Goal: Task Accomplishment & Management: Manage account settings

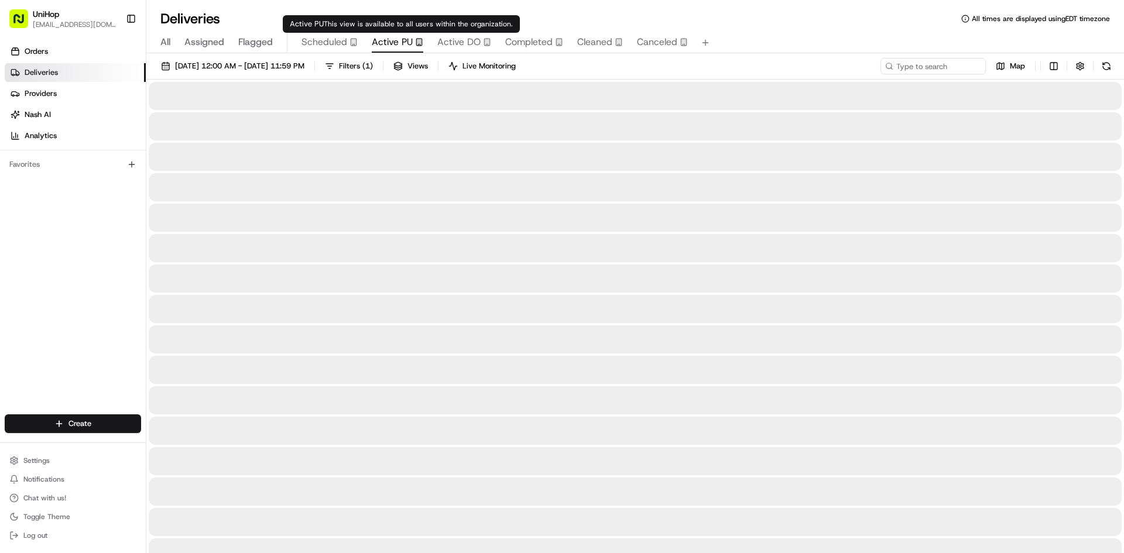
click at [399, 42] on span "Active PU" at bounding box center [392, 42] width 41 height 14
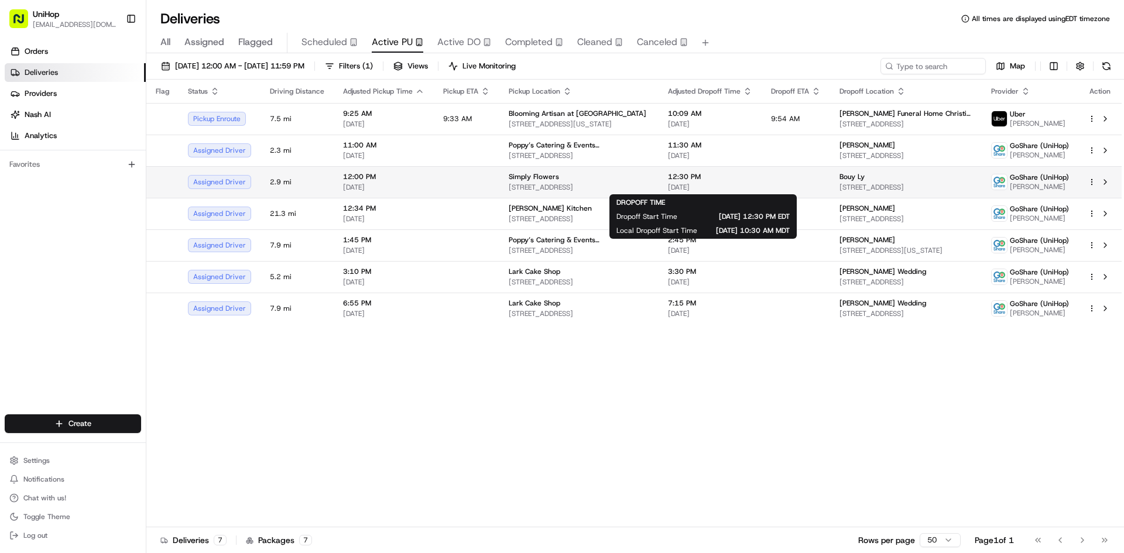
click at [712, 185] on span "[DATE]" at bounding box center [710, 187] width 84 height 9
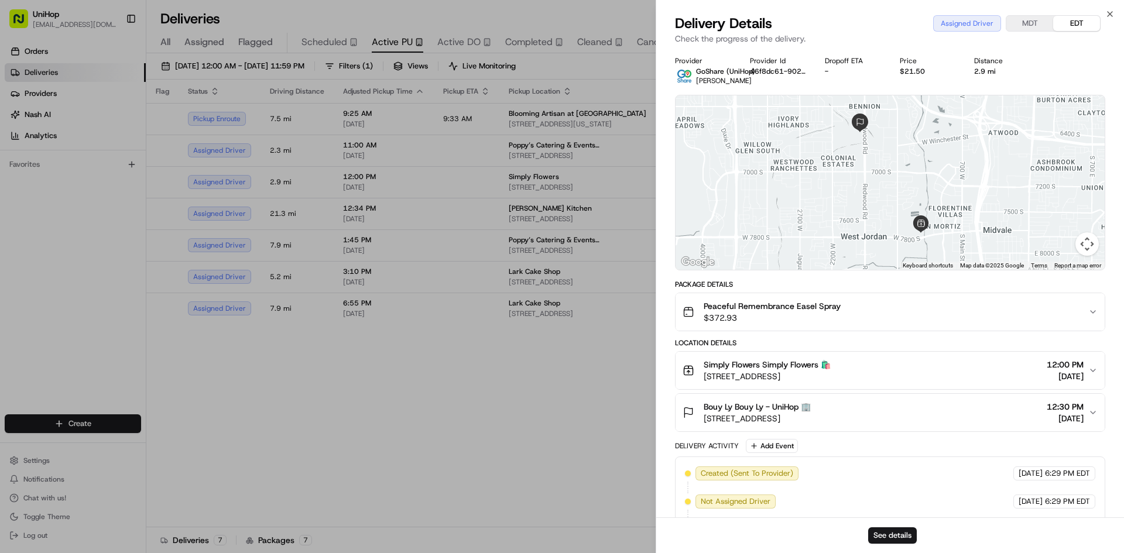
click at [905, 416] on div "Bouy Ly Bouy Ly - UniHop 🏢 [STREET_ADDRESS] 12:30 PM [DATE]" at bounding box center [885, 412] width 406 height 23
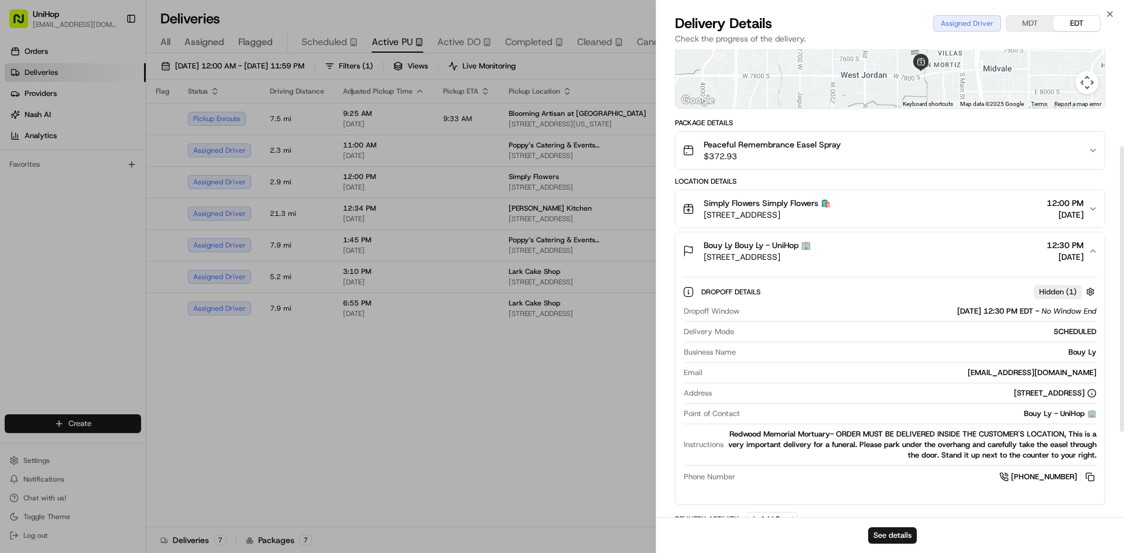
scroll to position [176, 0]
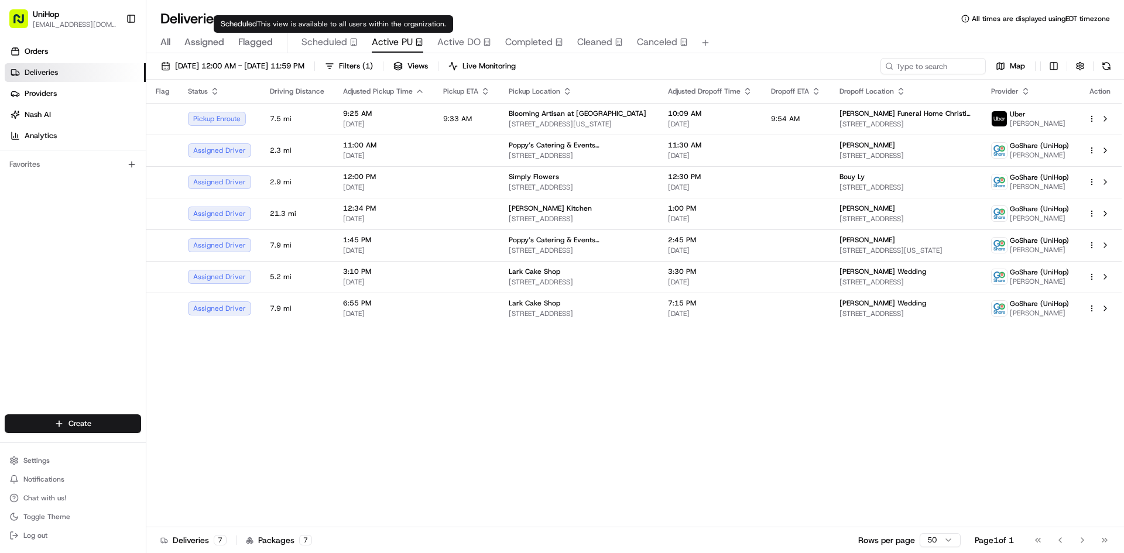
click at [335, 45] on span "Scheduled" at bounding box center [324, 42] width 46 height 14
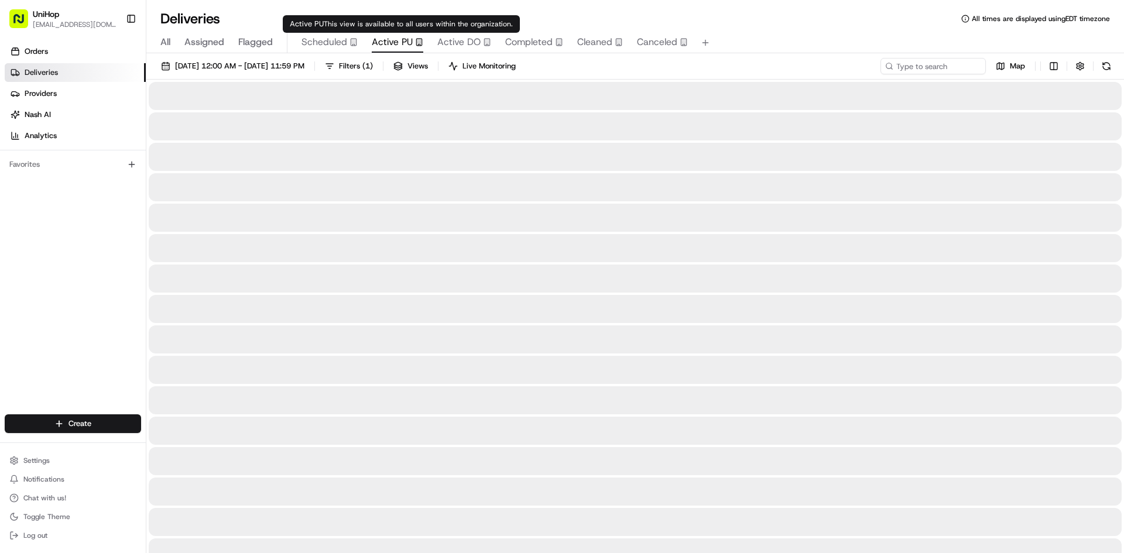
click at [411, 48] on span "Active PU" at bounding box center [392, 42] width 41 height 14
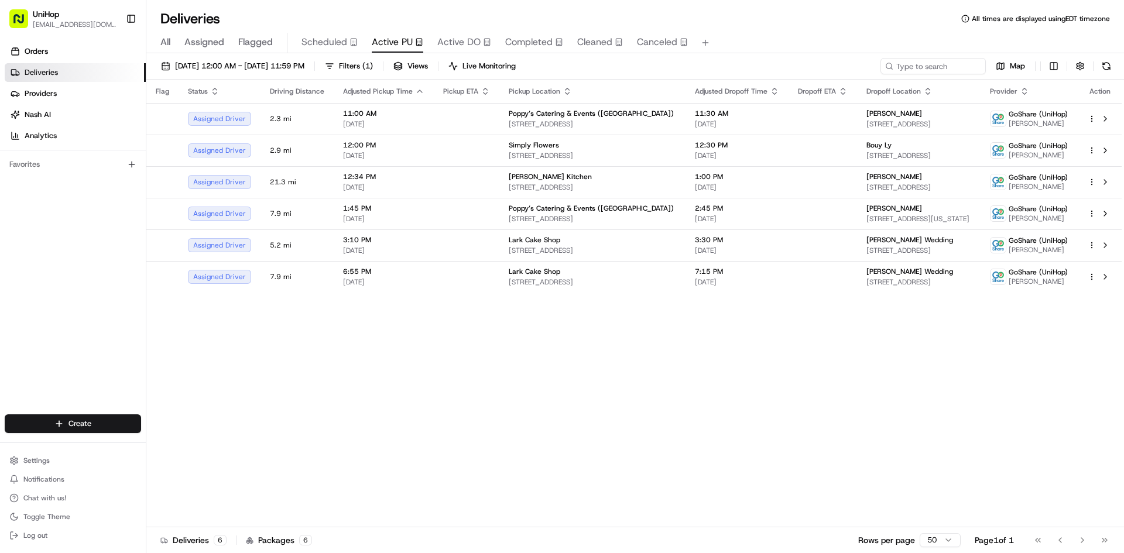
click at [390, 403] on div "Flag Status Driving Distance Adjusted Pickup Time Pickup ETA Pickup Location Ad…" at bounding box center [633, 304] width 975 height 448
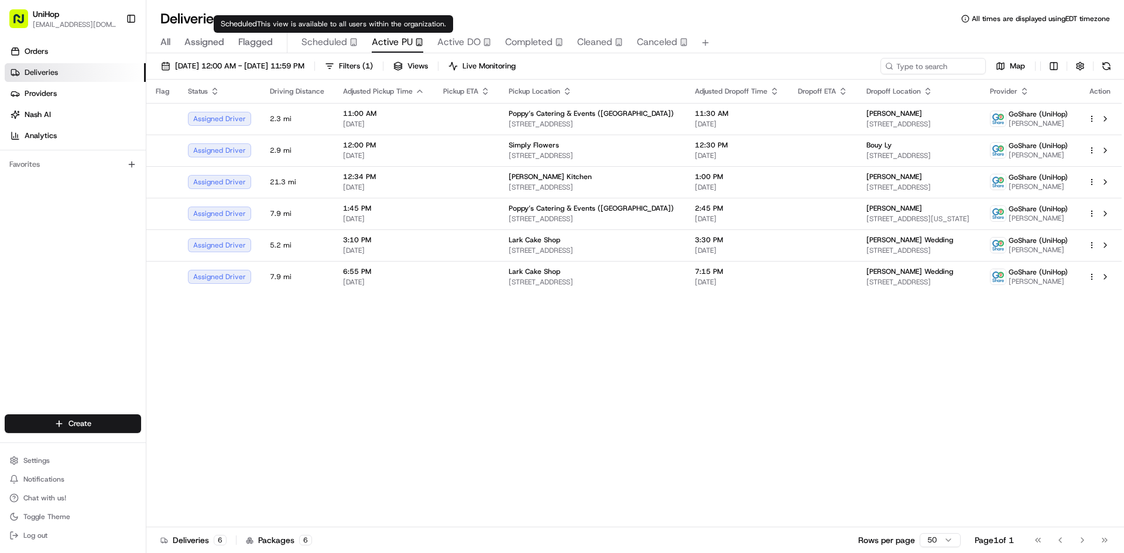
click at [310, 46] on span "Scheduled" at bounding box center [324, 42] width 46 height 14
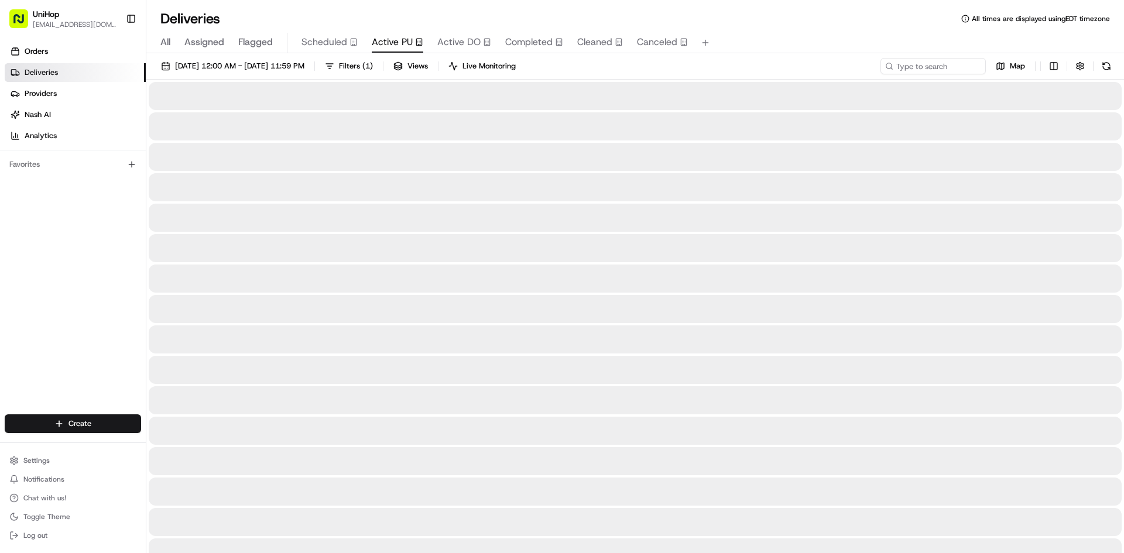
click at [380, 50] on button "Active PU" at bounding box center [398, 43] width 52 height 20
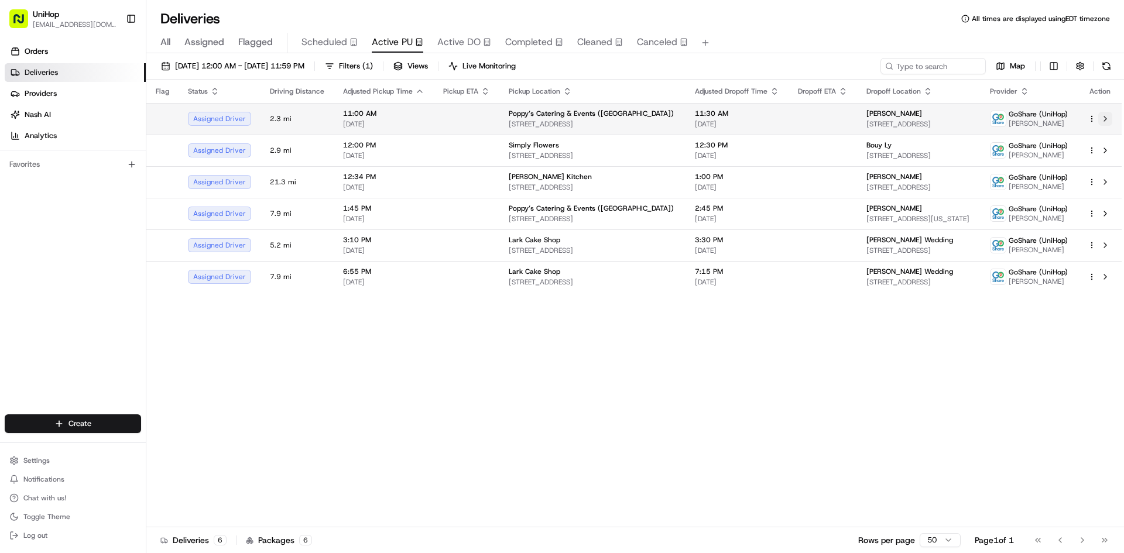
click at [1107, 118] on button at bounding box center [1105, 119] width 14 height 14
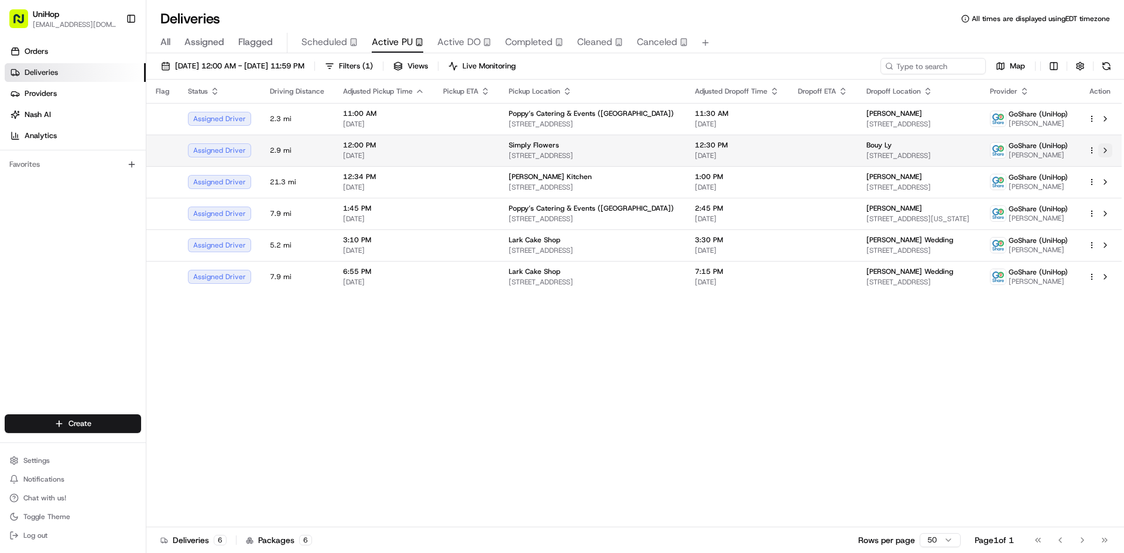
click at [1104, 152] on button at bounding box center [1105, 150] width 14 height 14
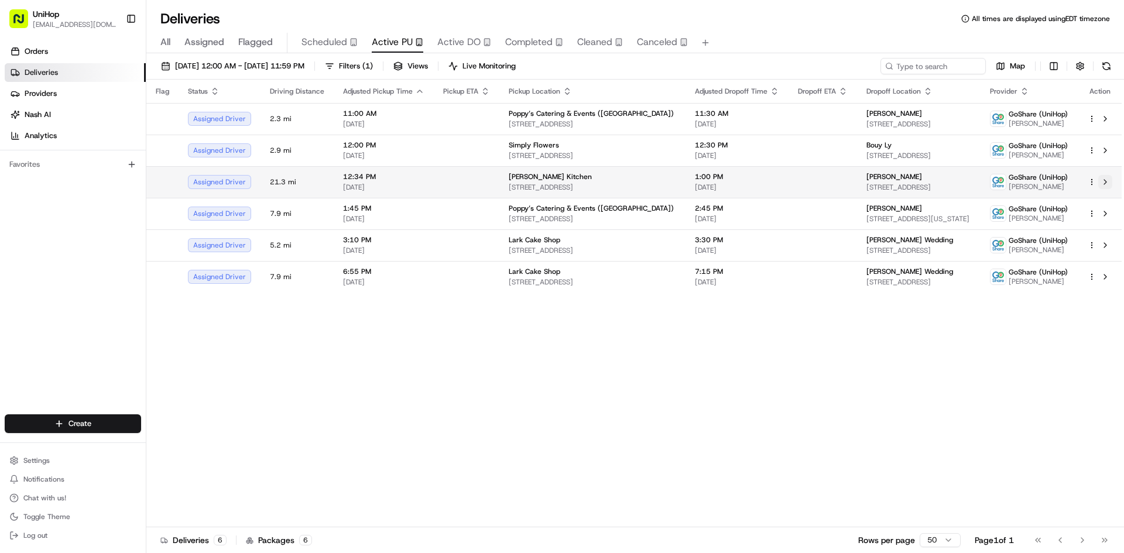
click at [1107, 182] on button at bounding box center [1105, 182] width 14 height 14
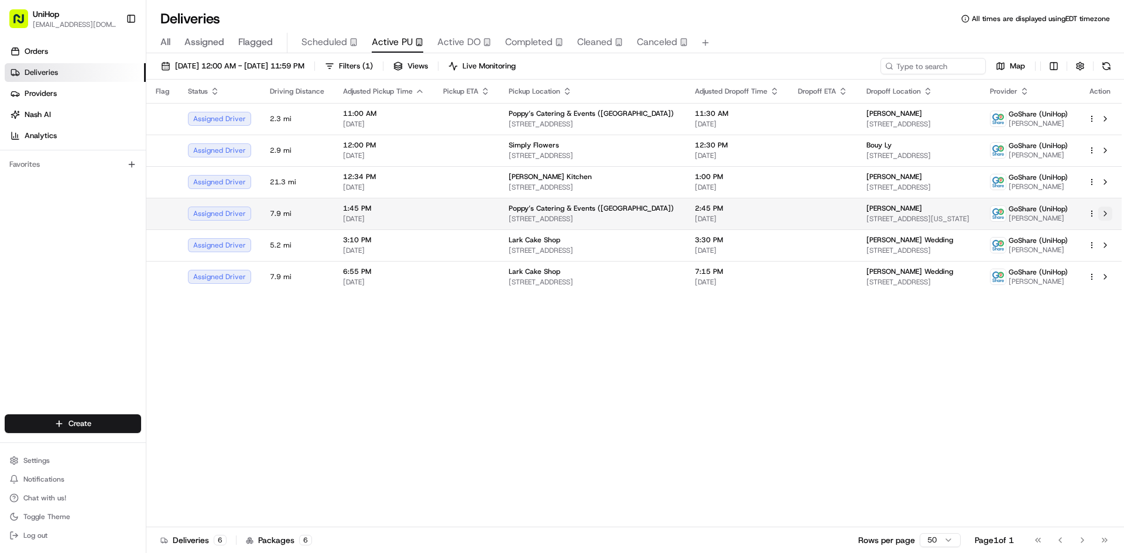
click at [1107, 217] on button at bounding box center [1105, 214] width 14 height 14
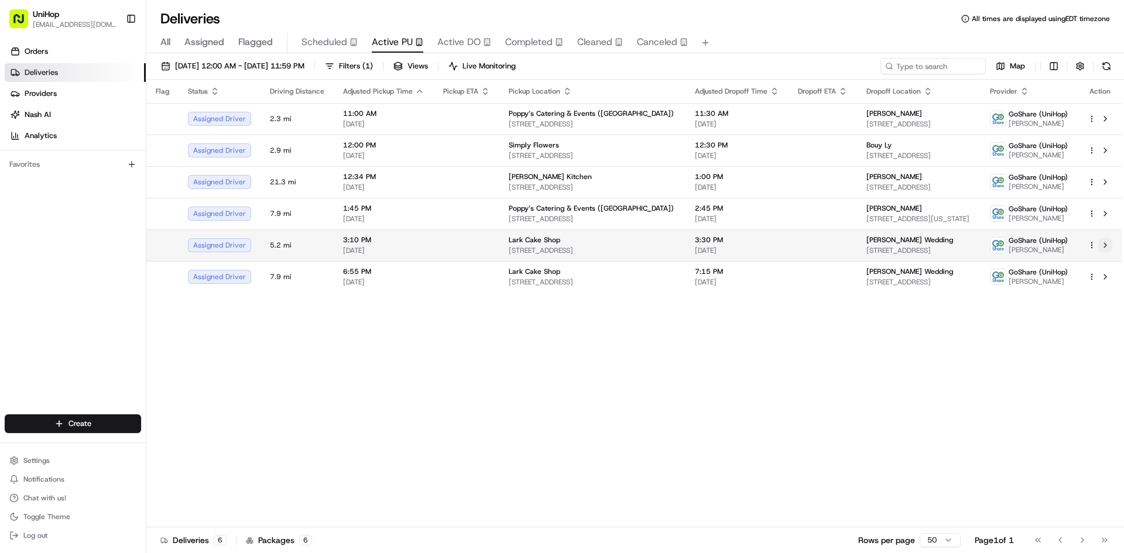
click at [1103, 250] on button at bounding box center [1105, 245] width 14 height 14
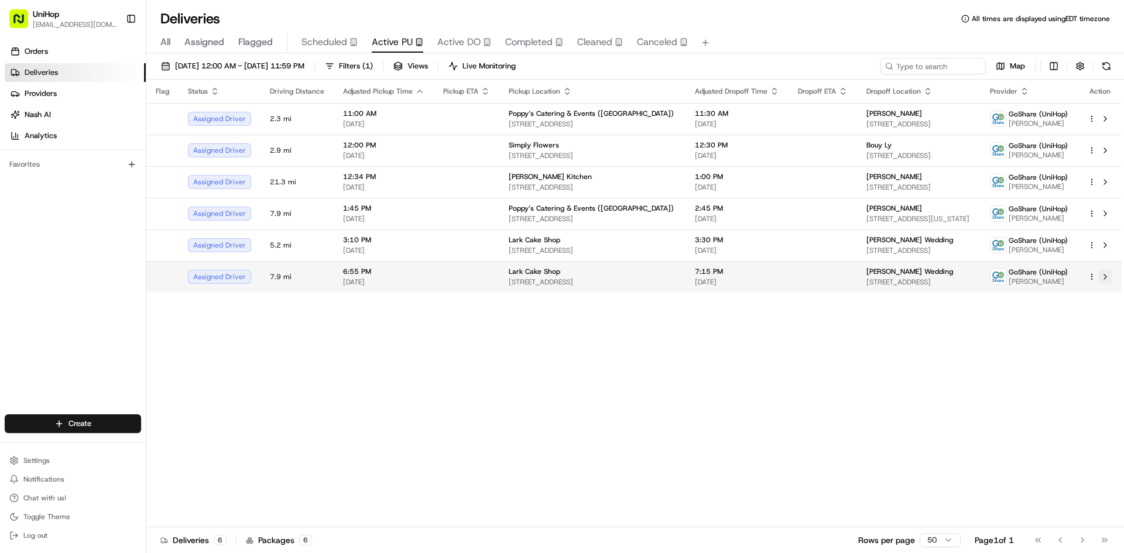
click at [1107, 277] on button at bounding box center [1105, 277] width 14 height 14
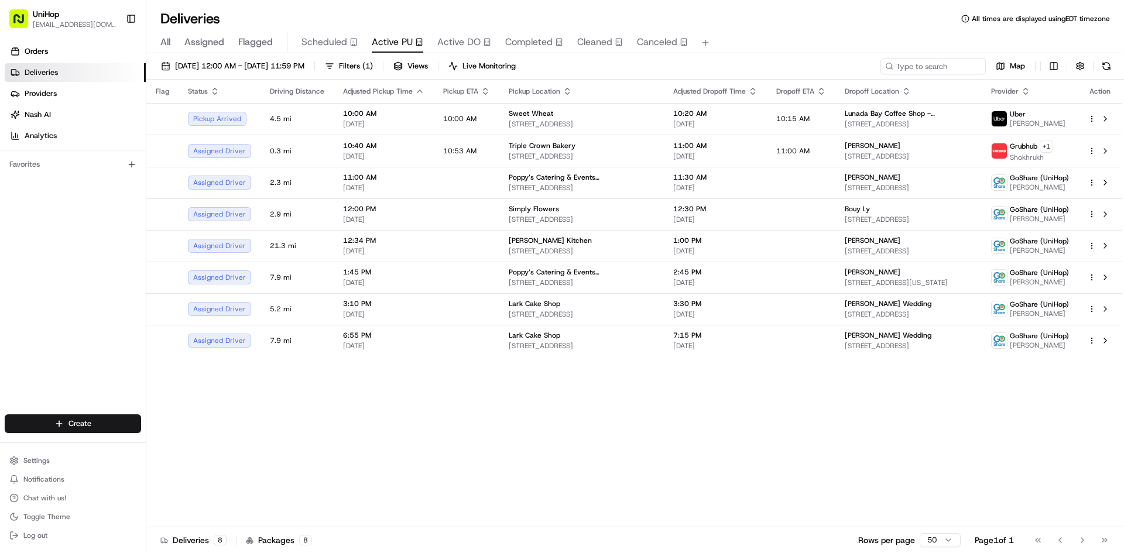
click at [86, 332] on div "Orders Deliveries Providers Nash AI Analytics Favorites" at bounding box center [73, 229] width 146 height 384
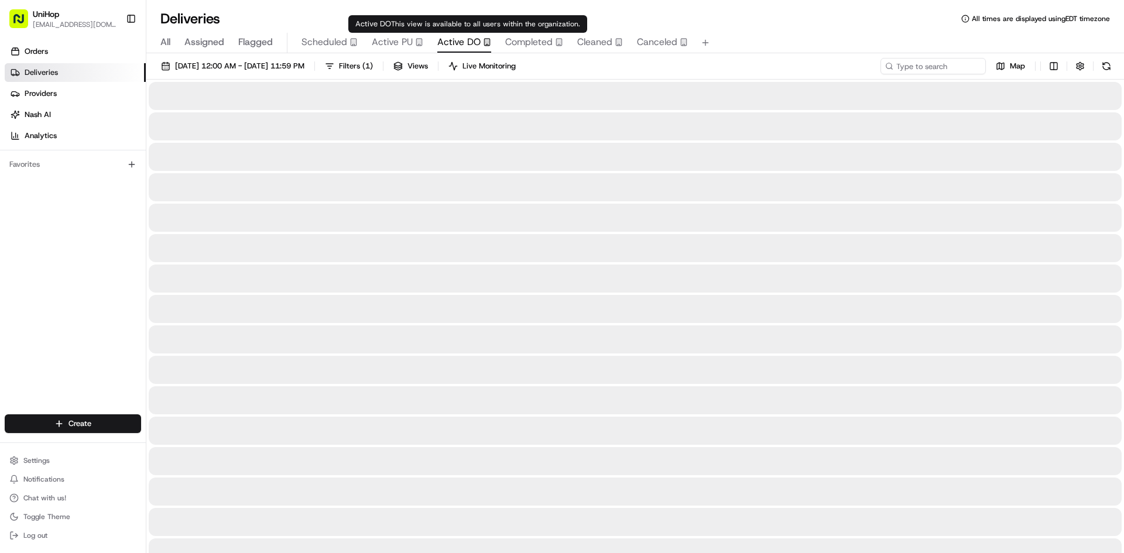
click at [464, 42] on span "Active DO" at bounding box center [458, 42] width 43 height 14
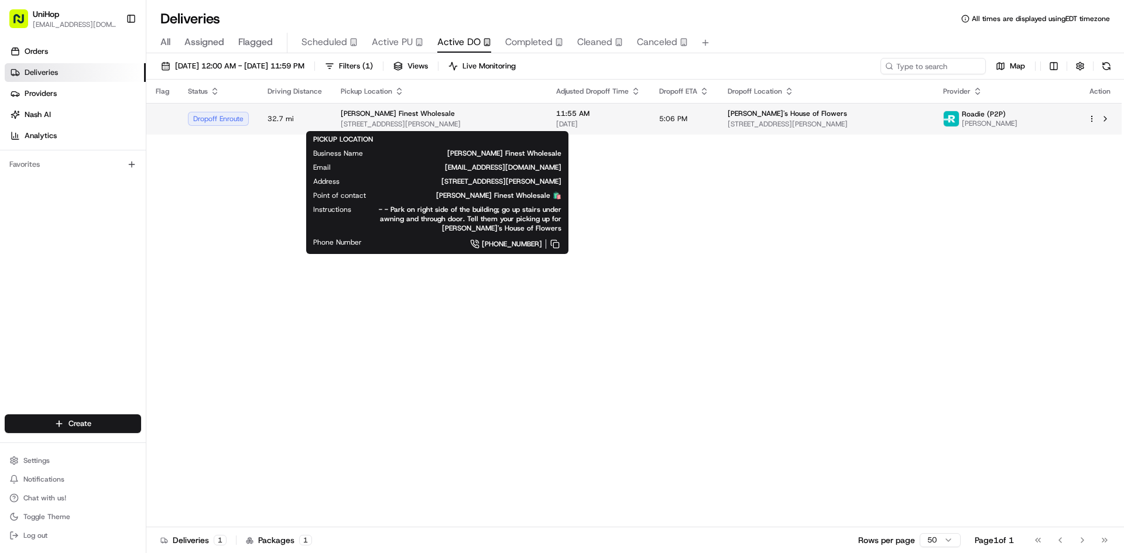
click at [478, 122] on span "3616 McCall Pl, Atlanta, GA 30340, USA" at bounding box center [439, 123] width 197 height 9
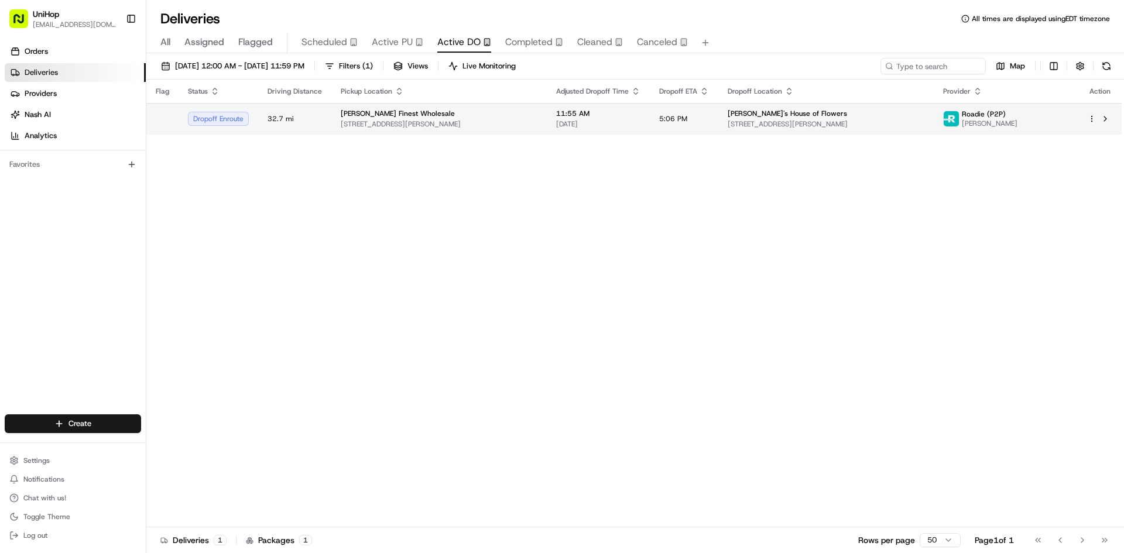
click at [625, 126] on span "[DATE]" at bounding box center [598, 123] width 84 height 9
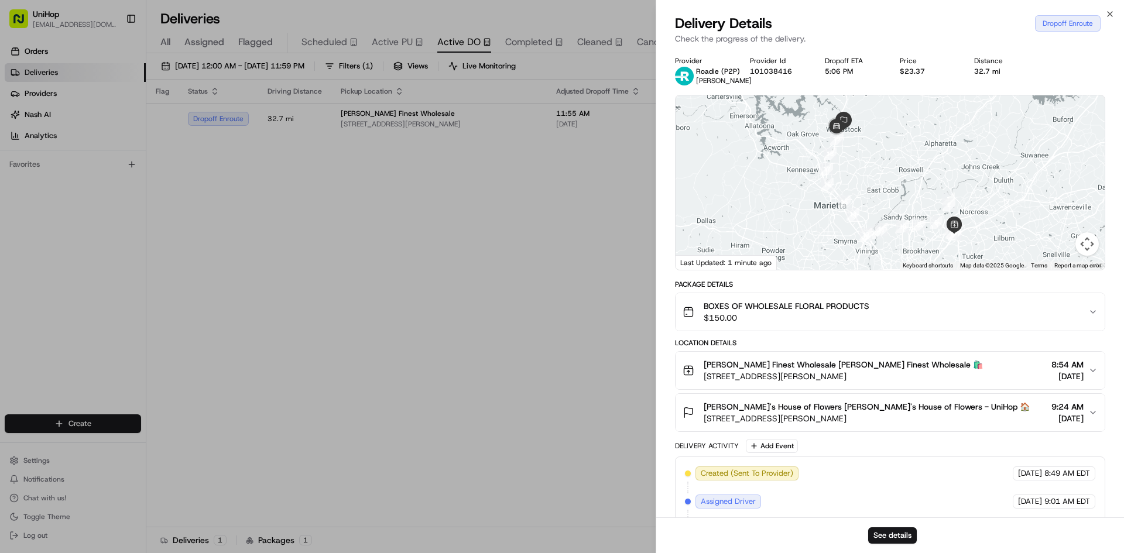
click at [887, 308] on div "BOXES OF WHOLESALE FLORAL PRODUCTS $150.00" at bounding box center [885, 311] width 406 height 23
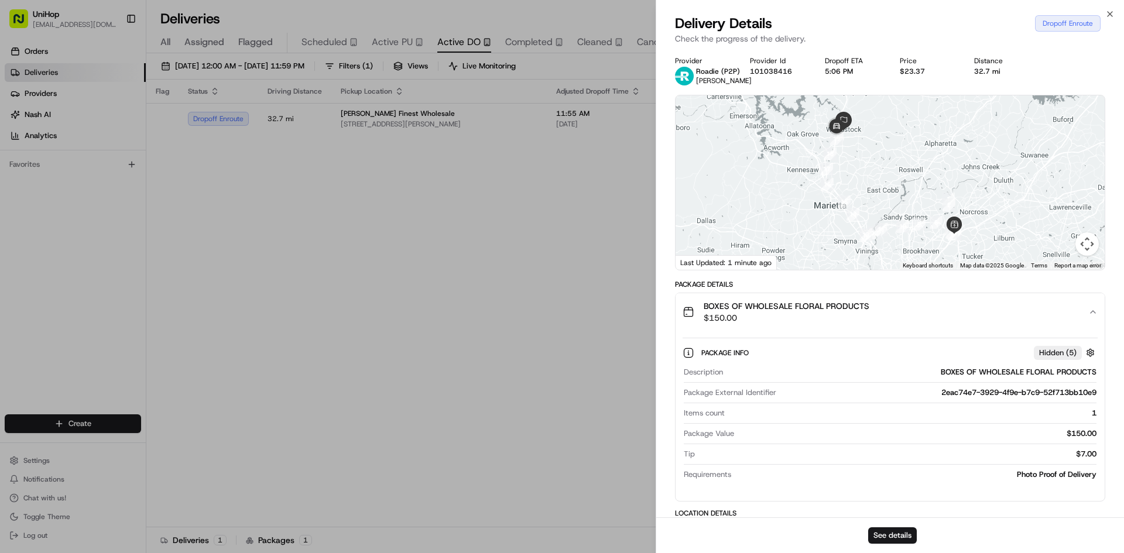
click at [887, 308] on div "BOXES OF WHOLESALE FLORAL PRODUCTS $150.00" at bounding box center [885, 311] width 406 height 23
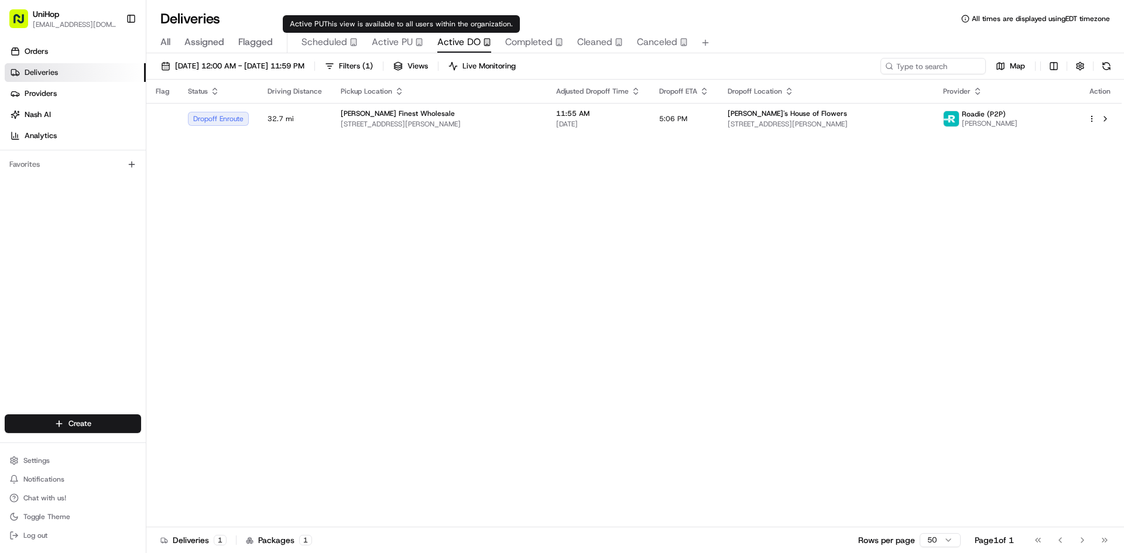
click at [399, 44] on span "Active PU" at bounding box center [392, 42] width 41 height 14
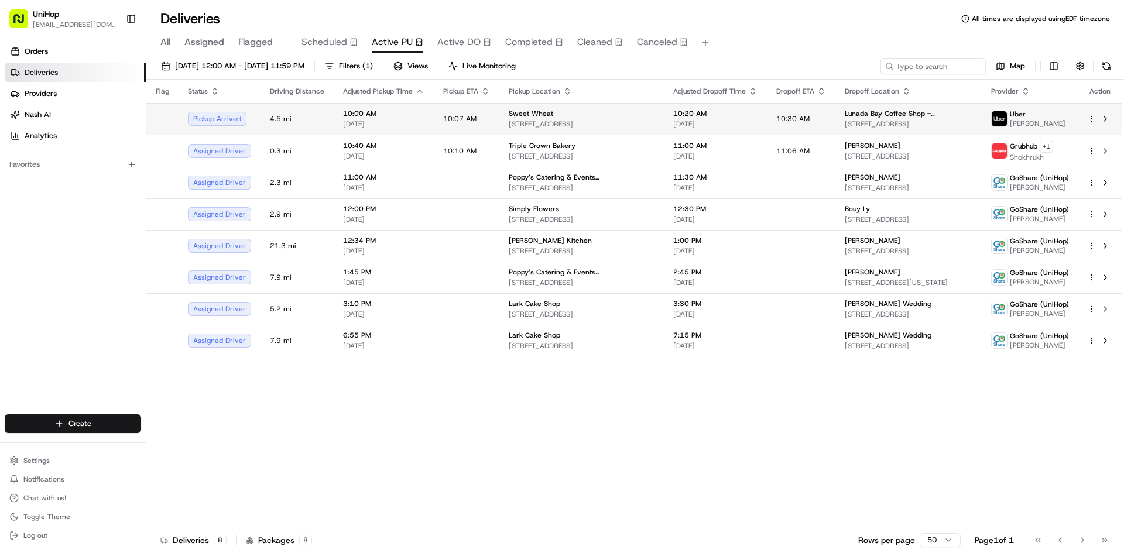
click at [519, 115] on span "Sweet Wheat" at bounding box center [531, 113] width 44 height 9
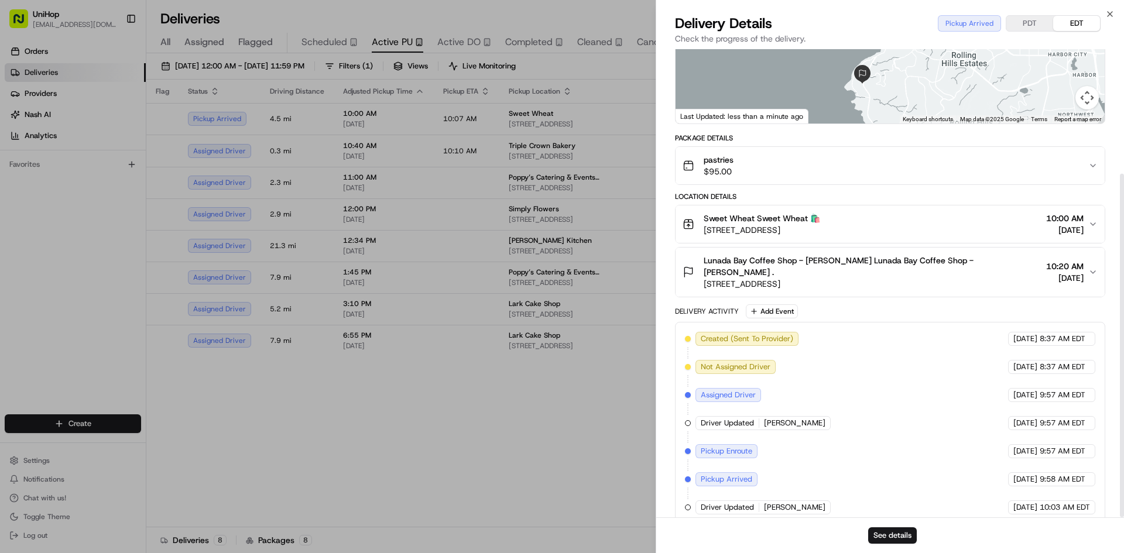
scroll to position [170, 0]
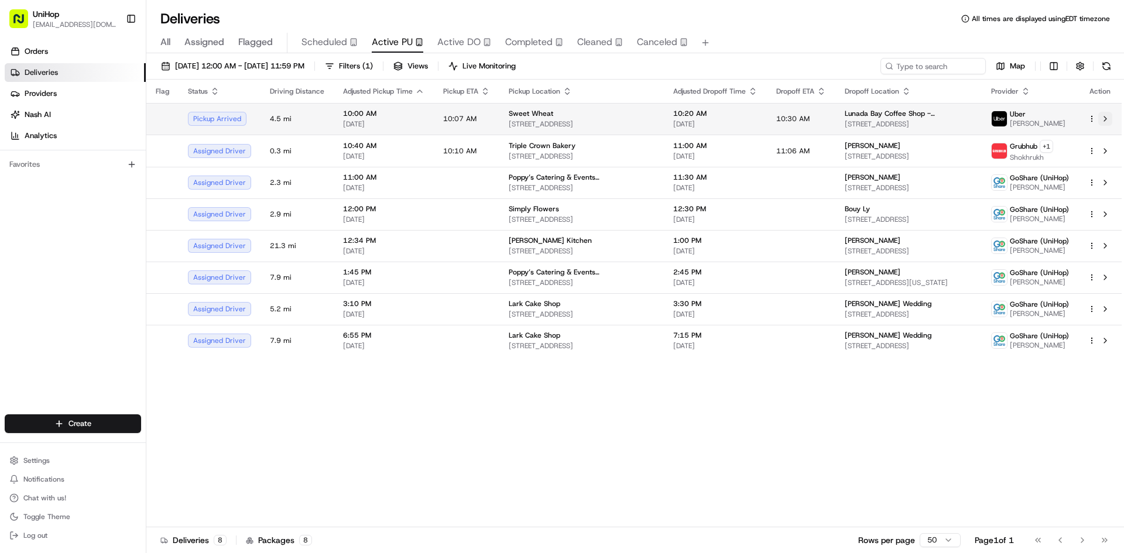
click at [1109, 122] on button at bounding box center [1105, 119] width 14 height 14
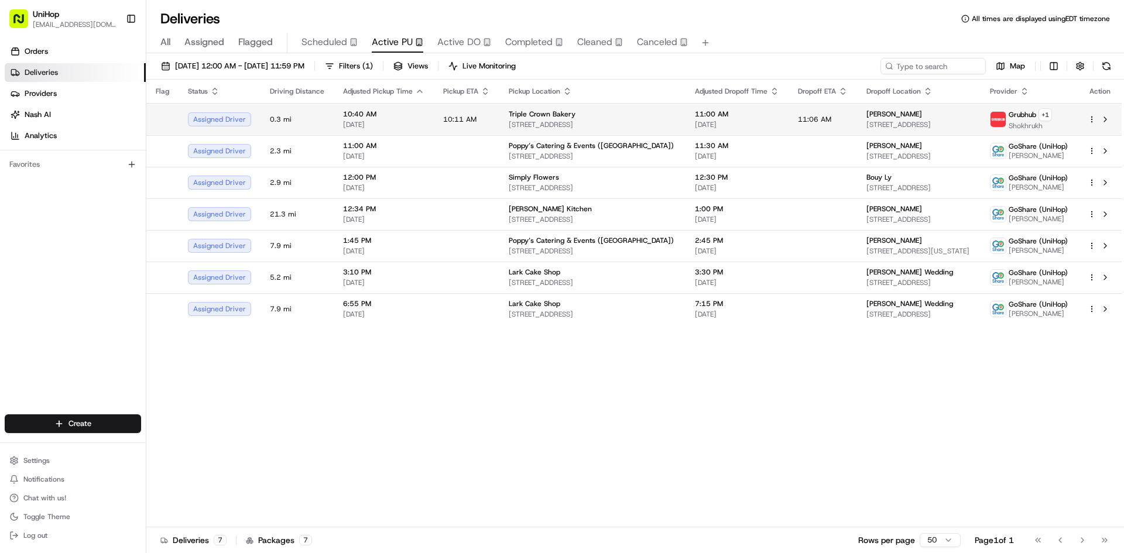
click at [639, 106] on td "Triple Crown Bakery 118 4th Ave N, Franklin, TN 37064, USA" at bounding box center [592, 119] width 186 height 32
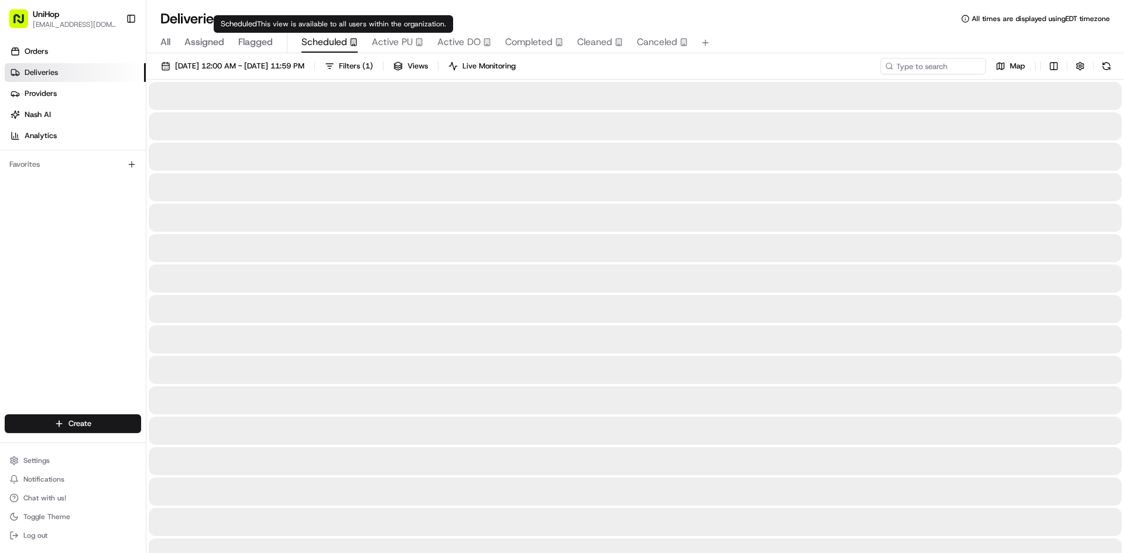
click at [343, 43] on span "Scheduled" at bounding box center [324, 42] width 46 height 14
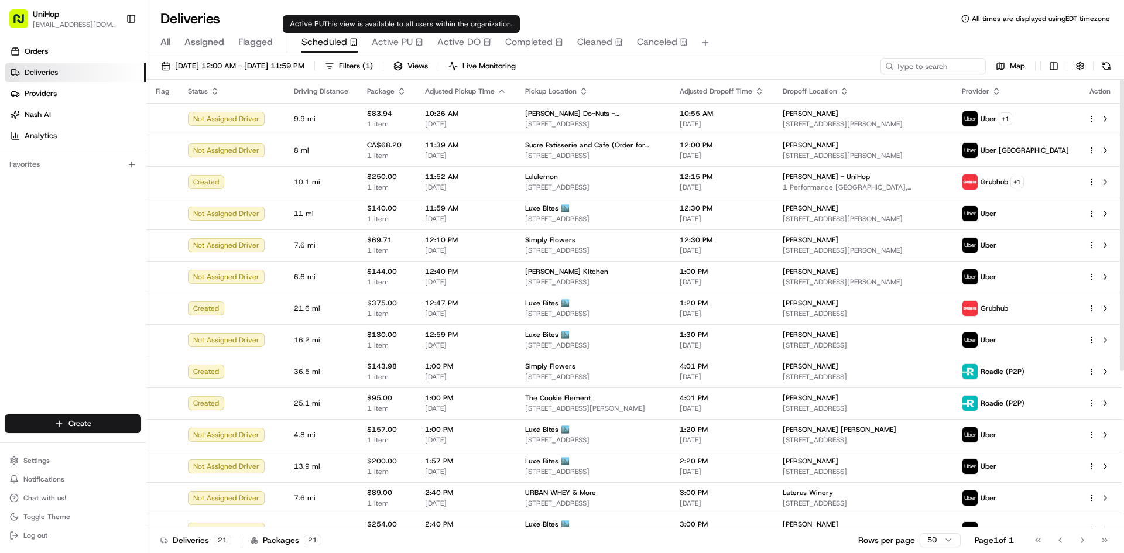
click at [407, 45] on span "Active PU" at bounding box center [392, 42] width 41 height 14
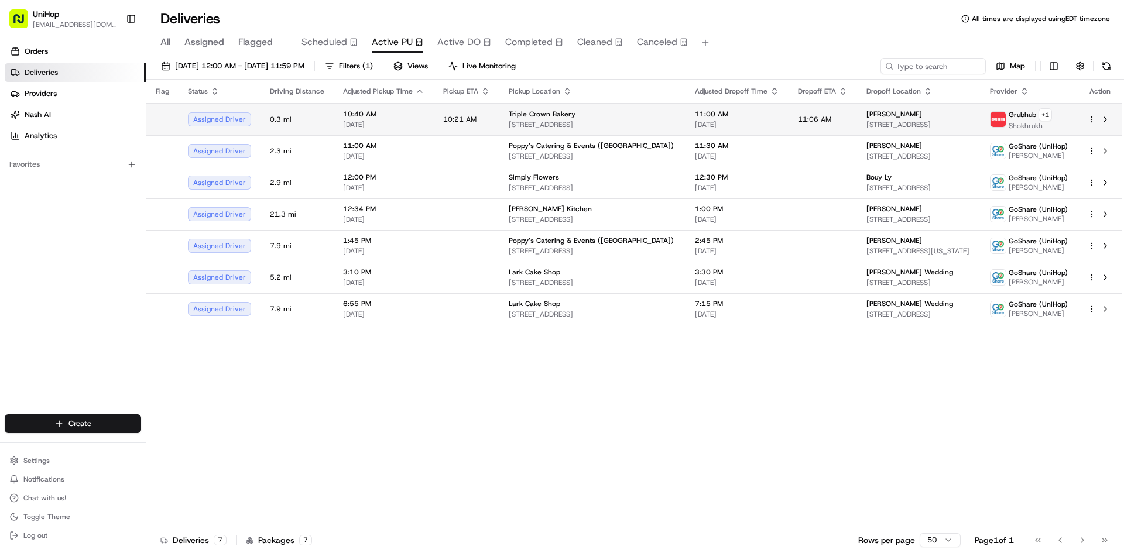
click at [475, 112] on td "10:21 AM" at bounding box center [467, 119] width 66 height 32
click at [608, 116] on div "Triple Crown Bakery" at bounding box center [592, 113] width 167 height 9
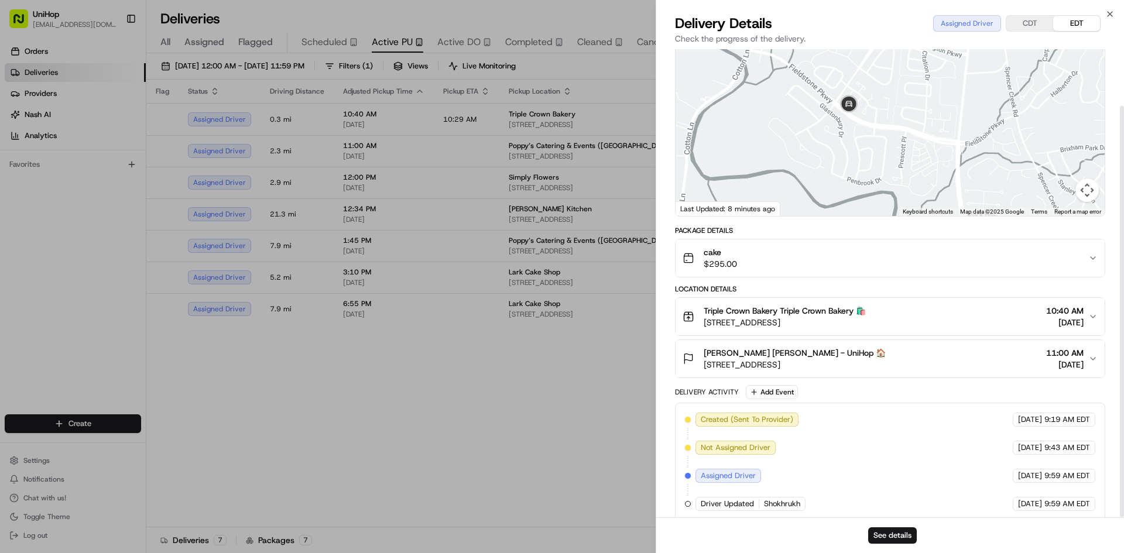
scroll to position [64, 0]
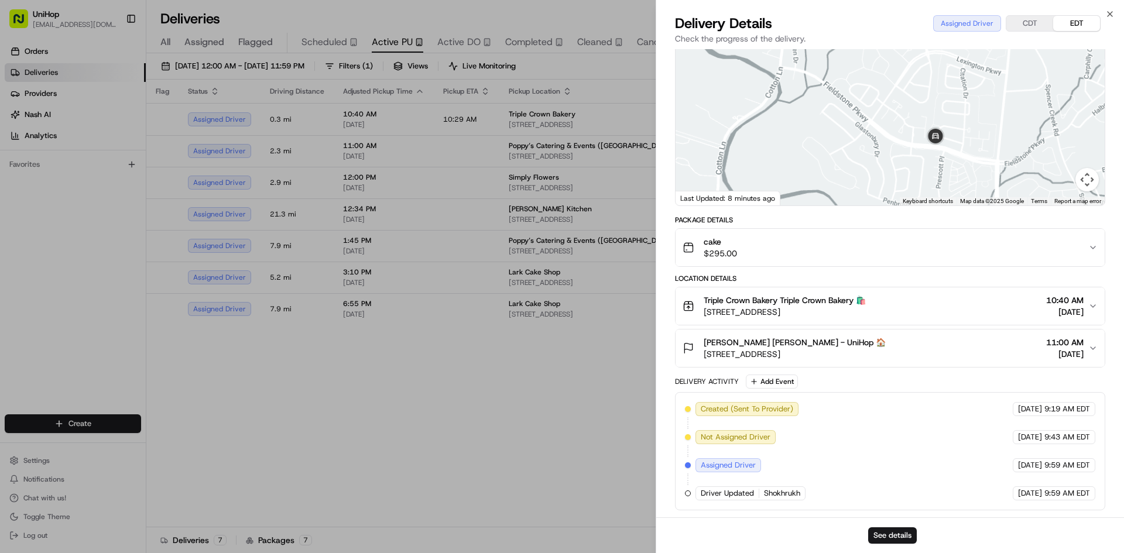
drag, startPoint x: 961, startPoint y: 164, endPoint x: 925, endPoint y: 142, distance: 41.8
click at [941, 150] on div at bounding box center [889, 118] width 429 height 174
drag, startPoint x: 931, startPoint y: 133, endPoint x: 917, endPoint y: 119, distance: 19.9
click at [918, 121] on div at bounding box center [889, 118] width 429 height 174
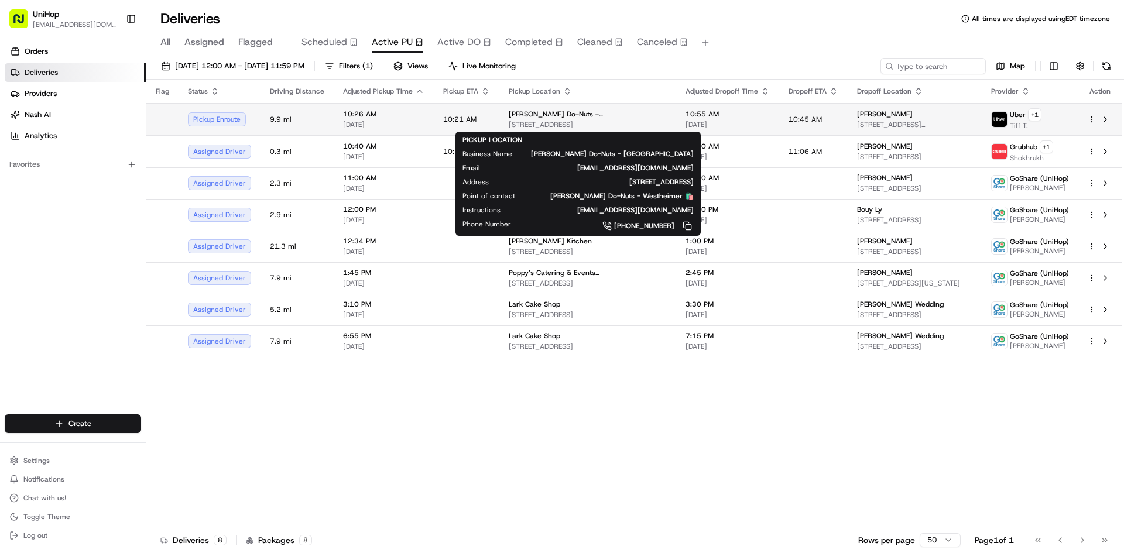
click at [567, 116] on span "Shipley Do-Nuts - Westheimer" at bounding box center [588, 113] width 158 height 9
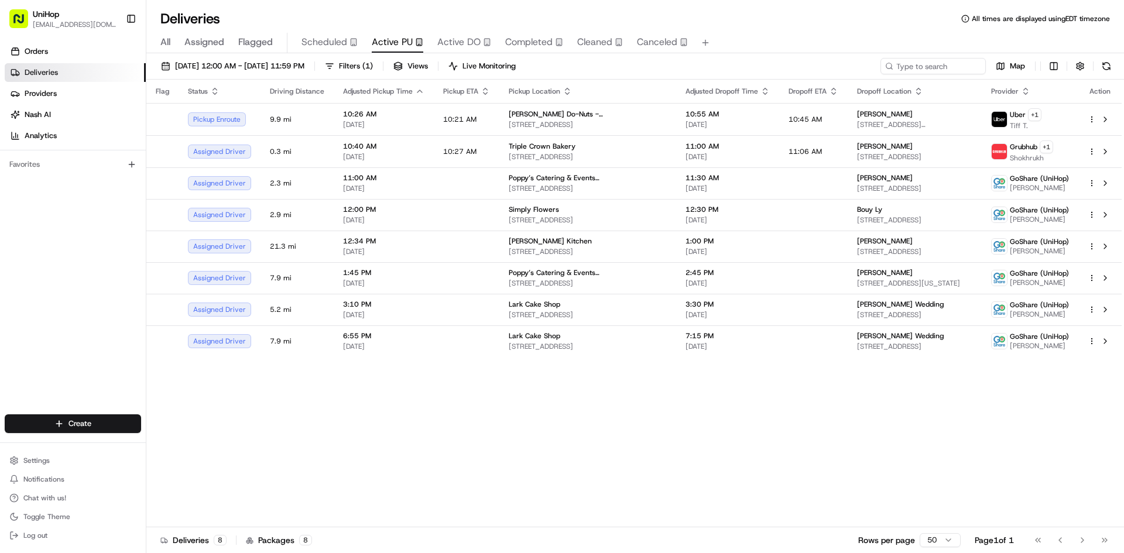
click at [0, 337] on div "Orders Deliveries Providers Nash AI Analytics Favorites" at bounding box center [73, 229] width 146 height 384
click at [251, 35] on span "Flagged" at bounding box center [255, 42] width 35 height 14
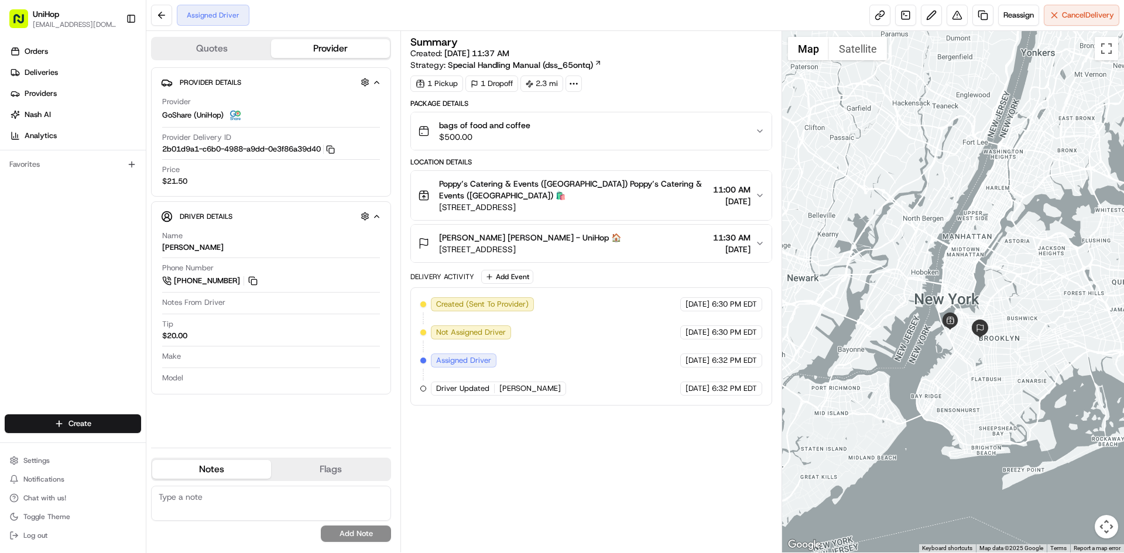
drag, startPoint x: 930, startPoint y: 197, endPoint x: 1014, endPoint y: 247, distance: 97.7
click at [1014, 247] on div at bounding box center [953, 291] width 342 height 521
click at [512, 279] on button "Add Event" at bounding box center [507, 277] width 52 height 14
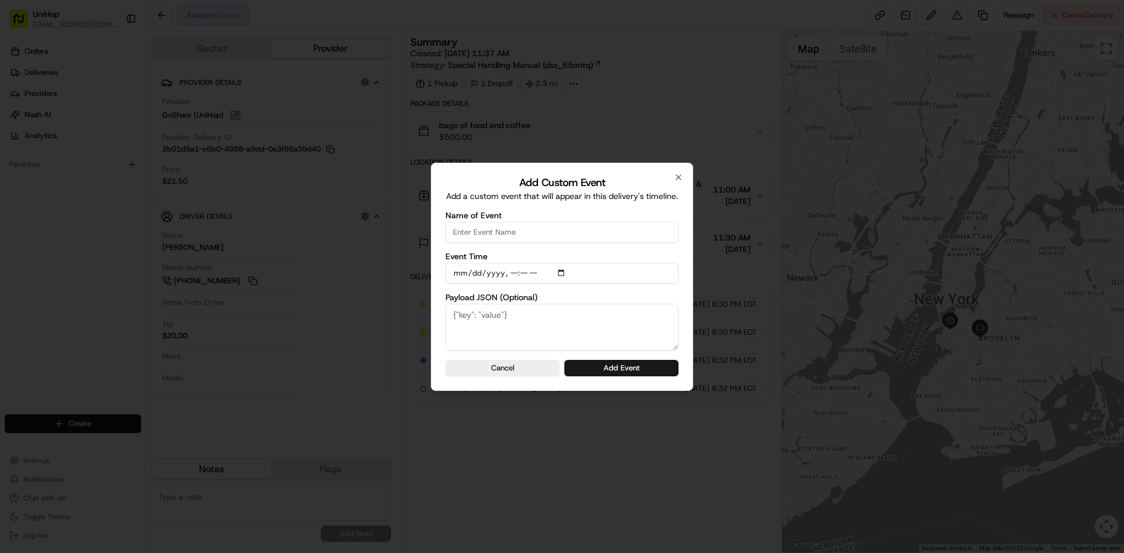
click at [519, 229] on input "Name of Event" at bounding box center [561, 232] width 233 height 21
type input "Driver Confirmed"
click at [562, 274] on input "Event Time" at bounding box center [561, 273] width 233 height 21
type input "2025-08-16T09:08"
click at [681, 293] on div "Add Custom Event Add a custom event that will appear in this delivery's timelin…" at bounding box center [562, 277] width 262 height 228
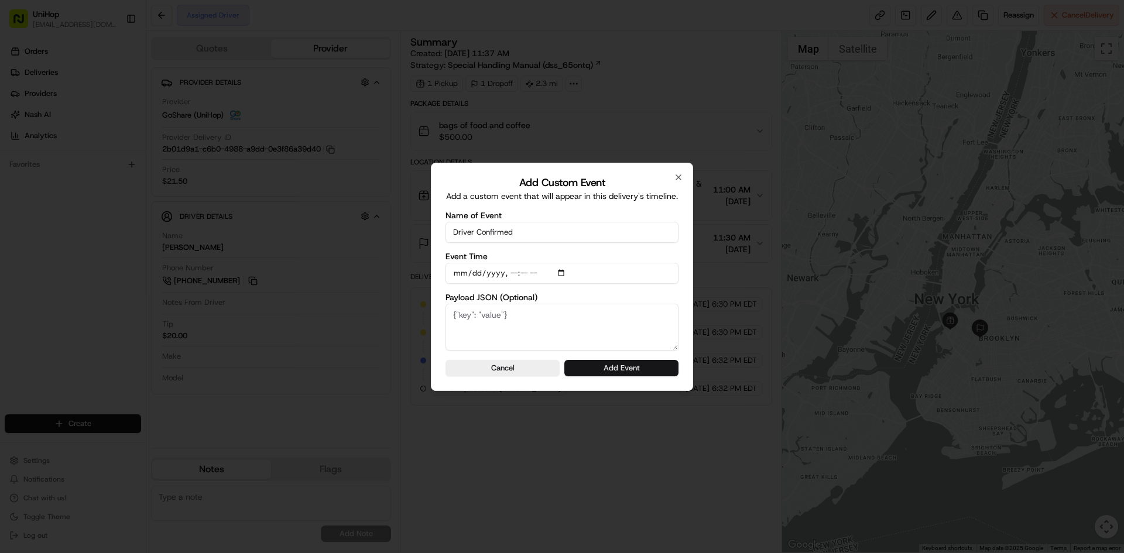
click at [657, 366] on button "Add Event" at bounding box center [621, 368] width 114 height 16
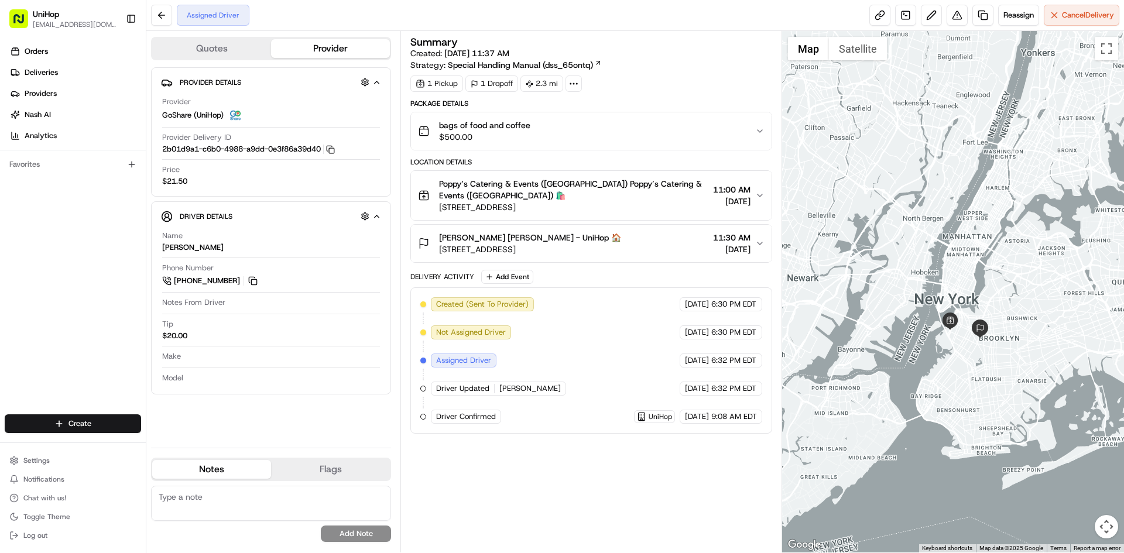
click at [560, 135] on div "bags of food and coffee $500.00" at bounding box center [586, 130] width 337 height 23
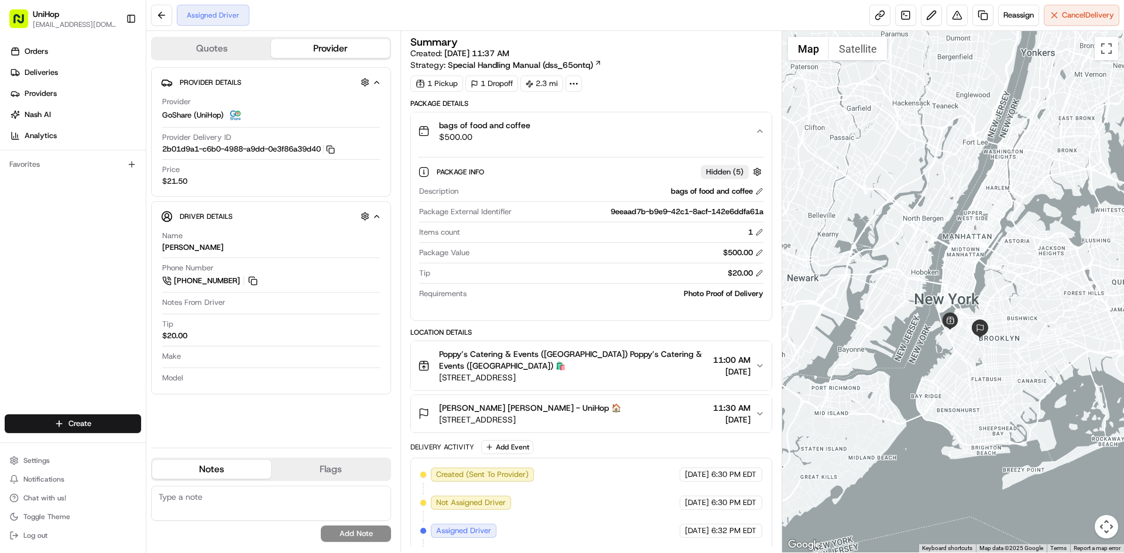
click at [560, 135] on div "bags of food and coffee $500.00" at bounding box center [586, 130] width 337 height 23
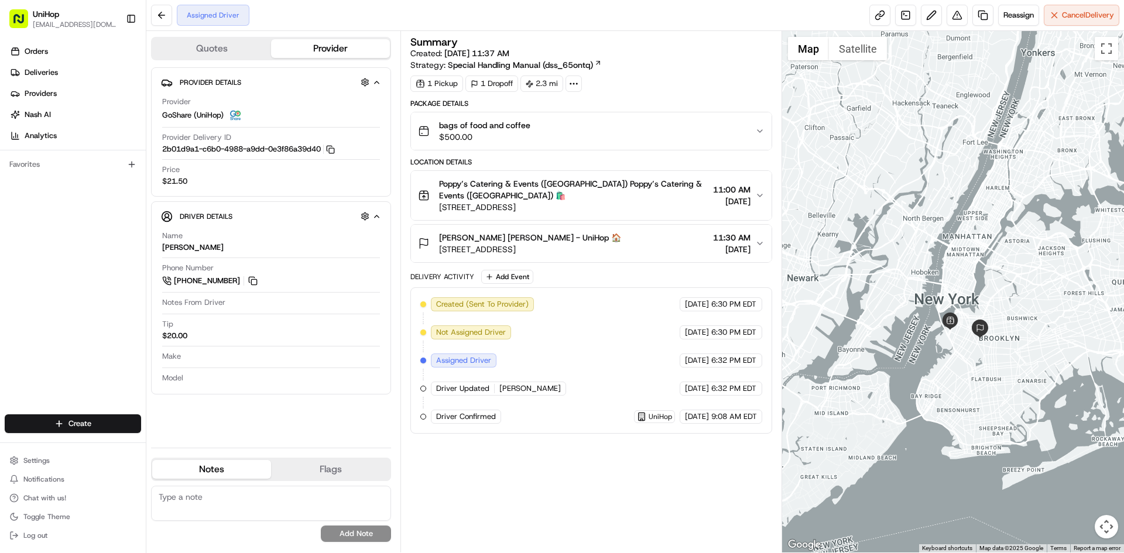
click at [103, 237] on div "Orders Deliveries Providers [PERSON_NAME] Analytics Favorites" at bounding box center [73, 229] width 146 height 384
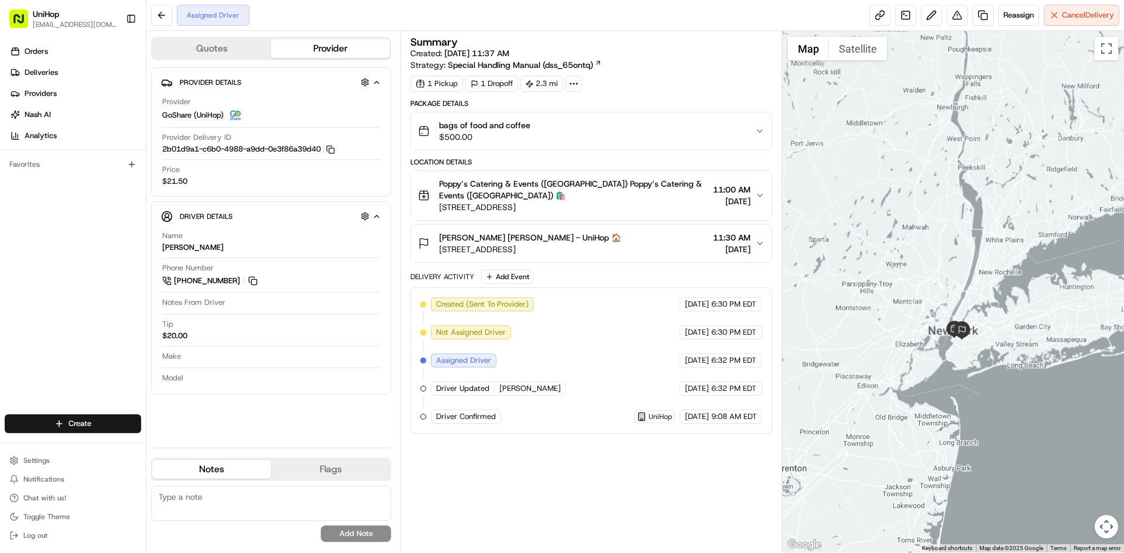
drag, startPoint x: 987, startPoint y: 244, endPoint x: 968, endPoint y: 252, distance: 20.2
click at [968, 252] on div at bounding box center [953, 291] width 342 height 521
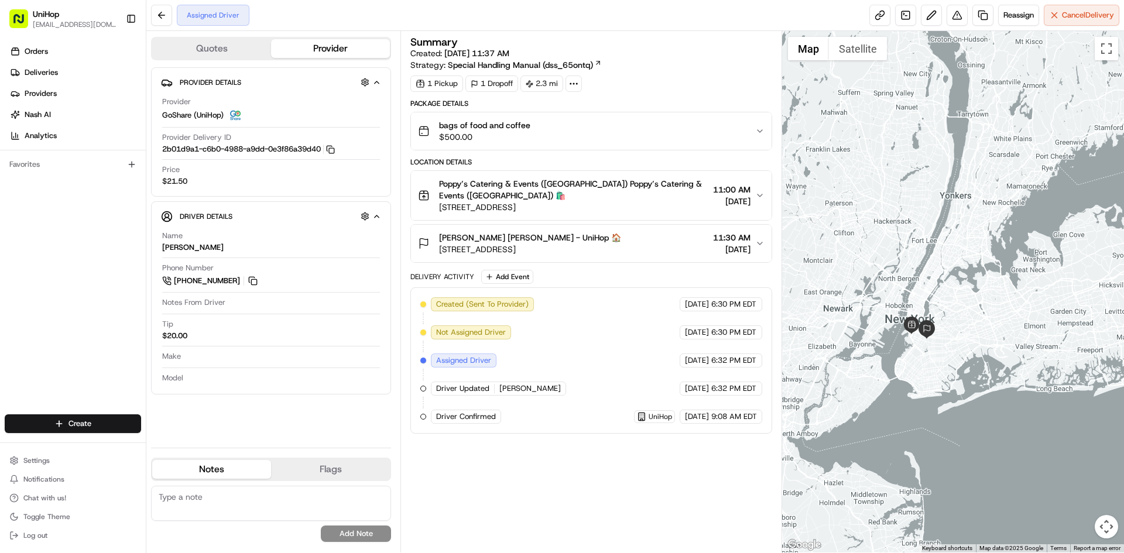
drag, startPoint x: 929, startPoint y: 265, endPoint x: 853, endPoint y: 188, distance: 108.0
click at [854, 188] on div at bounding box center [953, 291] width 342 height 521
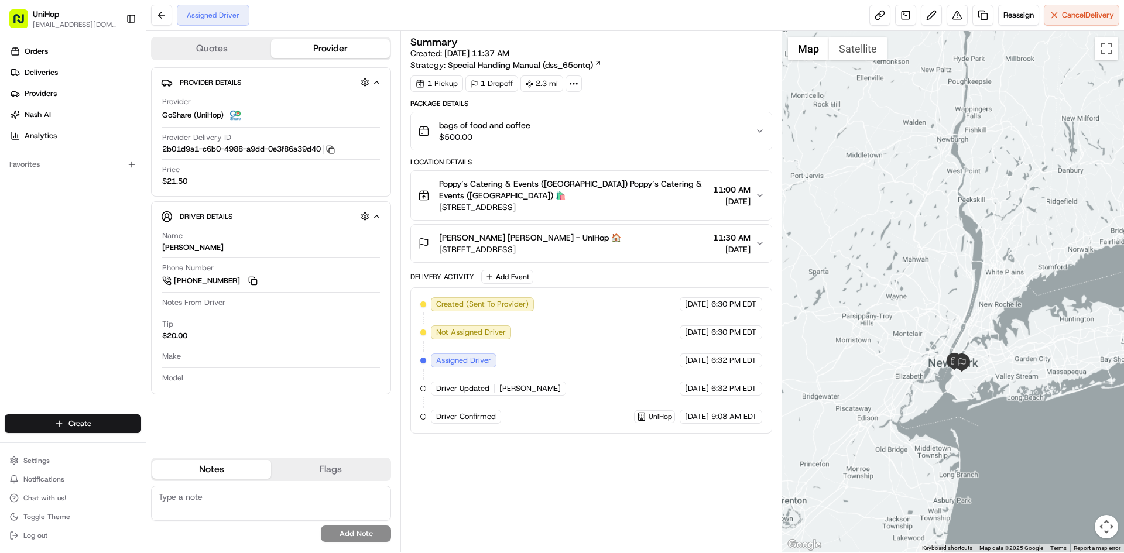
drag, startPoint x: 984, startPoint y: 260, endPoint x: 970, endPoint y: 295, distance: 37.3
click at [970, 295] on div at bounding box center [953, 291] width 342 height 521
click at [578, 224] on div "Leanne Papillon Leanne Papillon - UniHop 🏠 280 St Marks Ave, Brooklyn, NY 11238…" at bounding box center [590, 243] width 361 height 39
click at [584, 243] on span "[STREET_ADDRESS]" at bounding box center [530, 249] width 182 height 12
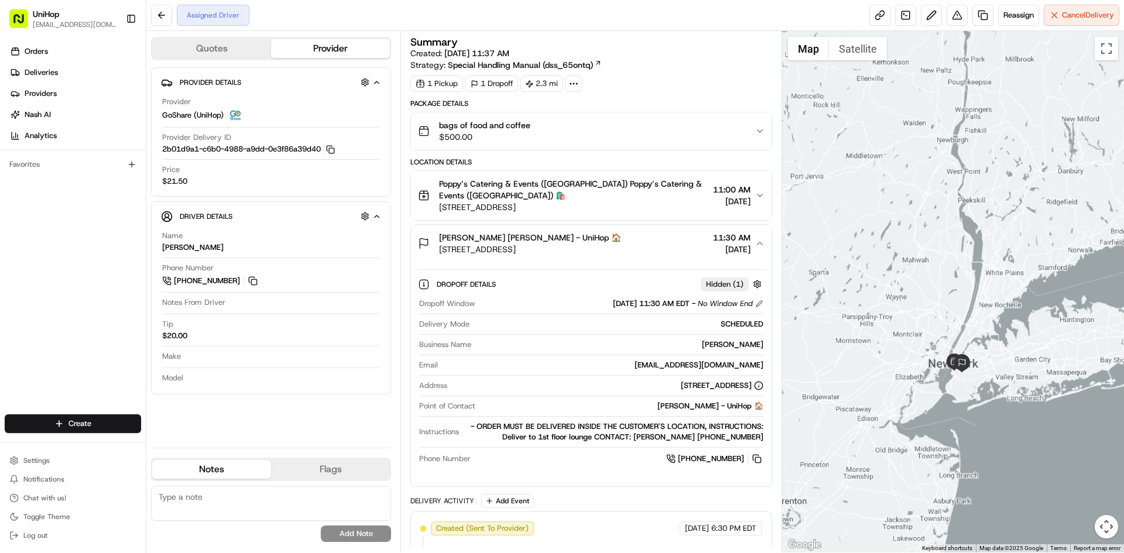
click at [640, 239] on div "Leanne Papillon Leanne Papillon - UniHop 🏠 280 St Marks Ave, Brooklyn, NY 11238…" at bounding box center [586, 243] width 337 height 23
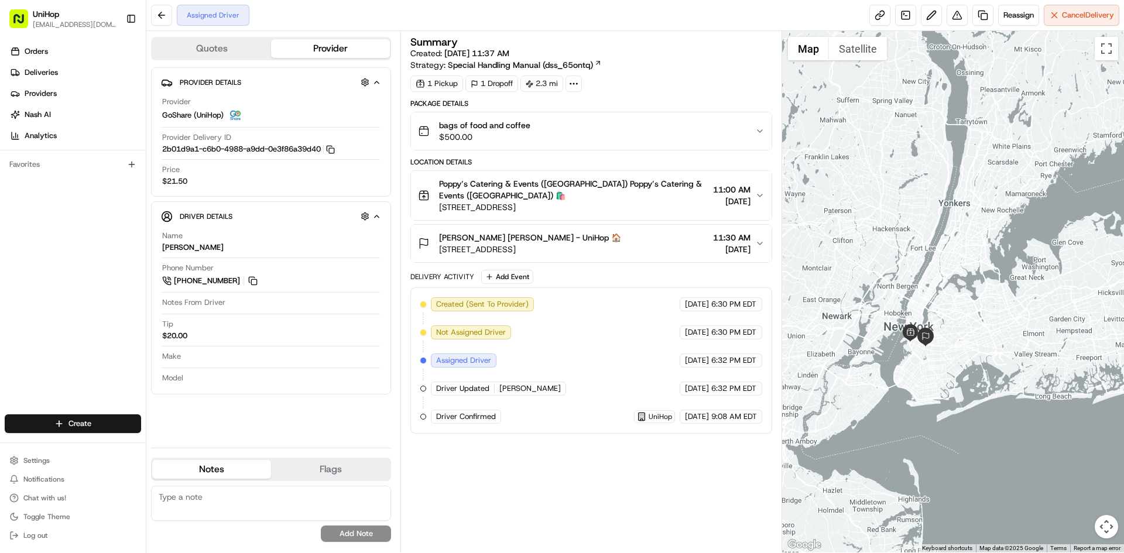
drag, startPoint x: 948, startPoint y: 402, endPoint x: 932, endPoint y: 403, distance: 15.3
click at [932, 403] on div at bounding box center [953, 291] width 342 height 521
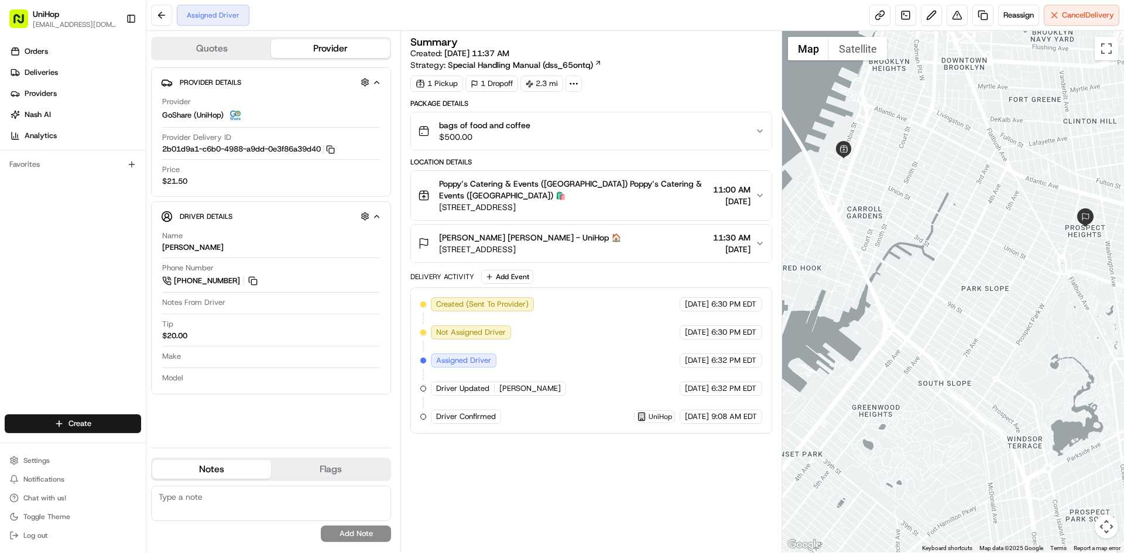
drag, startPoint x: 1049, startPoint y: 236, endPoint x: 1009, endPoint y: 232, distance: 40.5
click at [997, 243] on div at bounding box center [953, 291] width 342 height 521
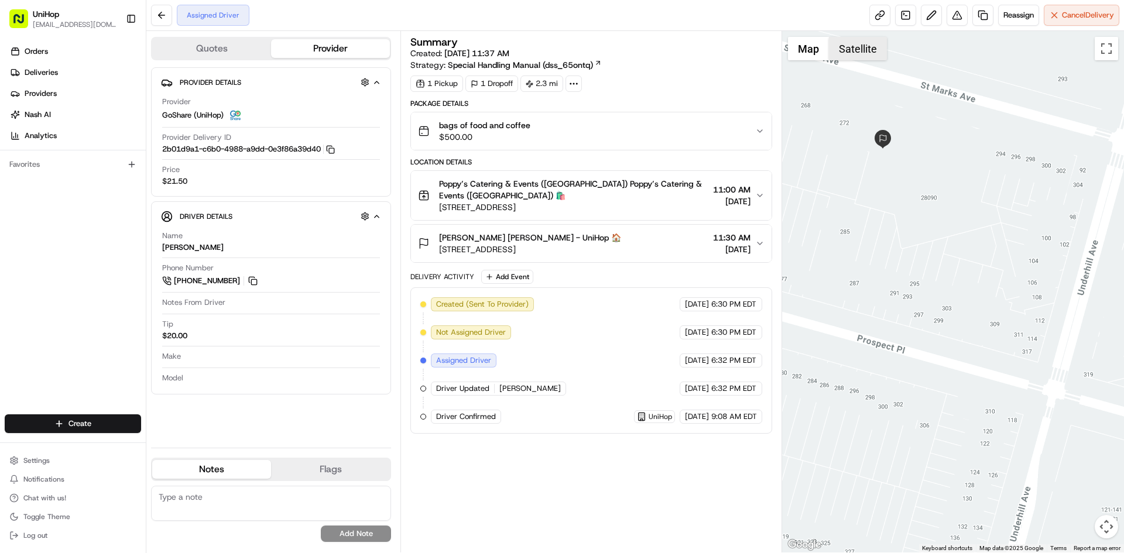
click at [854, 41] on button "Satellite" at bounding box center [858, 48] width 58 height 23
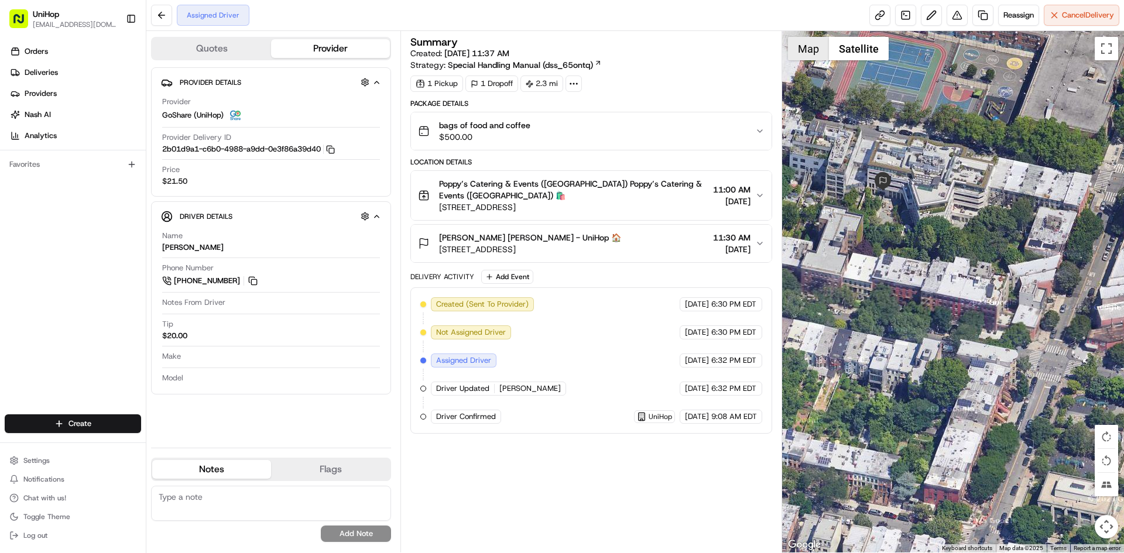
click at [821, 44] on button "Map" at bounding box center [808, 48] width 41 height 23
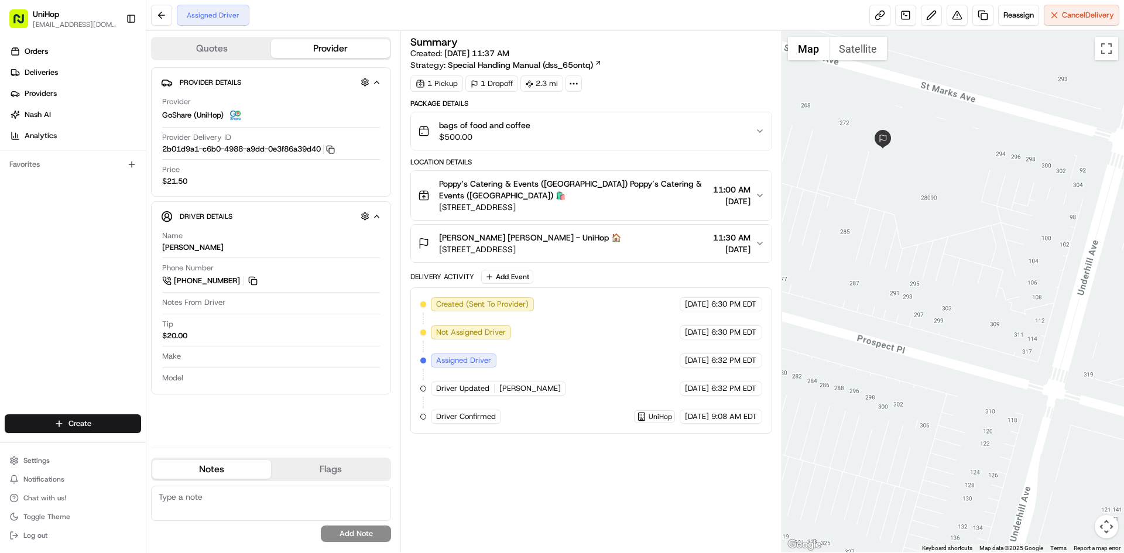
click at [643, 249] on div "Leanne Papillon Leanne Papillon - UniHop 🏠 280 St Marks Ave, Brooklyn, NY 11238…" at bounding box center [586, 243] width 337 height 23
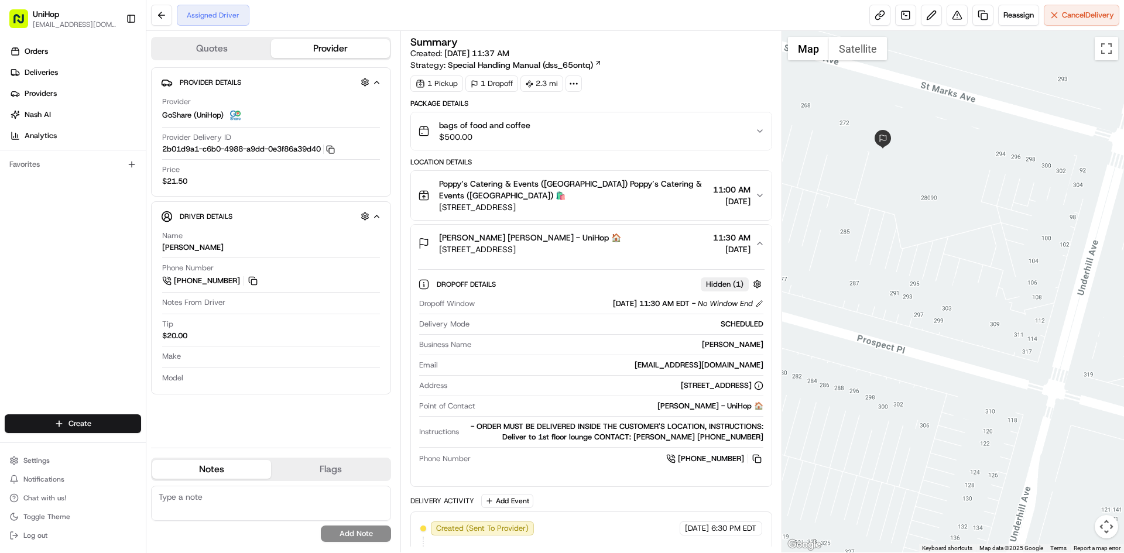
click at [640, 248] on div "Leanne Papillon Leanne Papillon - UniHop 🏠 280 St Marks Ave, Brooklyn, NY 11238…" at bounding box center [586, 243] width 337 height 23
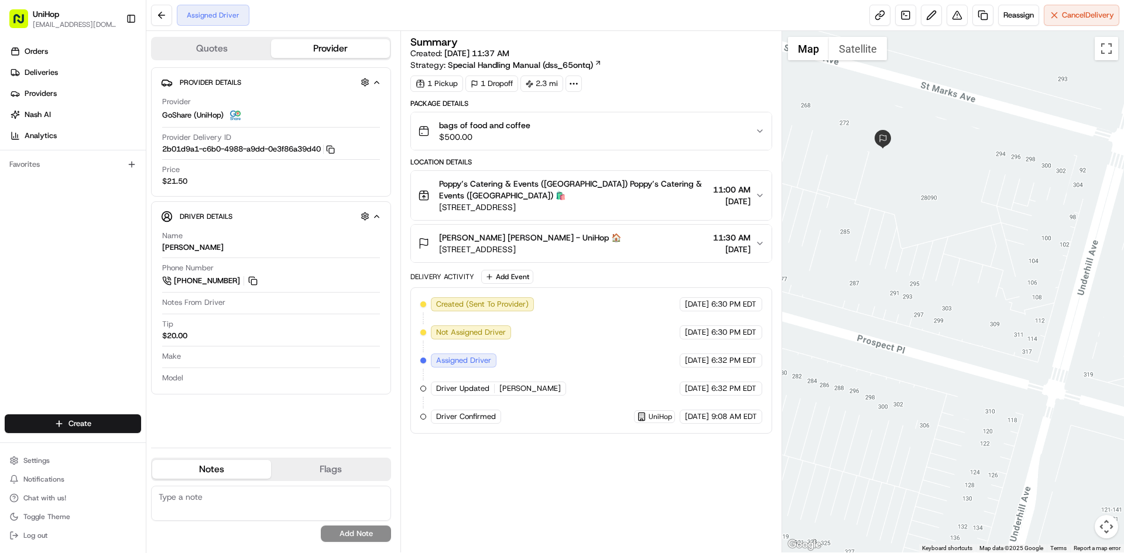
click at [640, 248] on div "Leanne Papillon Leanne Papillon - UniHop 🏠 280 St Marks Ave, Brooklyn, NY 11238…" at bounding box center [586, 243] width 337 height 23
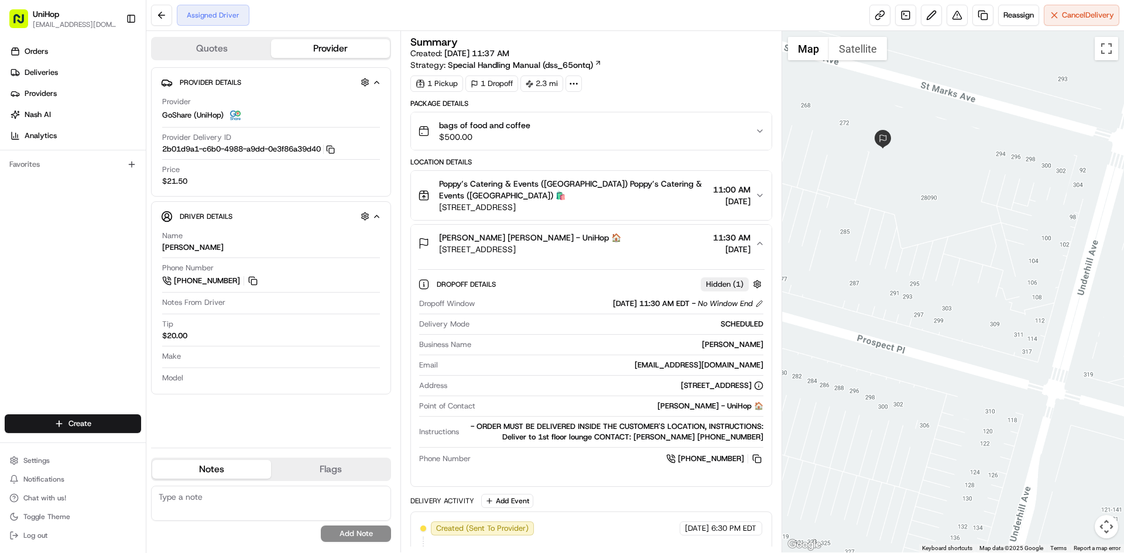
click at [640, 248] on div "Leanne Papillon Leanne Papillon - UniHop 🏠 280 St Marks Ave, Brooklyn, NY 11238…" at bounding box center [586, 243] width 337 height 23
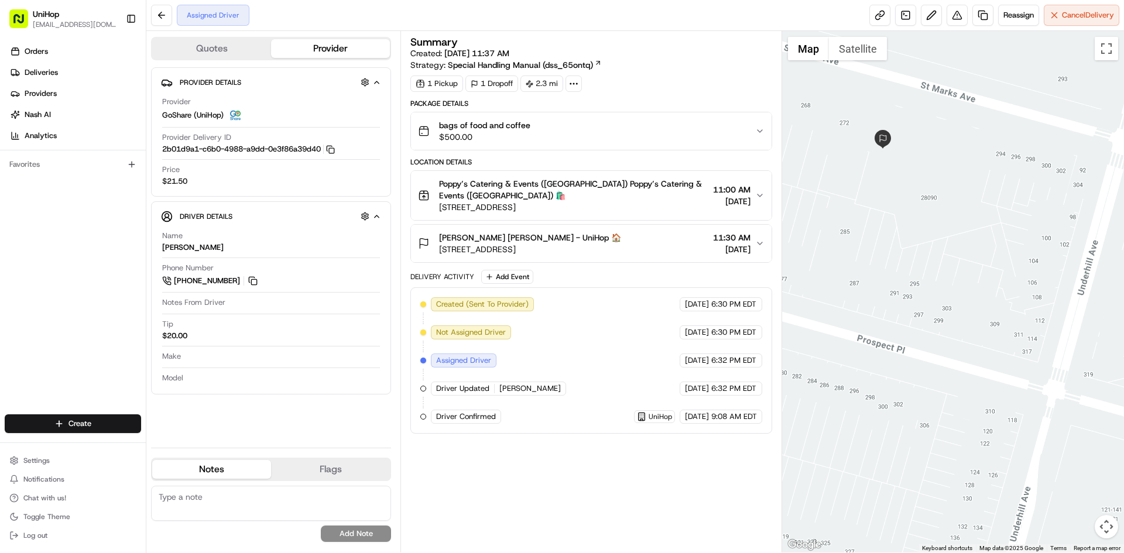
click at [867, 57] on button "Satellite" at bounding box center [858, 48] width 58 height 23
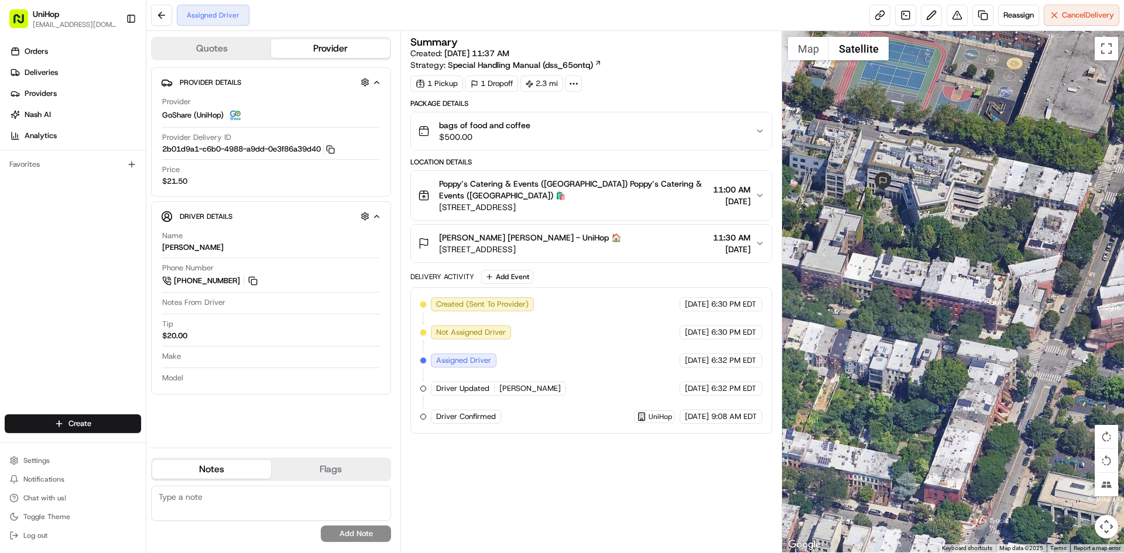
click at [804, 60] on div at bounding box center [953, 291] width 342 height 521
click at [547, 245] on span "[STREET_ADDRESS]" at bounding box center [530, 249] width 182 height 12
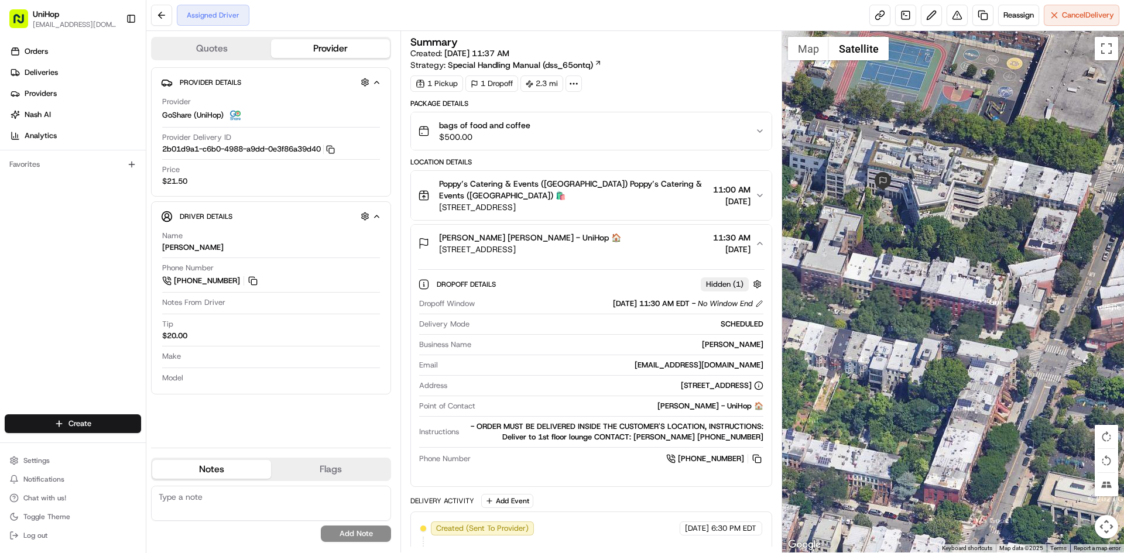
click at [547, 245] on span "[STREET_ADDRESS]" at bounding box center [530, 249] width 182 height 12
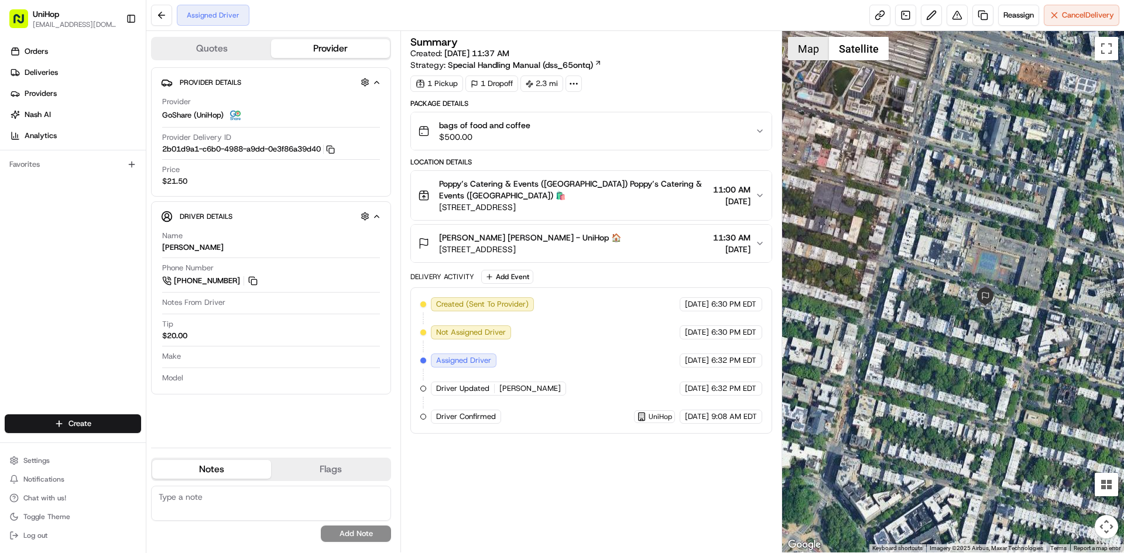
click at [801, 57] on button "Map" at bounding box center [808, 48] width 41 height 23
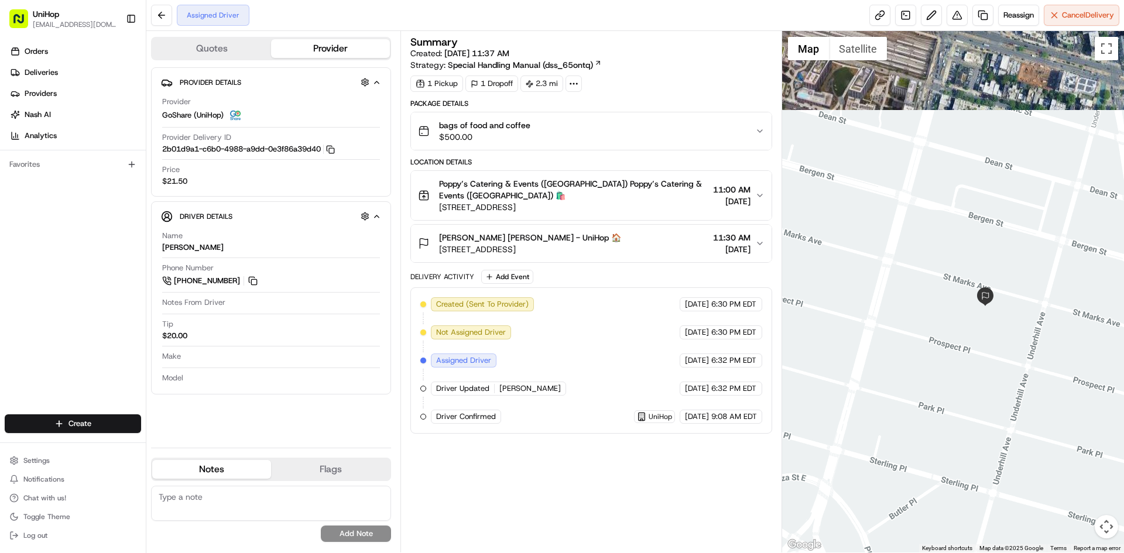
drag, startPoint x: 896, startPoint y: 164, endPoint x: 919, endPoint y: 171, distance: 24.1
click at [901, 166] on div at bounding box center [953, 291] width 342 height 521
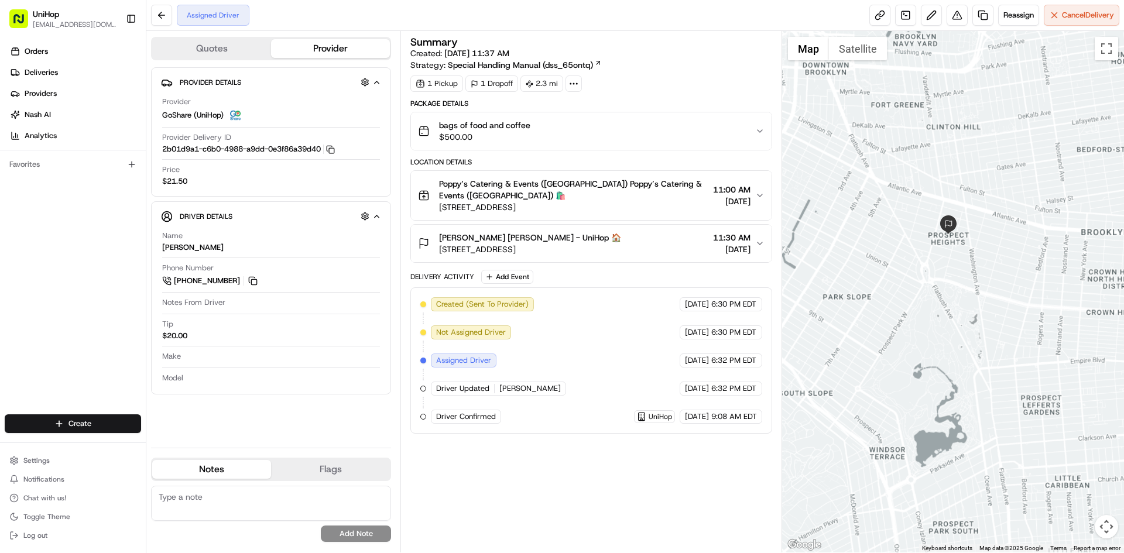
drag, startPoint x: 930, startPoint y: 218, endPoint x: 1010, endPoint y: 256, distance: 88.7
click at [997, 253] on div at bounding box center [953, 291] width 342 height 521
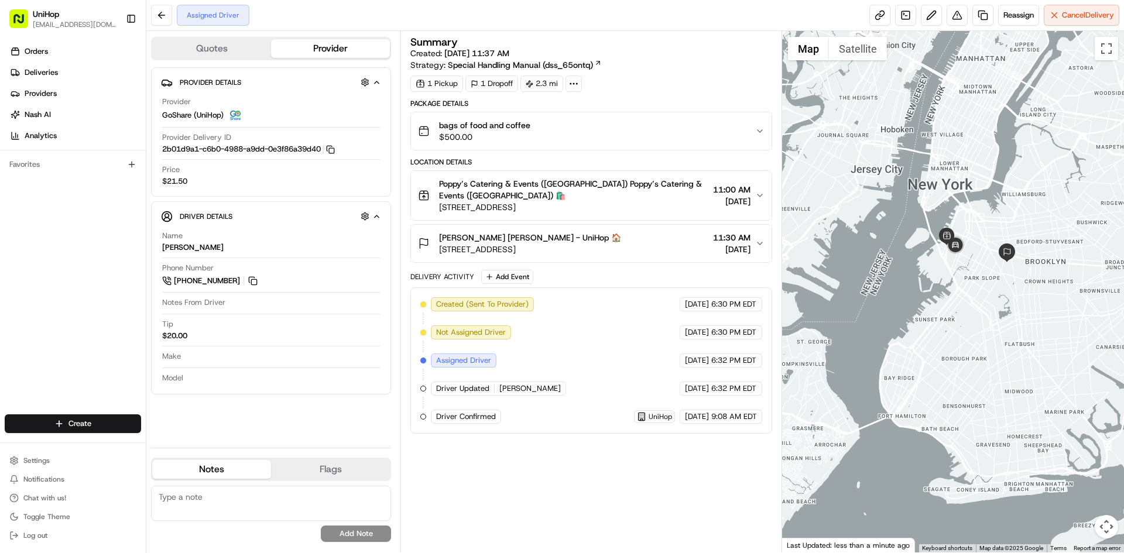
click at [30, 329] on div "Orders Deliveries Providers [PERSON_NAME] Analytics Favorites" at bounding box center [73, 229] width 146 height 384
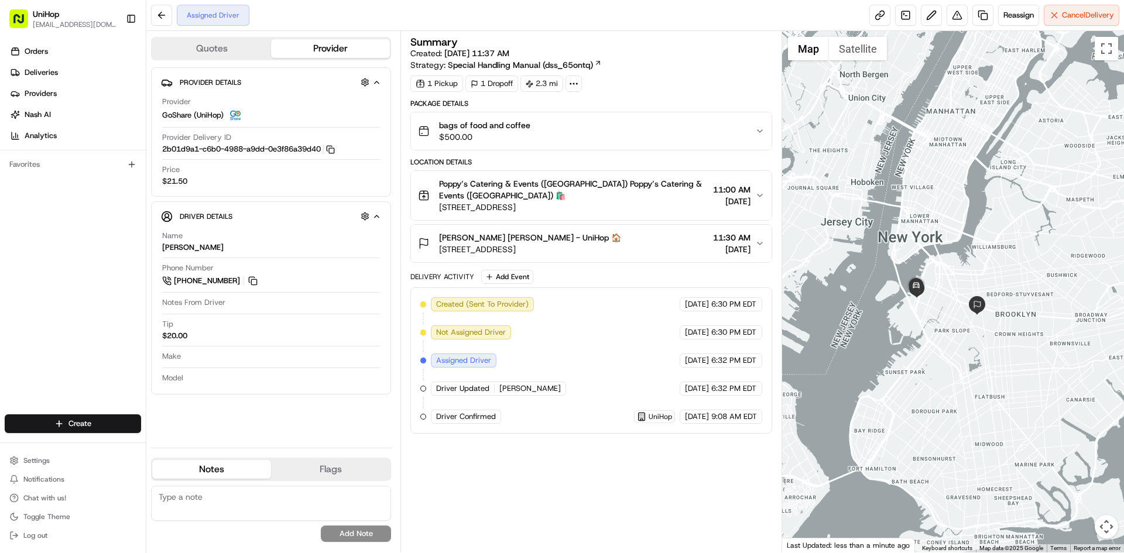
drag, startPoint x: 926, startPoint y: 142, endPoint x: 896, endPoint y: 199, distance: 64.9
click at [896, 200] on div at bounding box center [953, 291] width 342 height 521
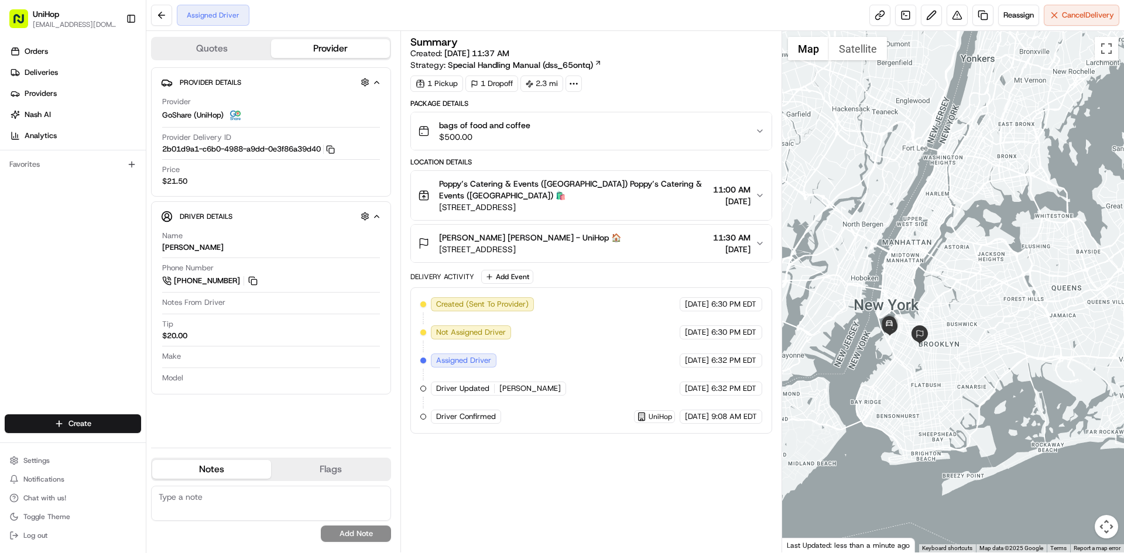
click at [0, 326] on div "Orders Deliveries Providers Nash AI Analytics Favorites" at bounding box center [73, 229] width 146 height 384
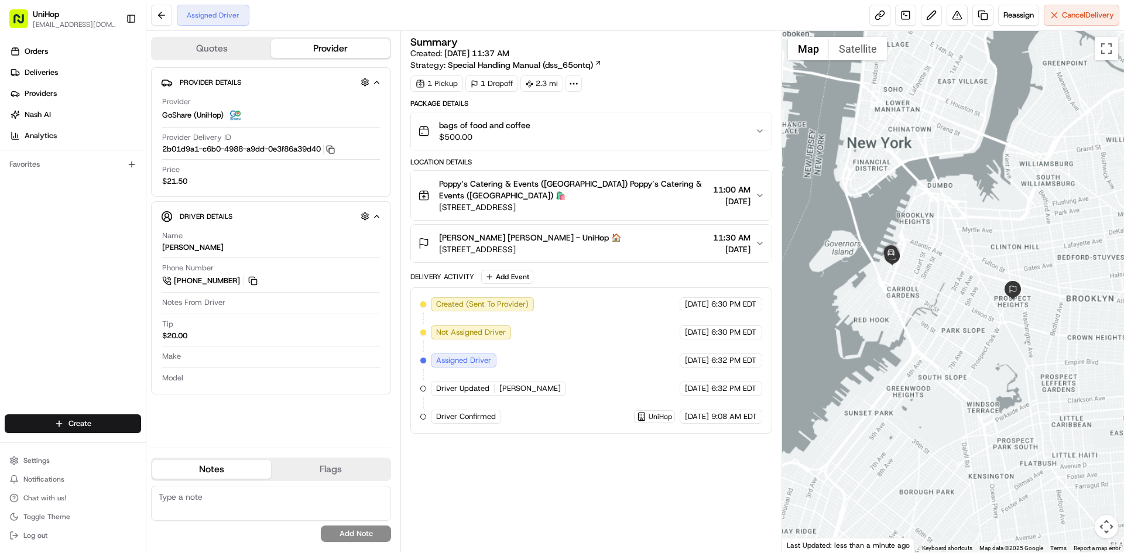
drag, startPoint x: 979, startPoint y: 319, endPoint x: 968, endPoint y: 319, distance: 11.1
click at [968, 319] on div at bounding box center [953, 291] width 342 height 521
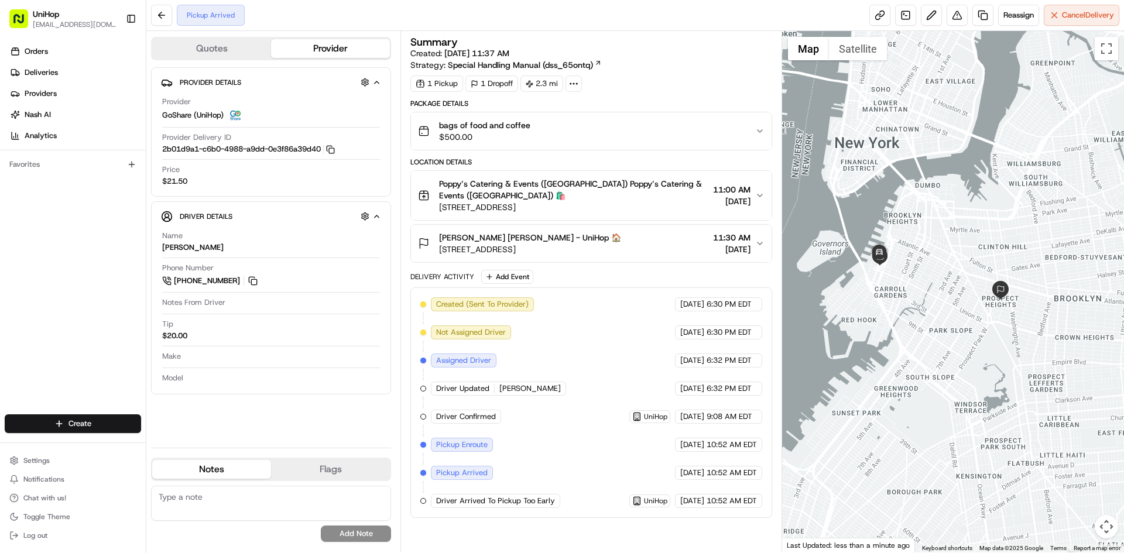
drag, startPoint x: 924, startPoint y: 164, endPoint x: 901, endPoint y: 174, distance: 24.7
click at [901, 174] on div at bounding box center [953, 291] width 342 height 521
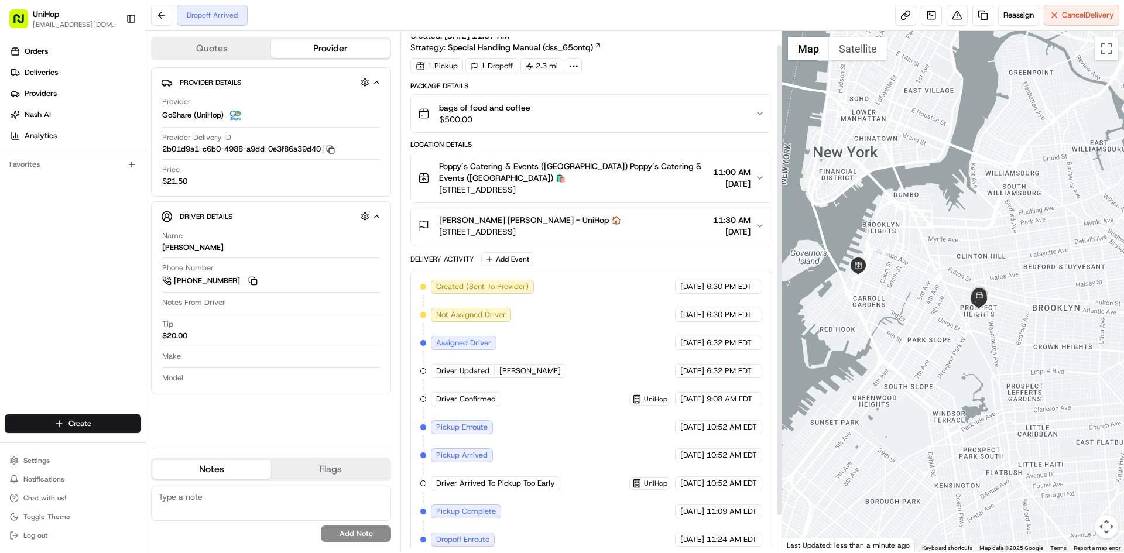
scroll to position [56, 0]
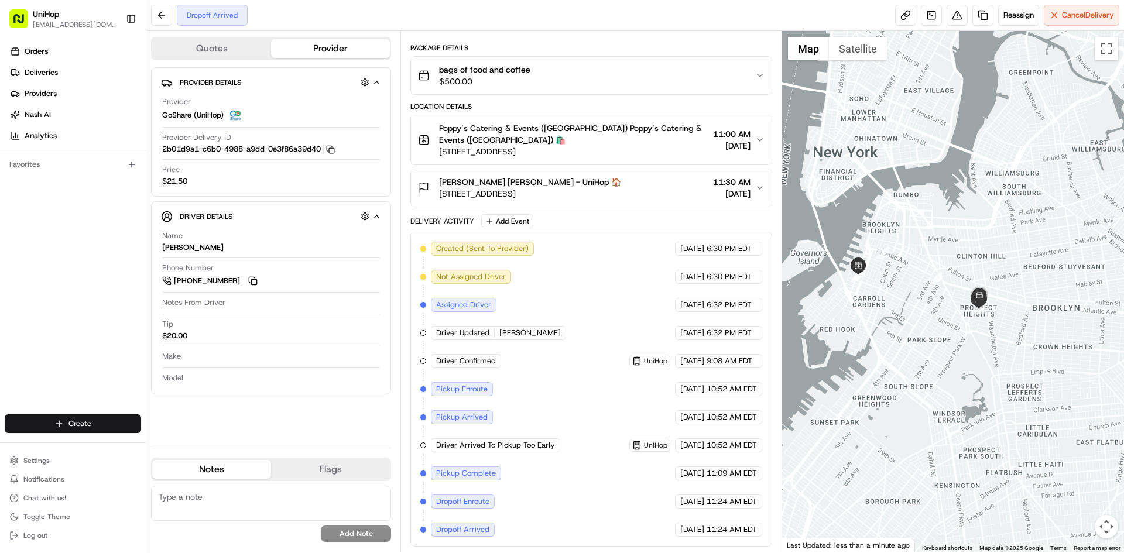
click at [633, 188] on div "Leanne Papillon Leanne Papillon - UniHop 🏠 280 St Marks Ave, Brooklyn, NY 11238…" at bounding box center [586, 187] width 337 height 23
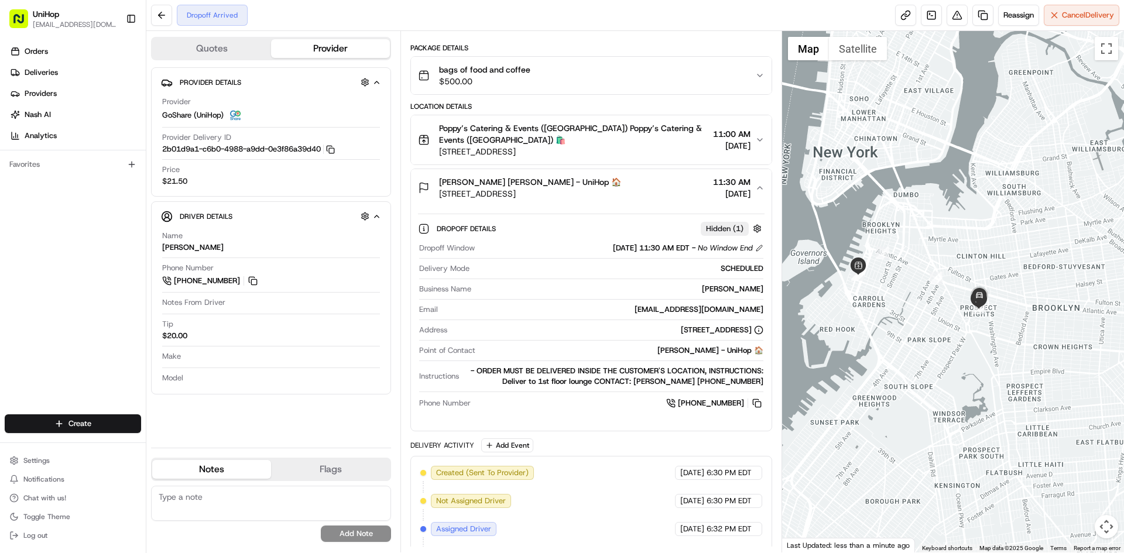
drag, startPoint x: 612, startPoint y: 193, endPoint x: 441, endPoint y: 195, distance: 170.9
click at [441, 195] on div "Leanne Papillon Leanne Papillon - UniHop 🏠 280 St Marks Ave, Brooklyn, NY 11238…" at bounding box center [586, 187] width 337 height 23
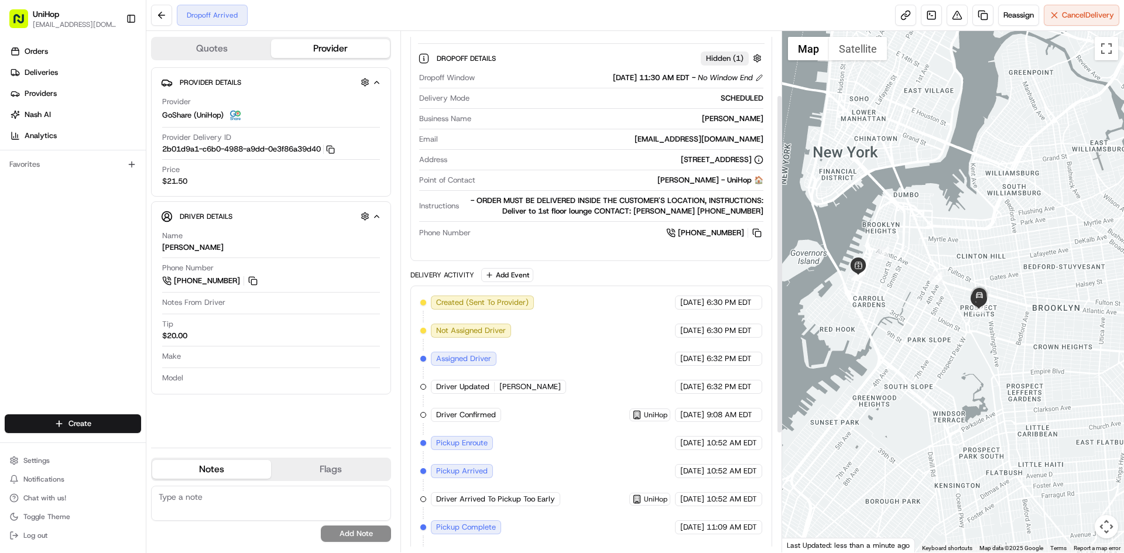
scroll to position [0, 0]
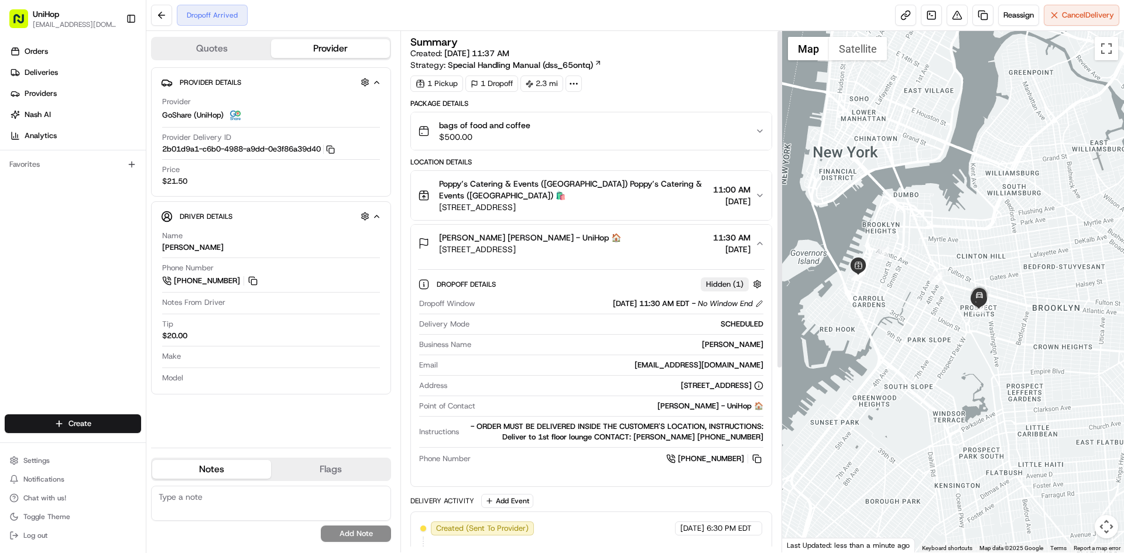
click at [626, 246] on div "Leanne Papillon Leanne Papillon - UniHop 🏠 280 St Marks Ave, Brooklyn, NY 11238…" at bounding box center [586, 243] width 337 height 23
click at [645, 249] on div "Leanne Papillon Leanne Papillon - UniHop 🏠 280 St Marks Ave, Brooklyn, NY 11238…" at bounding box center [586, 243] width 337 height 23
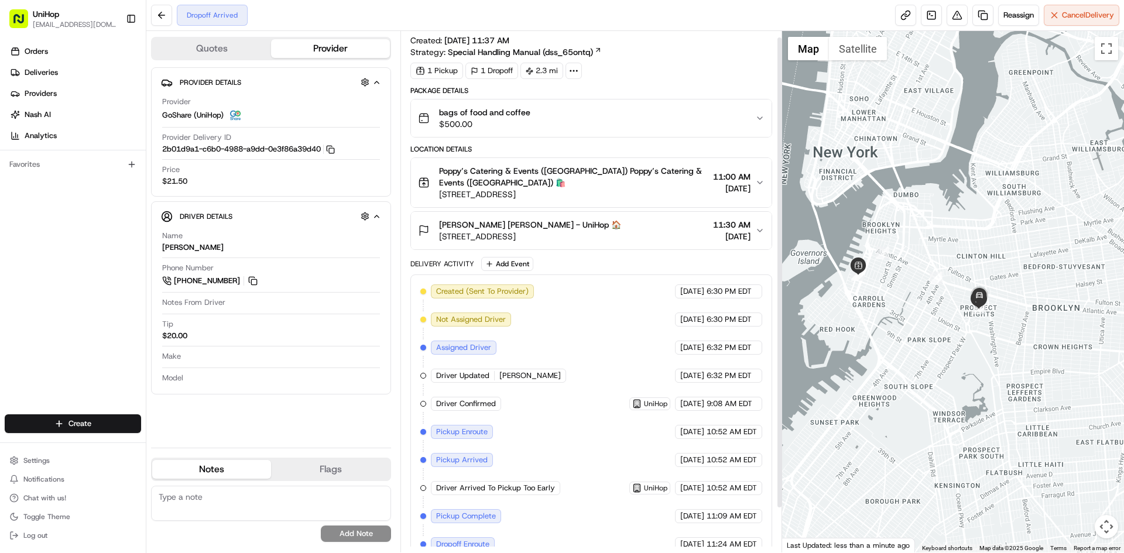
scroll to position [56, 0]
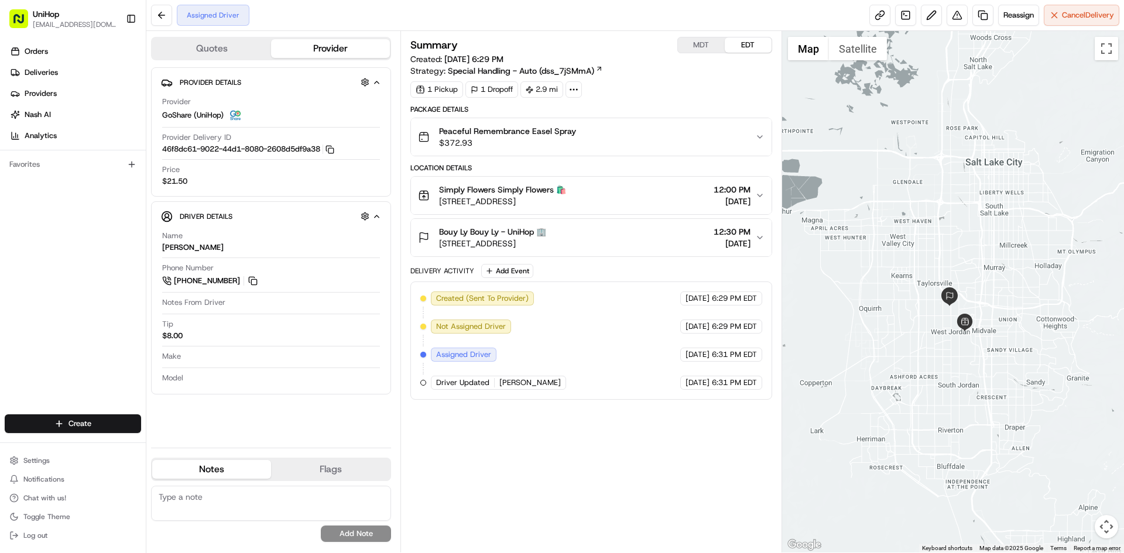
drag, startPoint x: 1022, startPoint y: 226, endPoint x: 983, endPoint y: 278, distance: 65.2
click at [983, 278] on div at bounding box center [953, 291] width 342 height 521
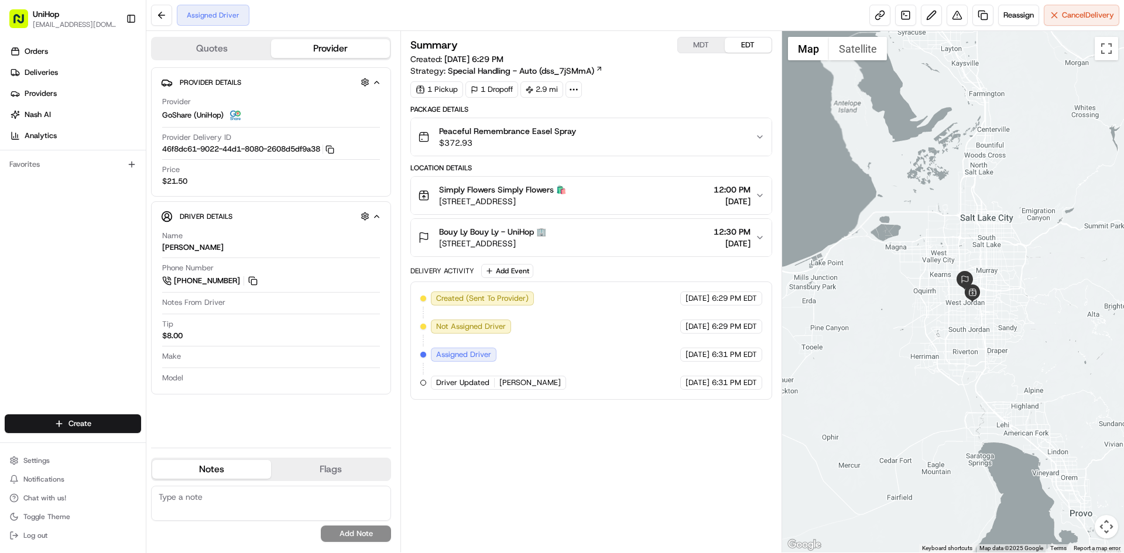
drag, startPoint x: 985, startPoint y: 223, endPoint x: 985, endPoint y: 231, distance: 7.6
click at [985, 231] on div at bounding box center [953, 291] width 342 height 521
click at [637, 233] on div "Bouy Ly Bouy Ly - UniHop 🏢 [STREET_ADDRESS] 12:30 PM [DATE]" at bounding box center [586, 237] width 337 height 23
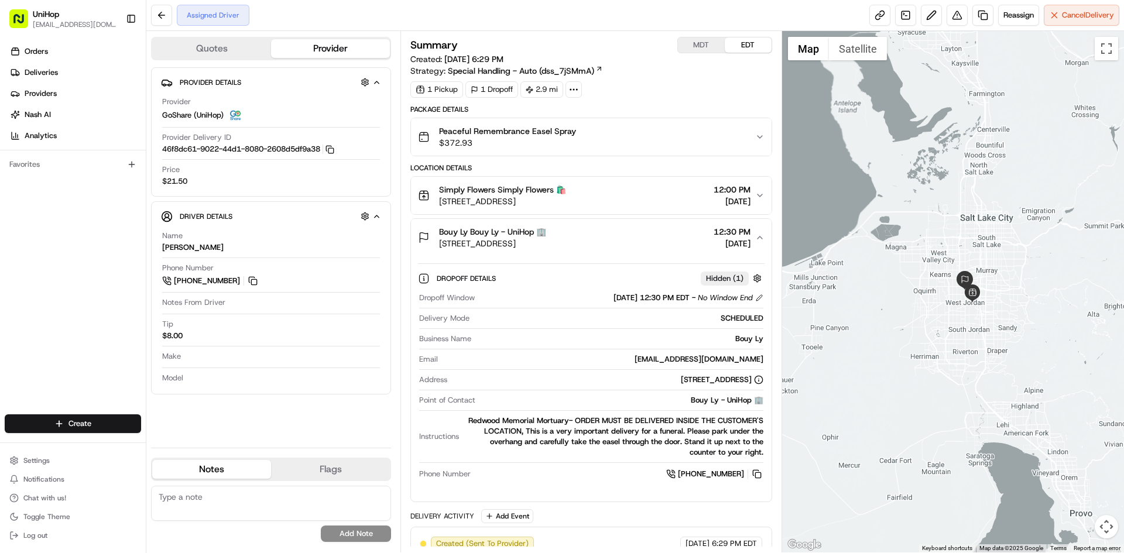
click at [637, 232] on div "Bouy Ly Bouy Ly - UniHop 🏢 [STREET_ADDRESS] 12:30 PM [DATE]" at bounding box center [586, 237] width 337 height 23
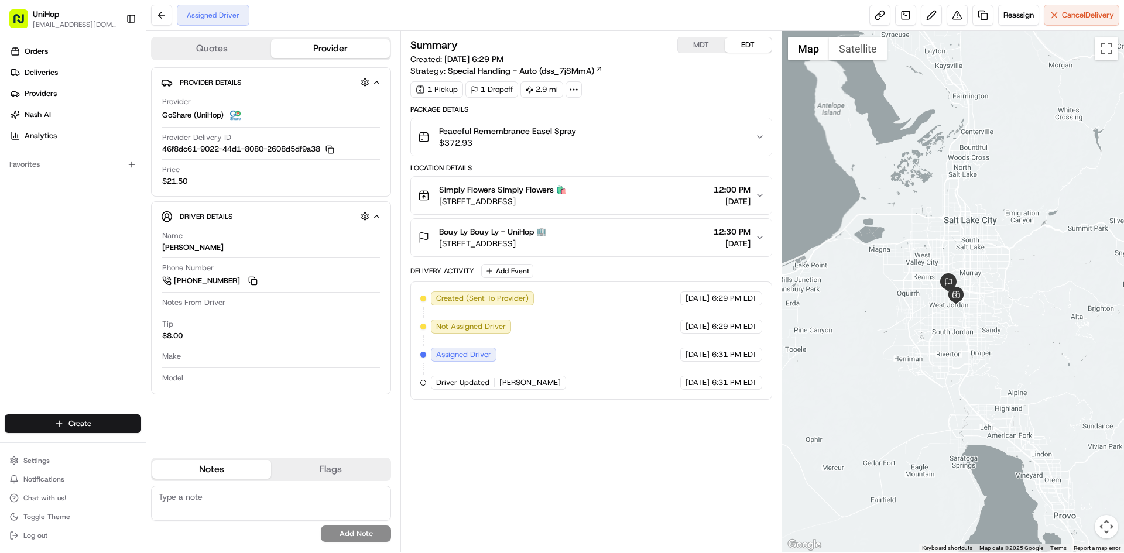
drag, startPoint x: 1031, startPoint y: 210, endPoint x: 1010, endPoint y: 201, distance: 22.8
click at [1010, 203] on div at bounding box center [953, 291] width 342 height 521
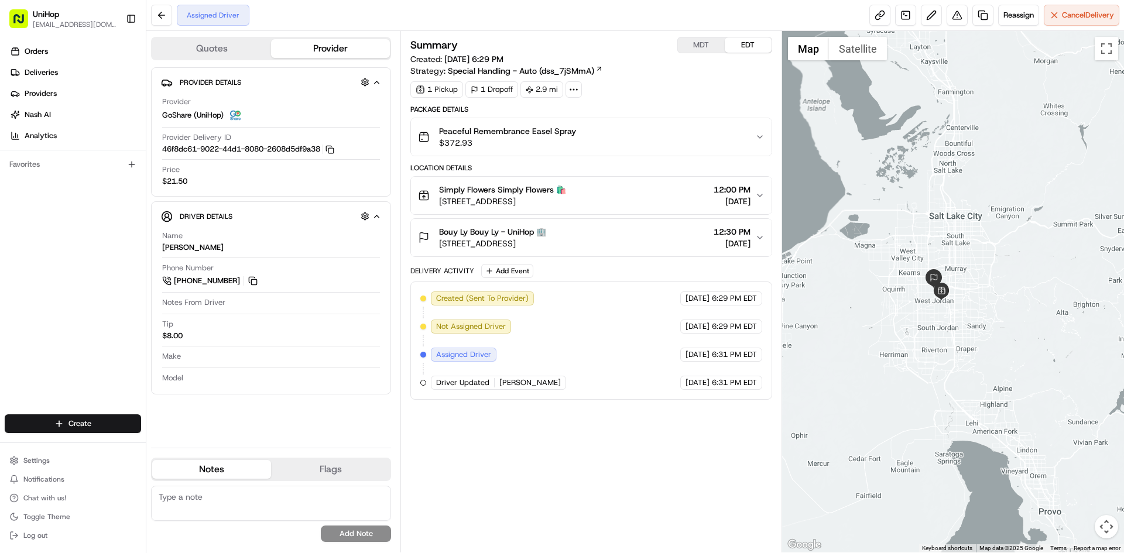
click at [566, 205] on span "[STREET_ADDRESS]" at bounding box center [502, 201] width 127 height 12
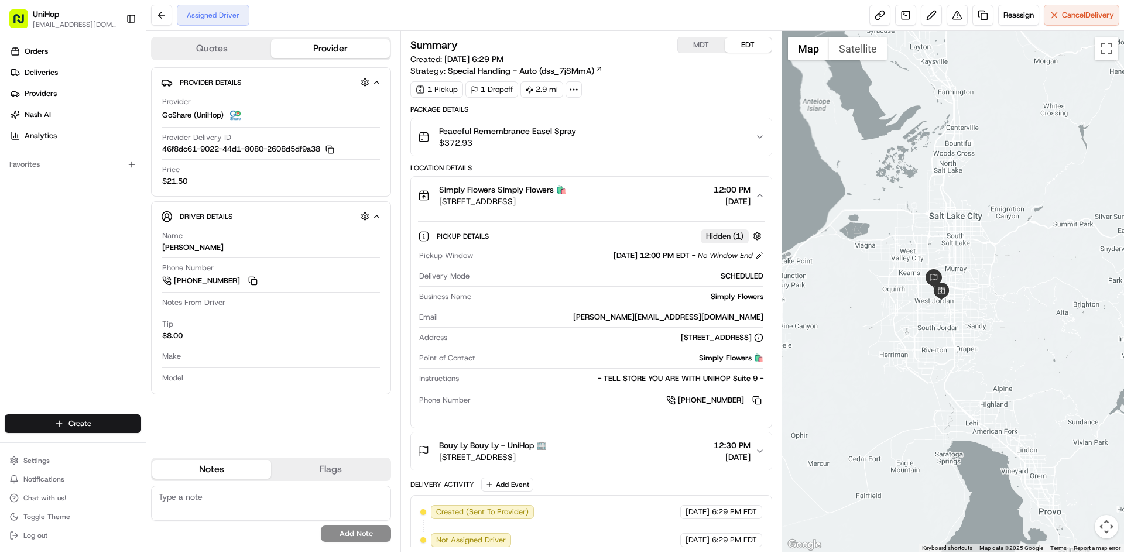
click at [566, 199] on span "[STREET_ADDRESS]" at bounding box center [502, 201] width 127 height 12
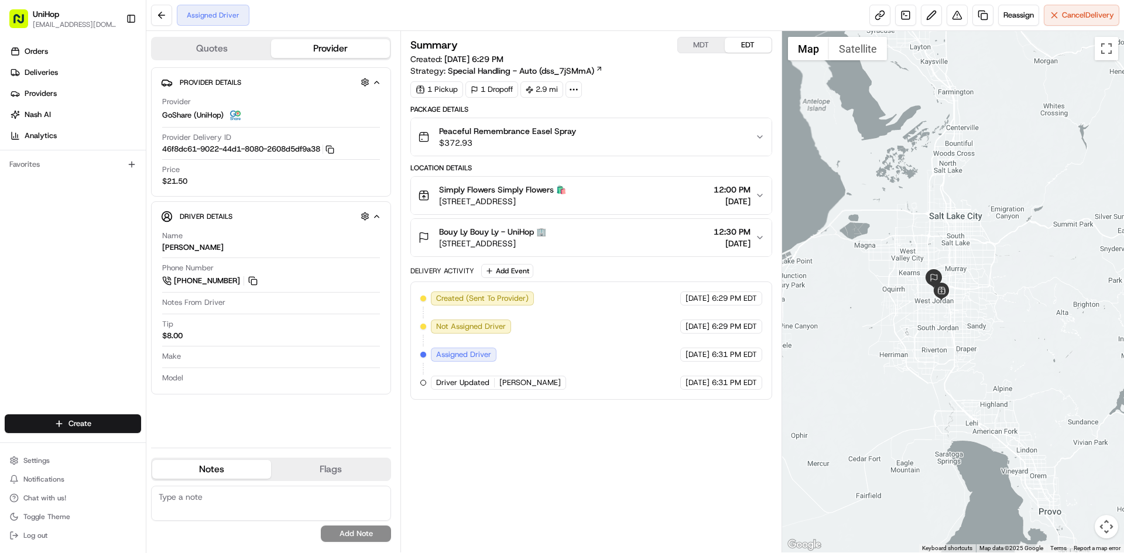
click at [620, 141] on div "Peaceful Remembrance Easel Spray $372.93" at bounding box center [586, 136] width 337 height 23
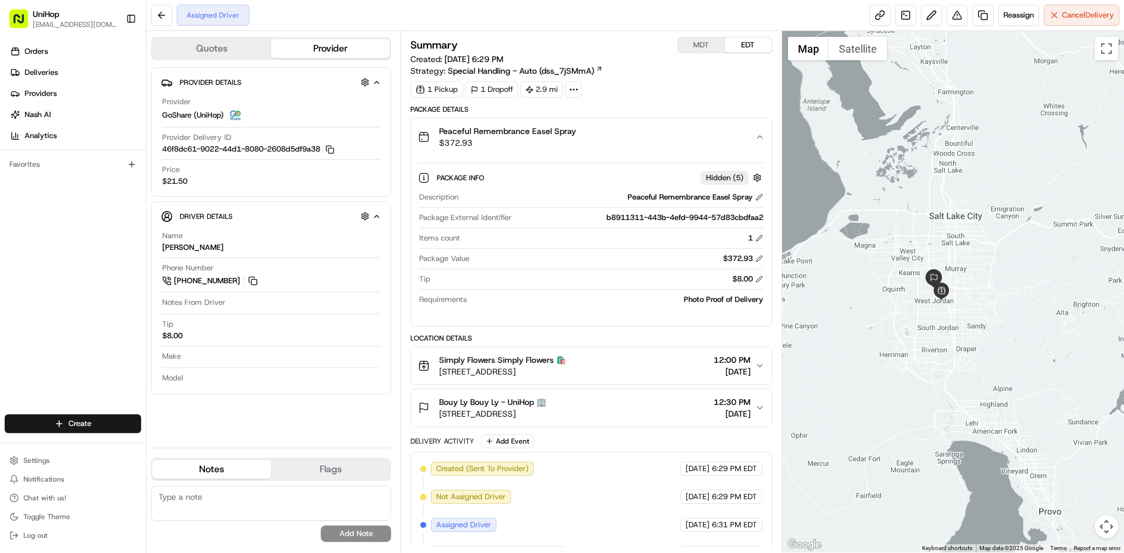
click at [620, 141] on div "Peaceful Remembrance Easel Spray $372.93" at bounding box center [586, 136] width 337 height 23
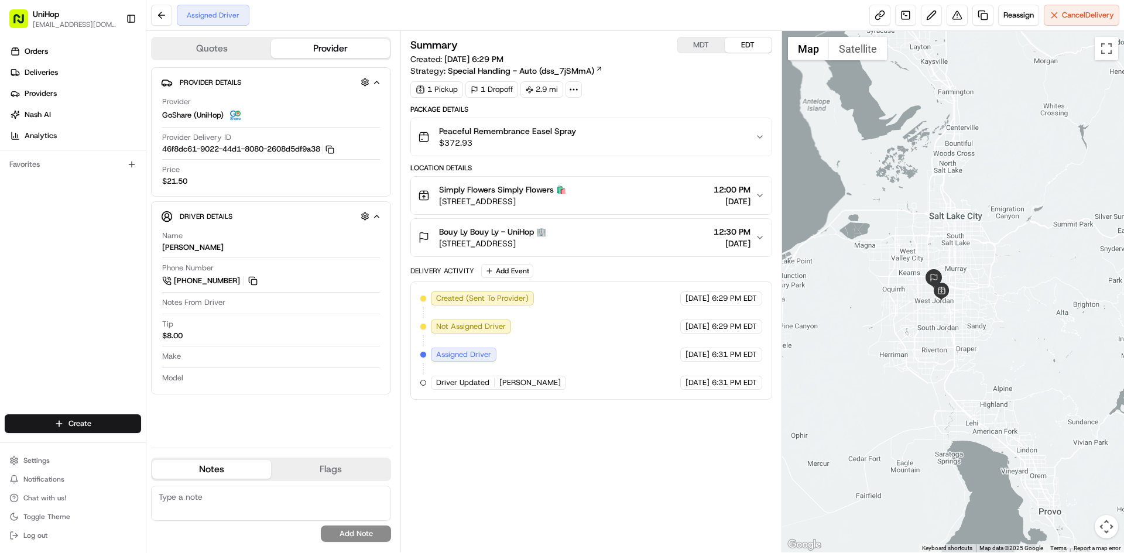
click at [692, 41] on button "MDT" at bounding box center [701, 44] width 47 height 15
click at [757, 43] on button "EDT" at bounding box center [748, 44] width 47 height 15
click at [692, 52] on button "MDT" at bounding box center [701, 44] width 47 height 15
click at [739, 44] on button "EDT" at bounding box center [748, 44] width 47 height 15
drag, startPoint x: 522, startPoint y: 245, endPoint x: 613, endPoint y: 245, distance: 90.7
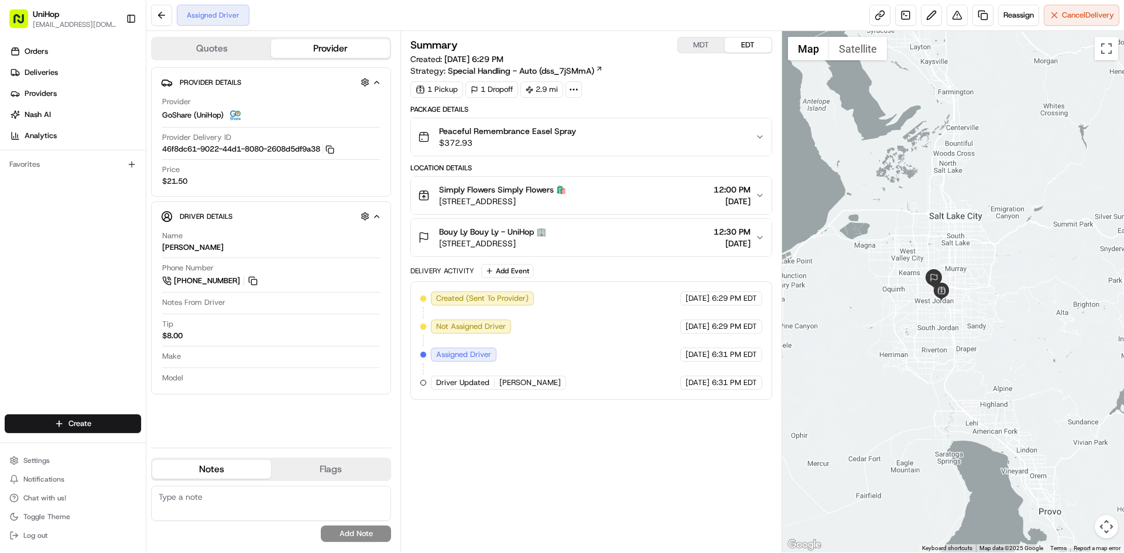
click at [546, 245] on span "[STREET_ADDRESS]" at bounding box center [492, 244] width 107 height 12
copy span "West Jordan, UT 84084"
click at [641, 461] on div "Summary MDT EDT Created: Aug 15 2025 6:29 PM Strategy: Special Handling - Auto …" at bounding box center [590, 292] width 361 height 510
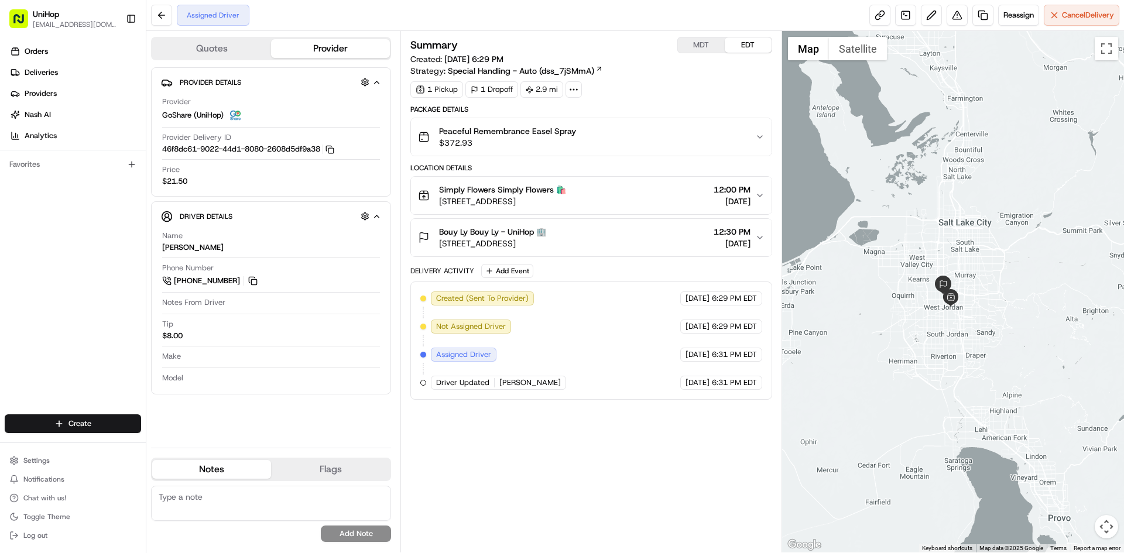
drag, startPoint x: 873, startPoint y: 132, endPoint x: 884, endPoint y: 140, distance: 14.6
click at [884, 140] on div at bounding box center [953, 291] width 342 height 521
click at [712, 44] on button "MDT" at bounding box center [701, 44] width 47 height 15
click at [737, 43] on button "EDT" at bounding box center [748, 44] width 47 height 15
drag, startPoint x: 715, startPoint y: 34, endPoint x: 711, endPoint y: 39, distance: 6.7
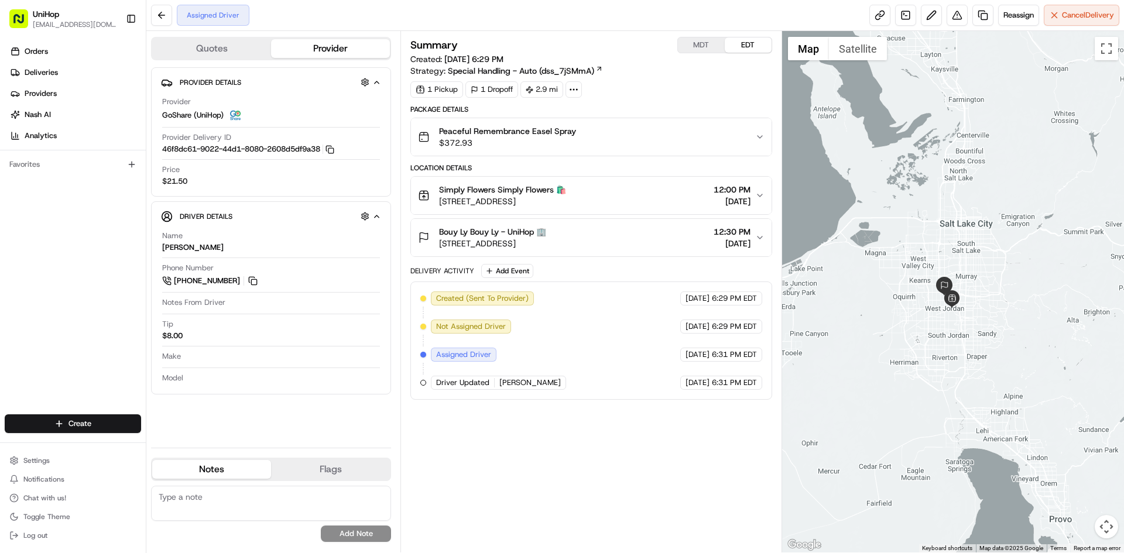
click at [715, 35] on div "Summary MDT EDT Created: Aug 15 2025 6:29 PM Strategy: Special Handling - Auto …" at bounding box center [590, 291] width 381 height 521
click at [711, 39] on button "MDT" at bounding box center [701, 44] width 47 height 15
click at [740, 40] on button "EDT" at bounding box center [748, 44] width 47 height 15
click at [566, 191] on div "Simply Flowers Simply Flowers 🛍️" at bounding box center [502, 190] width 127 height 12
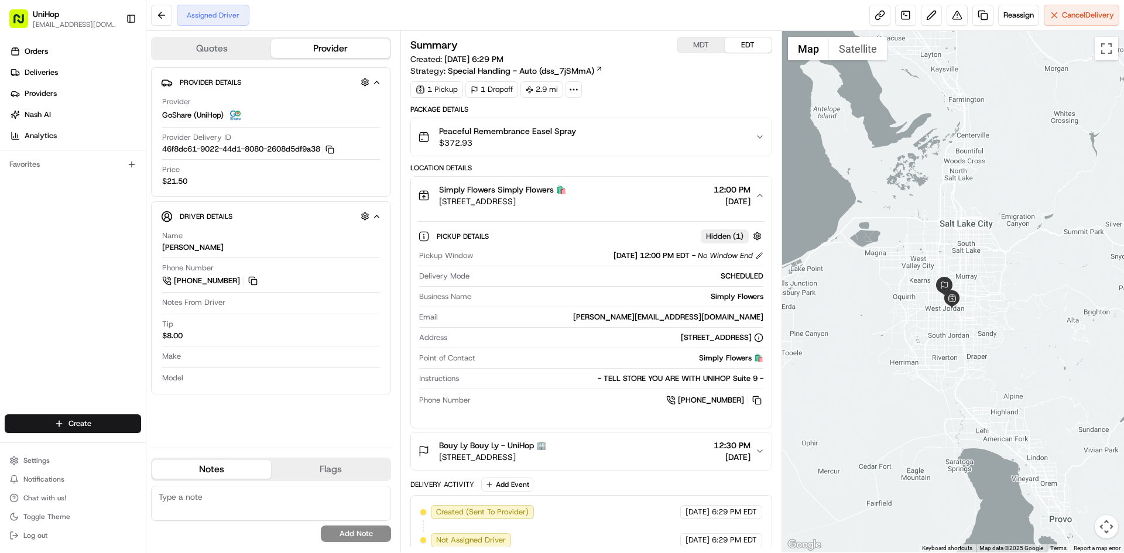
click at [566, 191] on div "Simply Flowers Simply Flowers 🛍️" at bounding box center [502, 190] width 127 height 12
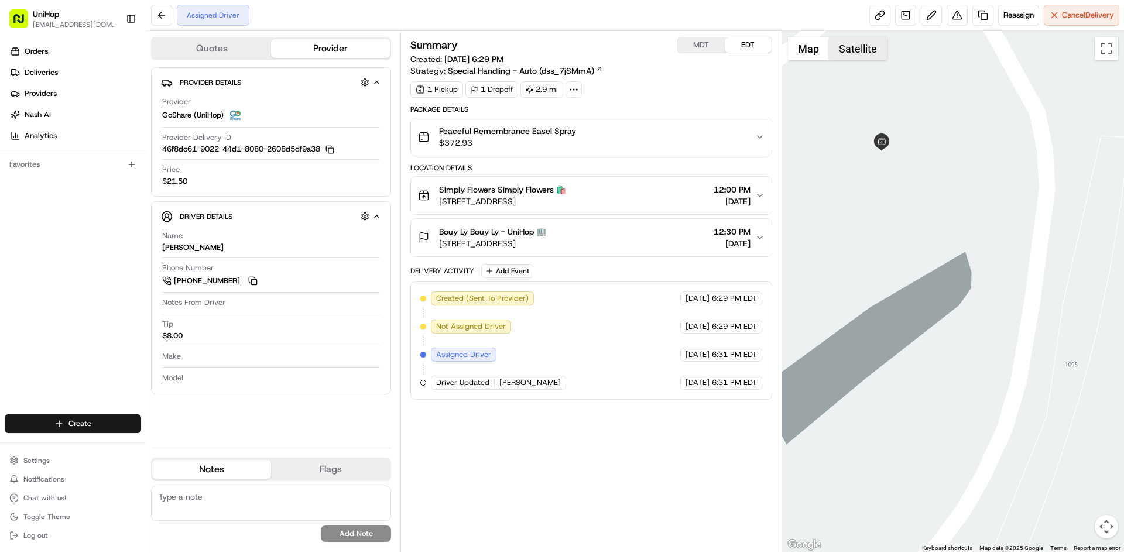
click at [847, 52] on button "Satellite" at bounding box center [858, 48] width 58 height 23
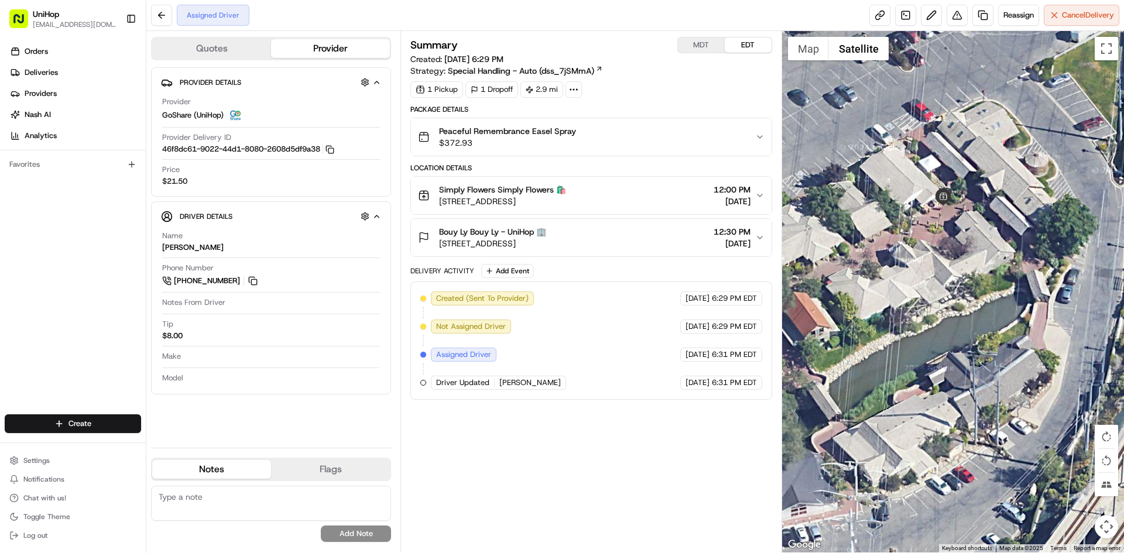
drag, startPoint x: 886, startPoint y: 125, endPoint x: 939, endPoint y: 135, distance: 54.2
click at [932, 133] on div at bounding box center [953, 291] width 342 height 521
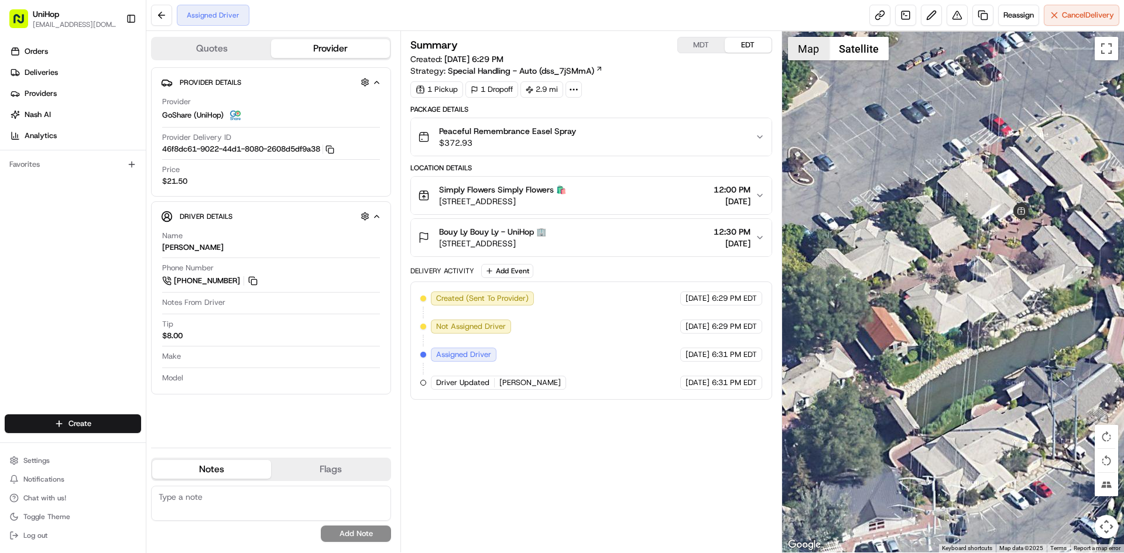
click at [821, 52] on button "Map" at bounding box center [808, 48] width 41 height 23
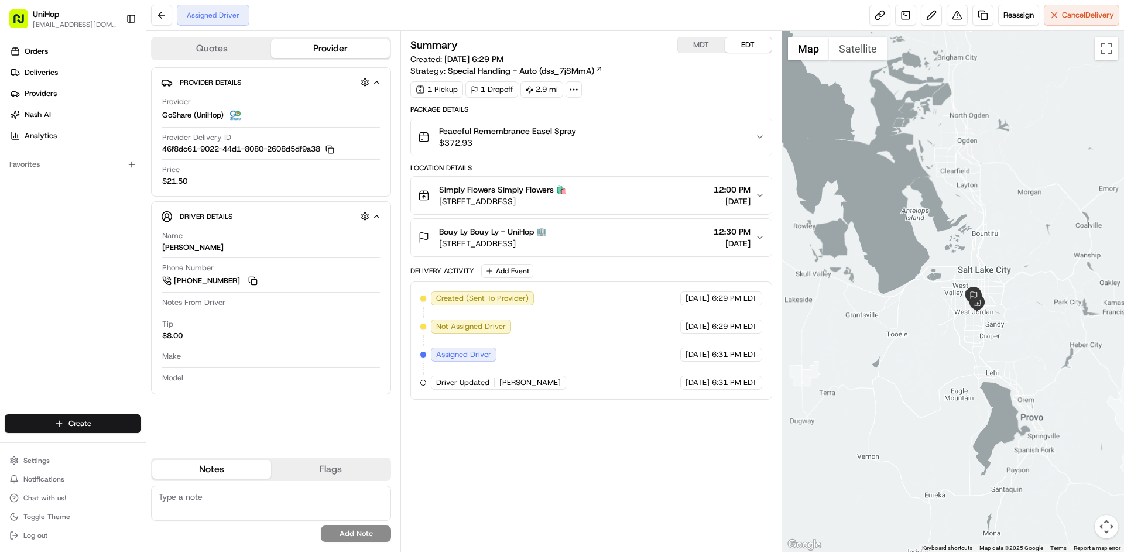
drag, startPoint x: 1031, startPoint y: 395, endPoint x: 1020, endPoint y: 386, distance: 14.6
click at [1020, 386] on div at bounding box center [953, 291] width 342 height 521
click at [696, 35] on div "Summary MDT EDT Created: Aug 15 2025 6:29 PM Strategy: Special Handling - Auto …" at bounding box center [590, 291] width 381 height 521
click at [696, 36] on div "Summary MDT EDT Created: Aug 15 2025 6:29 PM Strategy: Special Handling - Auto …" at bounding box center [590, 291] width 381 height 521
click at [696, 40] on button "MDT" at bounding box center [701, 44] width 47 height 15
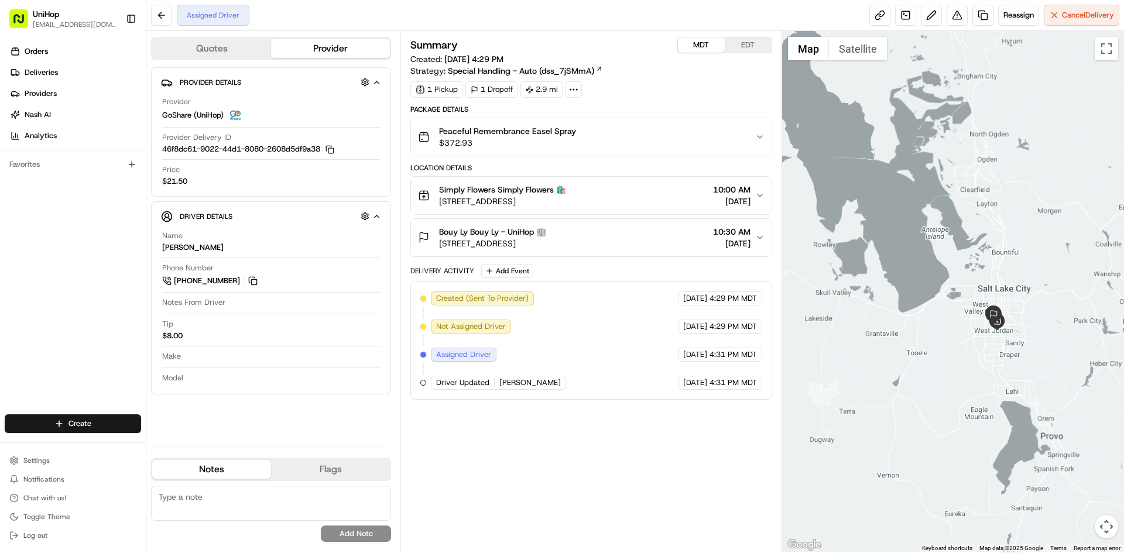
drag, startPoint x: 919, startPoint y: 218, endPoint x: 931, endPoint y: 234, distance: 19.2
click at [931, 234] on div at bounding box center [953, 291] width 342 height 521
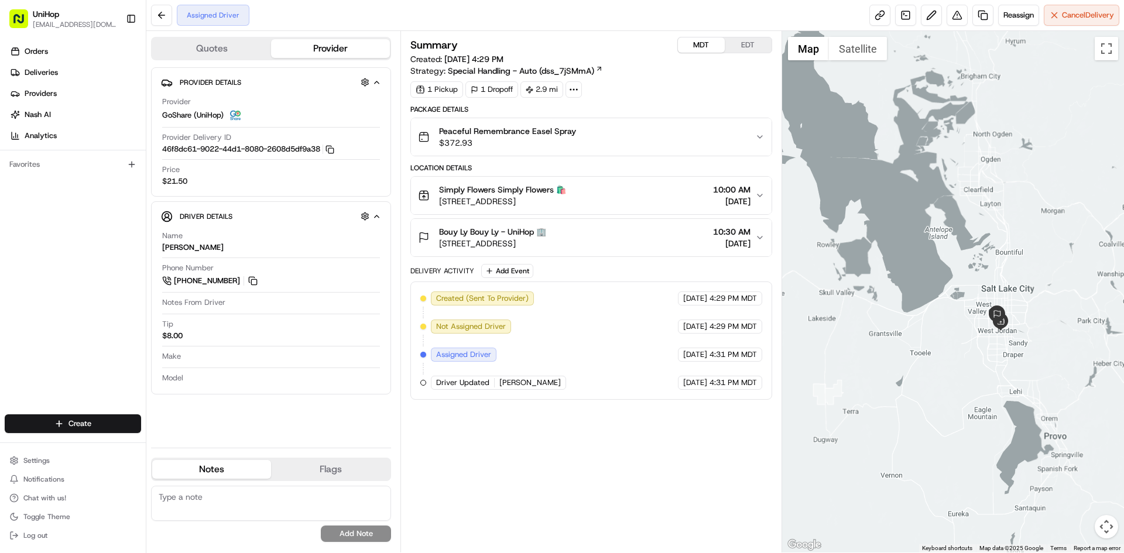
click at [923, 250] on div at bounding box center [953, 291] width 342 height 521
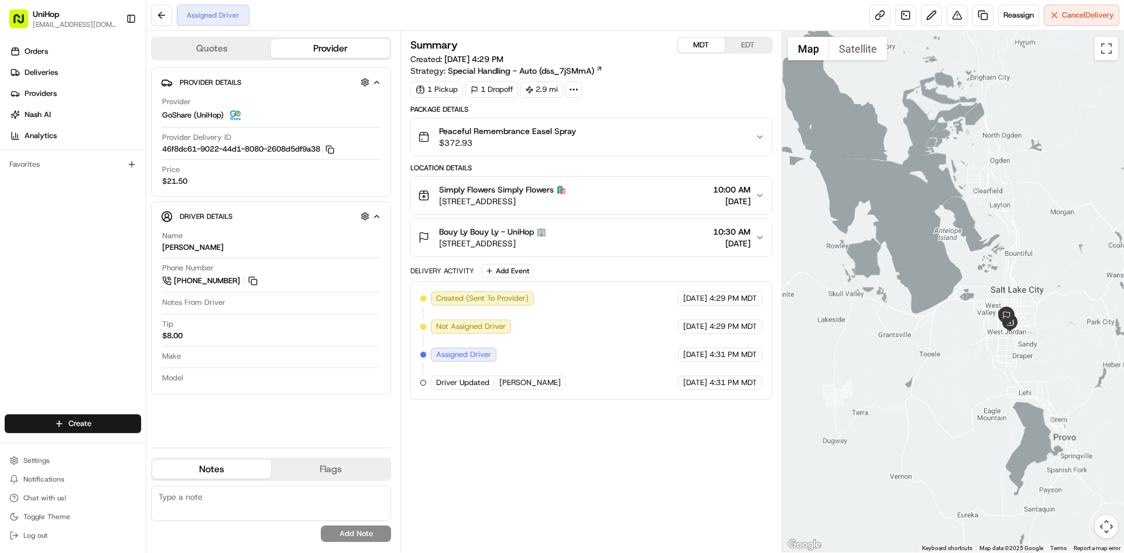
drag, startPoint x: 882, startPoint y: 262, endPoint x: 893, endPoint y: 263, distance: 10.6
click at [893, 263] on div at bounding box center [953, 291] width 342 height 521
click at [893, 267] on div at bounding box center [953, 291] width 342 height 521
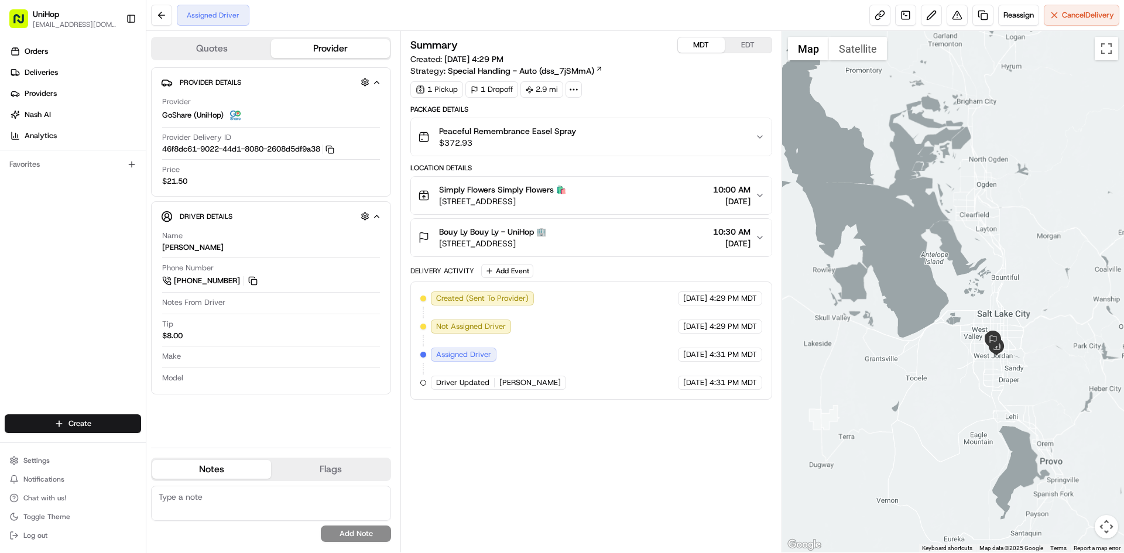
drag, startPoint x: 965, startPoint y: 189, endPoint x: 949, endPoint y: 215, distance: 30.5
click at [949, 215] on div at bounding box center [953, 291] width 342 height 521
drag, startPoint x: 743, startPoint y: 50, endPoint x: 744, endPoint y: 44, distance: 6.0
click at [744, 46] on button "EDT" at bounding box center [748, 44] width 47 height 15
click at [702, 43] on button "MDT" at bounding box center [701, 44] width 47 height 15
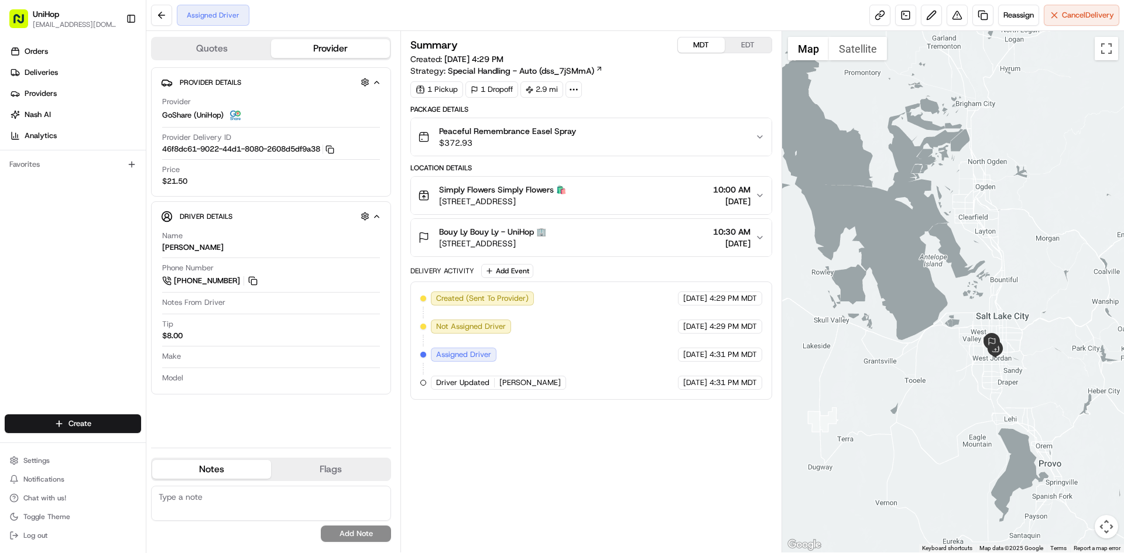
click at [740, 44] on button "EDT" at bounding box center [748, 44] width 47 height 15
click at [598, 148] on div "Peaceful Remembrance Easel Spray $372.93" at bounding box center [586, 136] width 337 height 23
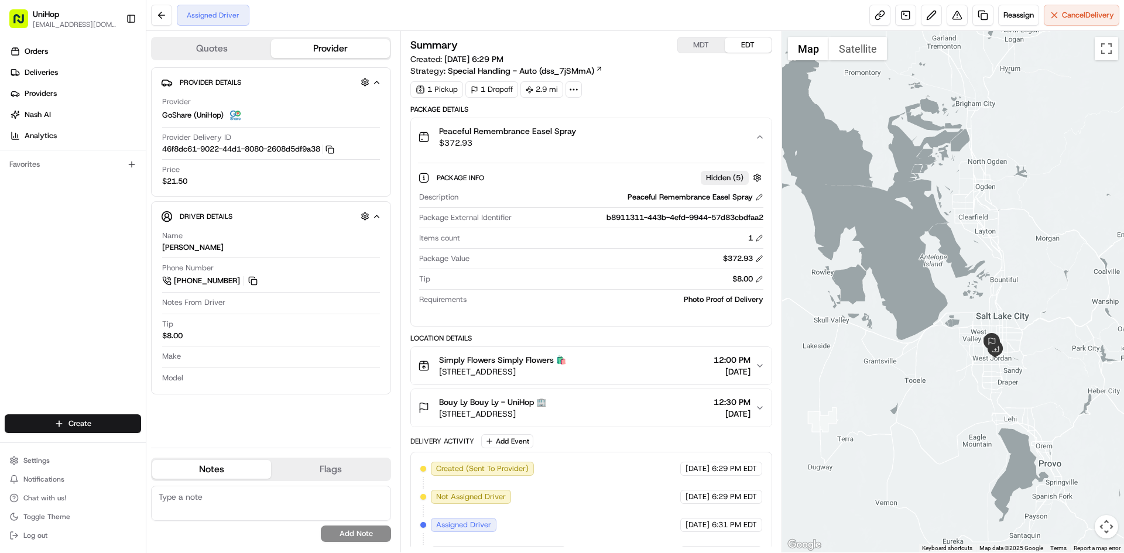
click at [599, 217] on div "b8911311-443b-4efd-9944-57d83cbdfaa2" at bounding box center [639, 217] width 246 height 11
drag, startPoint x: 600, startPoint y: 217, endPoint x: 762, endPoint y: 214, distance: 161.6
click at [762, 214] on div "b8911311-443b-4efd-9944-57d83cbdfaa2" at bounding box center [639, 217] width 246 height 11
copy div "b8911311-443b-4efd-9944-57d83cbdfaa2"
click at [611, 136] on div "Peaceful Remembrance Easel Spray $372.93" at bounding box center [586, 136] width 337 height 23
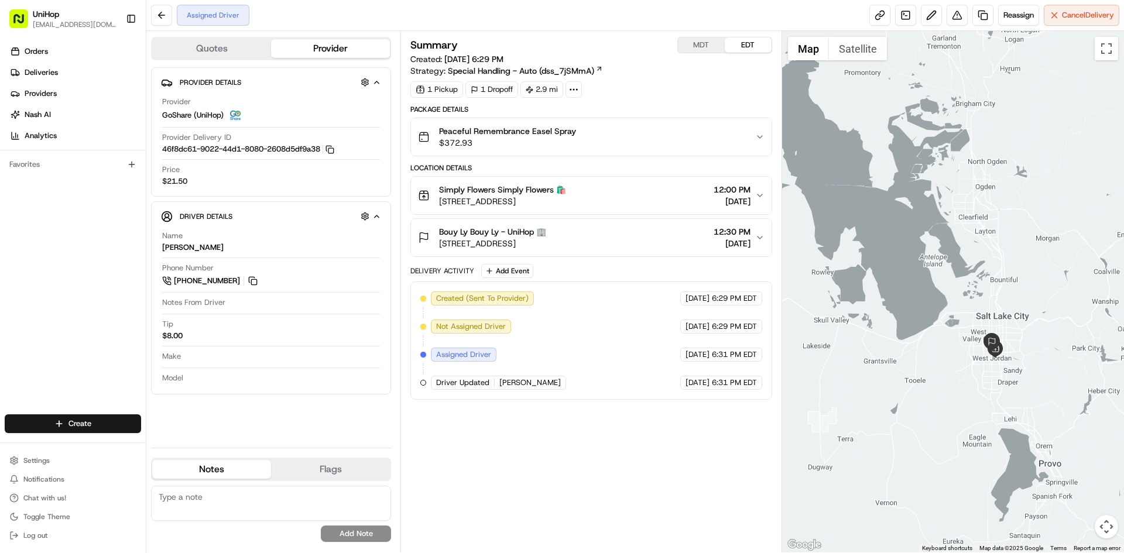
drag, startPoint x: 936, startPoint y: 229, endPoint x: 512, endPoint y: 108, distance: 440.6
click at [935, 228] on div at bounding box center [953, 291] width 342 height 521
click at [102, 346] on div "Orders Deliveries Providers [PERSON_NAME] Analytics Favorites" at bounding box center [73, 229] width 146 height 384
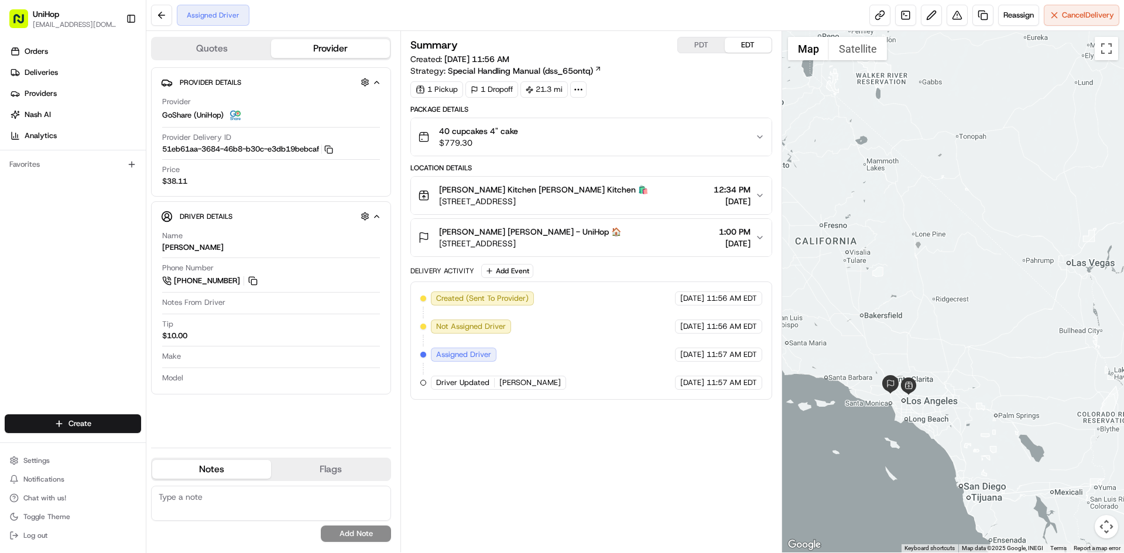
drag, startPoint x: 994, startPoint y: 260, endPoint x: 962, endPoint y: 307, distance: 57.2
click at [962, 307] on div at bounding box center [953, 291] width 342 height 521
click at [676, 141] on div "40 cupcakes 4" cake $779.30" at bounding box center [586, 136] width 337 height 23
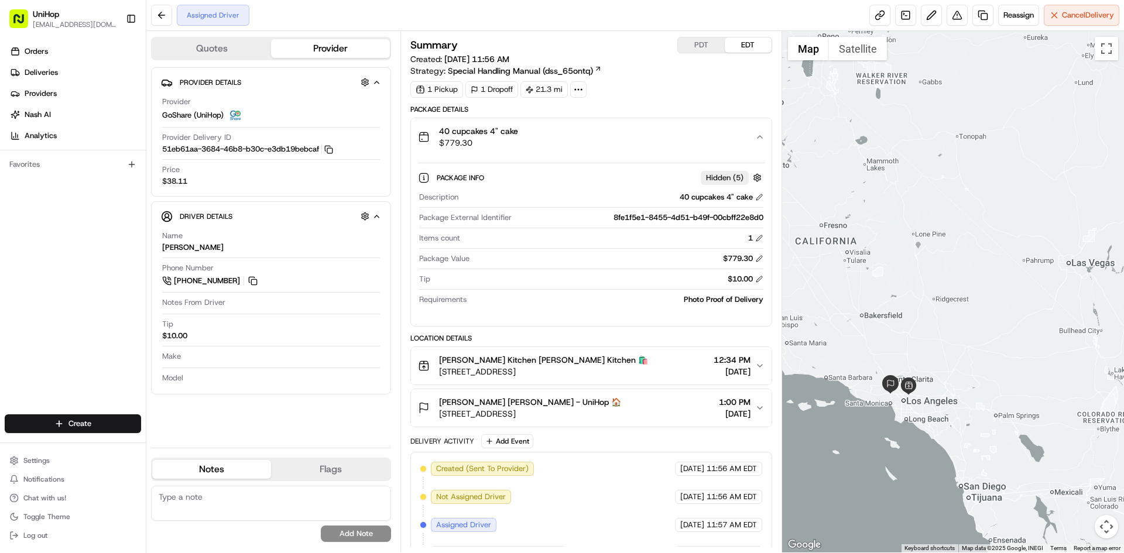
click at [572, 130] on div "40 cupcakes 4" cake $779.30" at bounding box center [586, 136] width 337 height 23
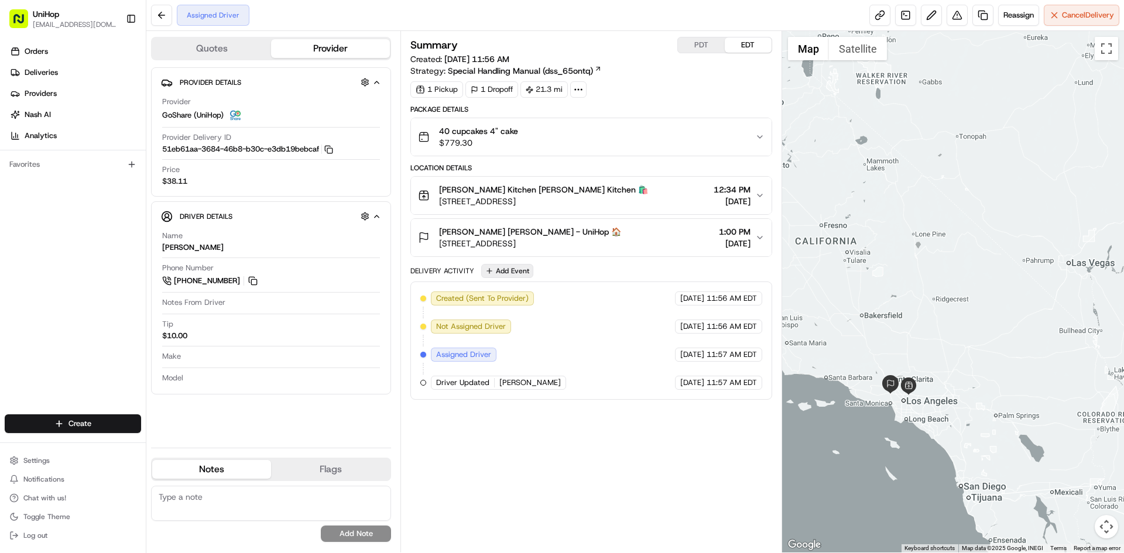
click at [527, 277] on button "Add Event" at bounding box center [507, 271] width 52 height 14
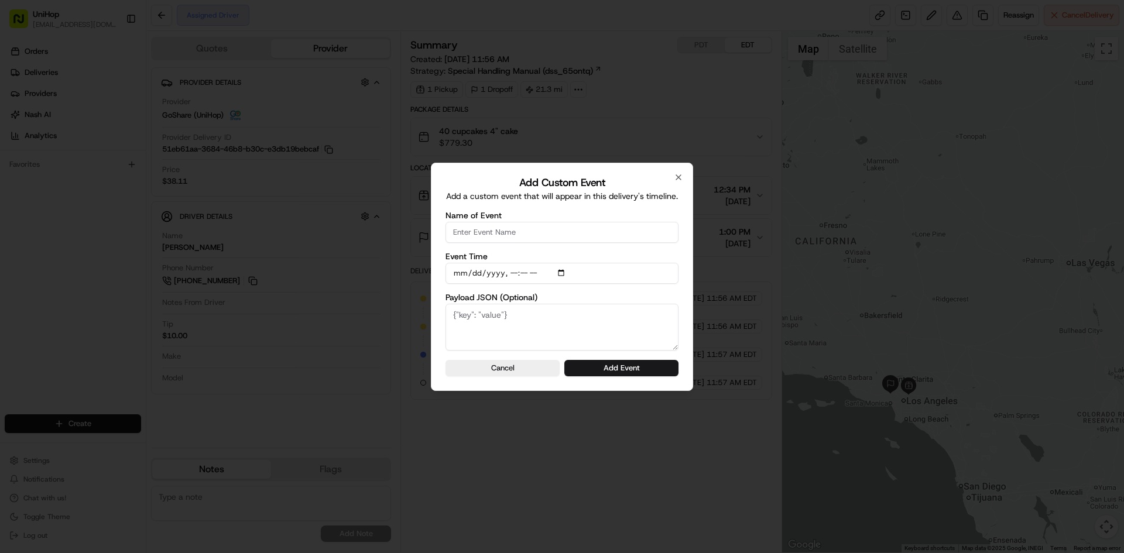
click at [525, 229] on input "Name of Event" at bounding box center [561, 232] width 233 height 21
type input "Driver Confirmed"
click at [562, 274] on input "Event Time" at bounding box center [561, 273] width 233 height 21
type input "2025-08-16T10:40"
click at [680, 294] on div "Add Custom Event Add a custom event that will appear in this delivery's timelin…" at bounding box center [562, 277] width 262 height 228
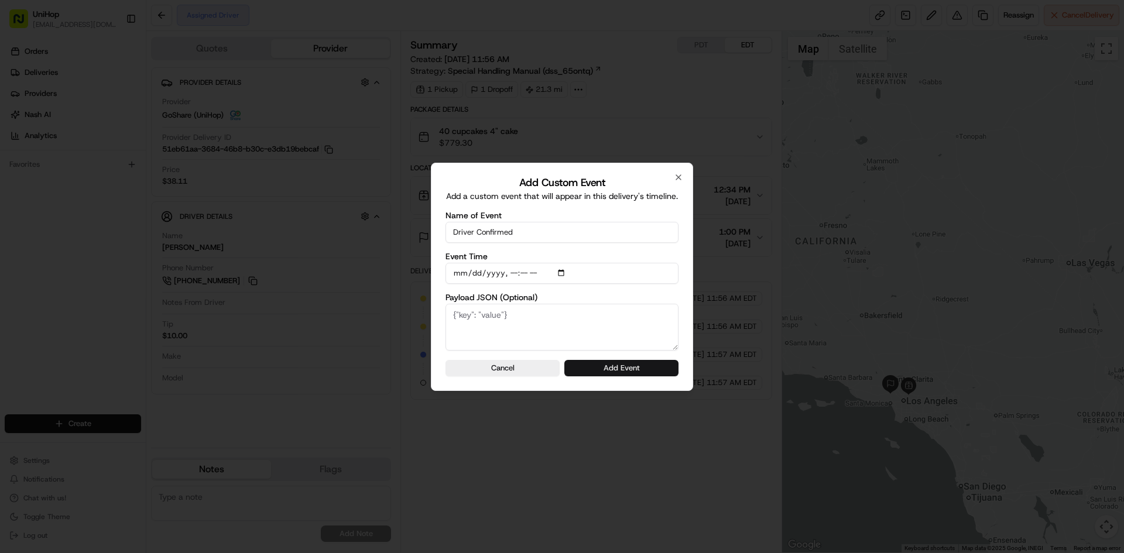
click at [651, 366] on button "Add Event" at bounding box center [621, 368] width 114 height 16
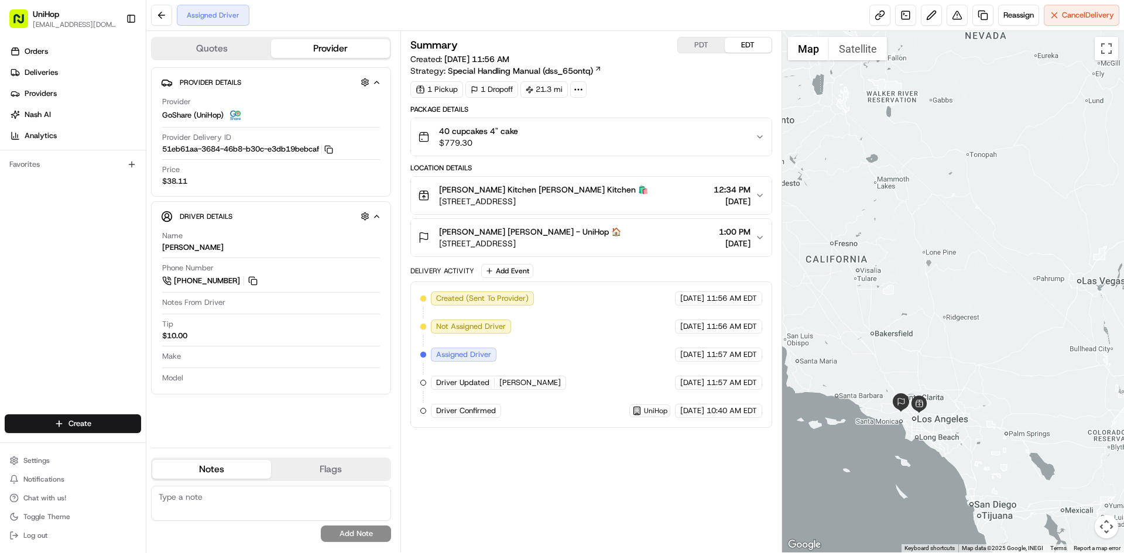
drag, startPoint x: 876, startPoint y: 176, endPoint x: 887, endPoint y: 195, distance: 22.1
click at [887, 195] on div at bounding box center [953, 291] width 342 height 521
click at [634, 227] on div "Jennifer Estes Jennifer Estes - UniHop 🏠 5159 Sophia Ave, Encino, CA 91436, USA…" at bounding box center [586, 237] width 337 height 23
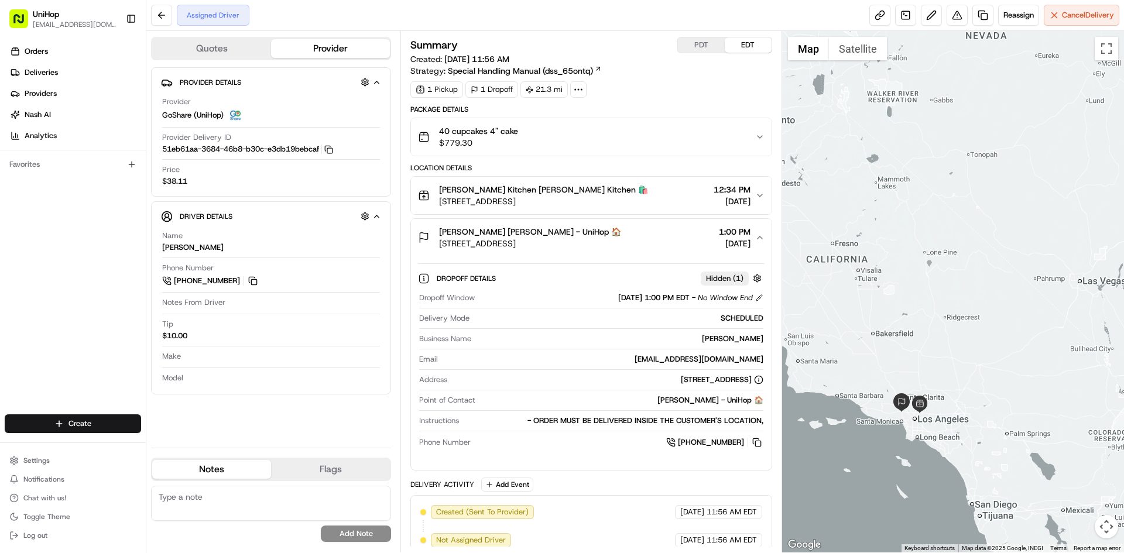
click at [636, 240] on div "Jennifer Estes Jennifer Estes - UniHop 🏠 5159 Sophia Ave, Encino, CA 91436, USA…" at bounding box center [586, 237] width 337 height 23
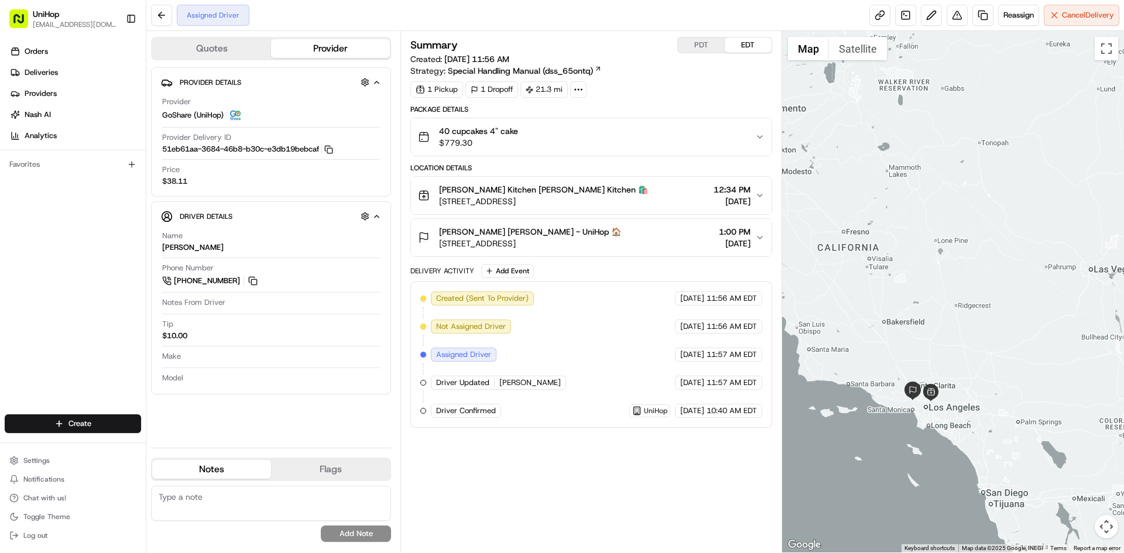
drag, startPoint x: 901, startPoint y: 408, endPoint x: 912, endPoint y: 392, distance: 19.3
click at [901, 407] on div at bounding box center [953, 291] width 342 height 521
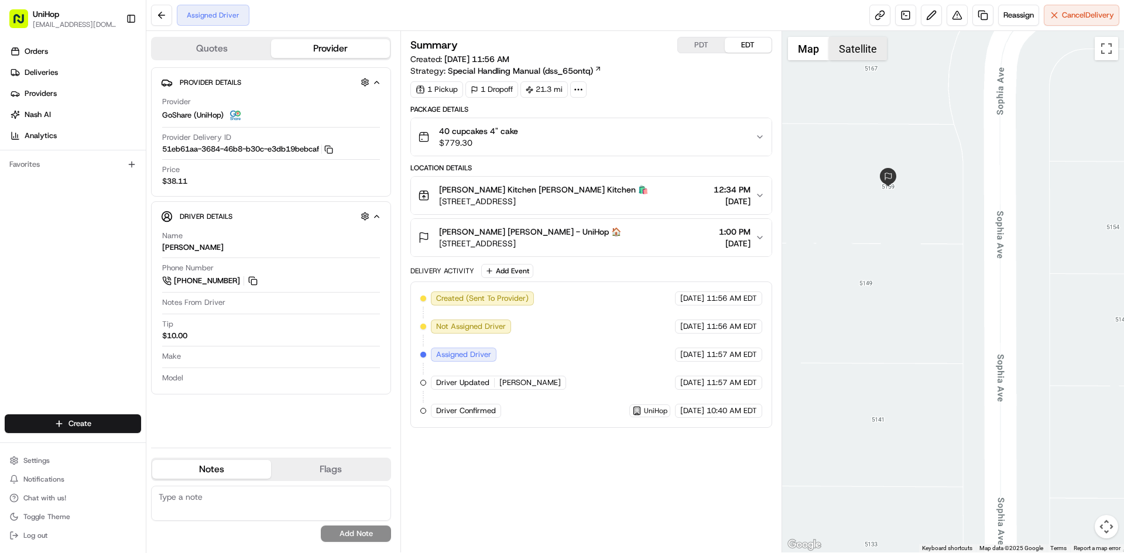
click at [863, 37] on button "Satellite" at bounding box center [858, 48] width 58 height 23
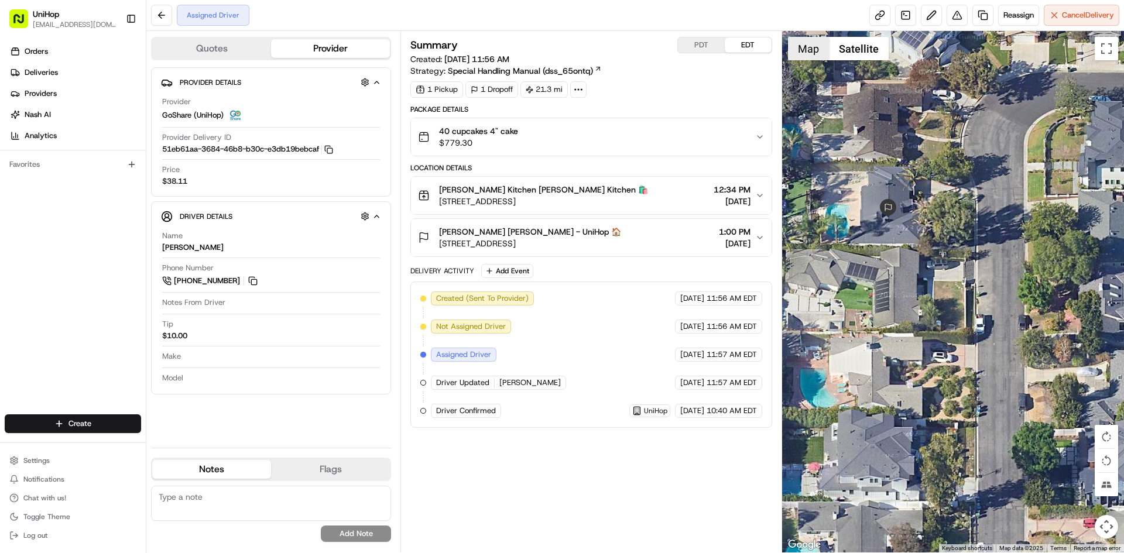
click at [807, 45] on button "Map" at bounding box center [808, 48] width 41 height 23
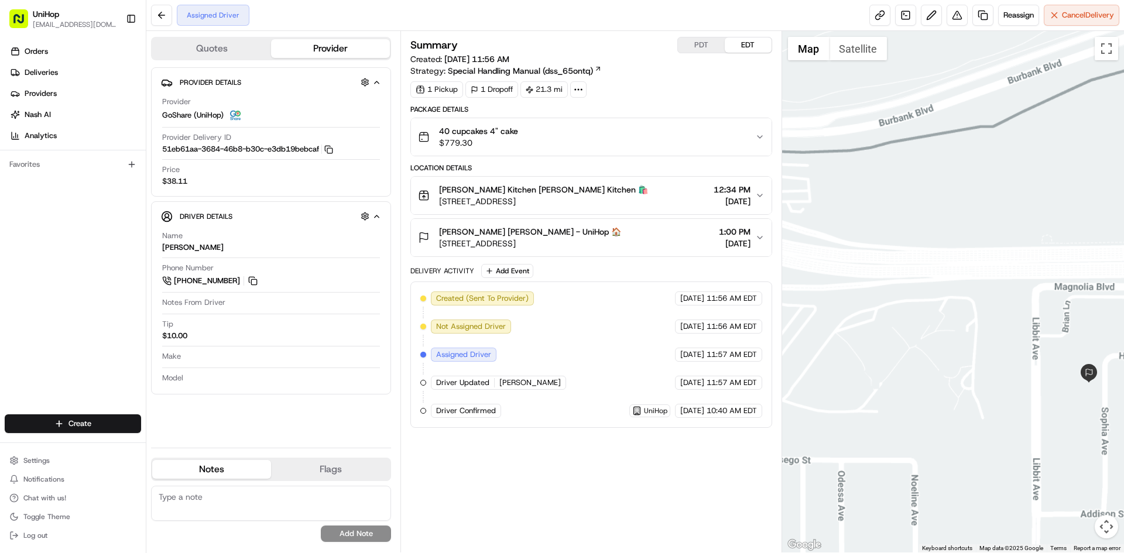
click at [1027, 424] on div at bounding box center [953, 291] width 342 height 521
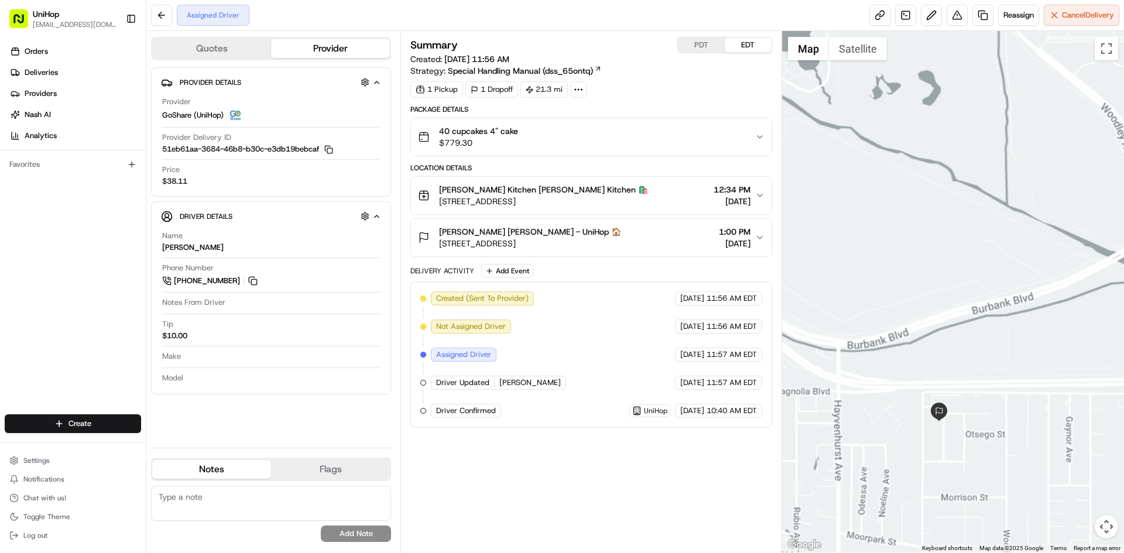
drag, startPoint x: 1035, startPoint y: 420, endPoint x: 1018, endPoint y: 419, distance: 17.0
click at [1018, 419] on div at bounding box center [953, 291] width 342 height 521
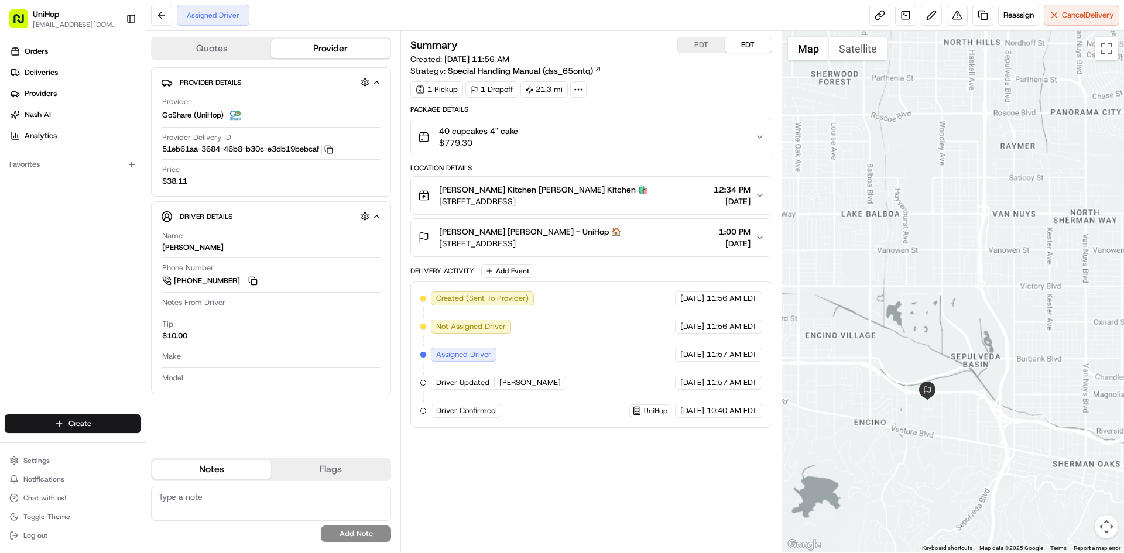
drag, startPoint x: 974, startPoint y: 390, endPoint x: 942, endPoint y: 392, distance: 31.7
click at [949, 390] on div at bounding box center [953, 291] width 342 height 521
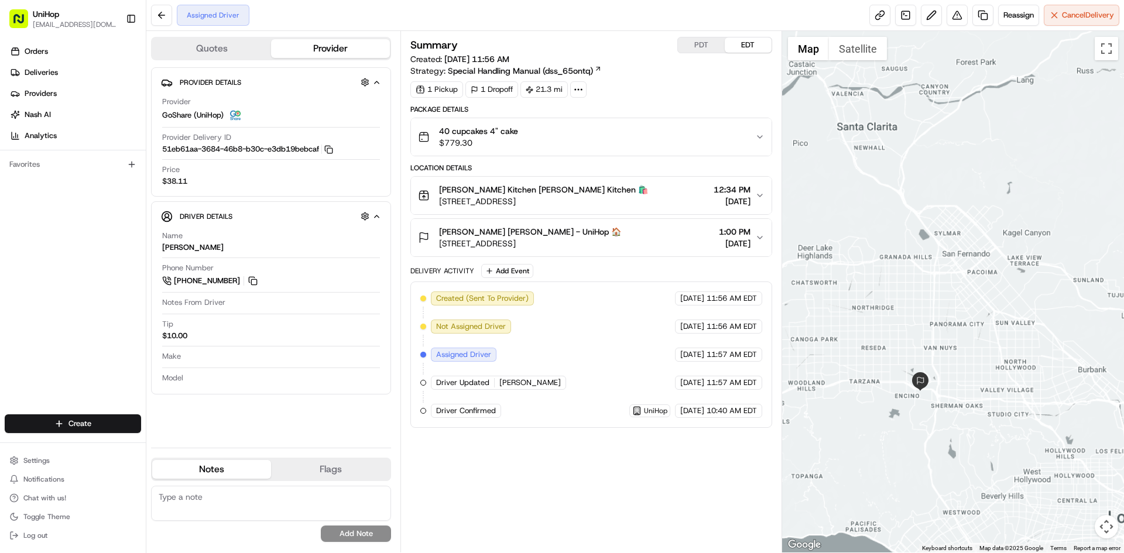
click at [966, 382] on div at bounding box center [953, 291] width 342 height 521
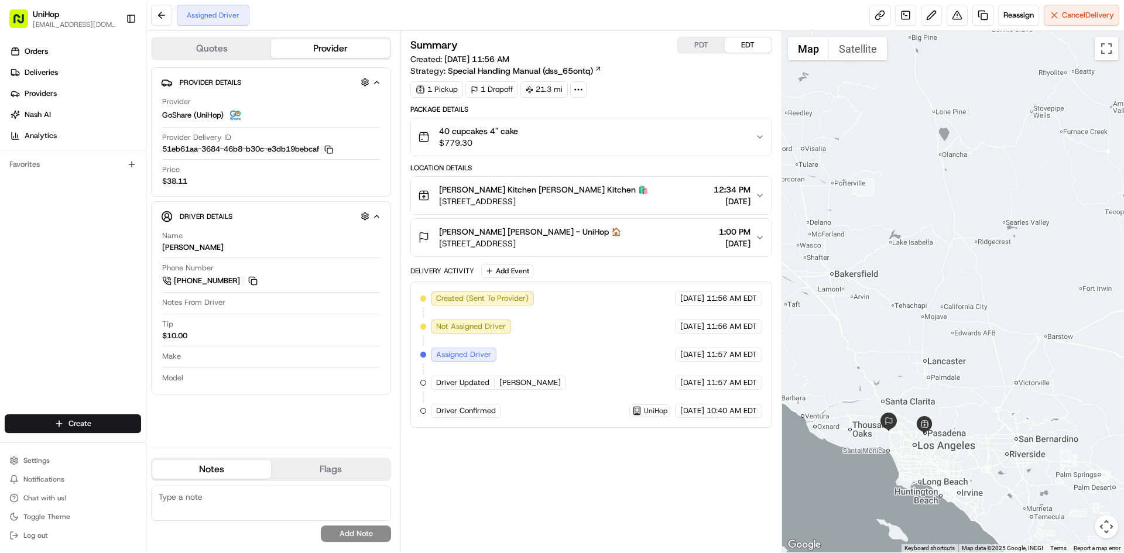
drag, startPoint x: 953, startPoint y: 444, endPoint x: 878, endPoint y: 421, distance: 78.7
click at [918, 465] on div at bounding box center [953, 291] width 342 height 521
click at [850, 175] on div at bounding box center [953, 291] width 342 height 521
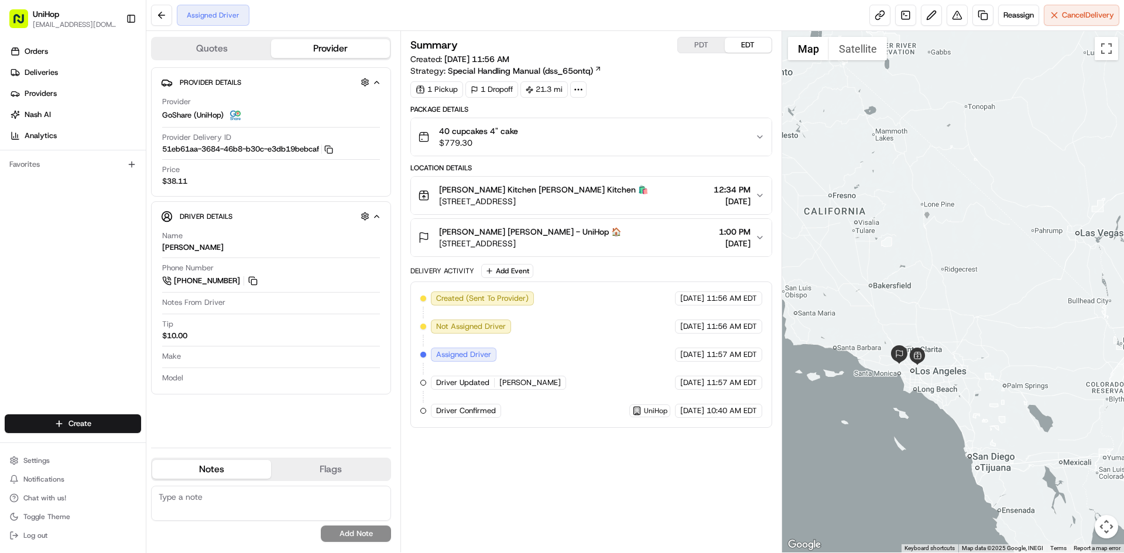
drag, startPoint x: 936, startPoint y: 304, endPoint x: 939, endPoint y: 287, distance: 16.6
click at [939, 292] on div at bounding box center [953, 291] width 342 height 521
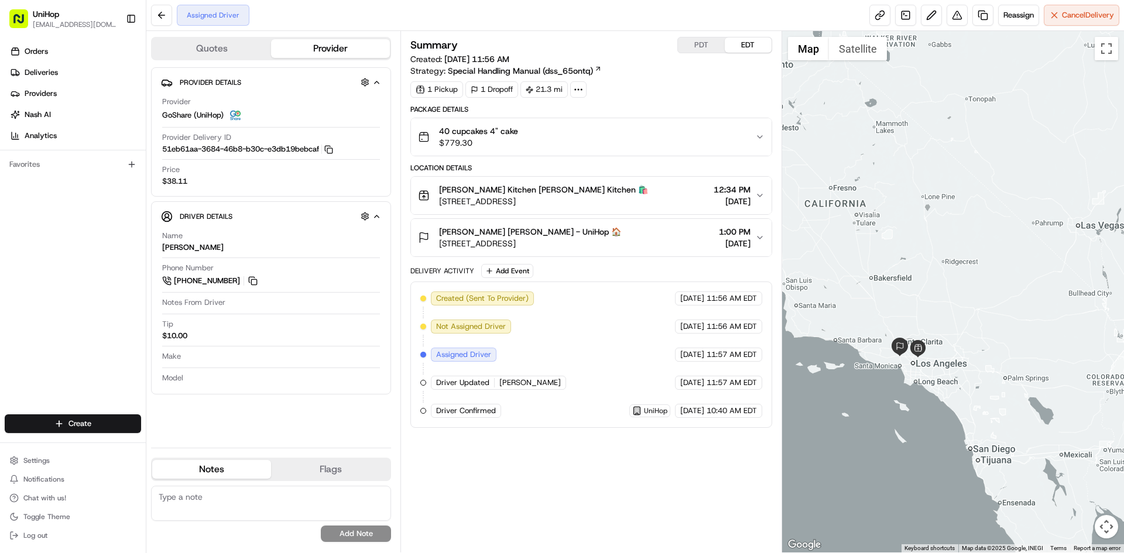
drag, startPoint x: 938, startPoint y: 282, endPoint x: 949, endPoint y: 294, distance: 16.6
click at [949, 294] on div at bounding box center [953, 291] width 342 height 521
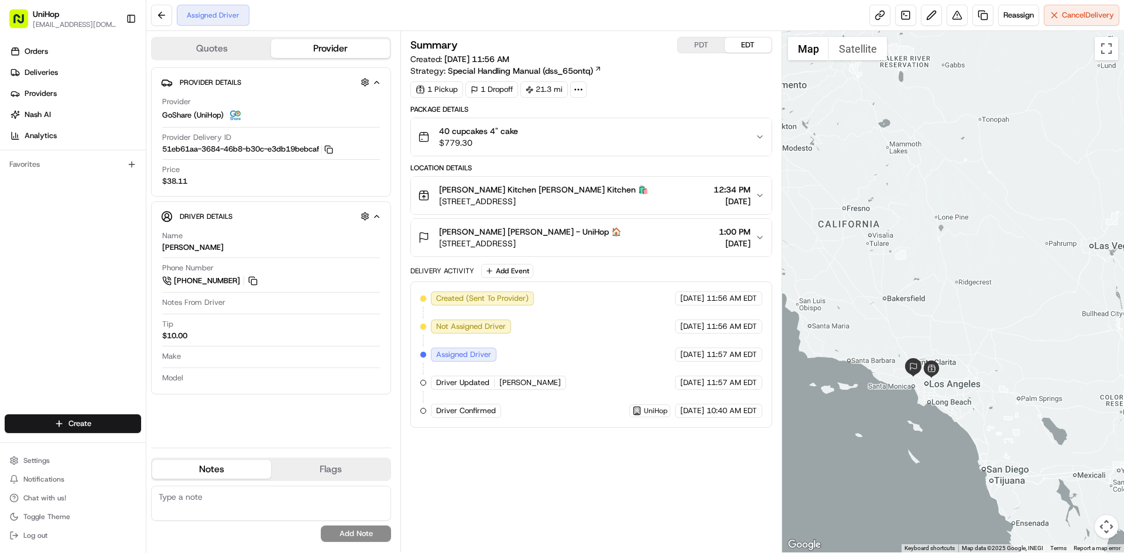
click at [942, 277] on div at bounding box center [953, 291] width 342 height 521
drag, startPoint x: 883, startPoint y: 221, endPoint x: 878, endPoint y: 231, distance: 11.5
click at [878, 231] on div at bounding box center [953, 291] width 342 height 521
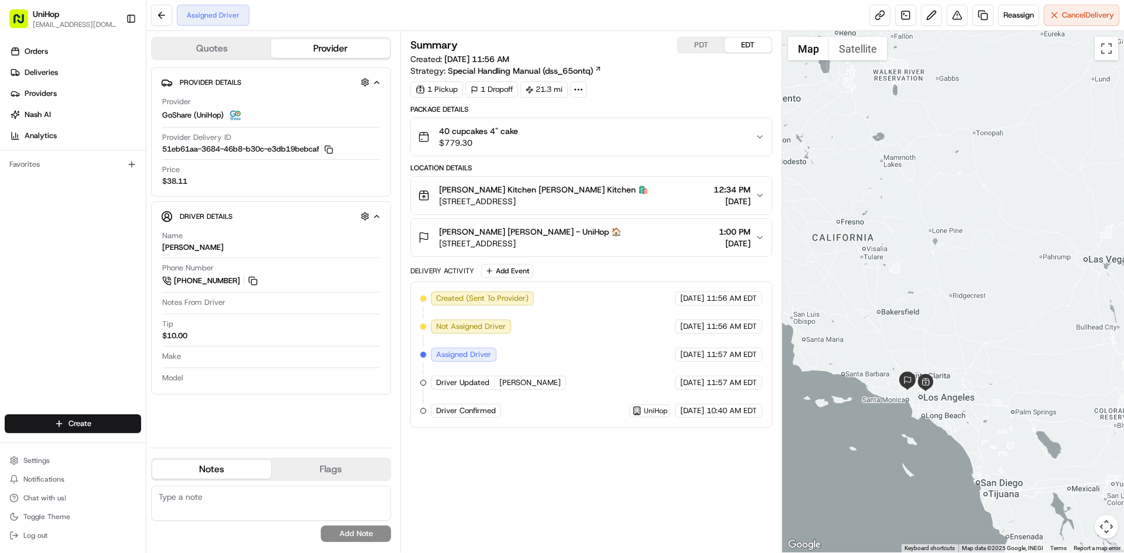
drag, startPoint x: 881, startPoint y: 164, endPoint x: 877, endPoint y: 181, distance: 16.9
click at [876, 179] on div at bounding box center [953, 291] width 342 height 521
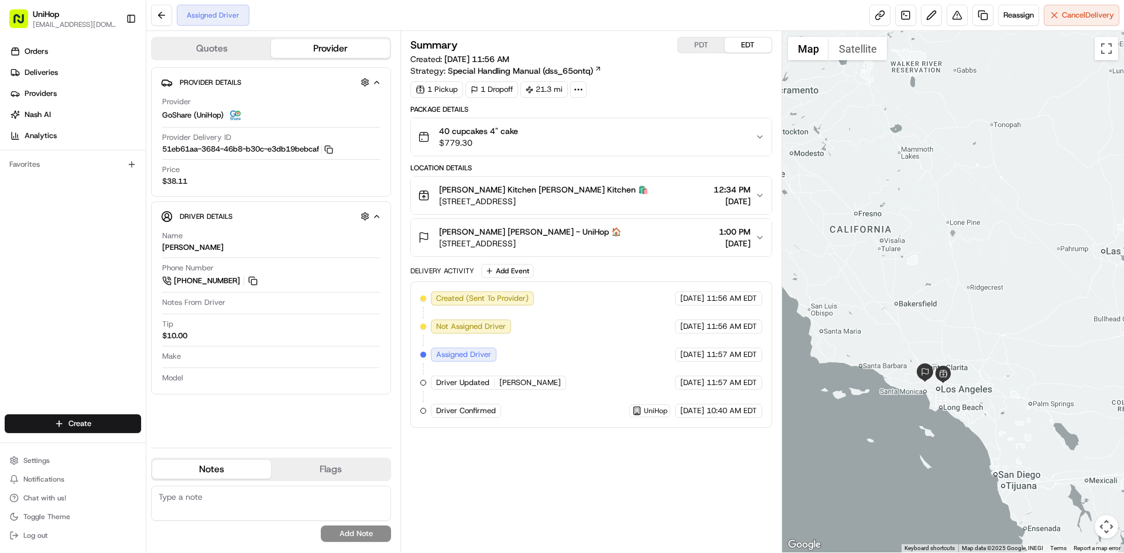
drag, startPoint x: 863, startPoint y: 188, endPoint x: 877, endPoint y: 180, distance: 16.3
click at [877, 180] on div at bounding box center [953, 291] width 342 height 521
drag, startPoint x: 866, startPoint y: 162, endPoint x: 873, endPoint y: 163, distance: 7.0
click at [873, 163] on div at bounding box center [953, 291] width 342 height 521
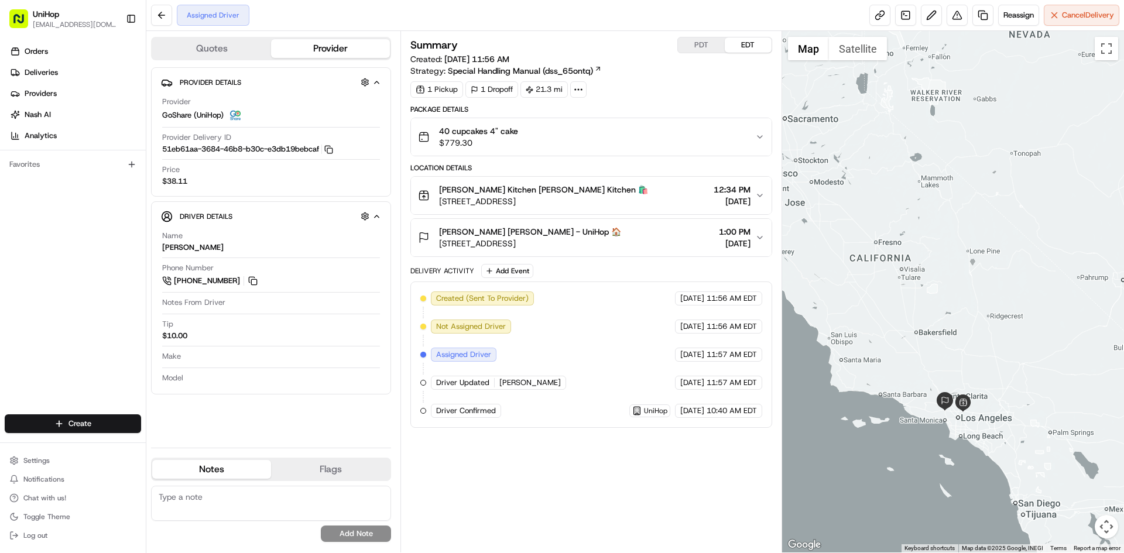
click at [930, 261] on div at bounding box center [953, 291] width 342 height 521
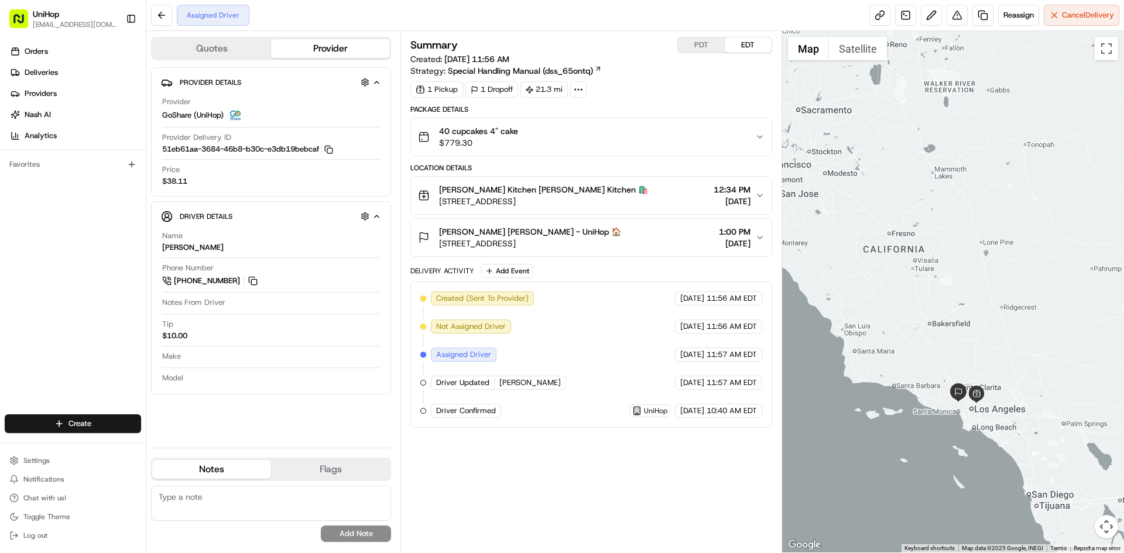
drag, startPoint x: 934, startPoint y: 259, endPoint x: 946, endPoint y: 248, distance: 16.1
click at [946, 248] on div at bounding box center [953, 291] width 342 height 521
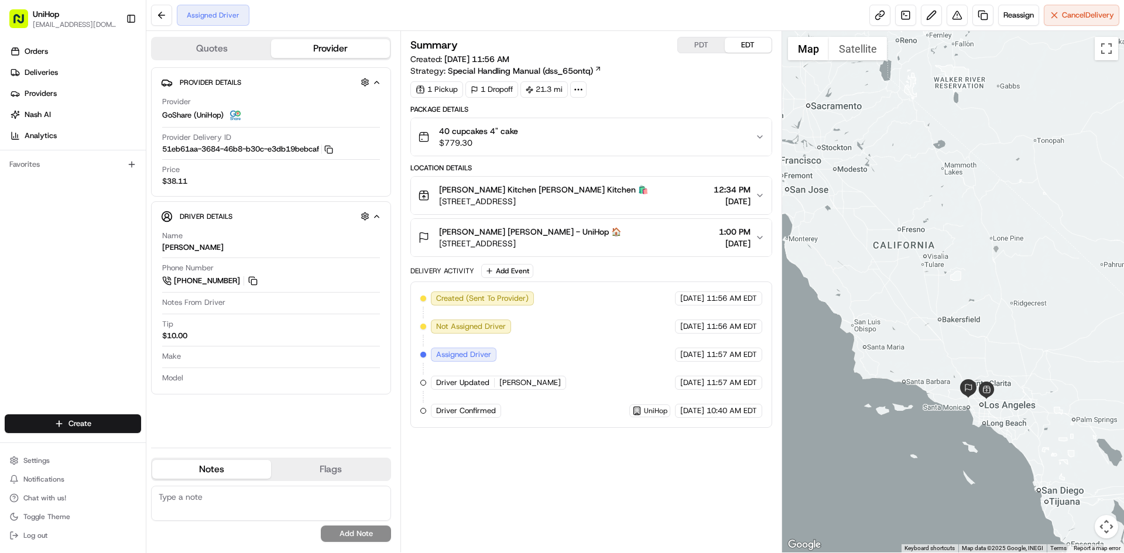
drag, startPoint x: 948, startPoint y: 238, endPoint x: 960, endPoint y: 232, distance: 13.6
click at [960, 232] on div at bounding box center [953, 291] width 342 height 521
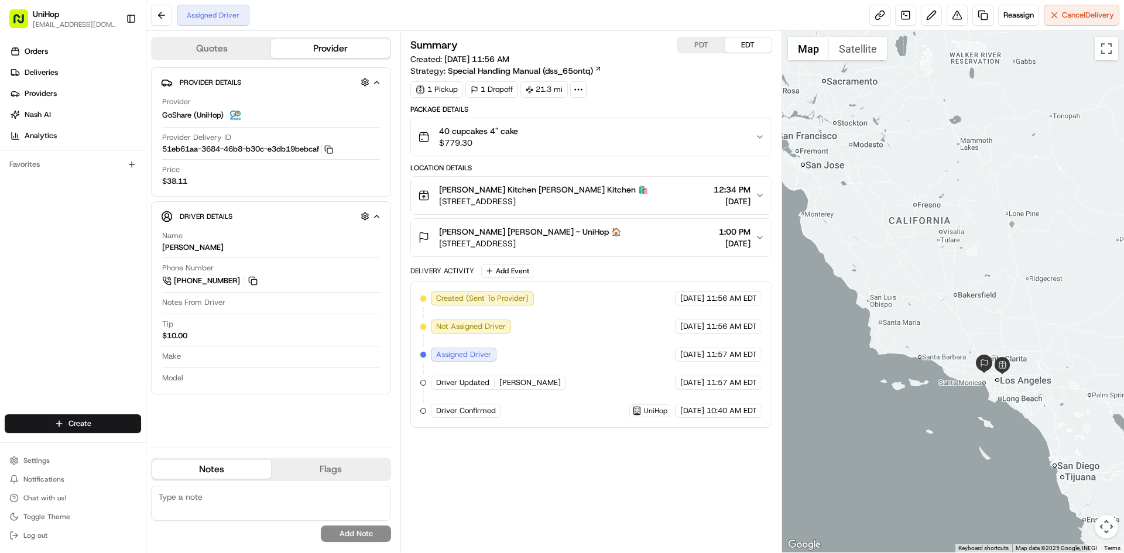
drag, startPoint x: 967, startPoint y: 222, endPoint x: 972, endPoint y: 215, distance: 8.1
click at [972, 215] on div at bounding box center [953, 291] width 342 height 521
click at [250, 280] on button at bounding box center [252, 280] width 13 height 13
click at [693, 51] on button "PDT" at bounding box center [701, 44] width 47 height 15
click at [746, 43] on button "EDT" at bounding box center [748, 44] width 47 height 15
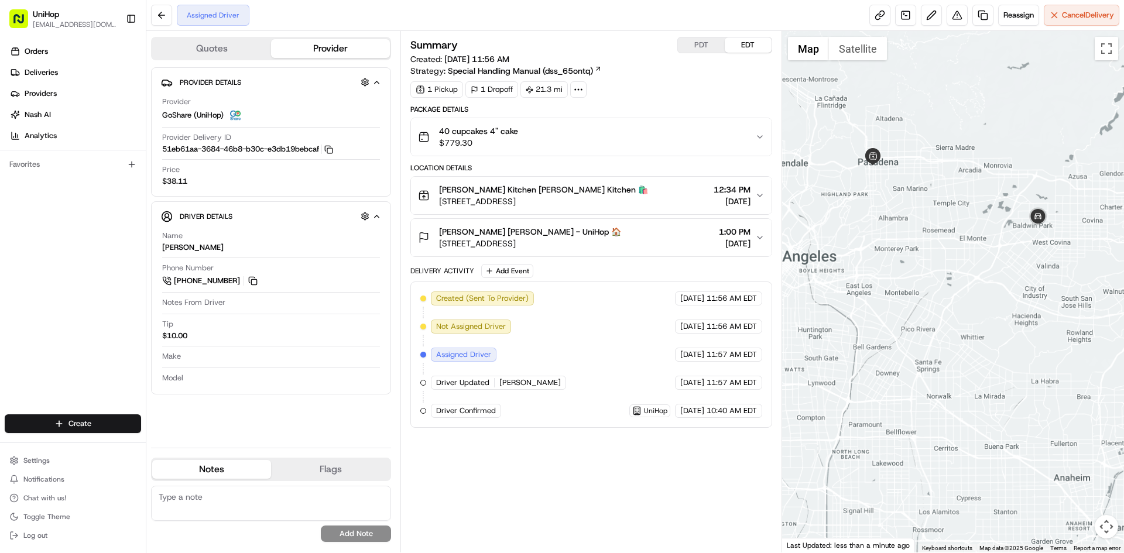
drag, startPoint x: 911, startPoint y: 308, endPoint x: 993, endPoint y: 318, distance: 82.5
click at [991, 318] on div at bounding box center [953, 291] width 342 height 521
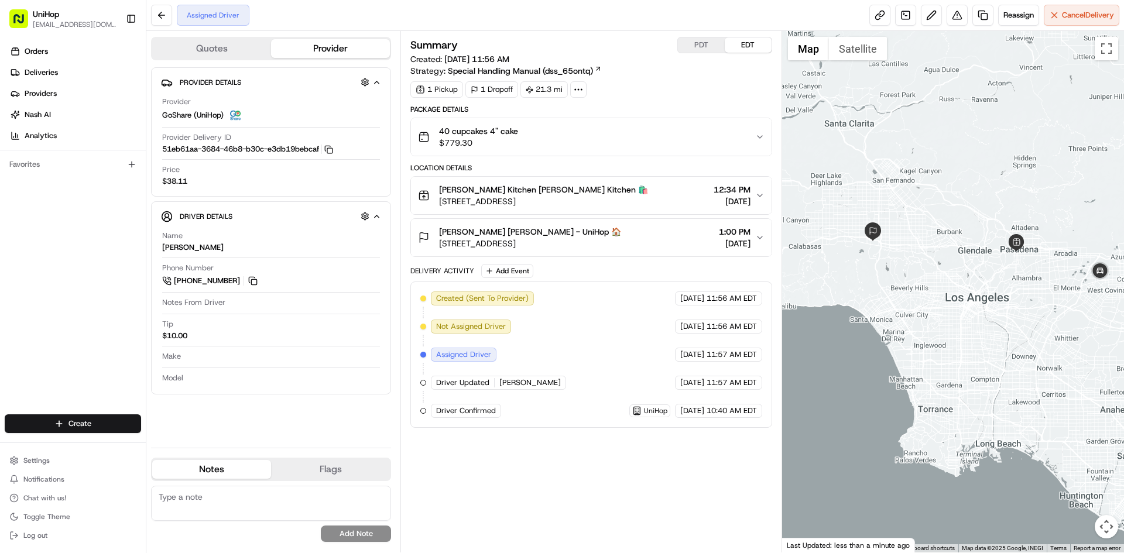
click at [692, 42] on button "PDT" at bounding box center [701, 44] width 47 height 15
click at [730, 42] on button "EDT" at bounding box center [748, 44] width 47 height 15
click at [904, 177] on div at bounding box center [953, 291] width 342 height 521
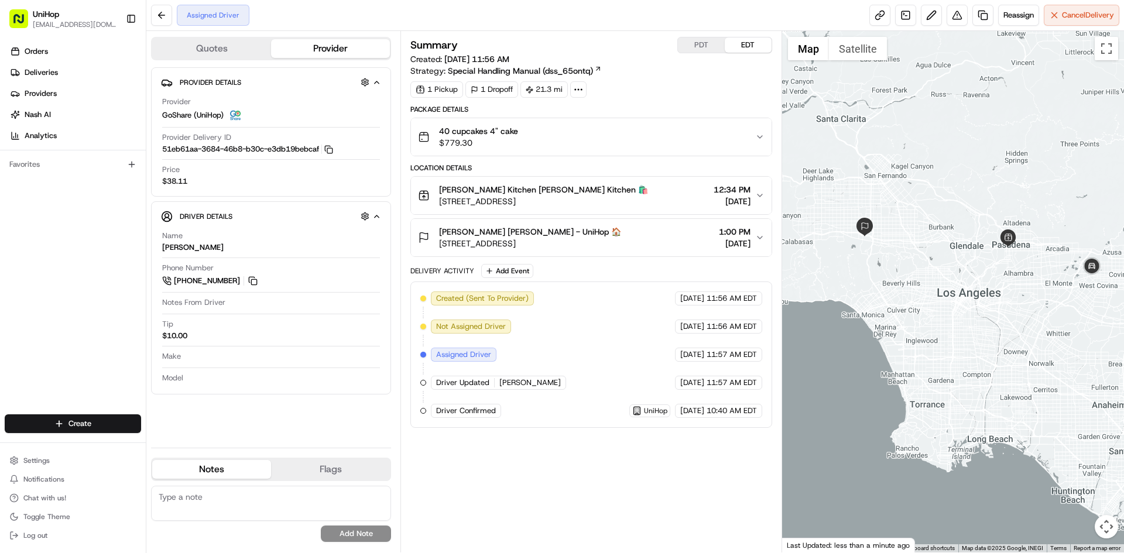
drag, startPoint x: 871, startPoint y: 190, endPoint x: 821, endPoint y: 157, distance: 59.6
click at [825, 160] on div at bounding box center [953, 291] width 342 height 521
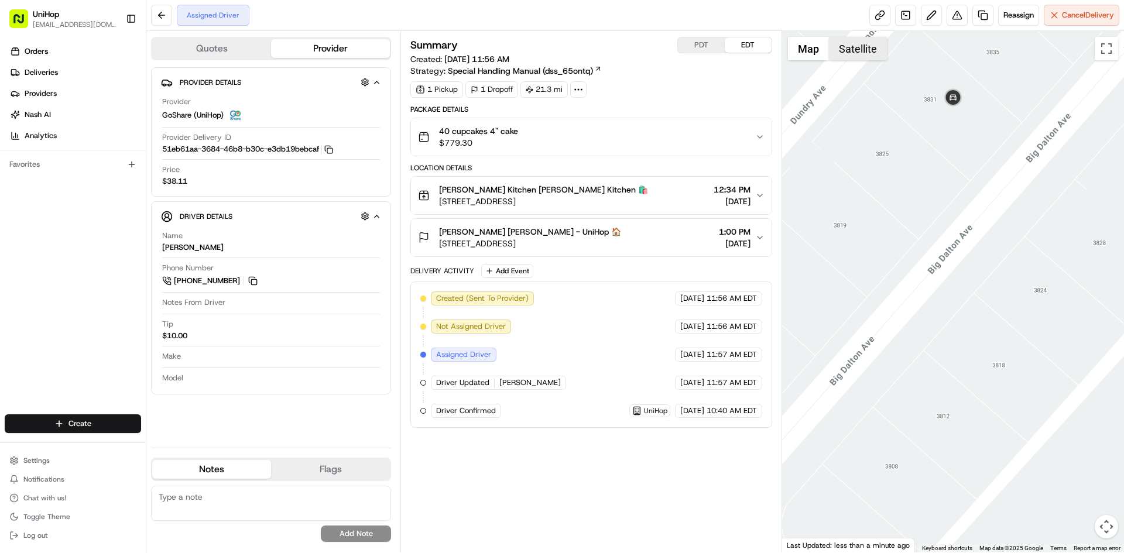
click at [861, 42] on button "Satellite" at bounding box center [858, 48] width 58 height 23
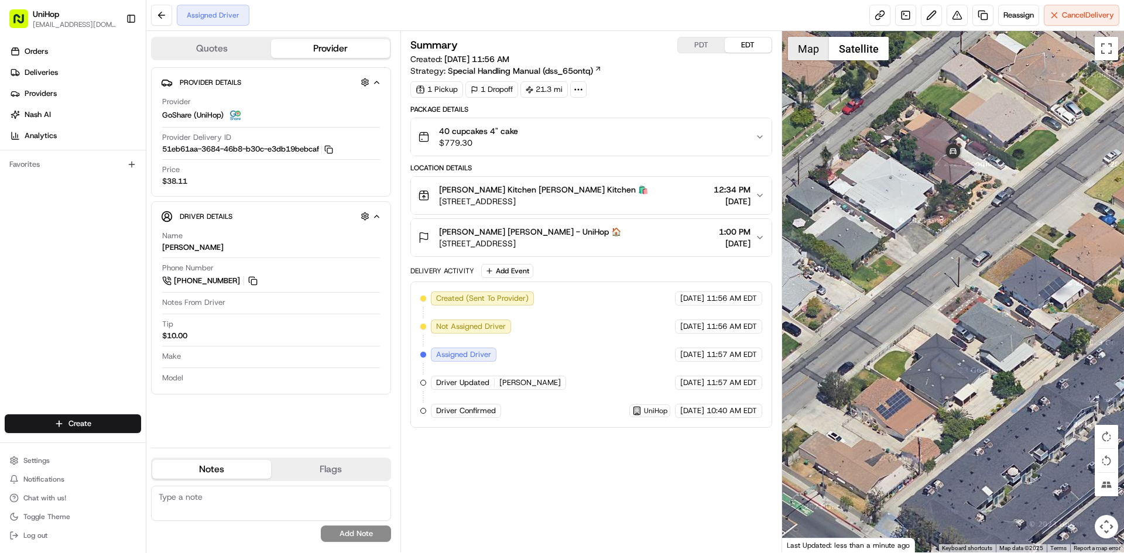
click at [792, 49] on button "Map" at bounding box center [808, 48] width 41 height 23
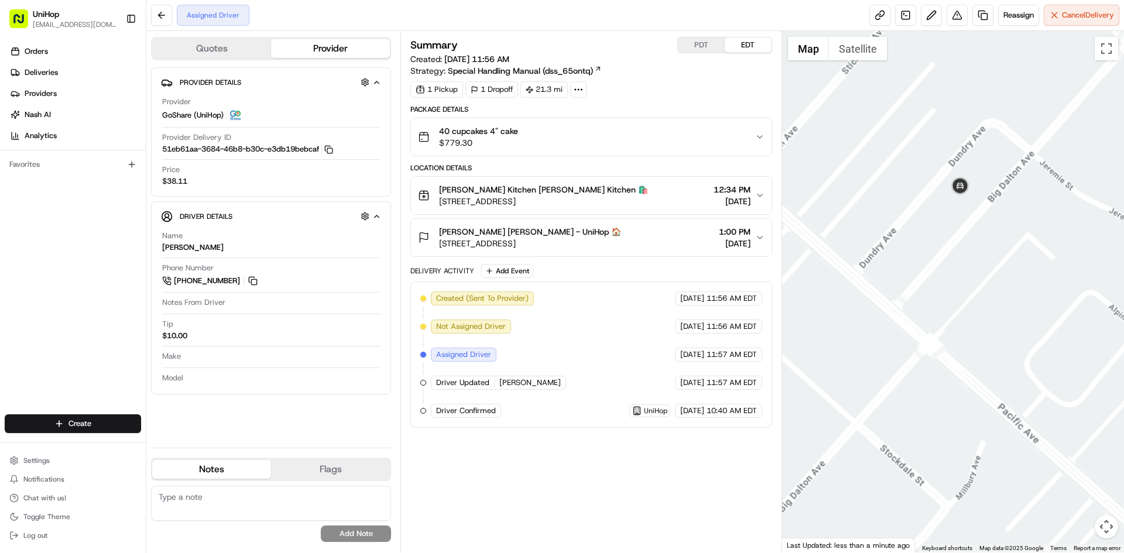
drag, startPoint x: 944, startPoint y: 260, endPoint x: 984, endPoint y: 266, distance: 40.2
click at [976, 266] on div at bounding box center [953, 291] width 342 height 521
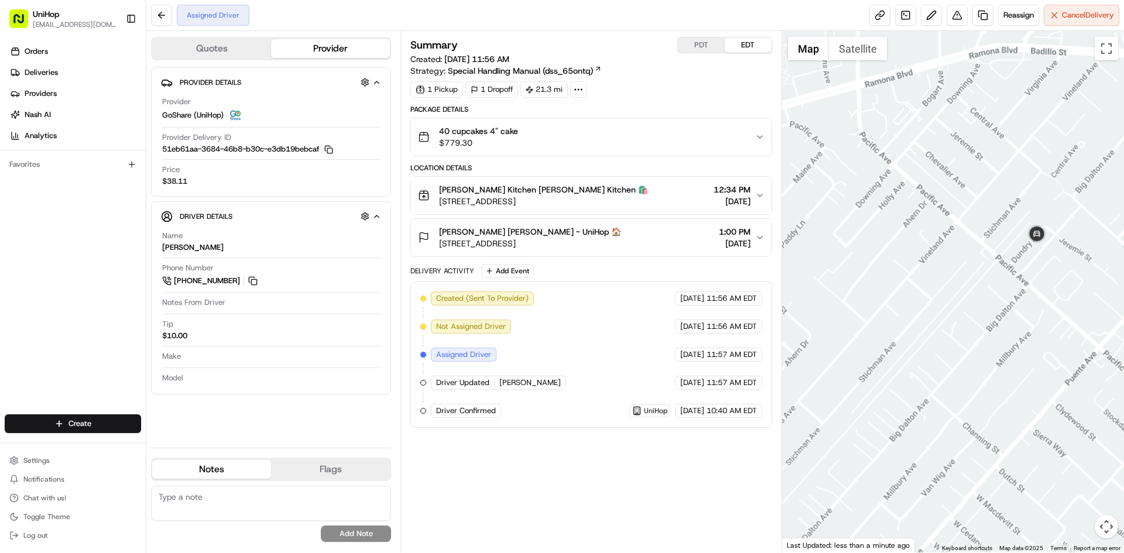
drag, startPoint x: 938, startPoint y: 298, endPoint x: 998, endPoint y: 284, distance: 61.5
click at [982, 293] on div at bounding box center [953, 291] width 342 height 521
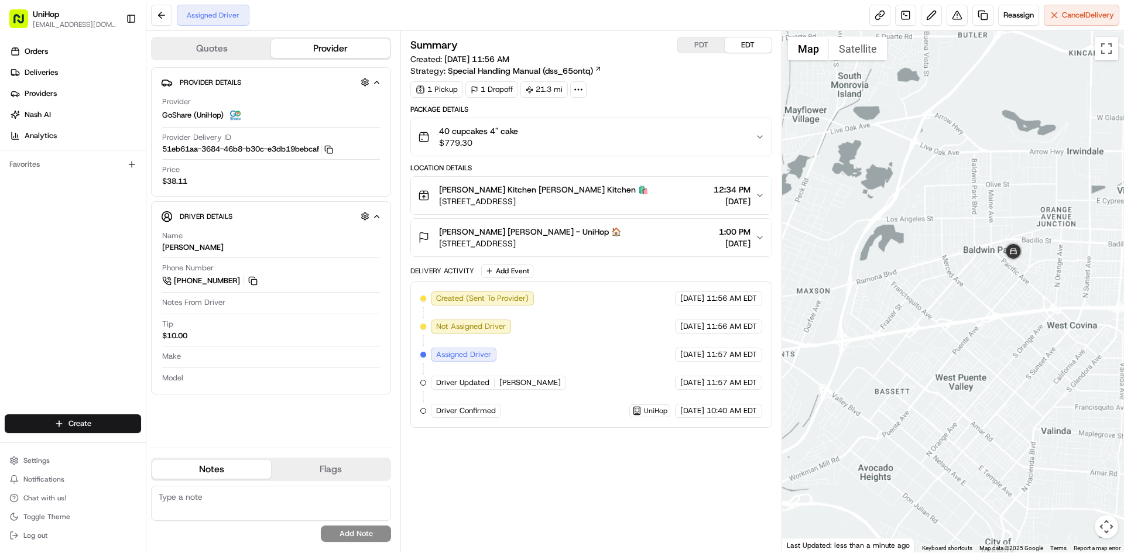
drag, startPoint x: 947, startPoint y: 297, endPoint x: 967, endPoint y: 284, distance: 23.4
click at [962, 292] on div at bounding box center [953, 291] width 342 height 521
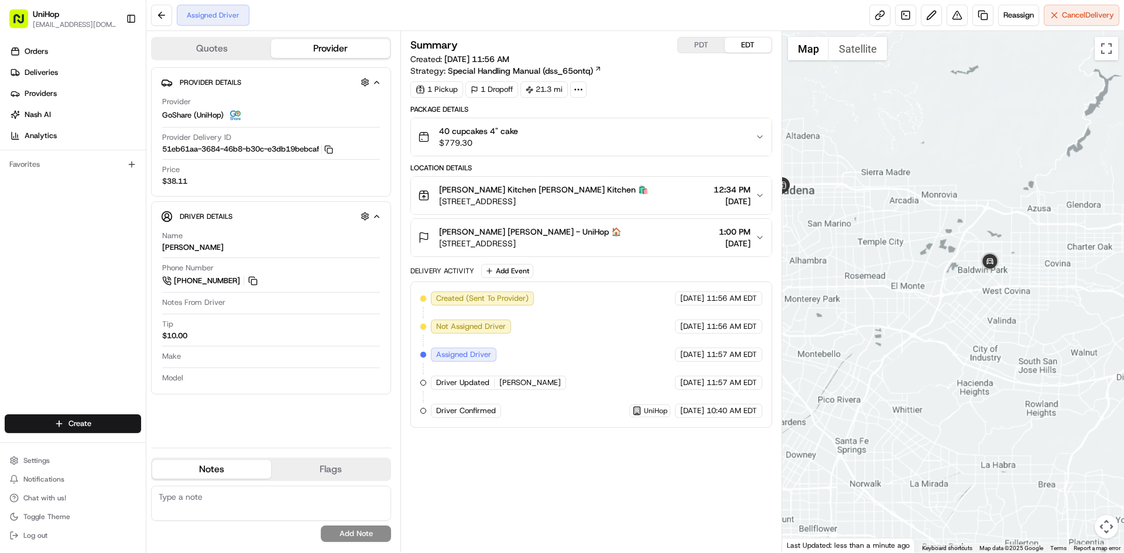
drag, startPoint x: 937, startPoint y: 303, endPoint x: 965, endPoint y: 296, distance: 29.0
click at [960, 299] on div at bounding box center [953, 291] width 342 height 521
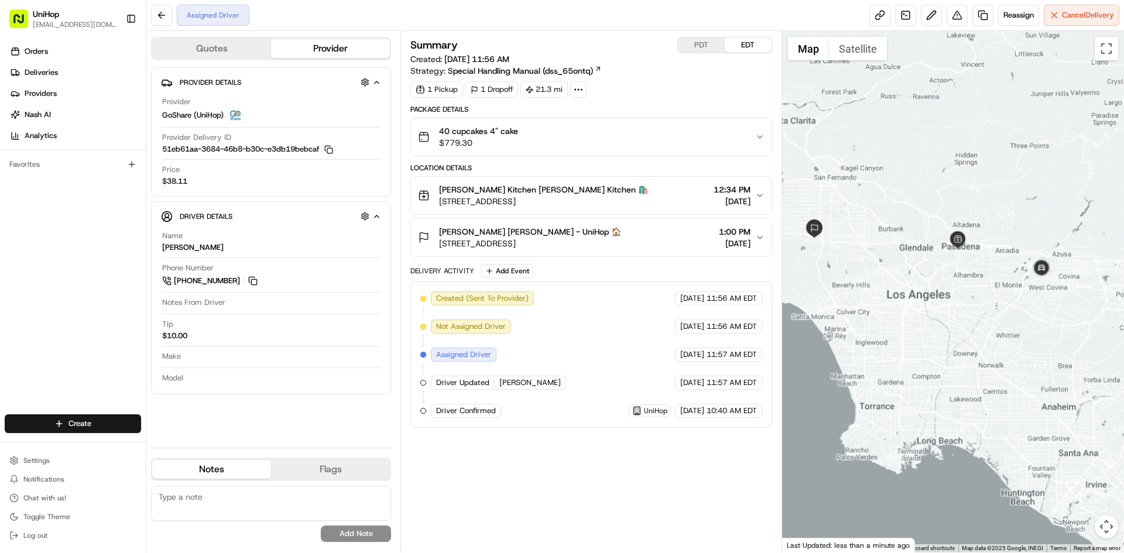
drag, startPoint x: 958, startPoint y: 291, endPoint x: 990, endPoint y: 296, distance: 32.6
click at [990, 296] on div at bounding box center [953, 291] width 342 height 521
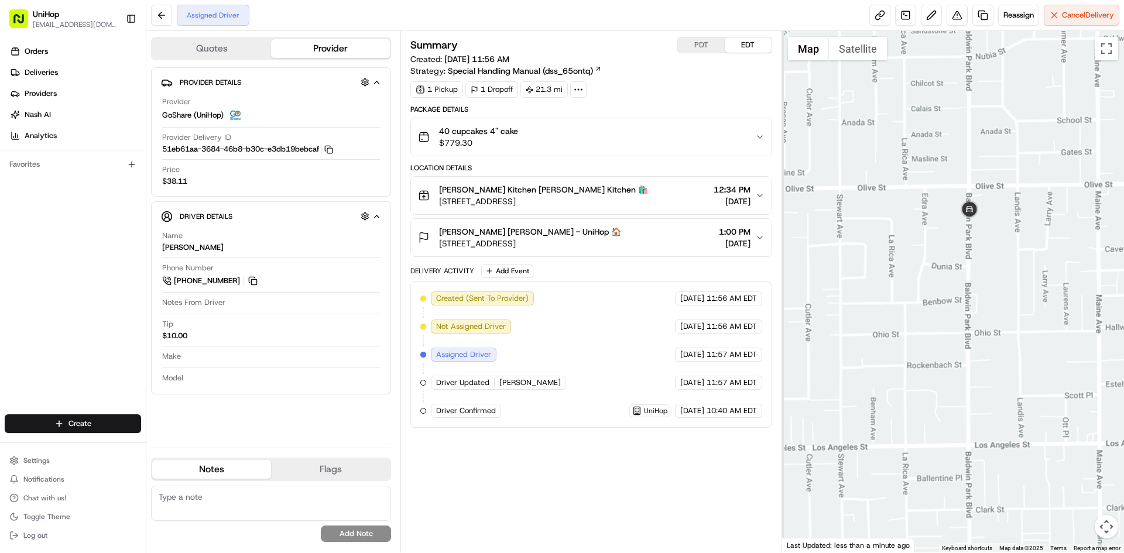
drag, startPoint x: 928, startPoint y: 264, endPoint x: 1006, endPoint y: 276, distance: 79.3
click at [968, 273] on div at bounding box center [953, 291] width 342 height 521
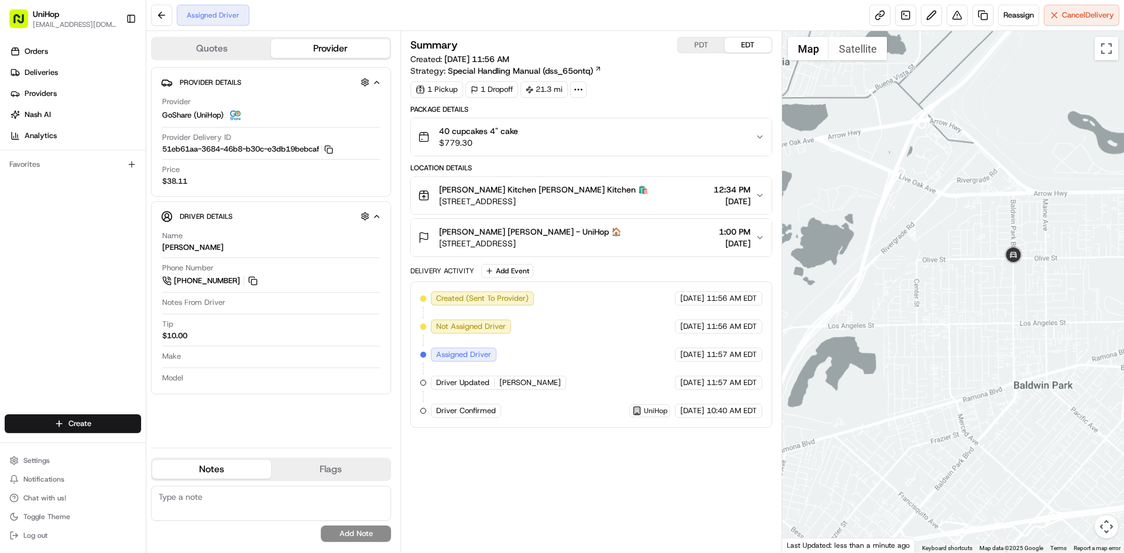
drag, startPoint x: 974, startPoint y: 291, endPoint x: 1036, endPoint y: 298, distance: 61.9
click at [1002, 294] on div at bounding box center [953, 291] width 342 height 521
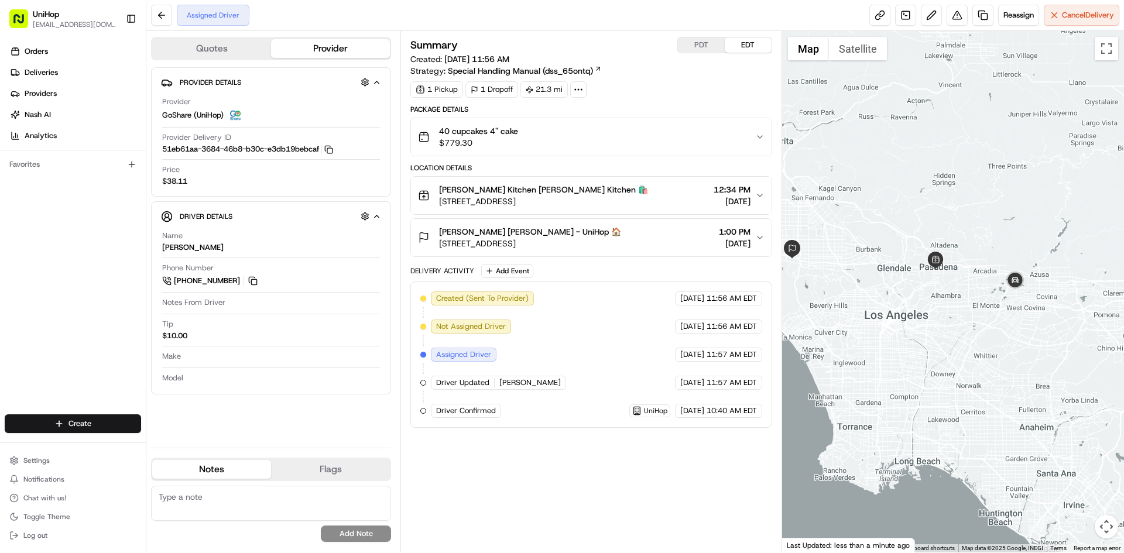
click at [949, 301] on div at bounding box center [953, 291] width 342 height 521
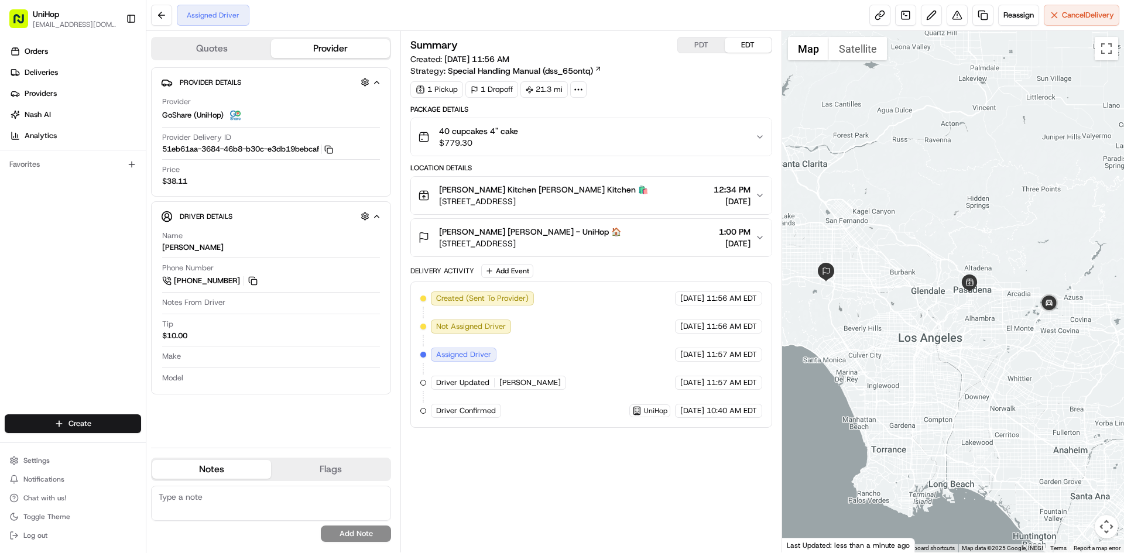
drag, startPoint x: 943, startPoint y: 303, endPoint x: 977, endPoint y: 325, distance: 40.6
click at [979, 326] on div at bounding box center [953, 291] width 342 height 521
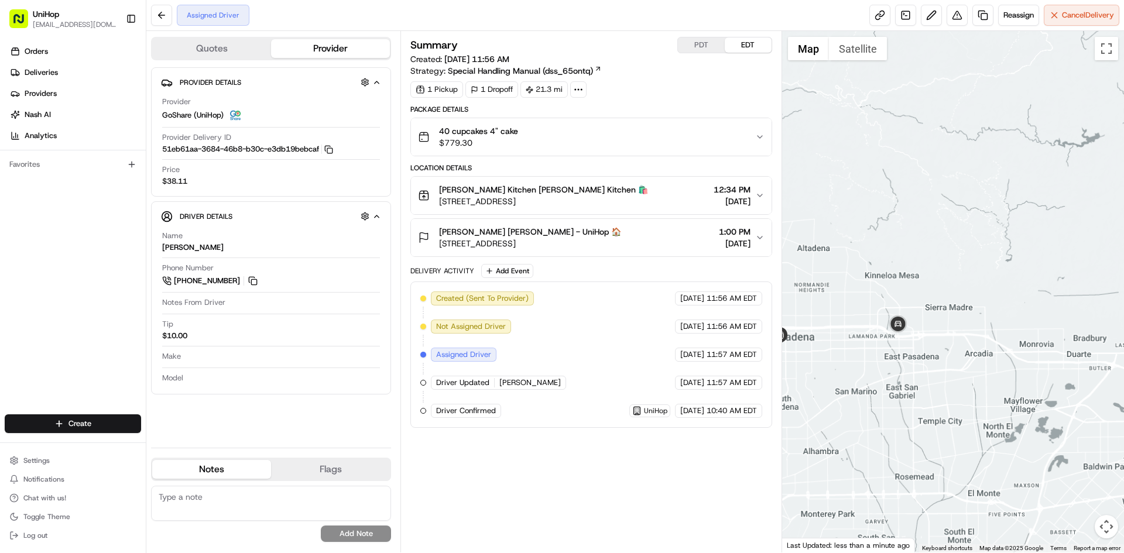
drag, startPoint x: 929, startPoint y: 348, endPoint x: 1008, endPoint y: 324, distance: 83.0
click at [1002, 328] on div at bounding box center [953, 291] width 342 height 521
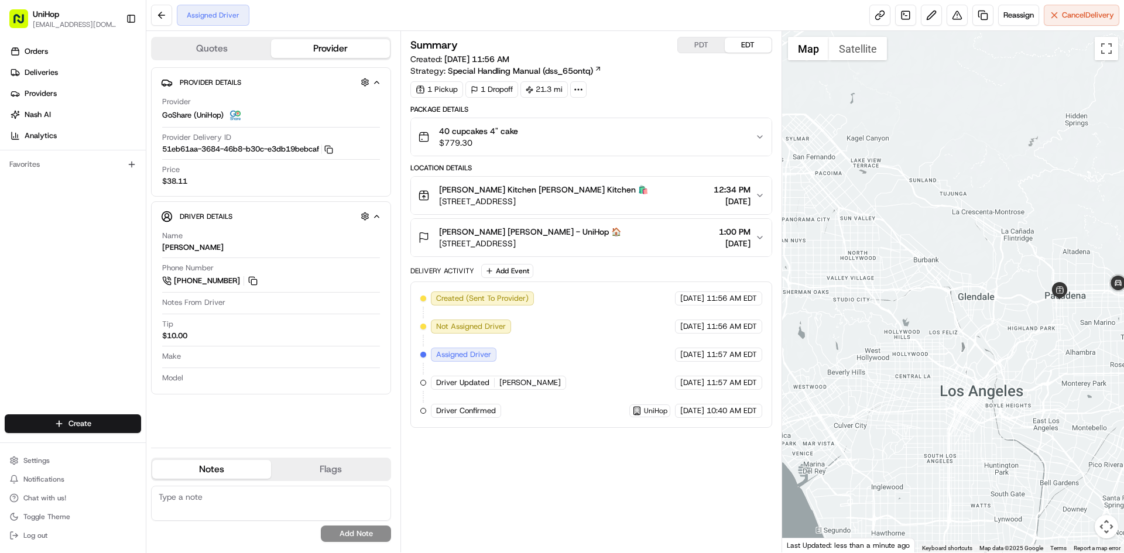
drag, startPoint x: 1003, startPoint y: 331, endPoint x: 1019, endPoint y: 326, distance: 17.0
click at [1019, 328] on div at bounding box center [953, 291] width 342 height 521
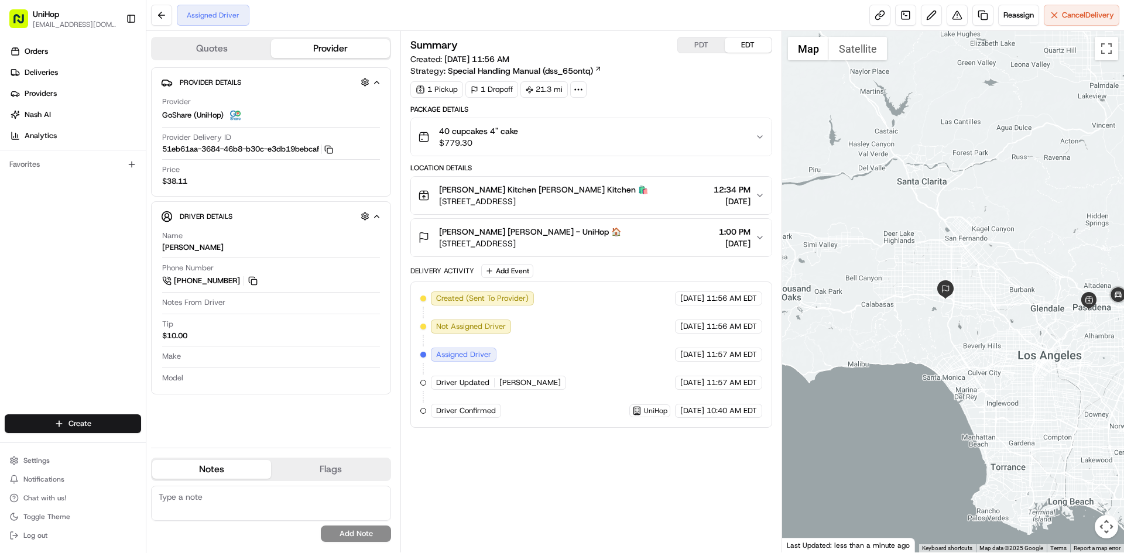
click at [578, 238] on span "[STREET_ADDRESS]" at bounding box center [530, 244] width 182 height 12
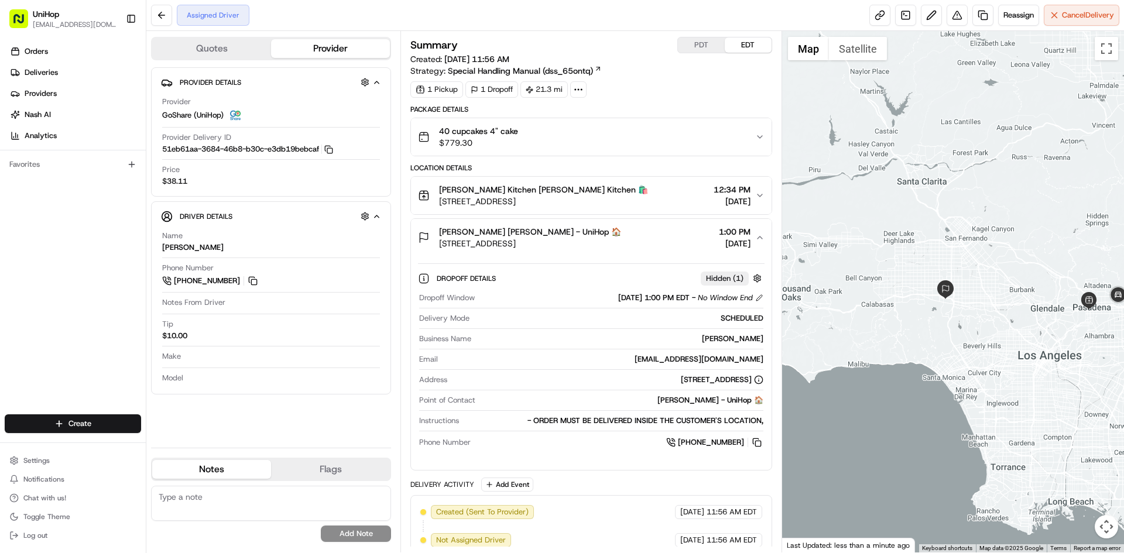
click at [624, 243] on div "Jennifer Estes Jennifer Estes - UniHop 🏠 5159 Sophia Ave, Encino, CA 91436, USA…" at bounding box center [586, 237] width 337 height 23
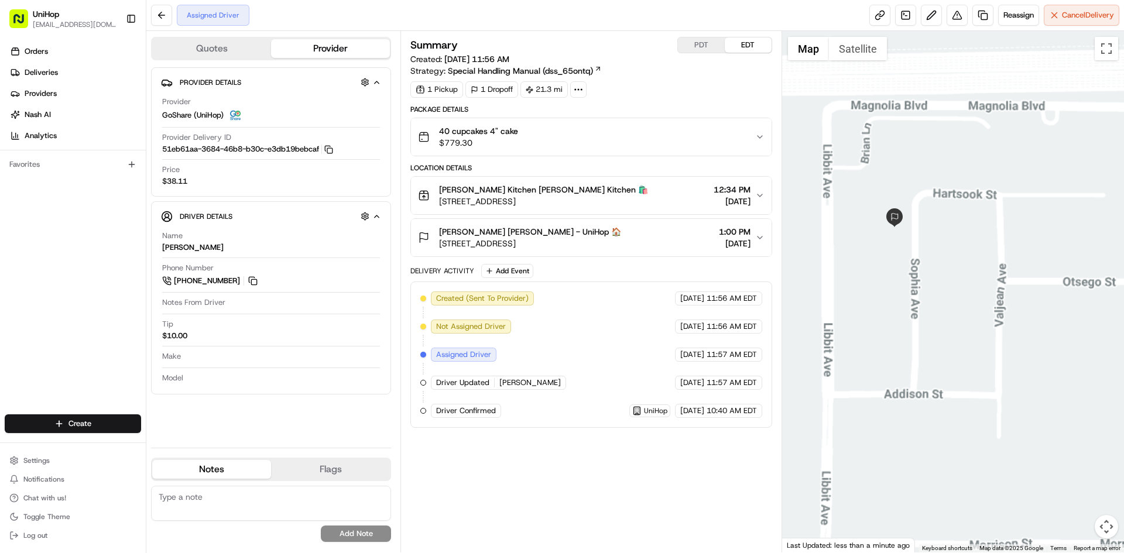
drag, startPoint x: 962, startPoint y: 293, endPoint x: 940, endPoint y: 295, distance: 21.8
click at [951, 293] on div at bounding box center [953, 291] width 342 height 521
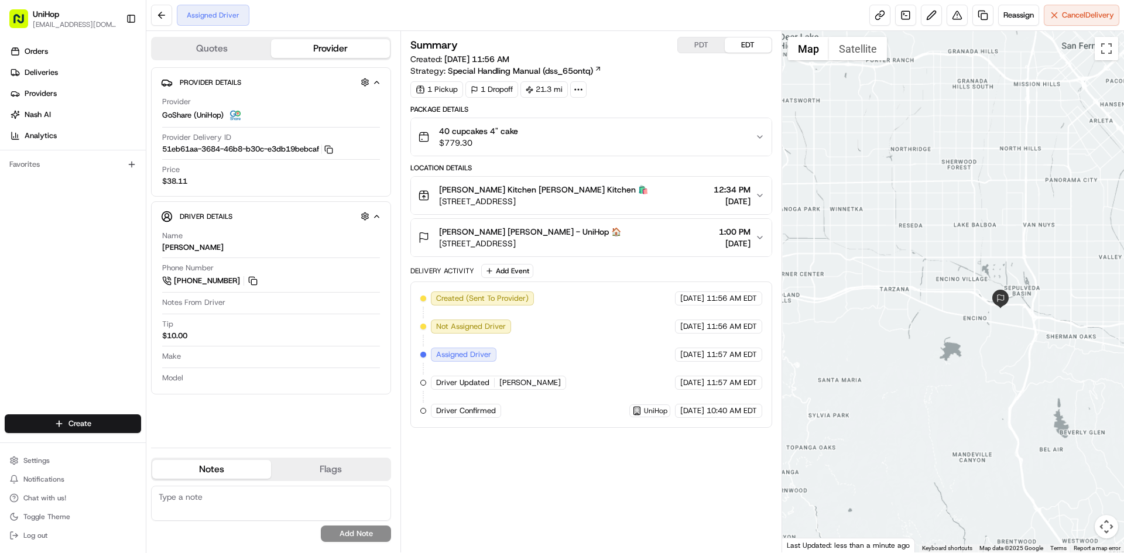
drag, startPoint x: 1059, startPoint y: 257, endPoint x: 984, endPoint y: 252, distance: 75.1
click at [1017, 257] on div at bounding box center [953, 291] width 342 height 521
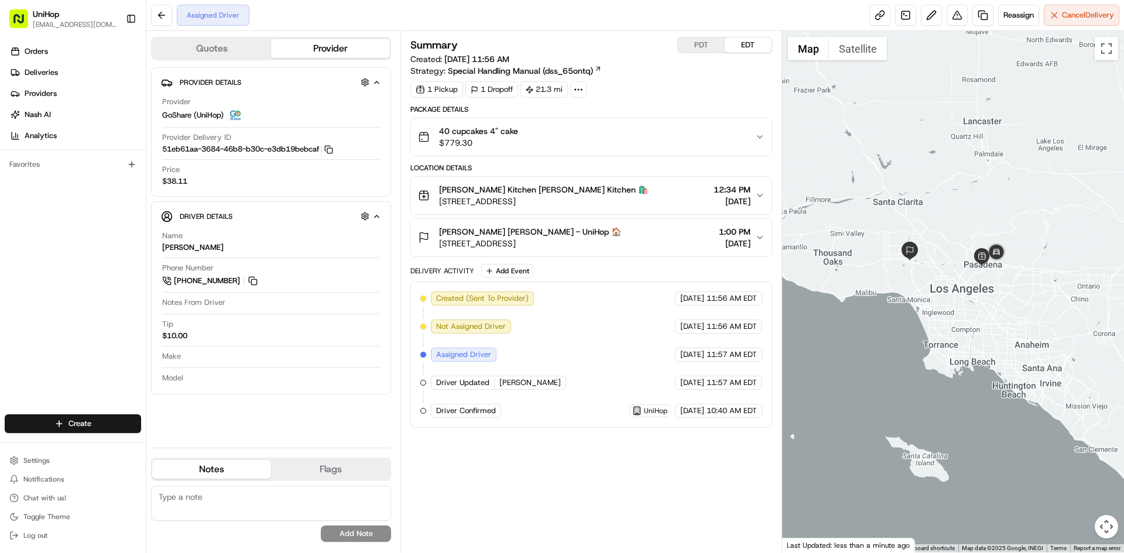
click at [930, 207] on div at bounding box center [953, 291] width 342 height 521
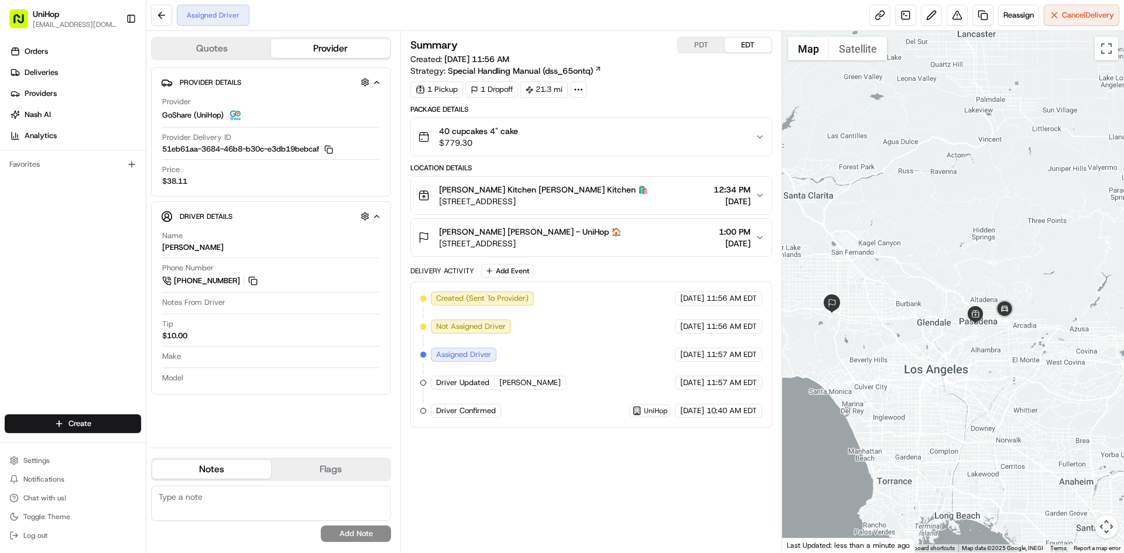
drag, startPoint x: 932, startPoint y: 212, endPoint x: 943, endPoint y: 203, distance: 14.6
click at [943, 203] on div at bounding box center [953, 291] width 342 height 521
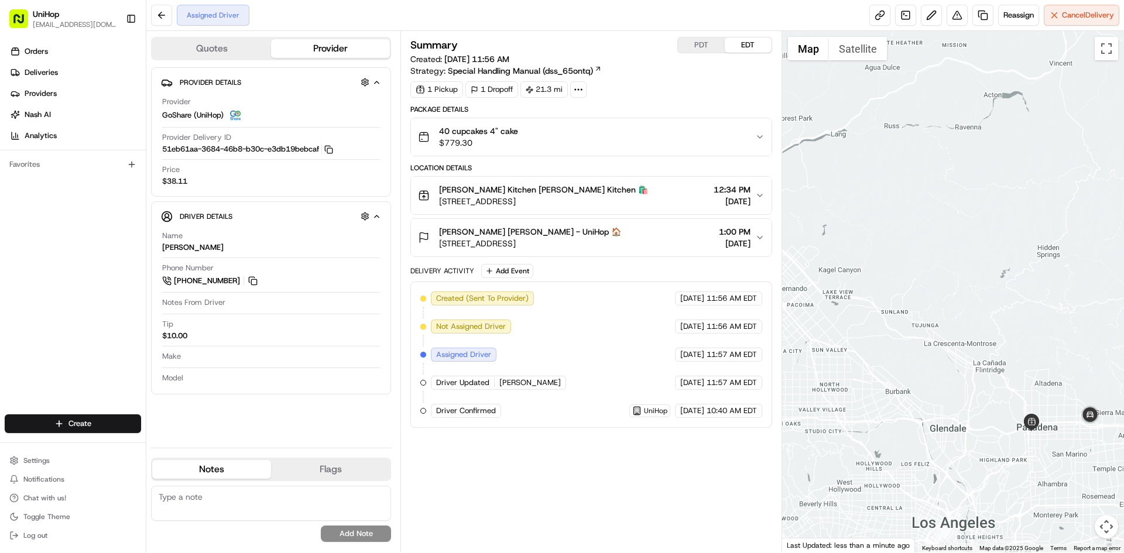
click at [945, 205] on div at bounding box center [953, 291] width 342 height 521
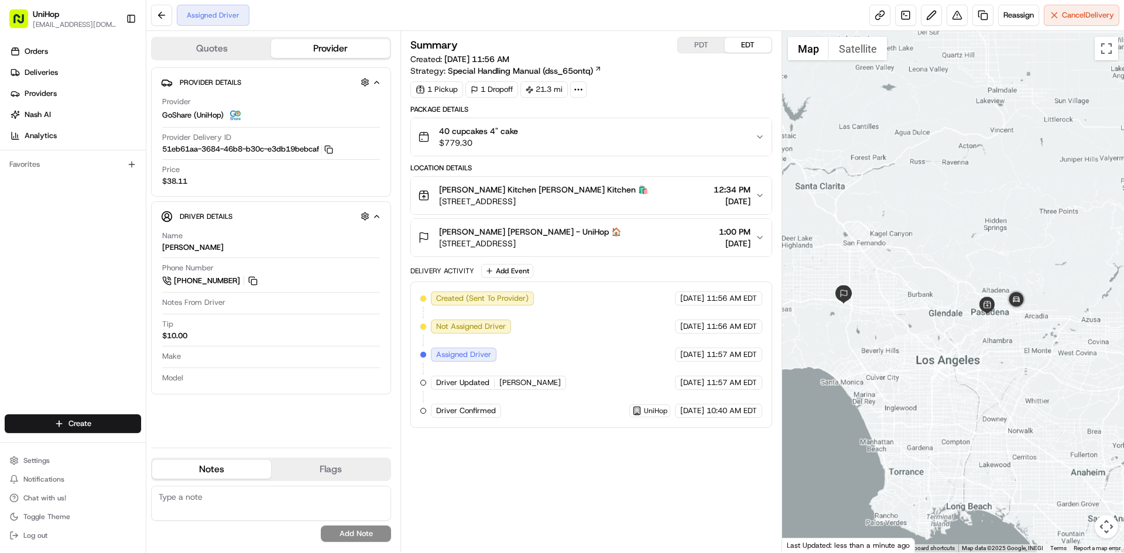
click at [936, 194] on div at bounding box center [953, 291] width 342 height 521
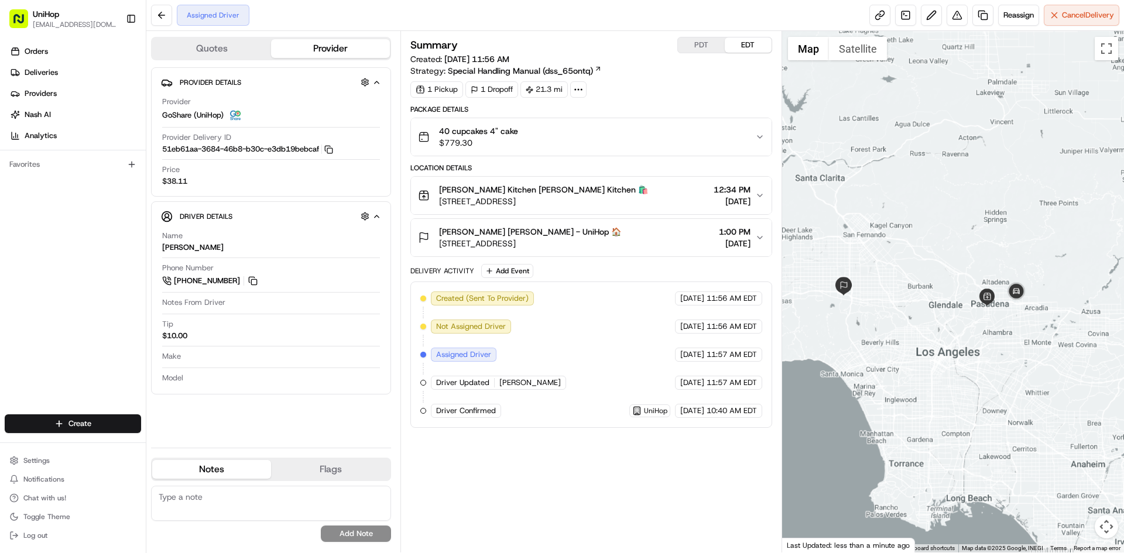
click at [667, 499] on div "Summary PDT EDT Created: Aug 15 2025 11:56 AM Strategy: Special Handling Manual…" at bounding box center [590, 292] width 361 height 510
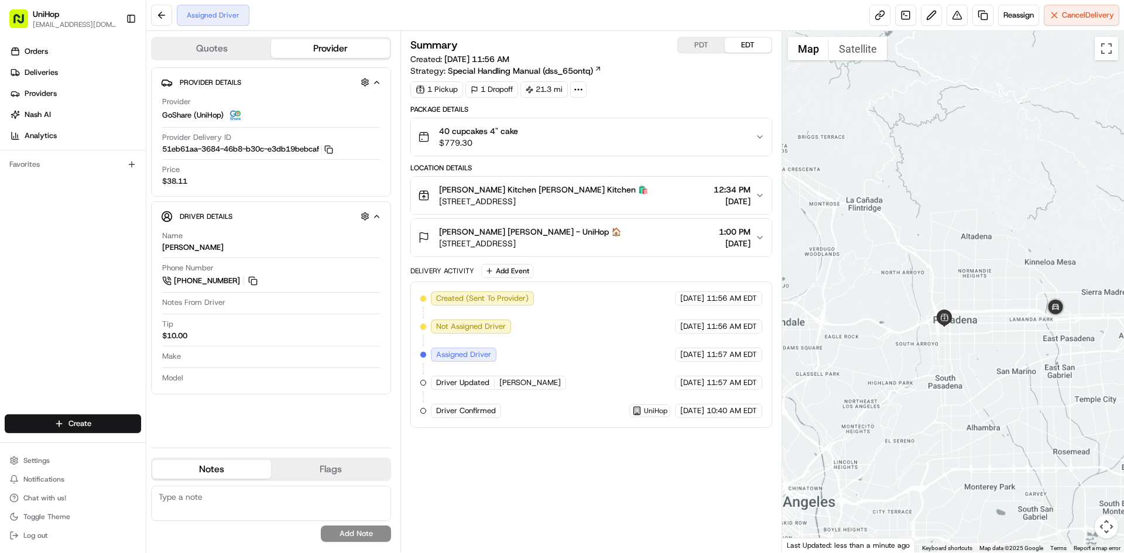
drag, startPoint x: 957, startPoint y: 348, endPoint x: 921, endPoint y: 343, distance: 36.1
click at [921, 343] on div at bounding box center [953, 291] width 342 height 521
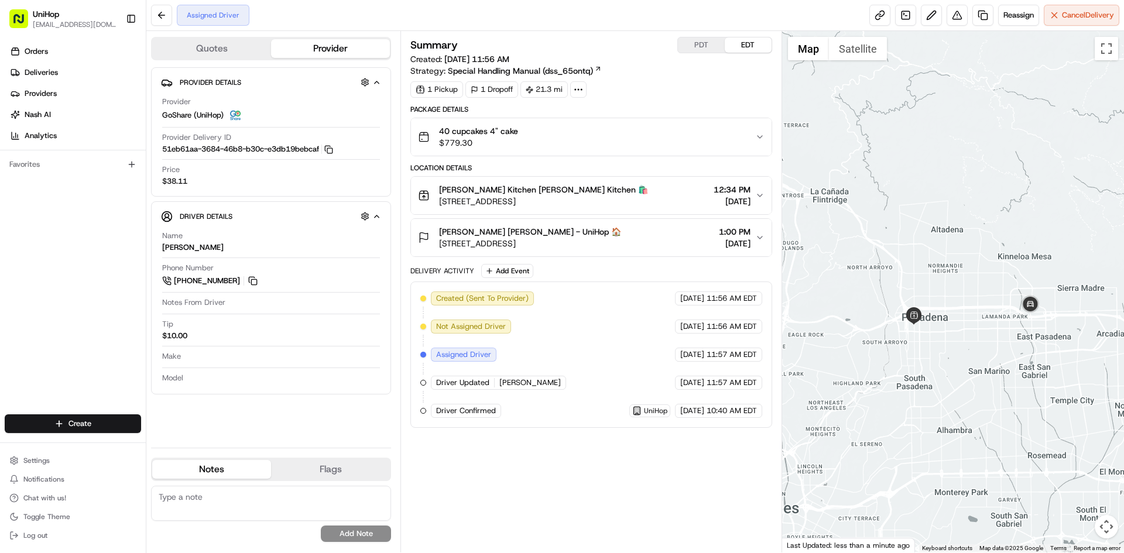
drag, startPoint x: 1007, startPoint y: 341, endPoint x: 1031, endPoint y: 337, distance: 23.9
click at [1026, 343] on div at bounding box center [953, 291] width 342 height 521
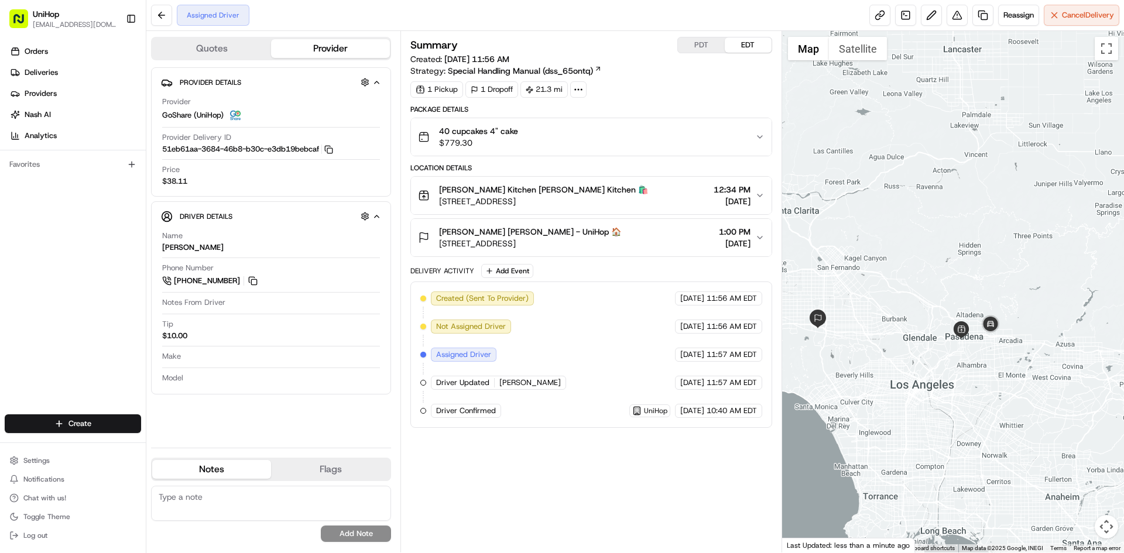
drag, startPoint x: 950, startPoint y: 350, endPoint x: 929, endPoint y: 355, distance: 21.7
click at [929, 355] on div at bounding box center [953, 291] width 342 height 521
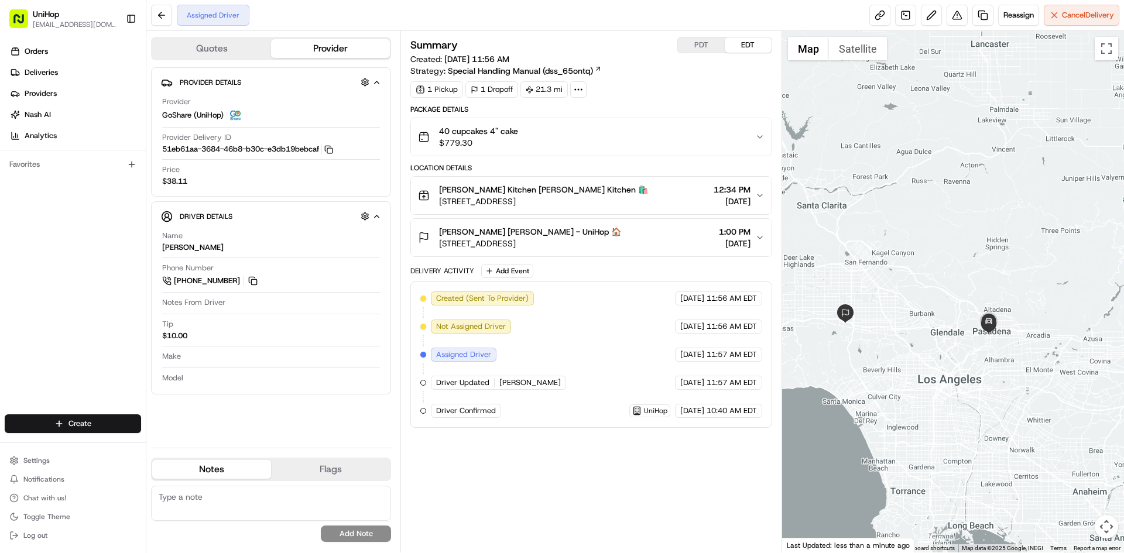
drag, startPoint x: 926, startPoint y: 240, endPoint x: 959, endPoint y: 234, distance: 34.0
click at [959, 234] on div at bounding box center [953, 291] width 342 height 521
click at [47, 290] on div "Orders Deliveries Providers Nash AI Analytics Favorites" at bounding box center [73, 229] width 146 height 384
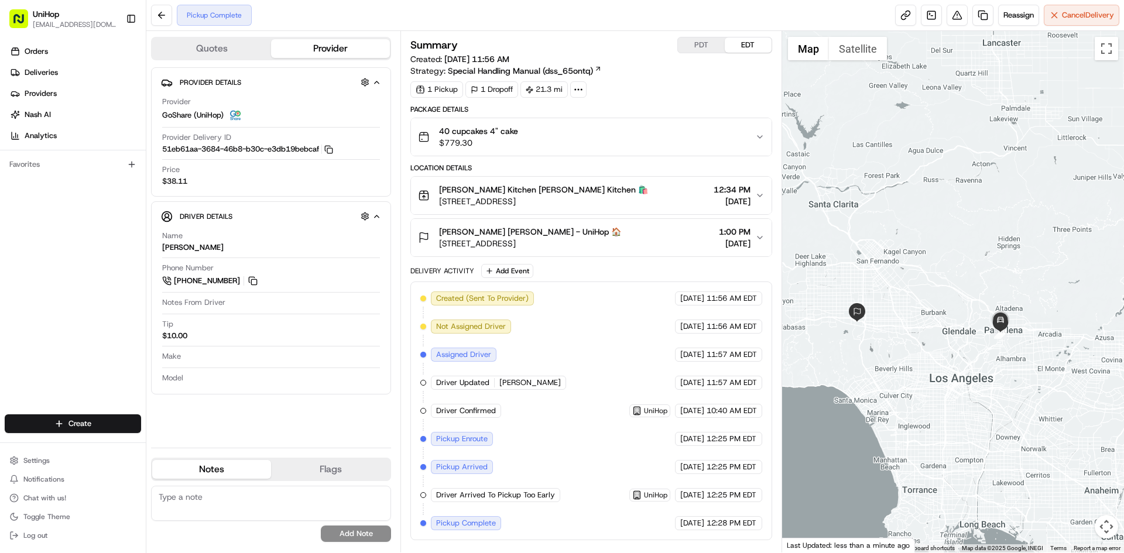
drag, startPoint x: 946, startPoint y: 248, endPoint x: 977, endPoint y: 246, distance: 30.5
click at [977, 246] on div at bounding box center [953, 291] width 342 height 521
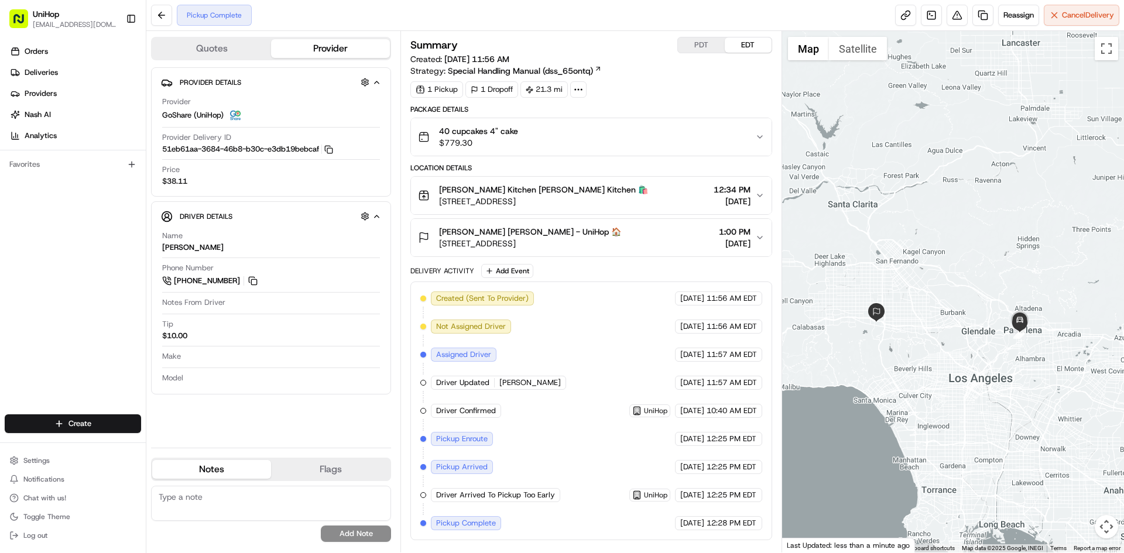
click at [39, 279] on div "Orders Deliveries Providers Nash AI Analytics Favorites" at bounding box center [73, 229] width 146 height 384
drag, startPoint x: 926, startPoint y: 233, endPoint x: 905, endPoint y: 234, distance: 21.1
click at [927, 232] on div at bounding box center [953, 291] width 342 height 521
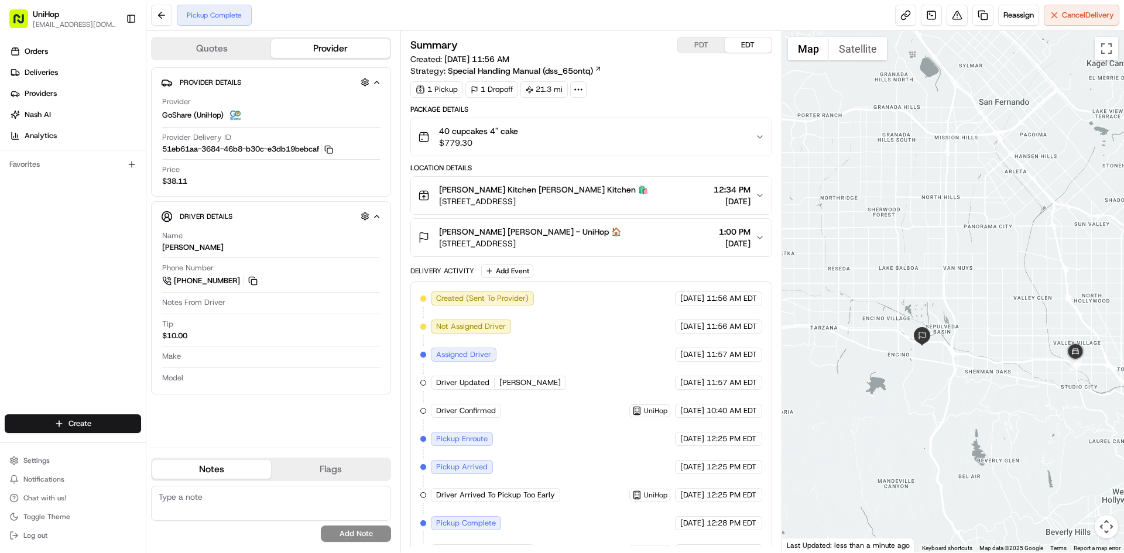
drag, startPoint x: 939, startPoint y: 370, endPoint x: 908, endPoint y: 349, distance: 37.2
click at [918, 362] on div at bounding box center [953, 291] width 342 height 521
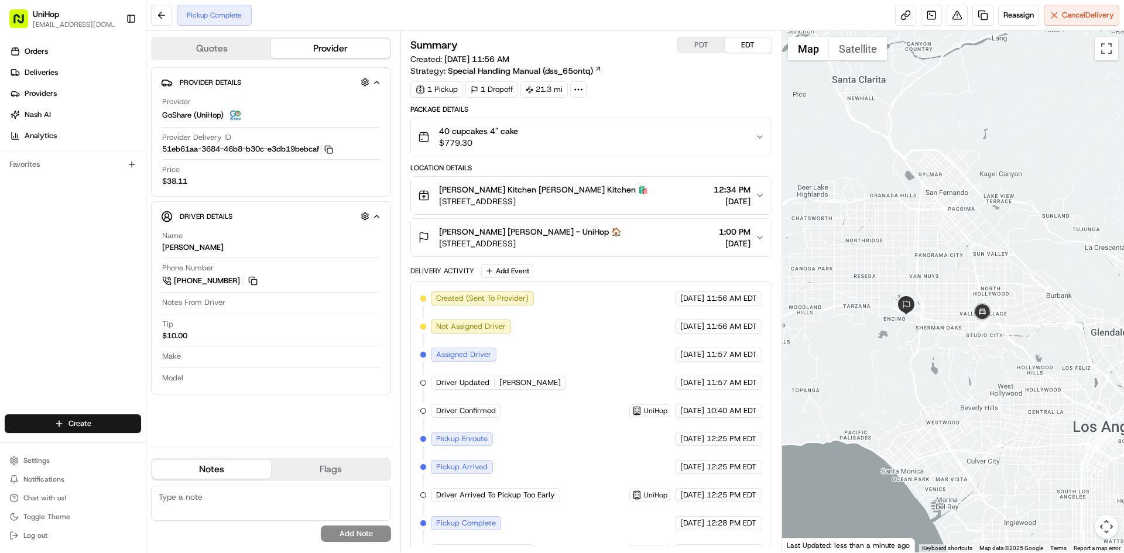
drag, startPoint x: 910, startPoint y: 343, endPoint x: 920, endPoint y: 311, distance: 33.3
click at [917, 317] on div at bounding box center [953, 291] width 342 height 521
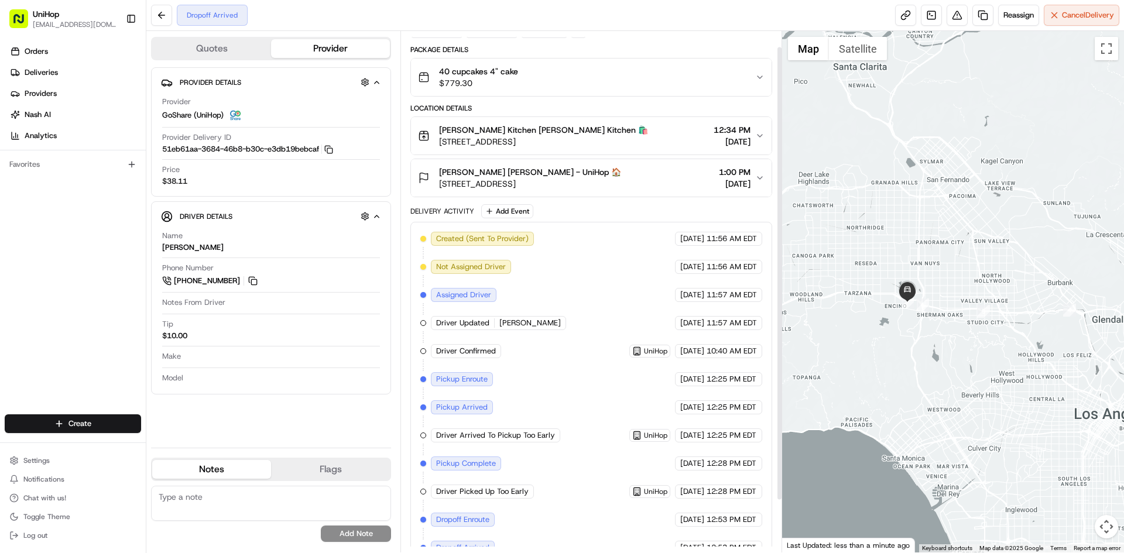
scroll to position [78, 0]
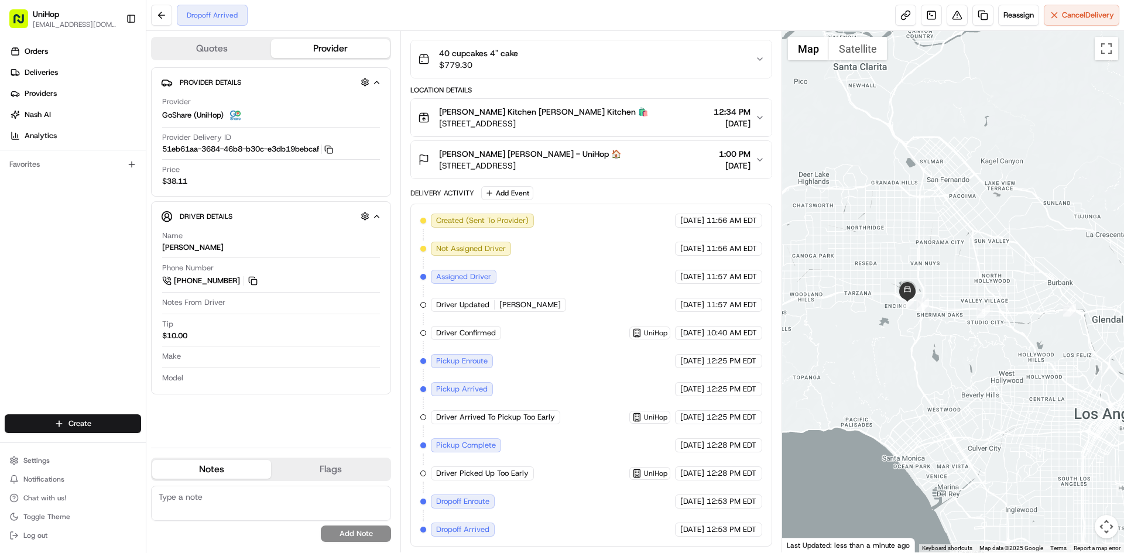
click at [655, 173] on button "Jennifer Estes Jennifer Estes - UniHop 🏠 5159 Sophia Ave, Encino, CA 91436, USA…" at bounding box center [591, 159] width 360 height 37
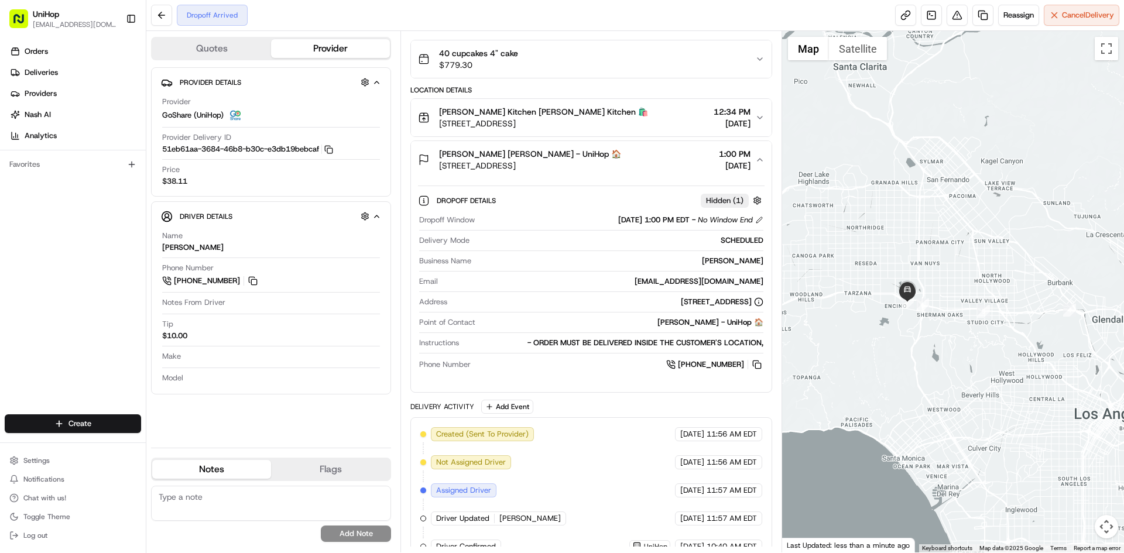
click at [653, 169] on div "Jennifer Estes Jennifer Estes - UniHop 🏠 5159 Sophia Ave, Encino, CA 91436, USA…" at bounding box center [586, 159] width 337 height 23
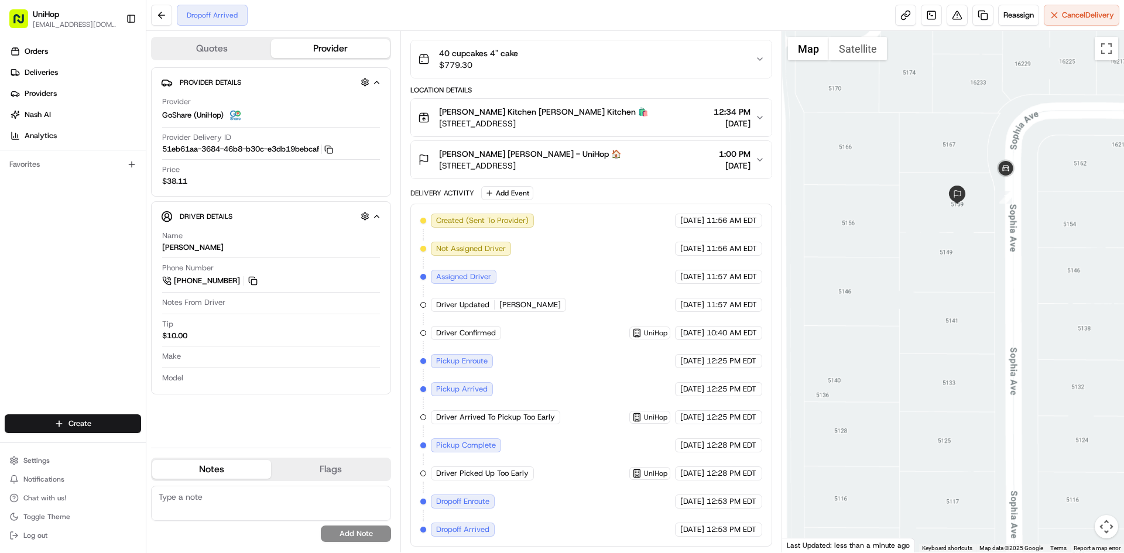
click at [867, 45] on button "Satellite" at bounding box center [858, 48] width 58 height 23
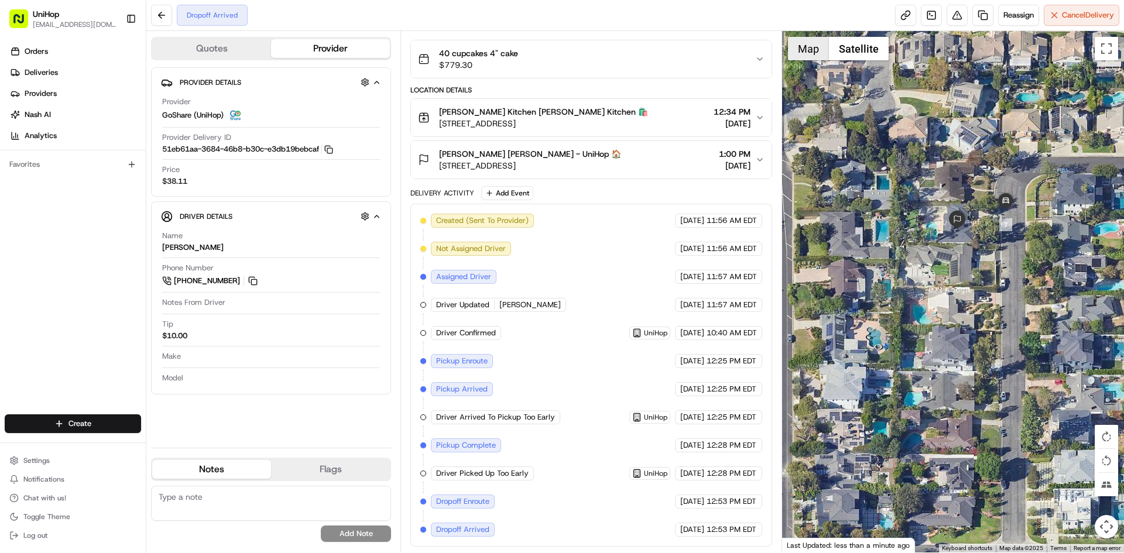
click at [802, 51] on button "Map" at bounding box center [808, 48] width 41 height 23
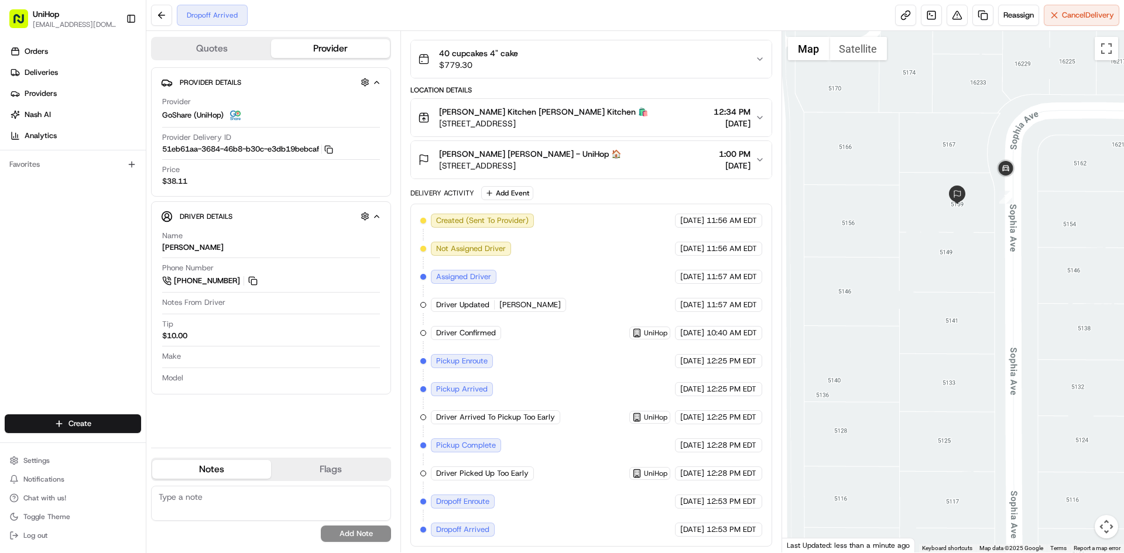
drag, startPoint x: 1009, startPoint y: 342, endPoint x: 1001, endPoint y: 348, distance: 10.1
click at [1002, 348] on div at bounding box center [953, 291] width 342 height 521
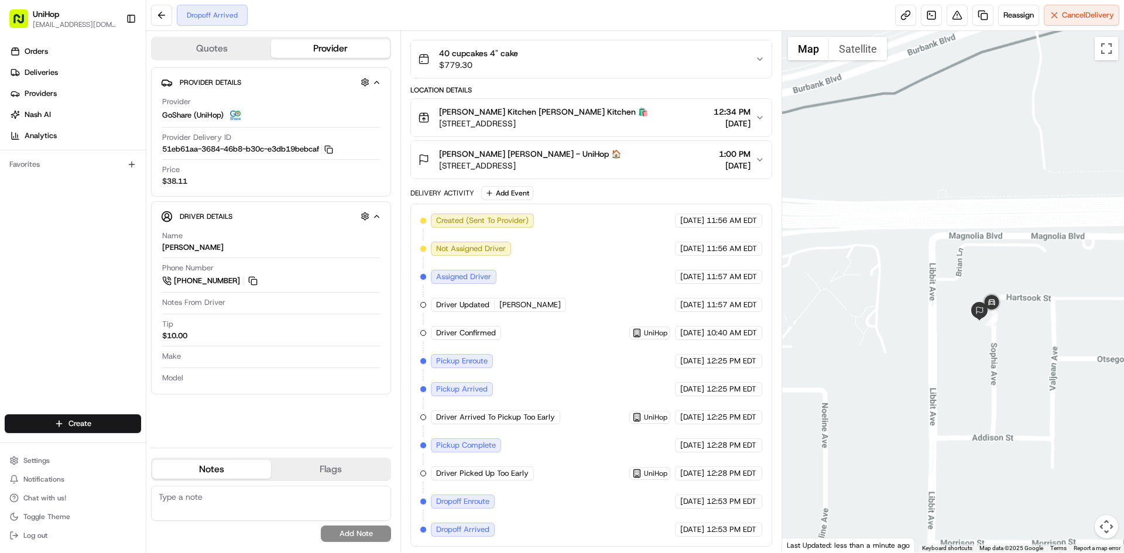
click at [1010, 335] on div at bounding box center [953, 291] width 342 height 521
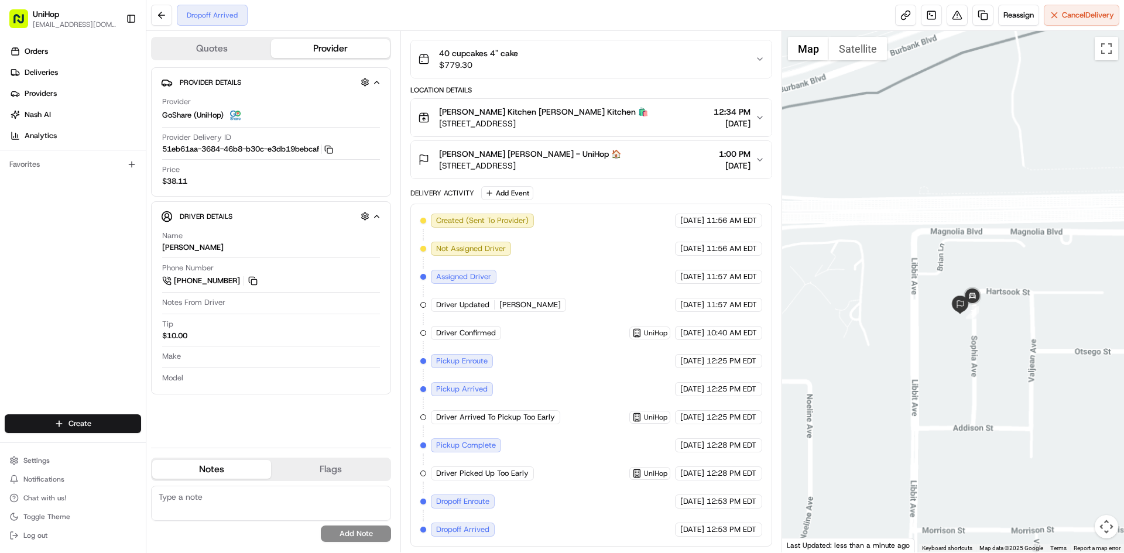
drag, startPoint x: 987, startPoint y: 390, endPoint x: 962, endPoint y: 381, distance: 26.1
click at [966, 383] on div at bounding box center [953, 291] width 342 height 521
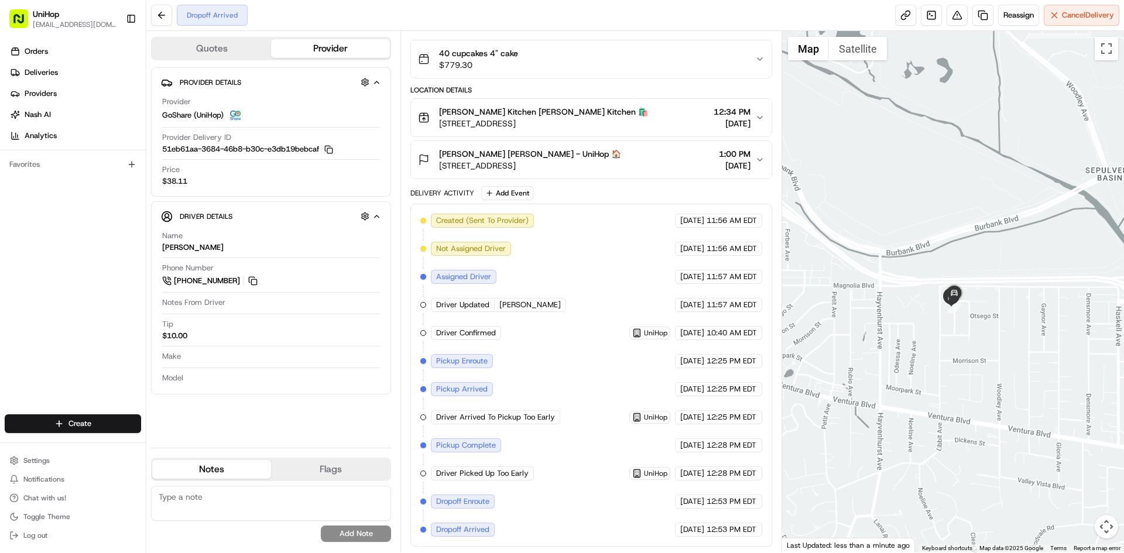
drag, startPoint x: 974, startPoint y: 351, endPoint x: 952, endPoint y: 345, distance: 23.2
click at [952, 345] on div at bounding box center [953, 291] width 342 height 521
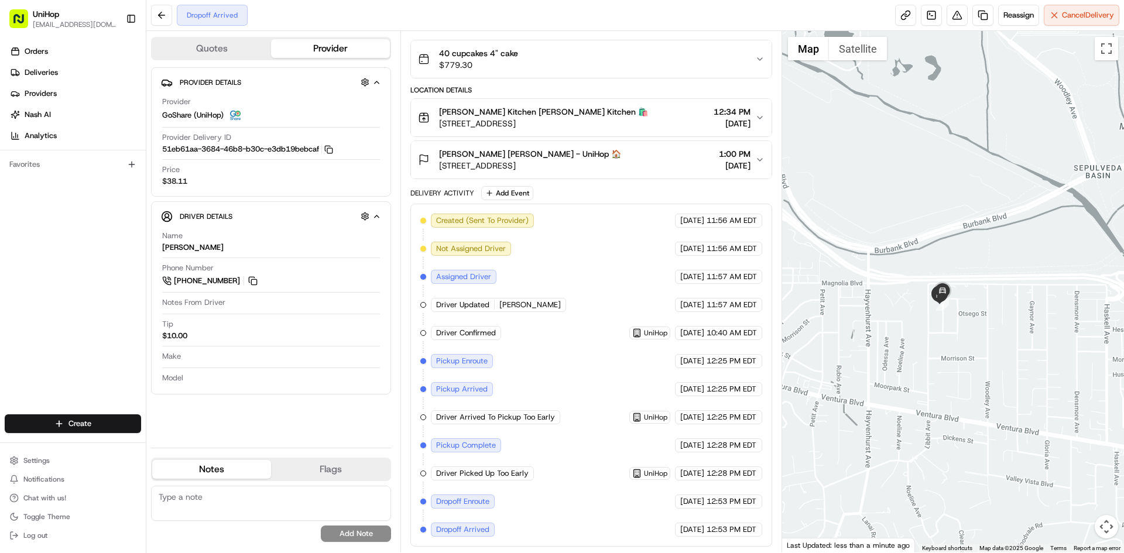
click at [654, 160] on div "Jennifer Estes Jennifer Estes - UniHop 🏠 5159 Sophia Ave, Encino, CA 91436, USA…" at bounding box center [586, 159] width 337 height 23
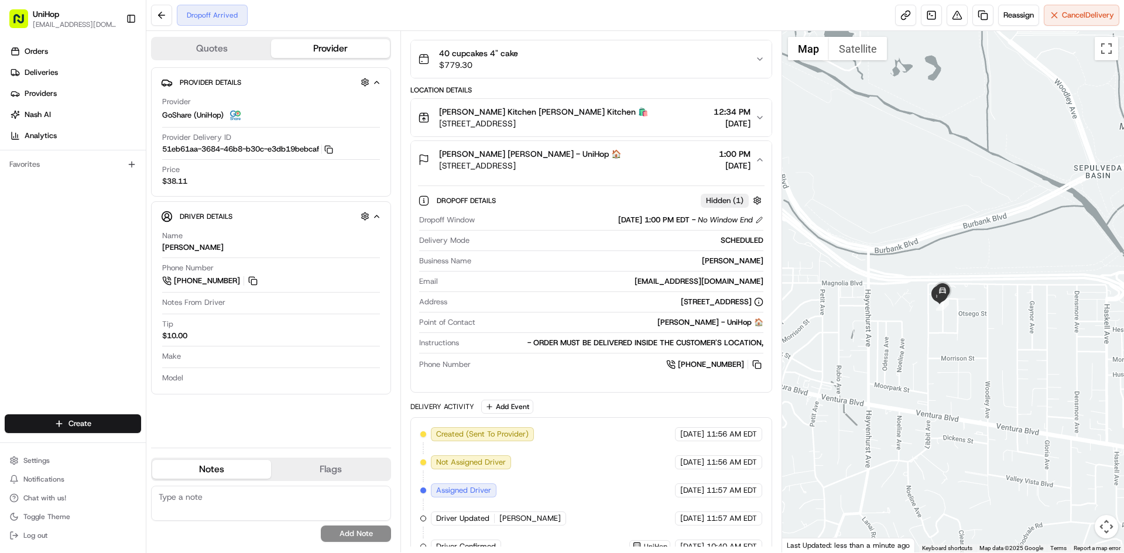
click at [654, 161] on div "Jennifer Estes Jennifer Estes - UniHop 🏠 5159 Sophia Ave, Encino, CA 91436, USA…" at bounding box center [586, 159] width 337 height 23
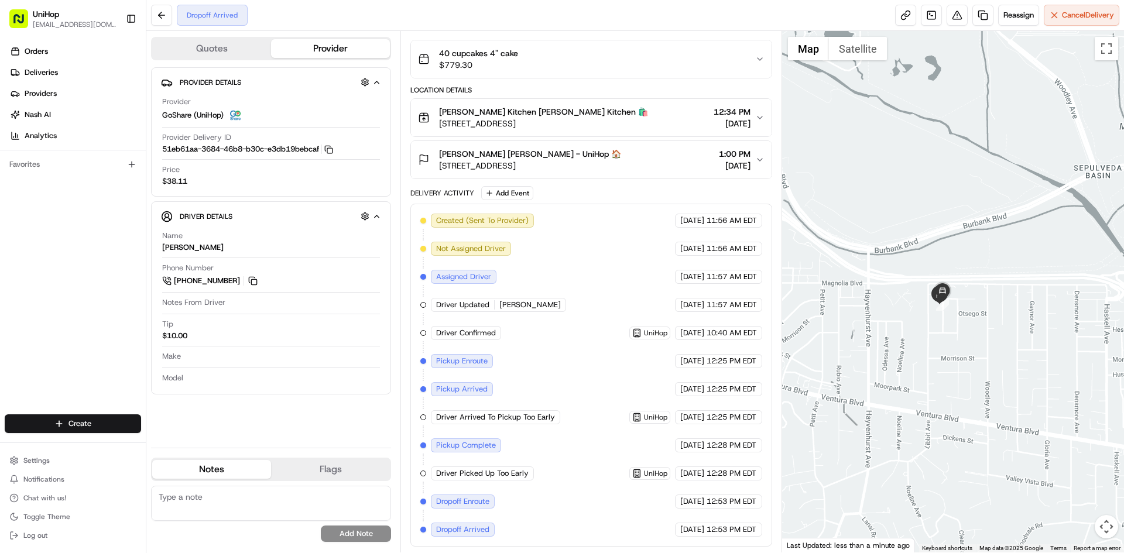
click at [634, 118] on div "Yvonnes Vegan Kitchen Yvonnes Vegan Kitchen 🛍️ 11 W Dayton St, Pasadena, CA 911…" at bounding box center [586, 117] width 337 height 23
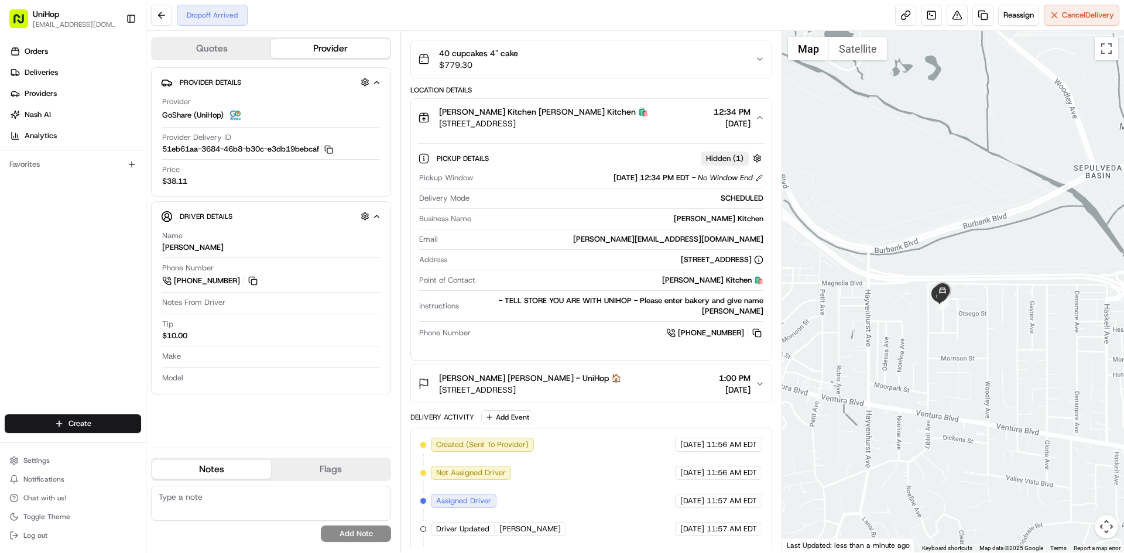
click at [637, 119] on div "Yvonnes Vegan Kitchen Yvonnes Vegan Kitchen 🛍️ 11 W Dayton St, Pasadena, CA 911…" at bounding box center [586, 117] width 337 height 23
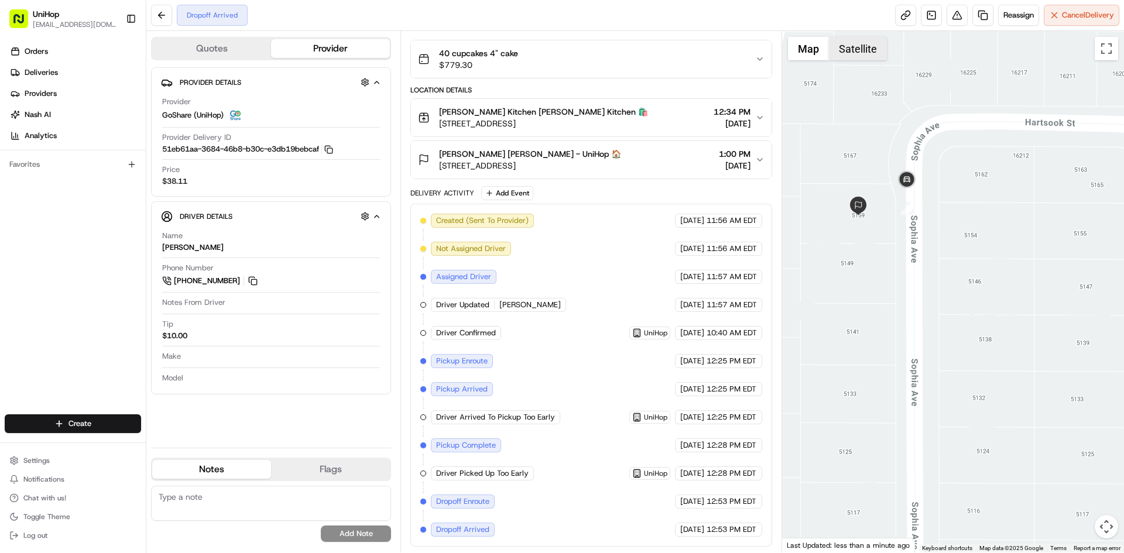
click at [835, 46] on button "Satellite" at bounding box center [858, 48] width 58 height 23
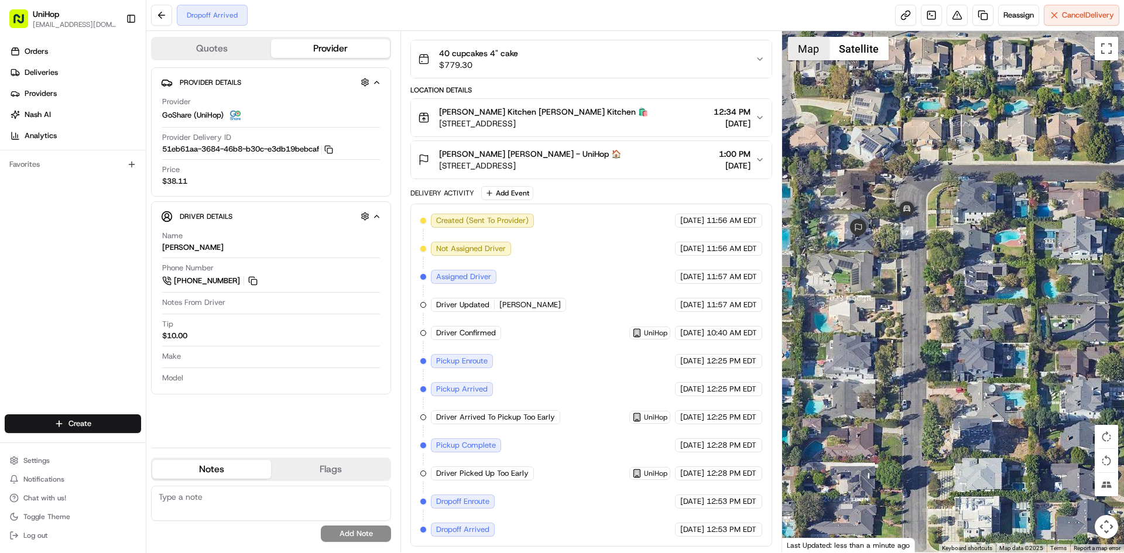
click at [815, 50] on button "Map" at bounding box center [808, 48] width 41 height 23
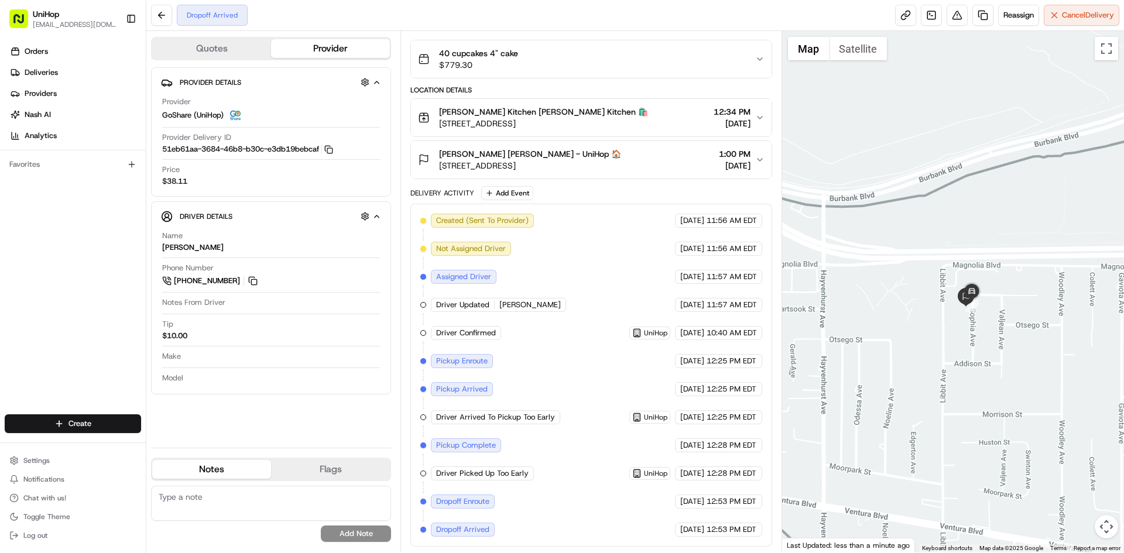
click at [27, 319] on div "Orders Deliveries Providers Nash AI Analytics Favorites" at bounding box center [73, 229] width 146 height 384
click at [726, 61] on img "button" at bounding box center [721, 59] width 16 height 16
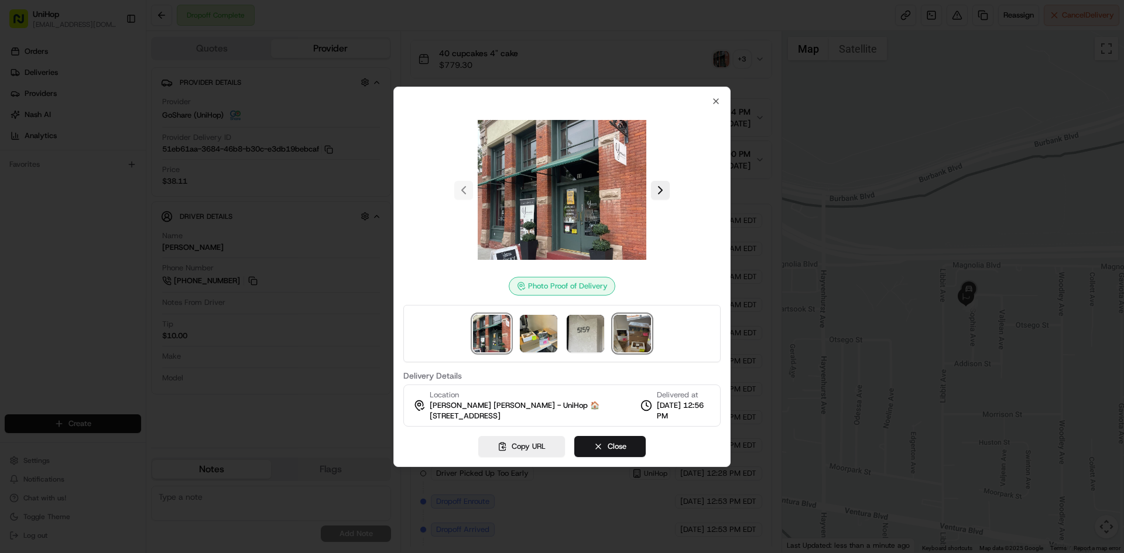
click at [616, 338] on img at bounding box center [631, 333] width 37 height 37
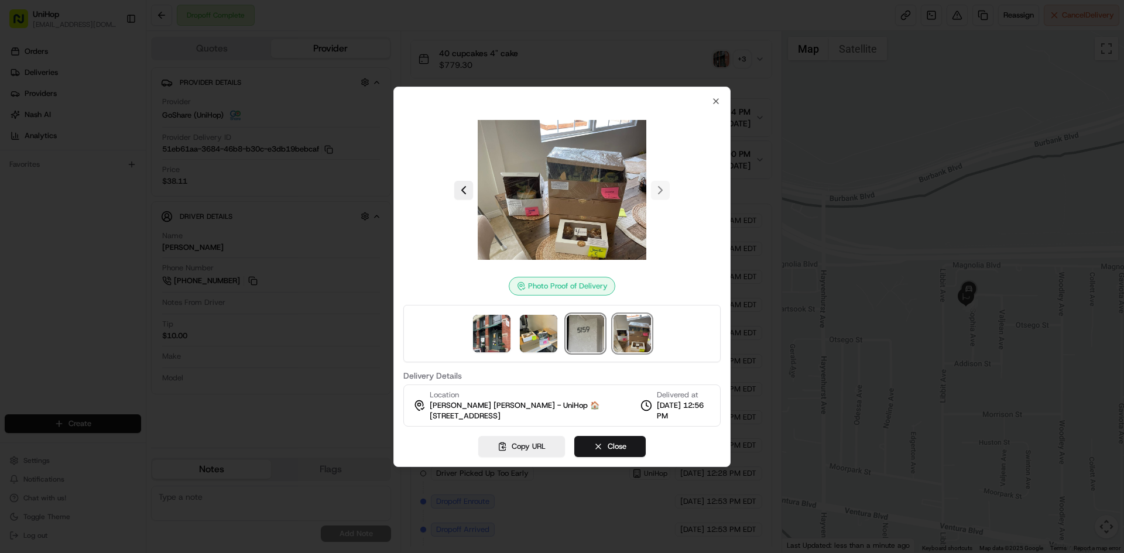
drag, startPoint x: 589, startPoint y: 332, endPoint x: 534, endPoint y: 332, distance: 55.0
click at [589, 332] on img at bounding box center [585, 333] width 37 height 37
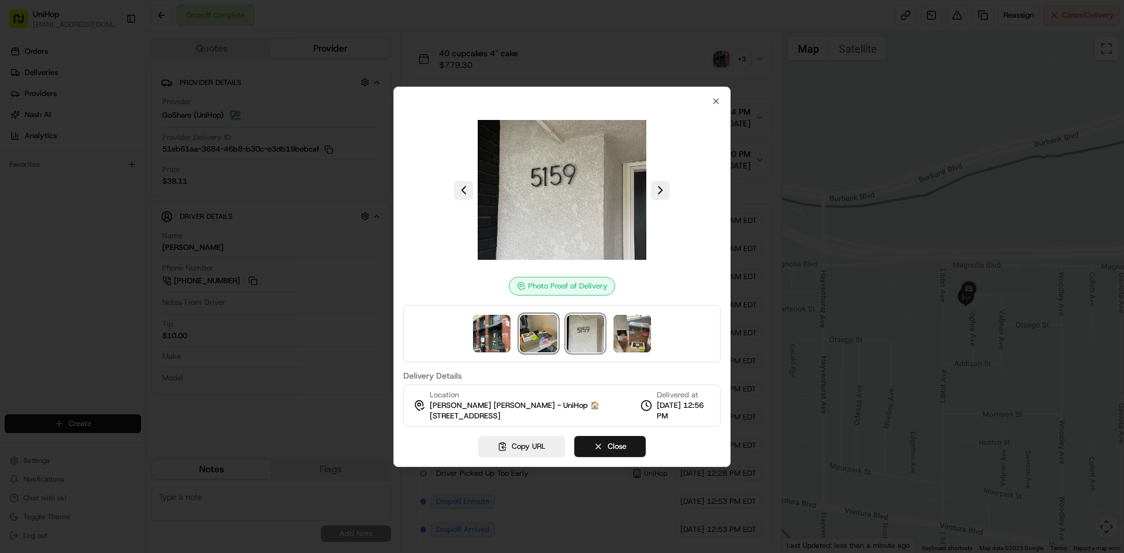
click at [534, 332] on img at bounding box center [538, 333] width 37 height 37
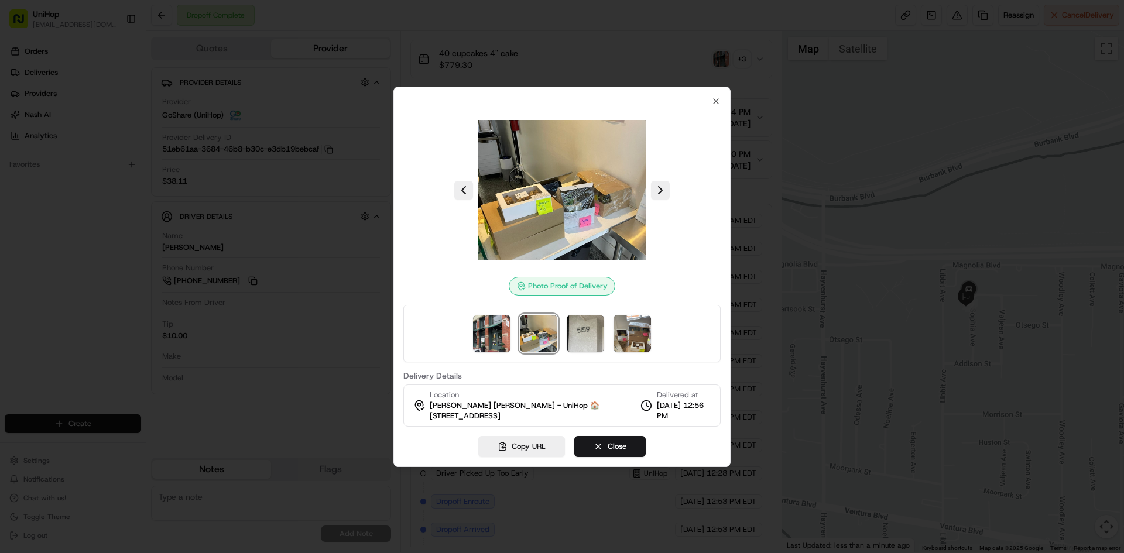
drag, startPoint x: 471, startPoint y: 334, endPoint x: 478, endPoint y: 333, distance: 7.0
click at [471, 333] on div at bounding box center [561, 333] width 317 height 57
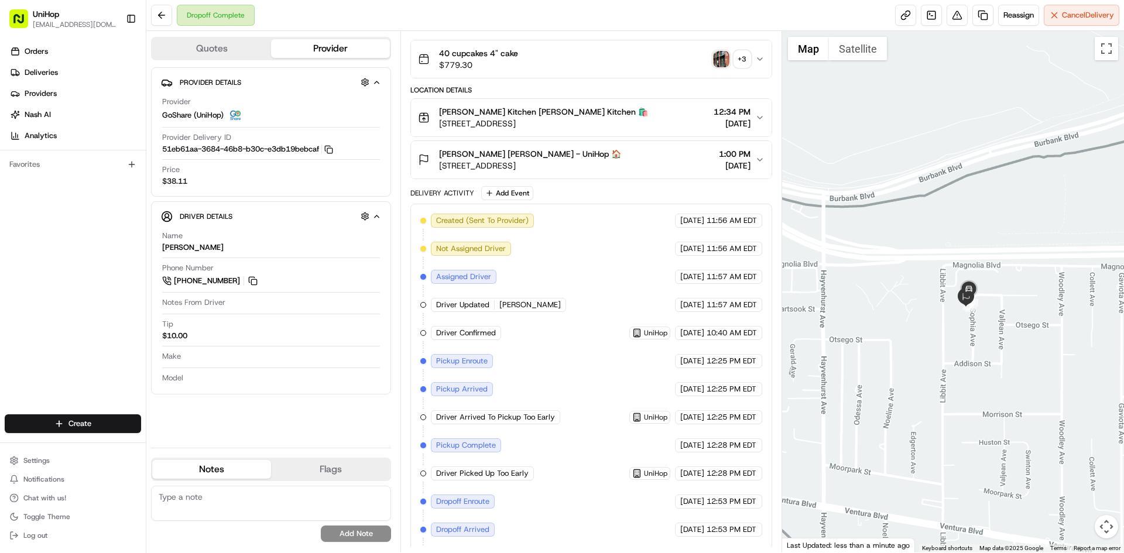
drag, startPoint x: 14, startPoint y: 324, endPoint x: 20, endPoint y: 317, distance: 9.5
click at [19, 318] on div "Orders Deliveries Providers Nash AI Analytics Favorites" at bounding box center [73, 229] width 146 height 384
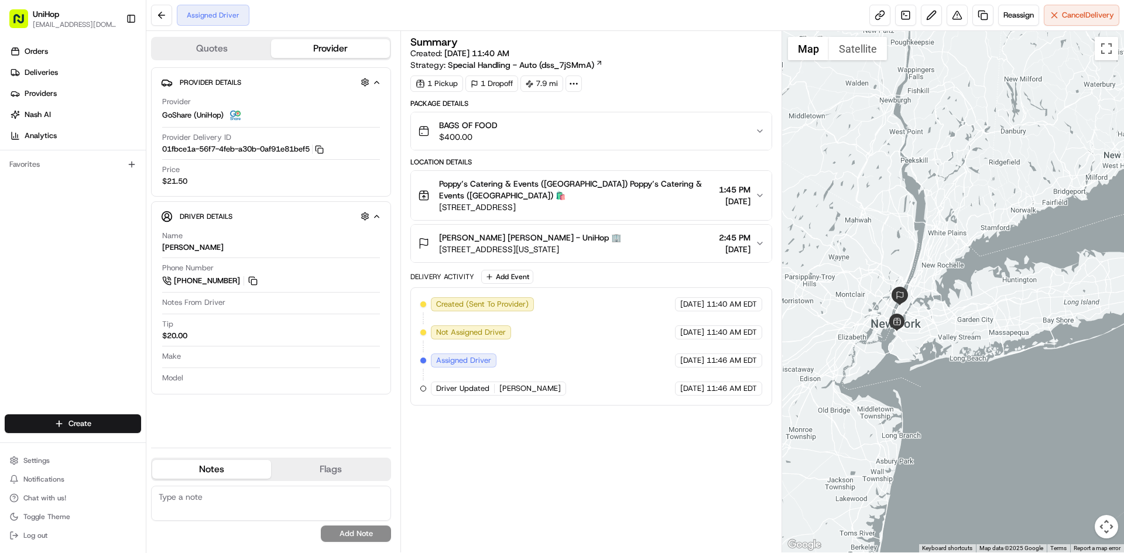
drag, startPoint x: 1014, startPoint y: 280, endPoint x: 565, endPoint y: 49, distance: 504.4
click at [952, 295] on div at bounding box center [953, 291] width 342 height 521
click at [937, 139] on div at bounding box center [953, 291] width 342 height 521
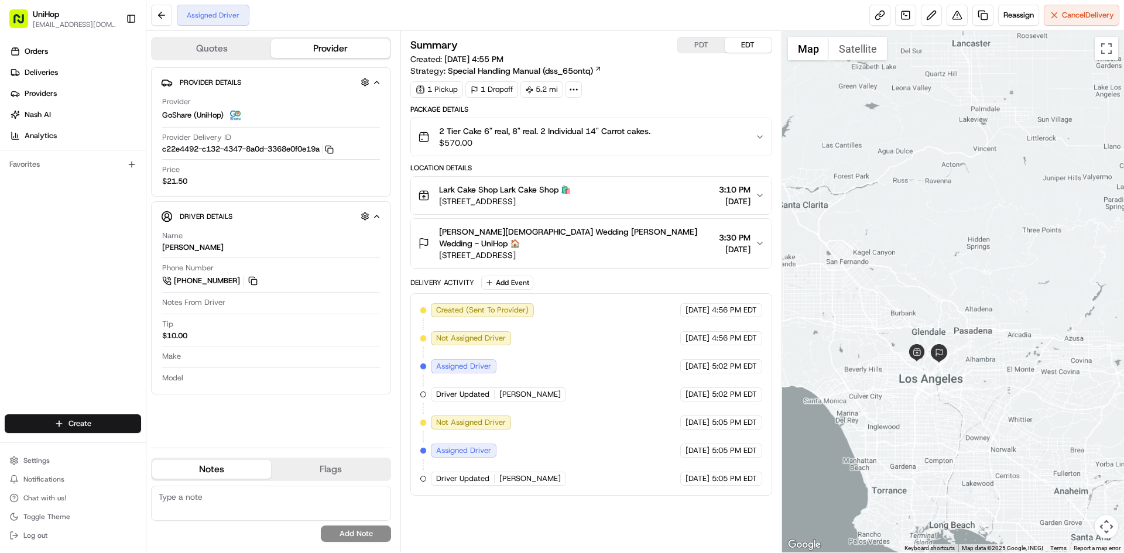
drag, startPoint x: 996, startPoint y: 338, endPoint x: 982, endPoint y: 402, distance: 65.9
click at [982, 402] on div at bounding box center [953, 291] width 342 height 521
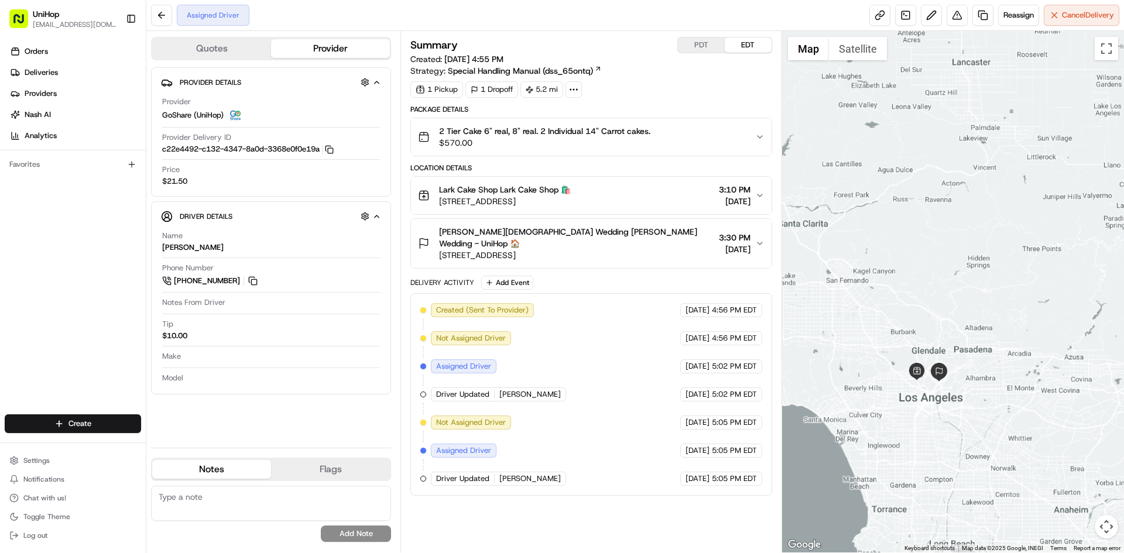
drag, startPoint x: 1004, startPoint y: 301, endPoint x: 1004, endPoint y: 310, distance: 9.4
click at [1004, 310] on div at bounding box center [953, 291] width 342 height 521
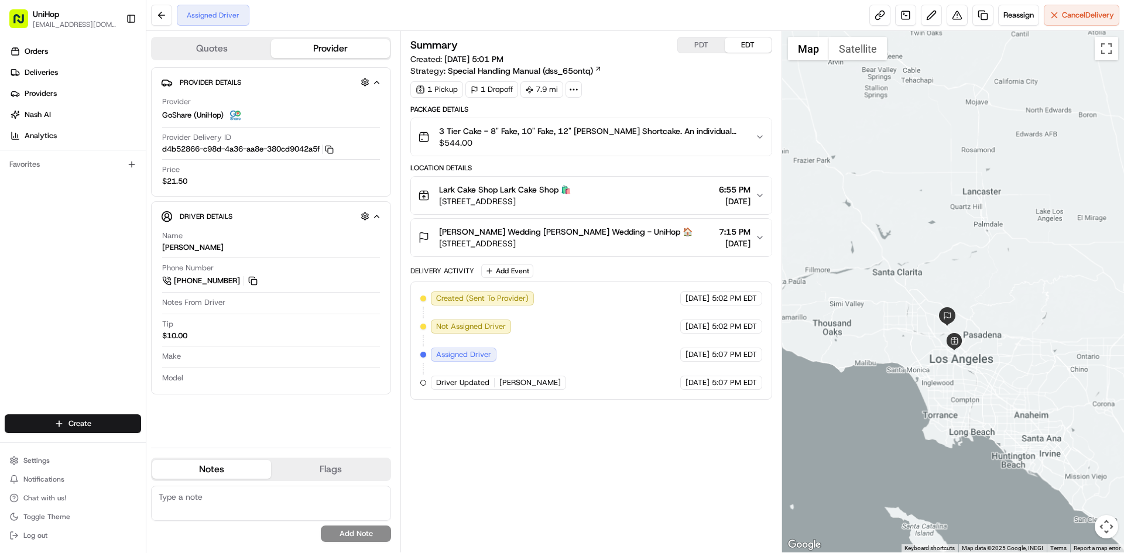
drag, startPoint x: 981, startPoint y: 138, endPoint x: 1015, endPoint y: 236, distance: 104.0
click at [1020, 248] on div at bounding box center [953, 291] width 342 height 521
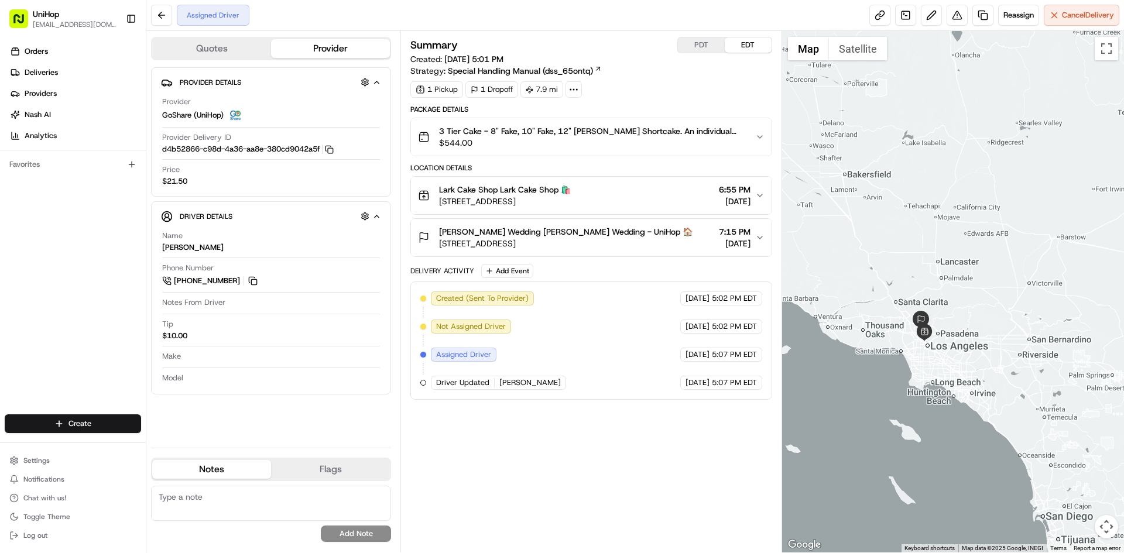
drag, startPoint x: 1000, startPoint y: 207, endPoint x: 940, endPoint y: 258, distance: 78.5
click at [940, 258] on div at bounding box center [953, 291] width 342 height 521
click at [44, 322] on div "Orders Deliveries Providers Nash AI Analytics Favorites" at bounding box center [73, 229] width 146 height 384
click at [28, 302] on div "Orders Deliveries Providers Nash AI Analytics Favorites" at bounding box center [73, 229] width 146 height 384
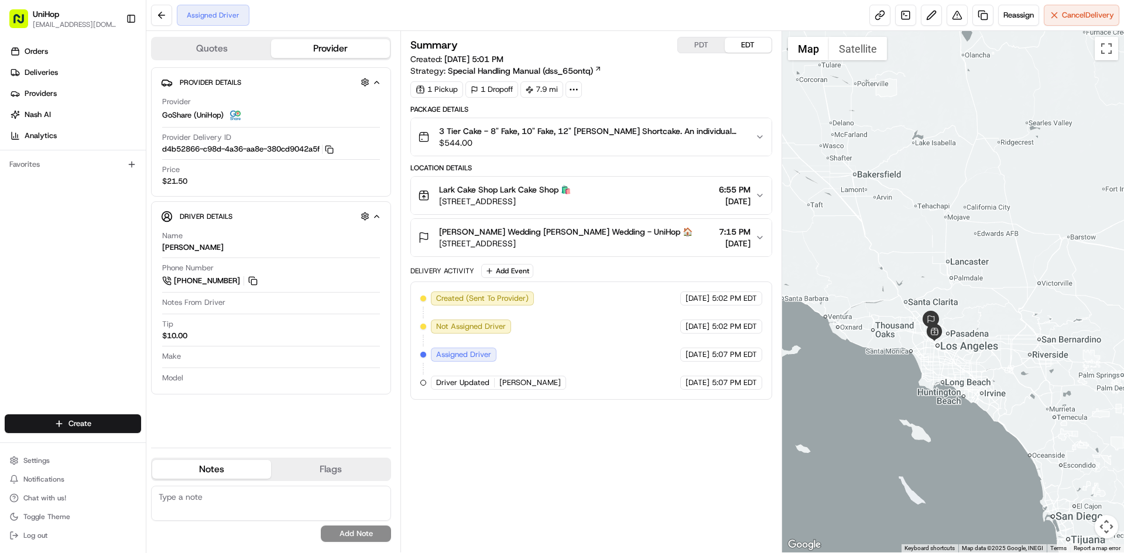
drag, startPoint x: 932, startPoint y: 242, endPoint x: 945, endPoint y: 242, distance: 12.9
click at [945, 242] on div at bounding box center [953, 291] width 342 height 521
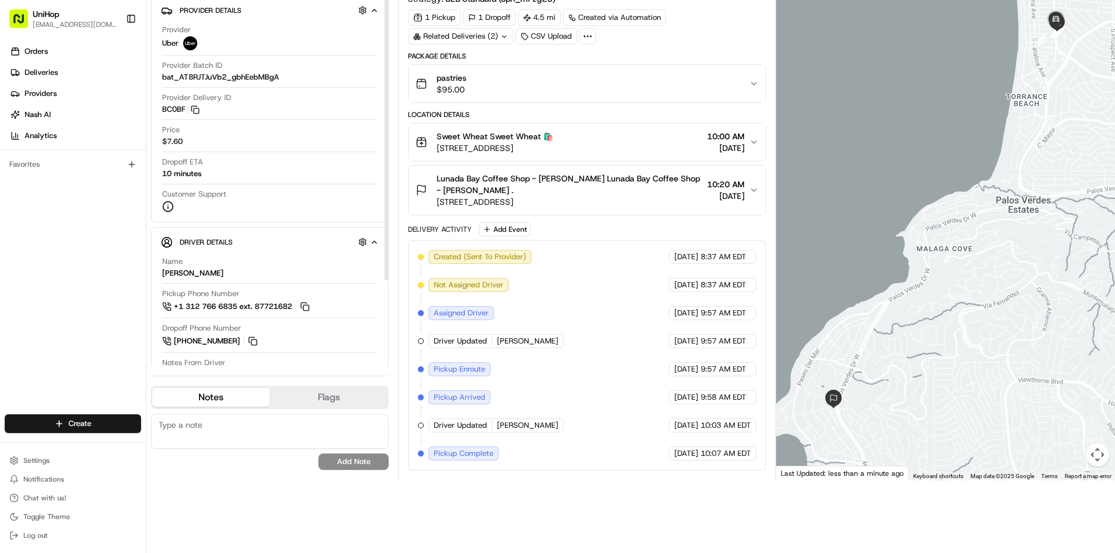
scroll to position [88, 0]
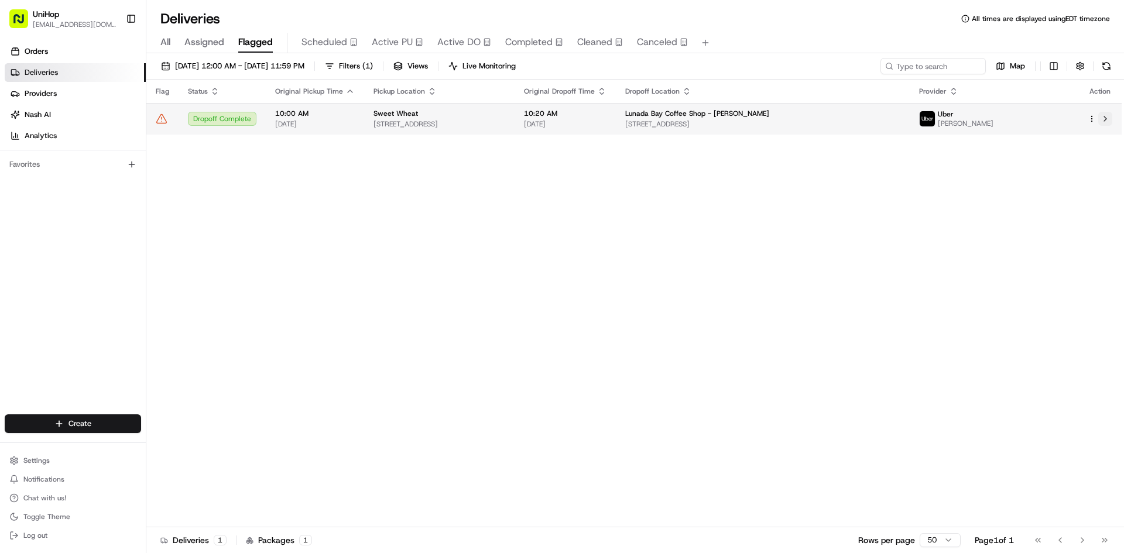
click at [1100, 122] on button at bounding box center [1105, 119] width 14 height 14
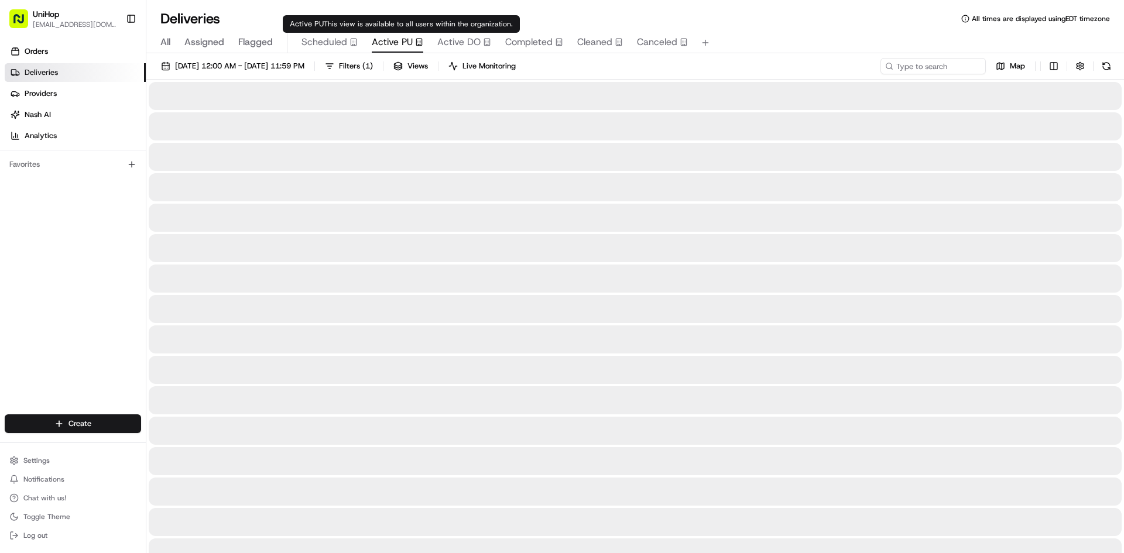
click at [392, 41] on span "Active PU" at bounding box center [392, 42] width 41 height 14
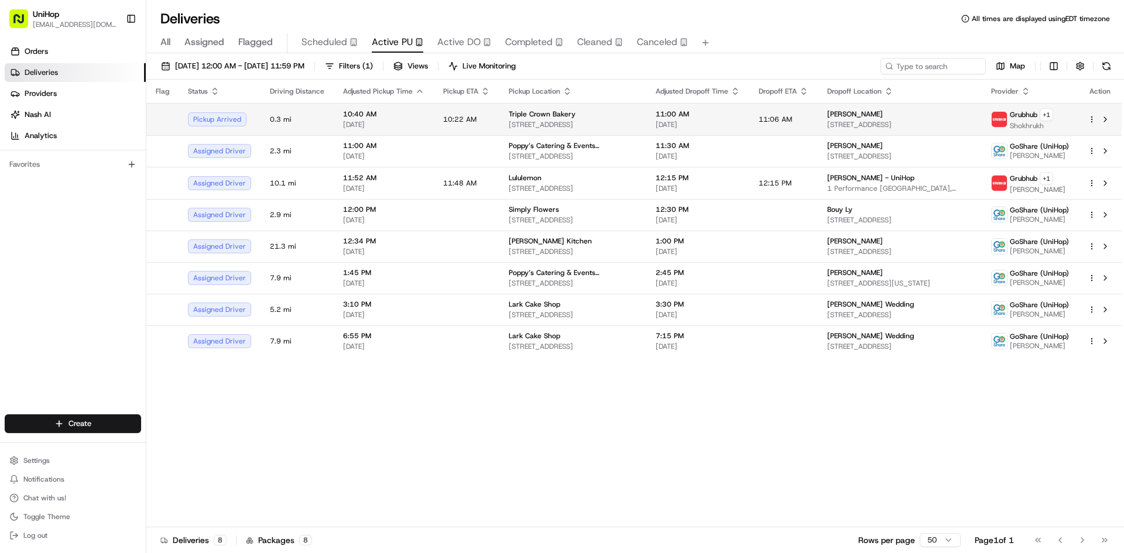
click at [526, 131] on td "Triple Crown Bakery 118 4th Ave N, Franklin, TN 37064, USA" at bounding box center [572, 119] width 147 height 32
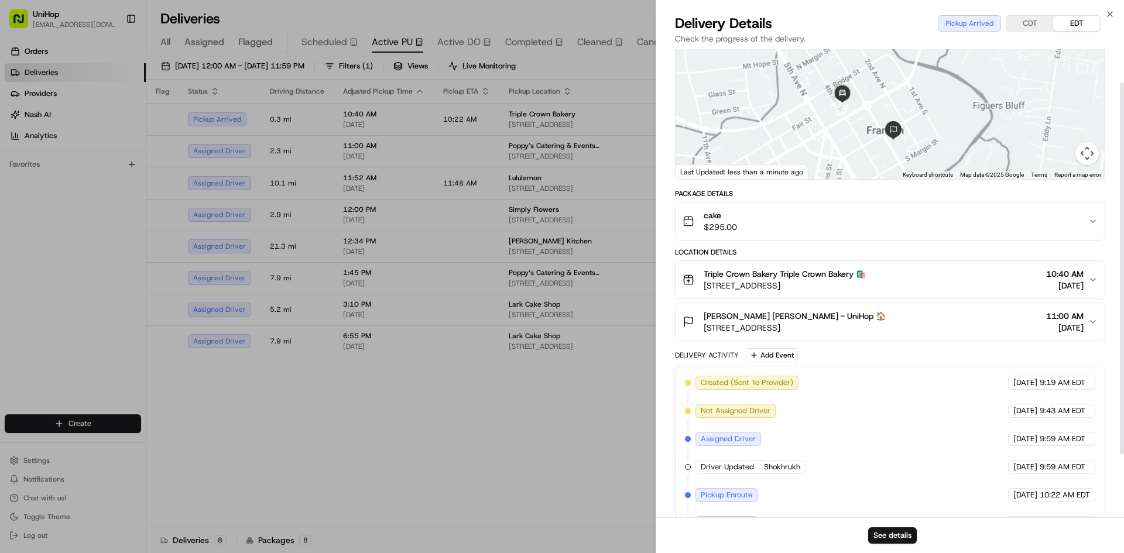
scroll to position [121, 0]
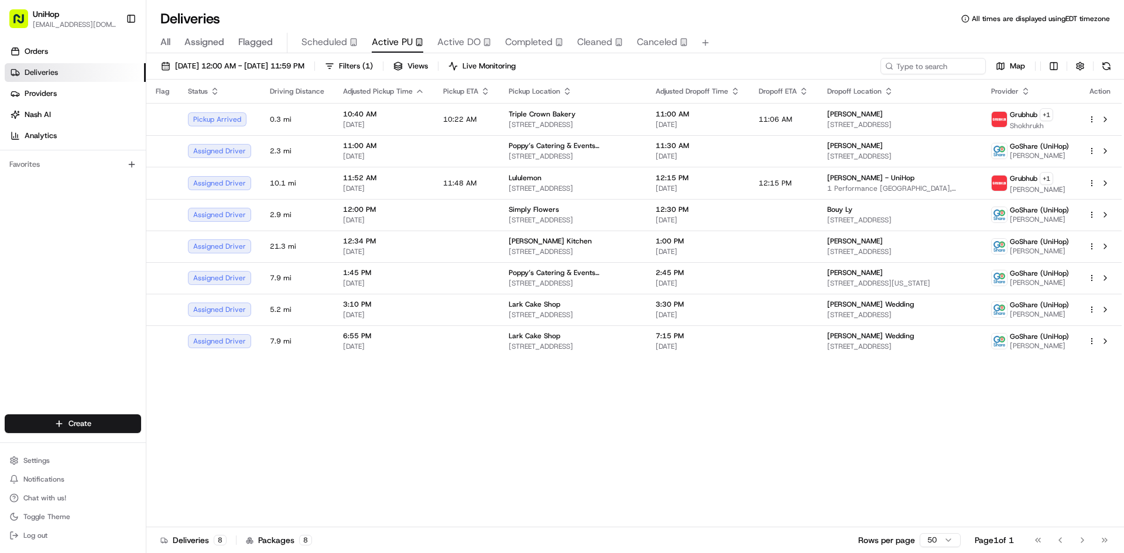
drag, startPoint x: 370, startPoint y: 366, endPoint x: 361, endPoint y: 359, distance: 11.7
click at [499, 420] on div "Flag Status Driving Distance Adjusted Pickup Time Pickup ETA Pickup Location Ad…" at bounding box center [633, 304] width 975 height 448
click at [400, 188] on span "[DATE]" at bounding box center [383, 188] width 81 height 9
click at [387, 374] on div "Flag Status Driving Distance Adjusted Pickup Time Pickup ETA Pickup Location Ad…" at bounding box center [633, 304] width 975 height 448
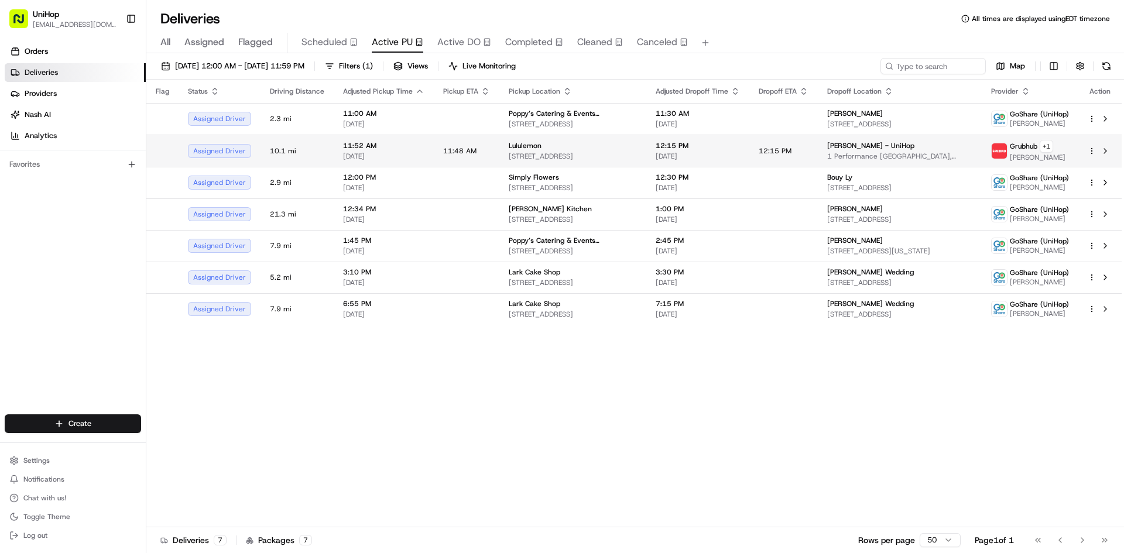
click at [458, 158] on td "11:48 AM" at bounding box center [467, 151] width 66 height 32
drag, startPoint x: 465, startPoint y: 412, endPoint x: 457, endPoint y: 401, distance: 13.5
drag, startPoint x: 637, startPoint y: 436, endPoint x: 636, endPoint y: 428, distance: 8.3
click at [637, 435] on div "Flag Status Driving Distance Adjusted Pickup Time Pickup ETA Pickup Location Ad…" at bounding box center [633, 304] width 975 height 448
click at [662, 463] on div "Flag Status Driving Distance Adjusted Pickup Time Pickup ETA Pickup Location Ad…" at bounding box center [633, 304] width 975 height 448
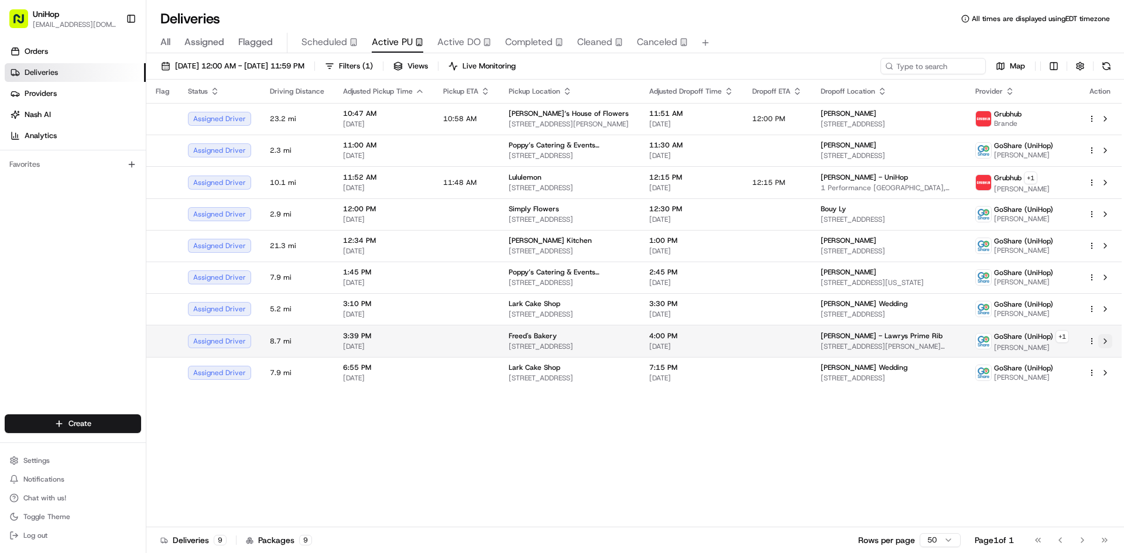
click at [1104, 345] on button at bounding box center [1105, 341] width 14 height 14
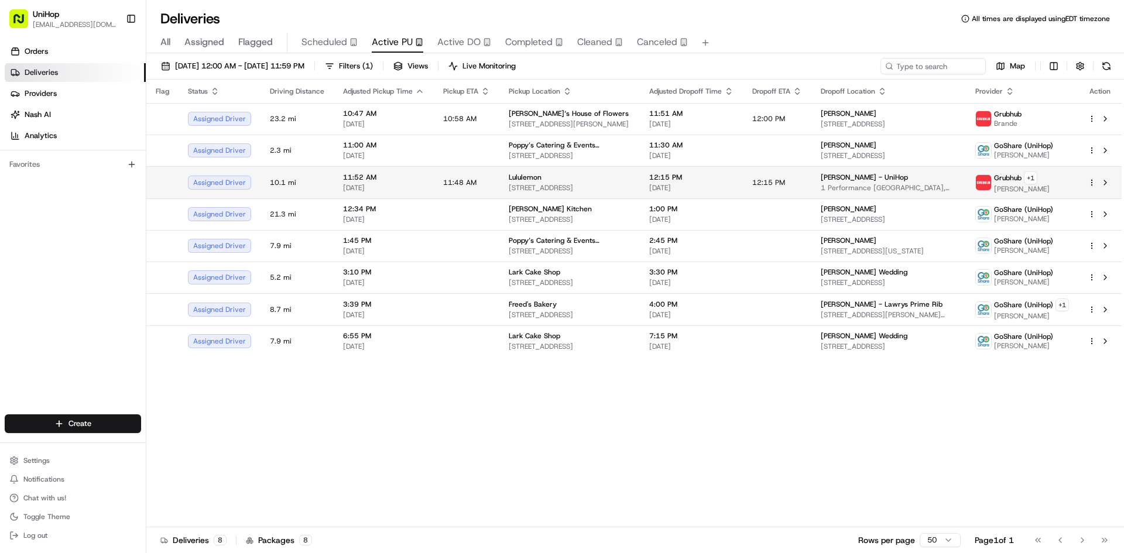
click at [555, 179] on div "Lululemon" at bounding box center [570, 177] width 122 height 9
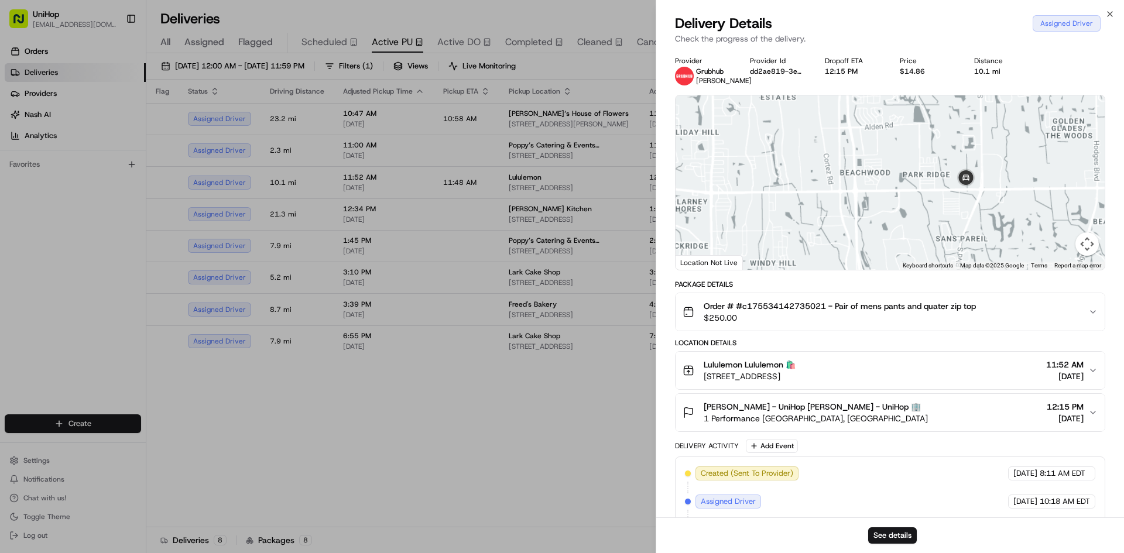
drag, startPoint x: 946, startPoint y: 219, endPoint x: 959, endPoint y: 179, distance: 42.4
click at [957, 193] on div at bounding box center [889, 182] width 429 height 174
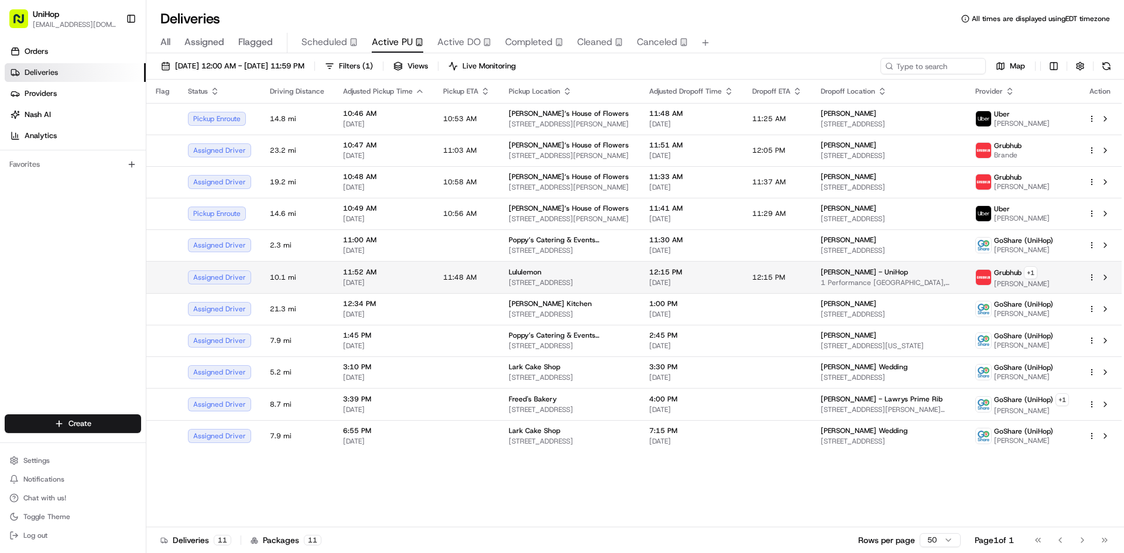
click at [567, 269] on div "Lululemon" at bounding box center [570, 271] width 122 height 9
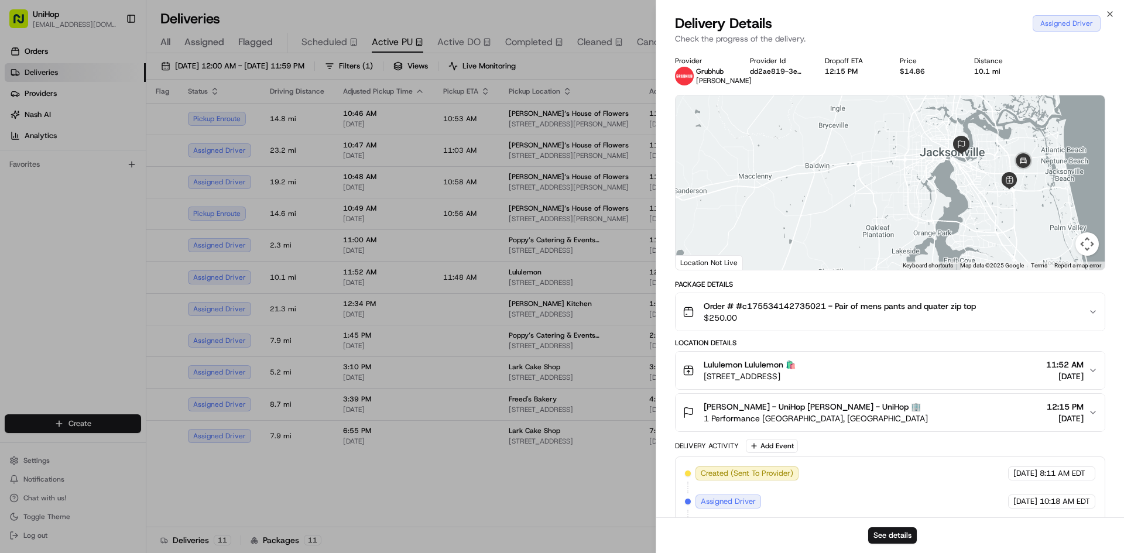
drag, startPoint x: 104, startPoint y: 311, endPoint x: 111, endPoint y: 308, distance: 7.6
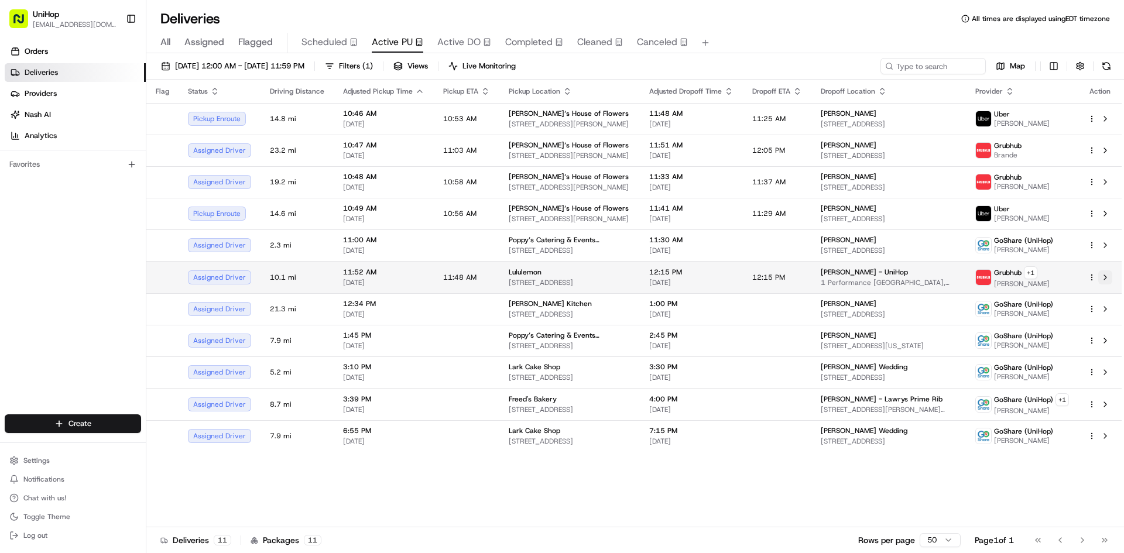
click at [1107, 281] on button at bounding box center [1105, 277] width 14 height 14
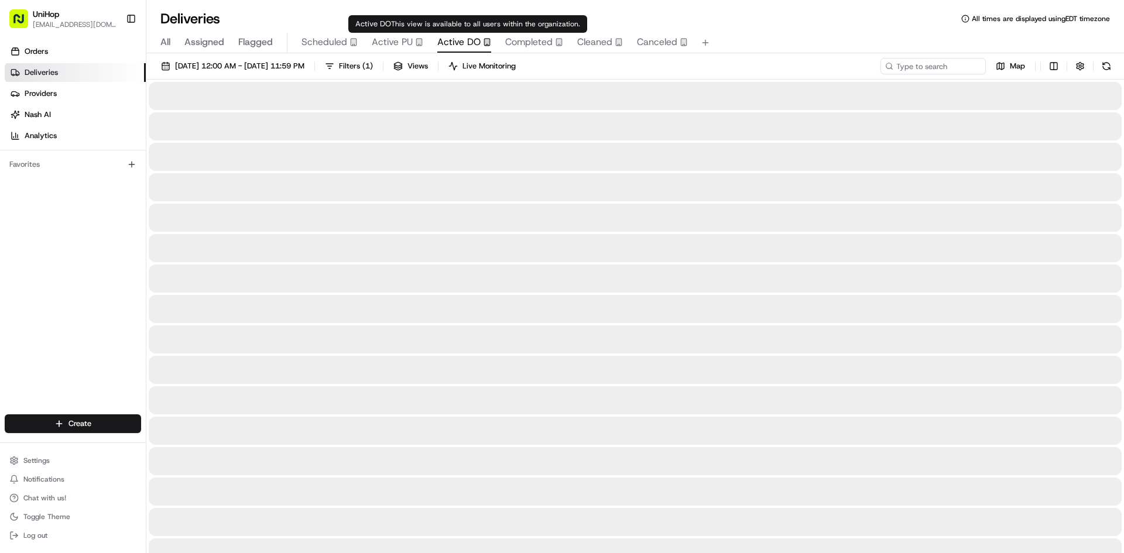
click at [447, 39] on span "Active DO" at bounding box center [458, 42] width 43 height 14
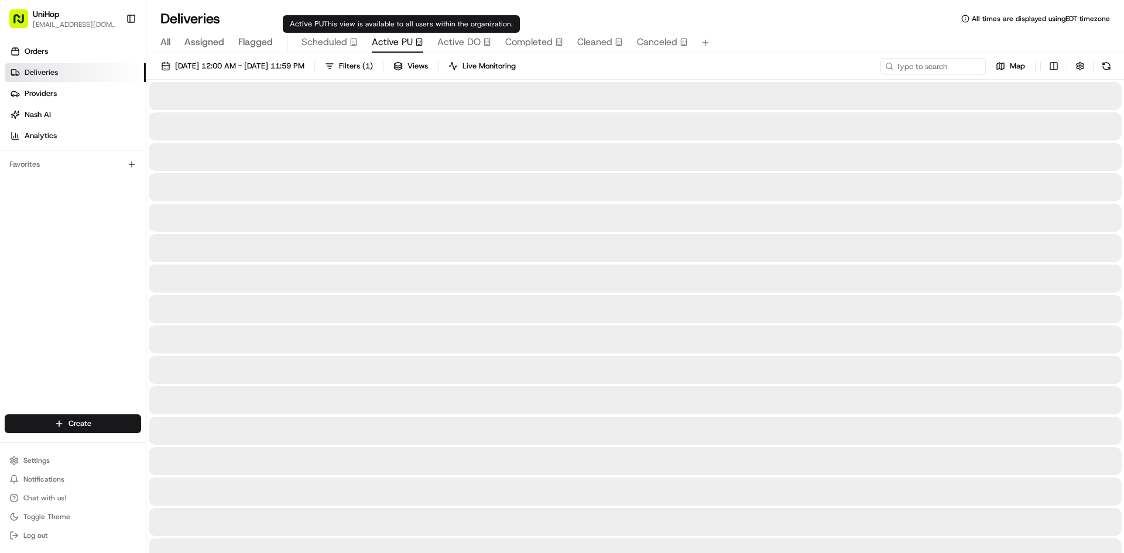
click at [406, 49] on span "Active PU" at bounding box center [392, 42] width 41 height 14
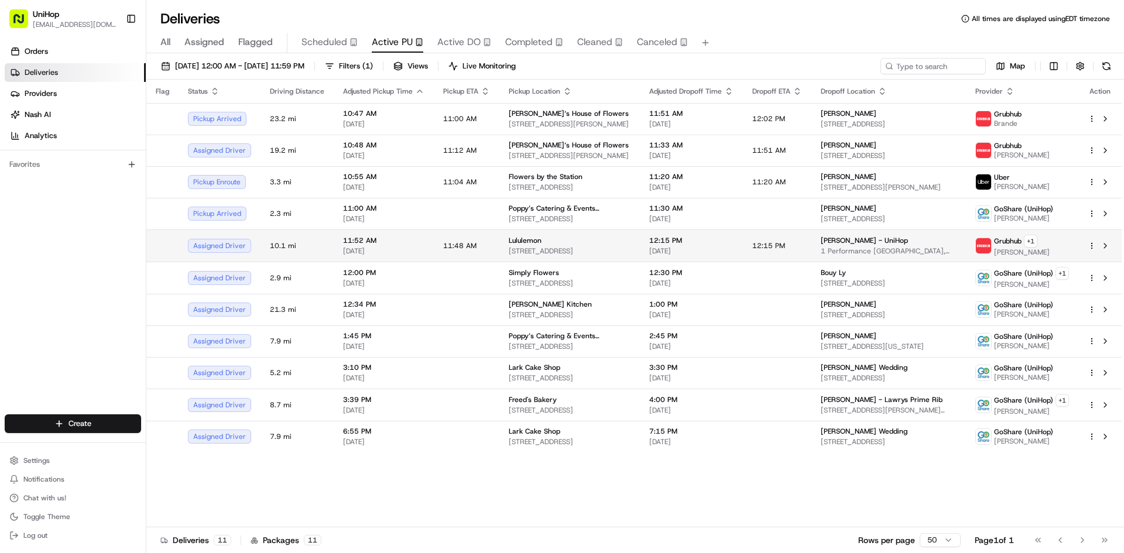
click at [569, 244] on div "Lululemon" at bounding box center [570, 240] width 122 height 9
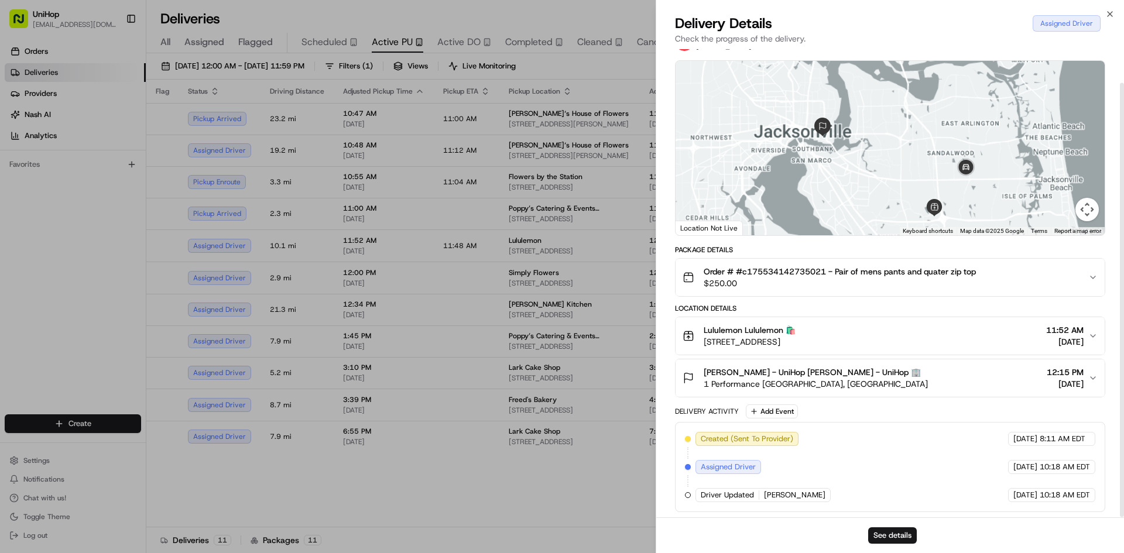
scroll to position [36, 0]
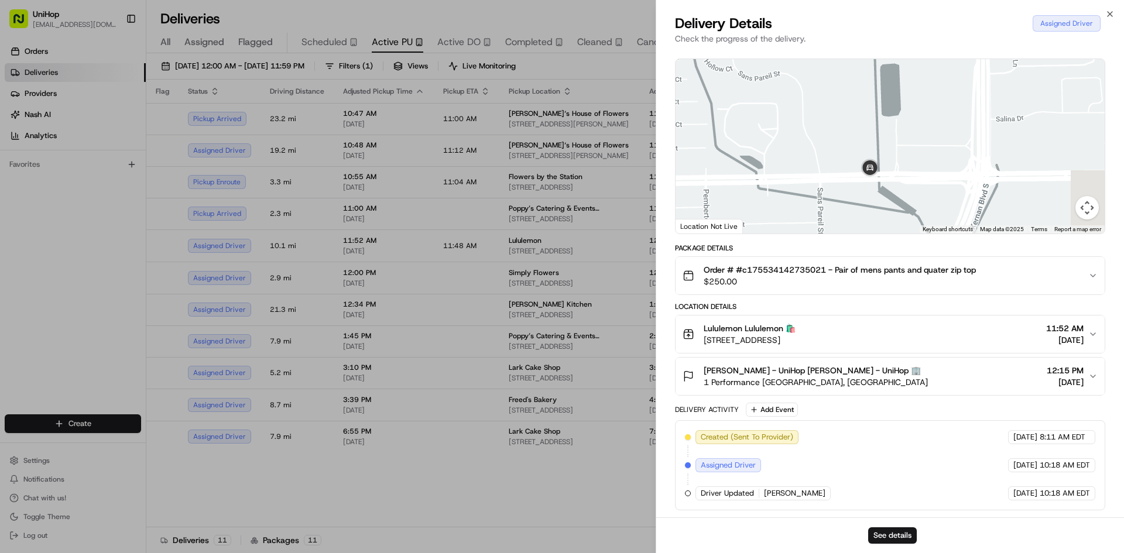
drag, startPoint x: 892, startPoint y: 129, endPoint x: 890, endPoint y: 98, distance: 31.1
click at [890, 99] on div at bounding box center [889, 146] width 429 height 174
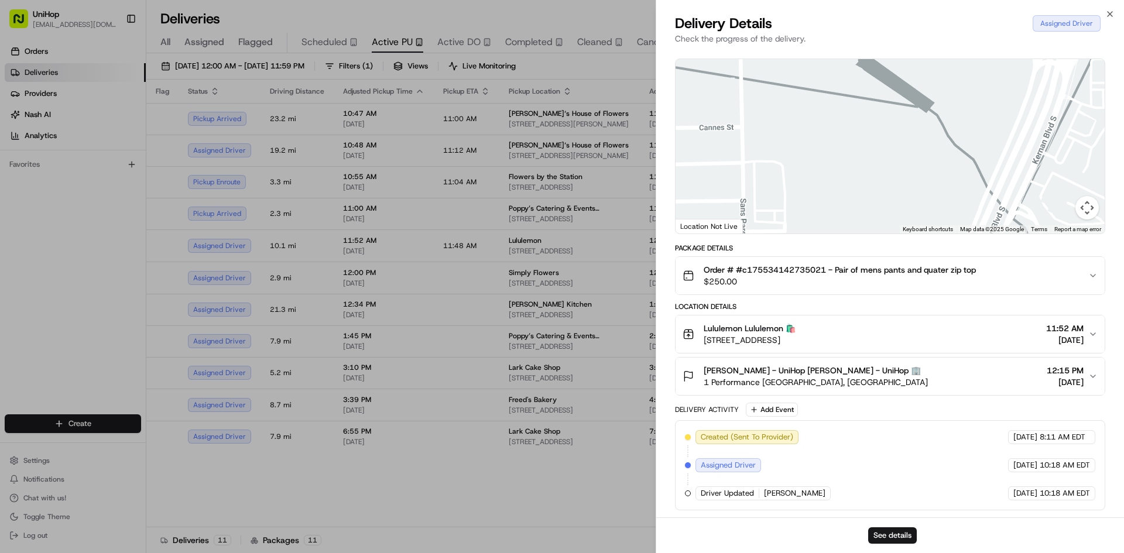
drag, startPoint x: 880, startPoint y: 118, endPoint x: 890, endPoint y: 136, distance: 21.5
click at [890, 136] on div at bounding box center [889, 146] width 429 height 174
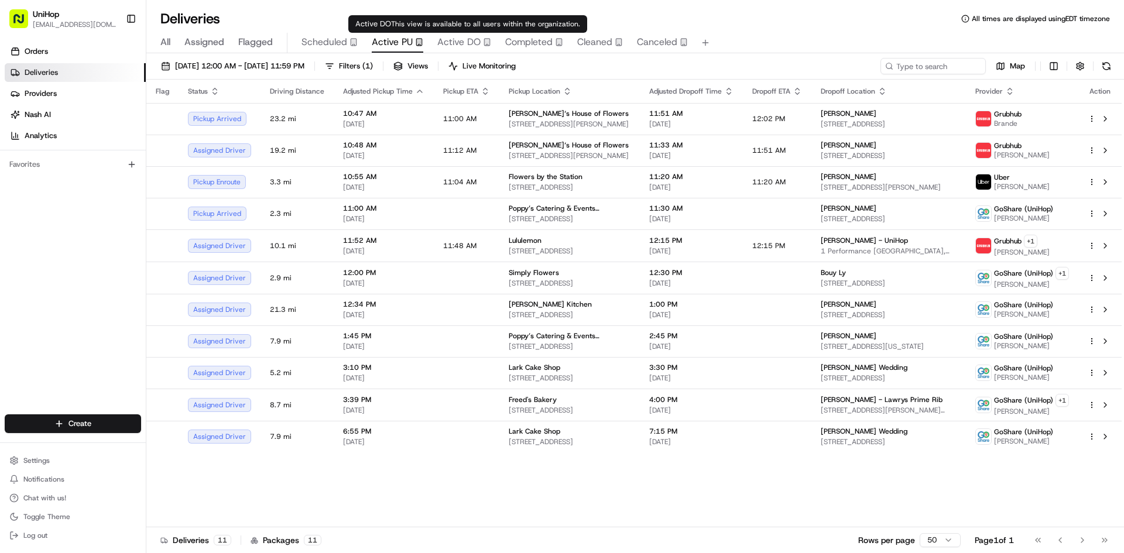
click at [447, 42] on span "Active DO" at bounding box center [458, 42] width 43 height 14
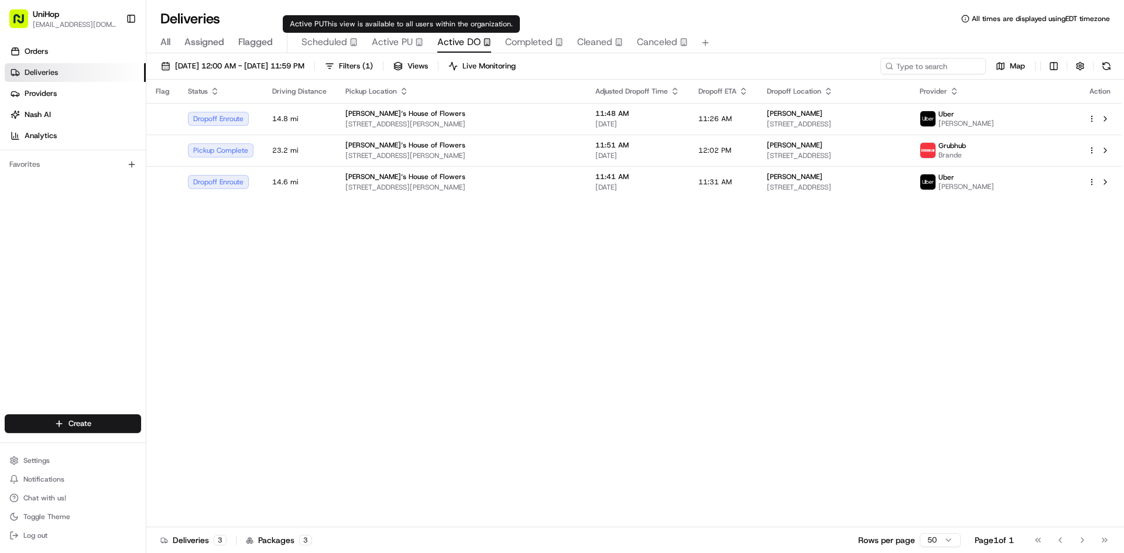
click at [408, 37] on span "Active PU" at bounding box center [392, 42] width 41 height 14
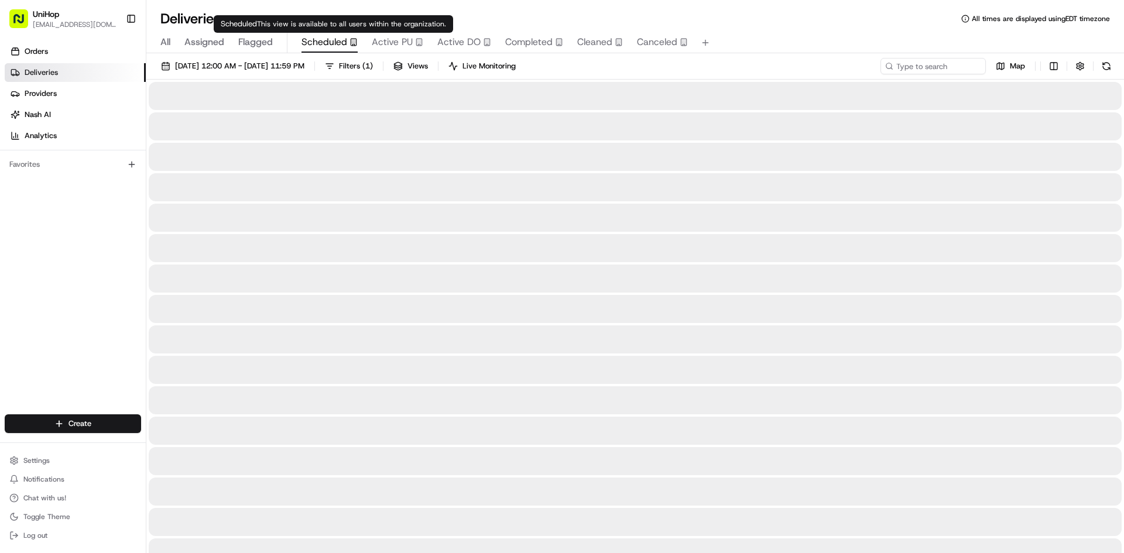
click at [328, 40] on span "Scheduled" at bounding box center [324, 42] width 46 height 14
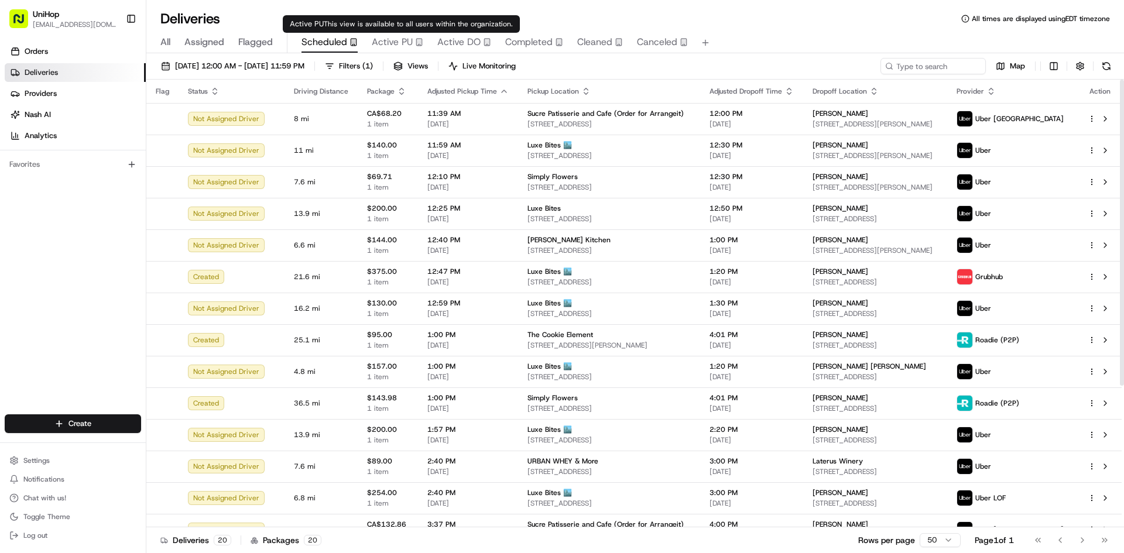
click at [395, 45] on span "Active PU" at bounding box center [392, 42] width 41 height 14
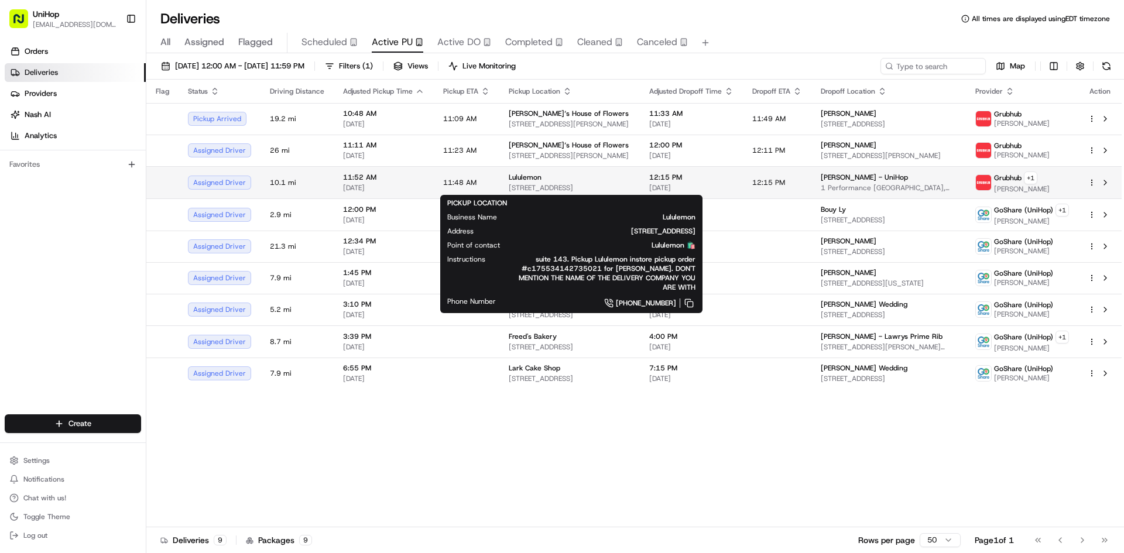
click at [543, 174] on div "Lululemon" at bounding box center [570, 177] width 122 height 9
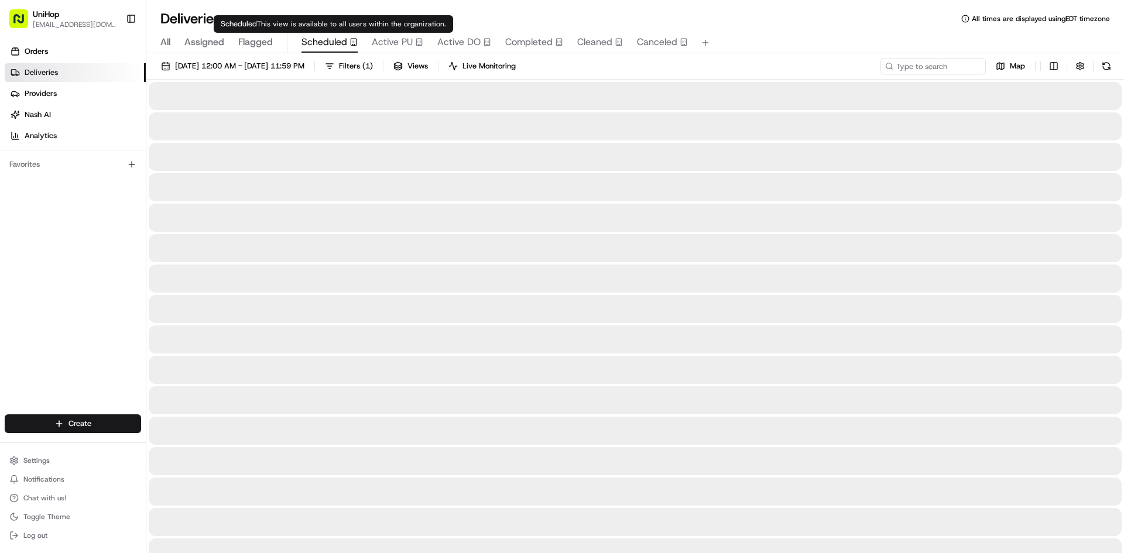
click at [314, 40] on span "Scheduled" at bounding box center [324, 42] width 46 height 14
click at [392, 34] on button "Active PU" at bounding box center [398, 43] width 52 height 20
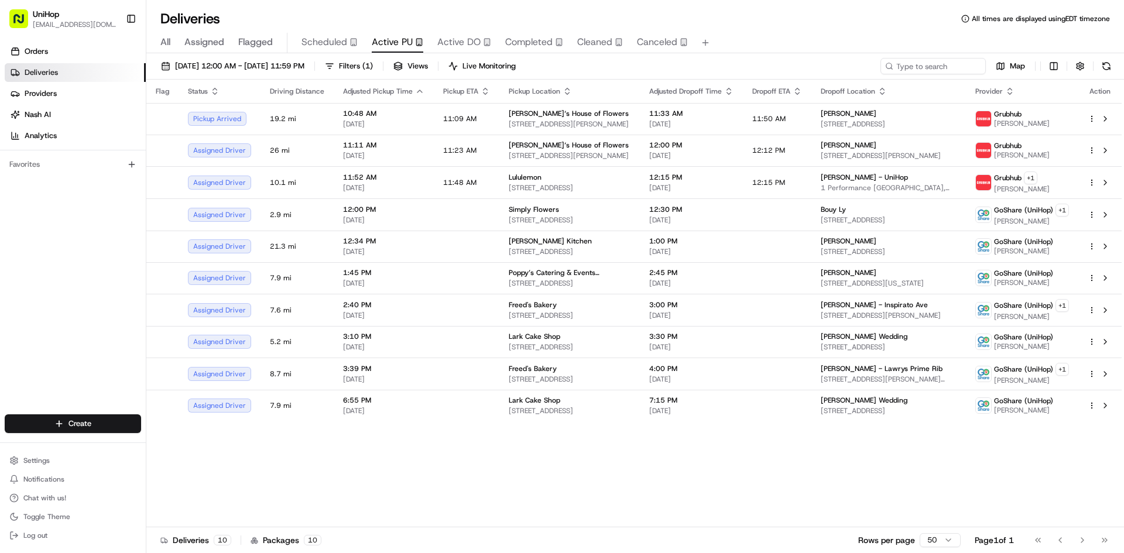
click at [248, 39] on span "Flagged" at bounding box center [255, 42] width 35 height 14
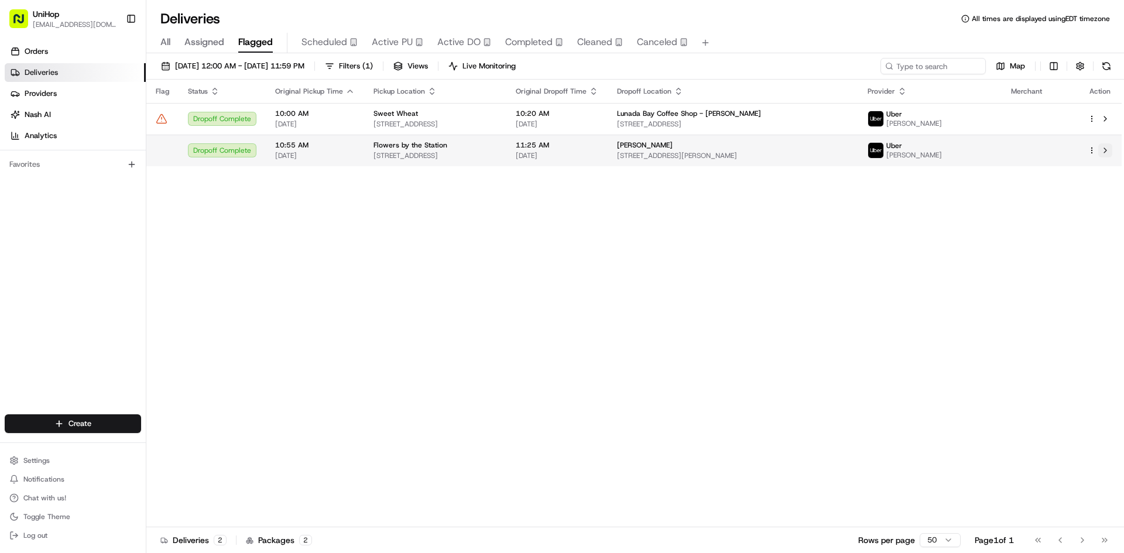
drag, startPoint x: 1107, startPoint y: 150, endPoint x: 667, endPoint y: 40, distance: 453.7
click at [1106, 150] on button at bounding box center [1105, 150] width 14 height 14
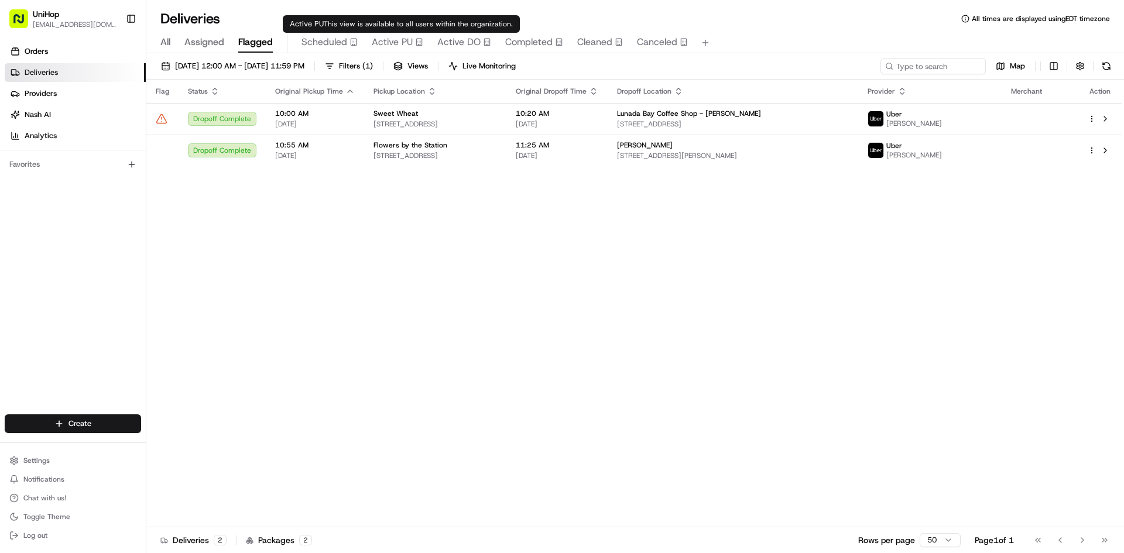
click at [394, 42] on span "Active PU" at bounding box center [392, 42] width 41 height 14
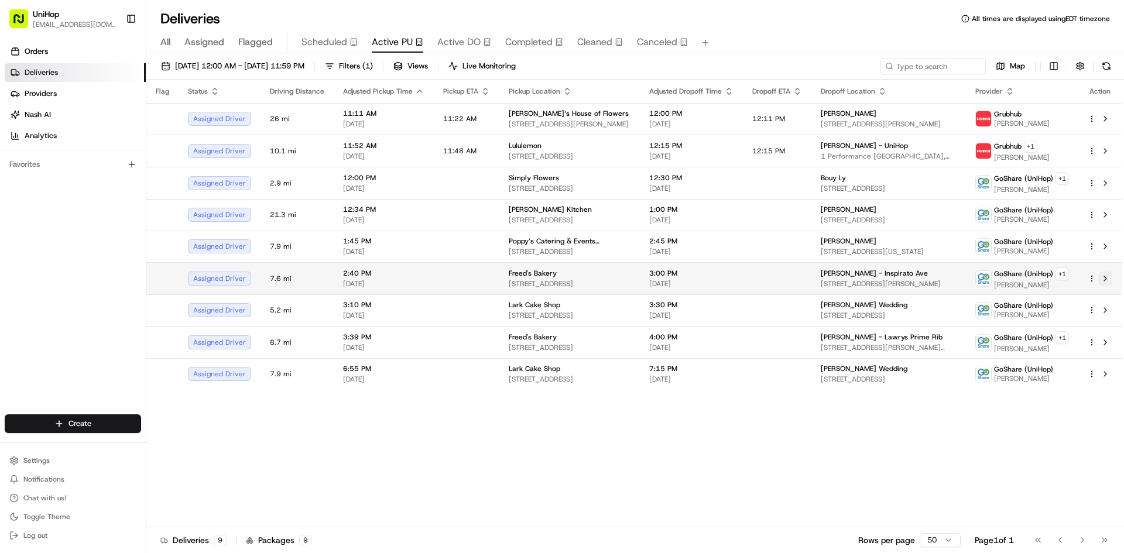
click at [1107, 279] on button at bounding box center [1105, 279] width 14 height 14
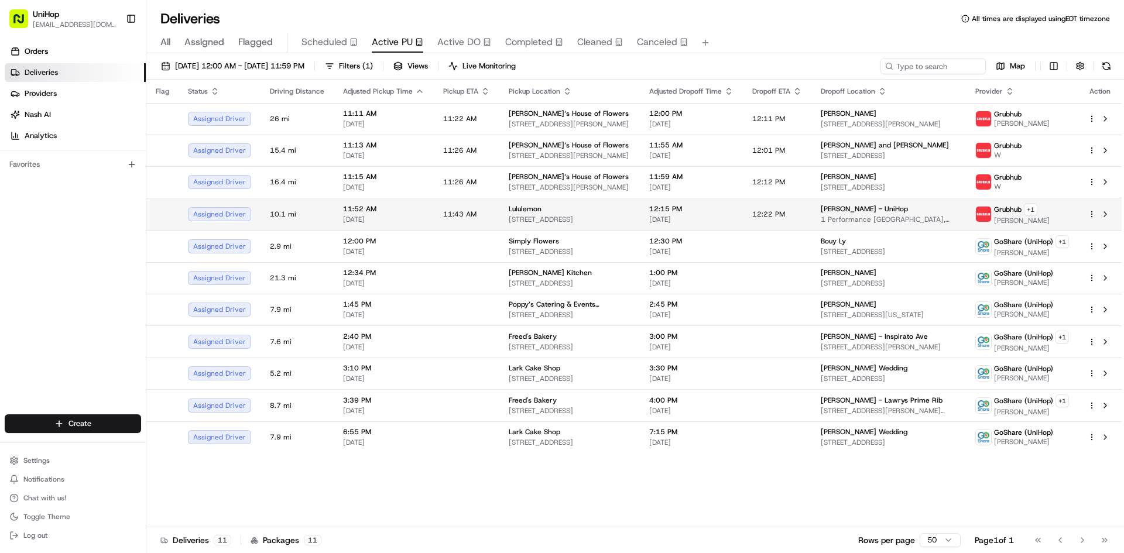
click at [570, 202] on td "Lululemon 4791 River City Dr Suite 143, Jacksonville, FL 32246, USA" at bounding box center [569, 214] width 140 height 32
click at [576, 217] on span "4791 River City Dr Suite 143, Jacksonville, FL 32246, USA" at bounding box center [570, 219] width 122 height 9
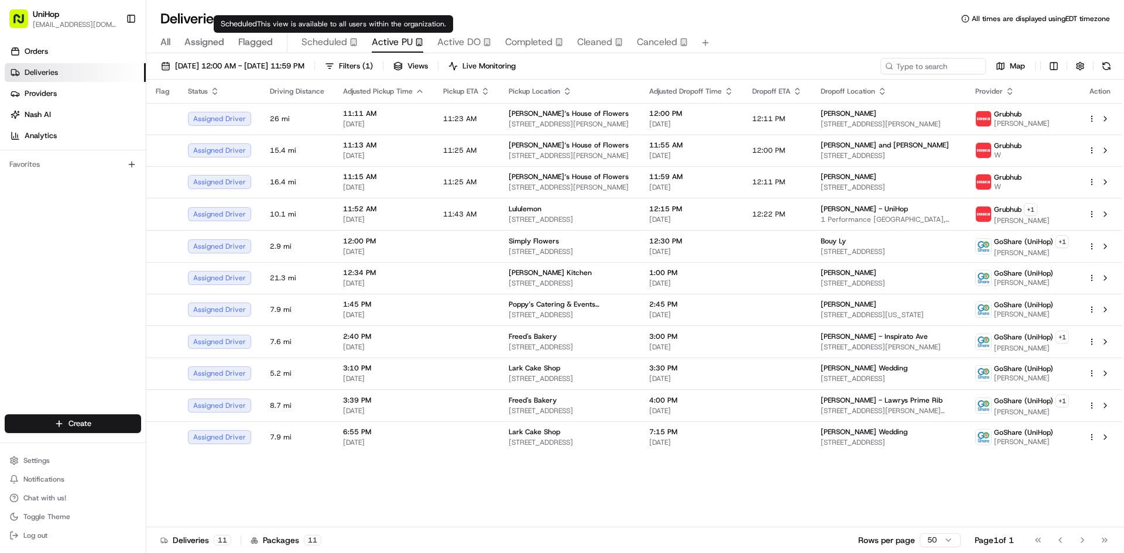
click at [334, 40] on span "Scheduled" at bounding box center [324, 42] width 46 height 14
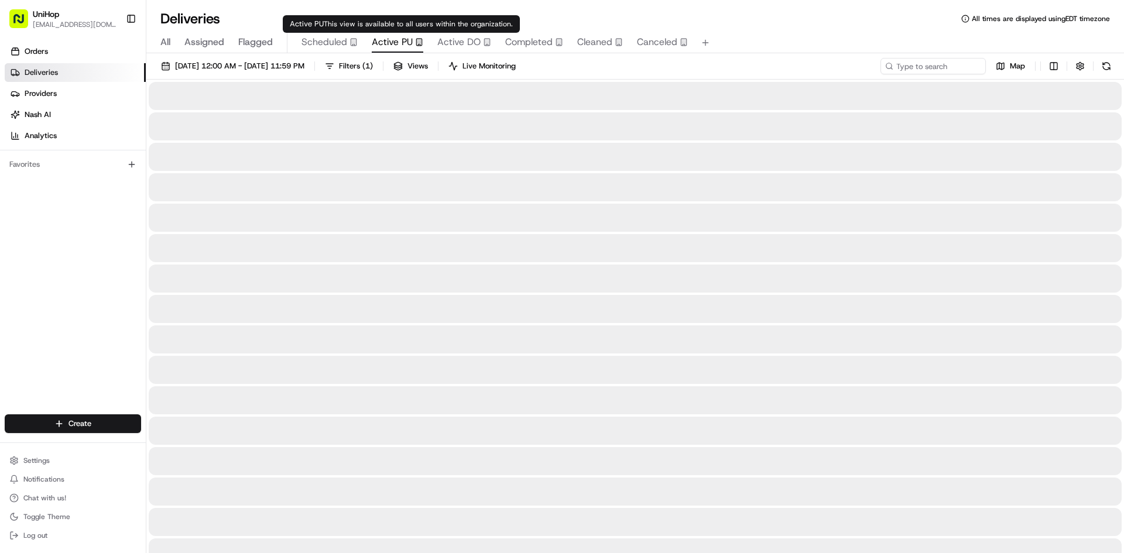
click at [380, 42] on span "Active PU" at bounding box center [392, 42] width 41 height 14
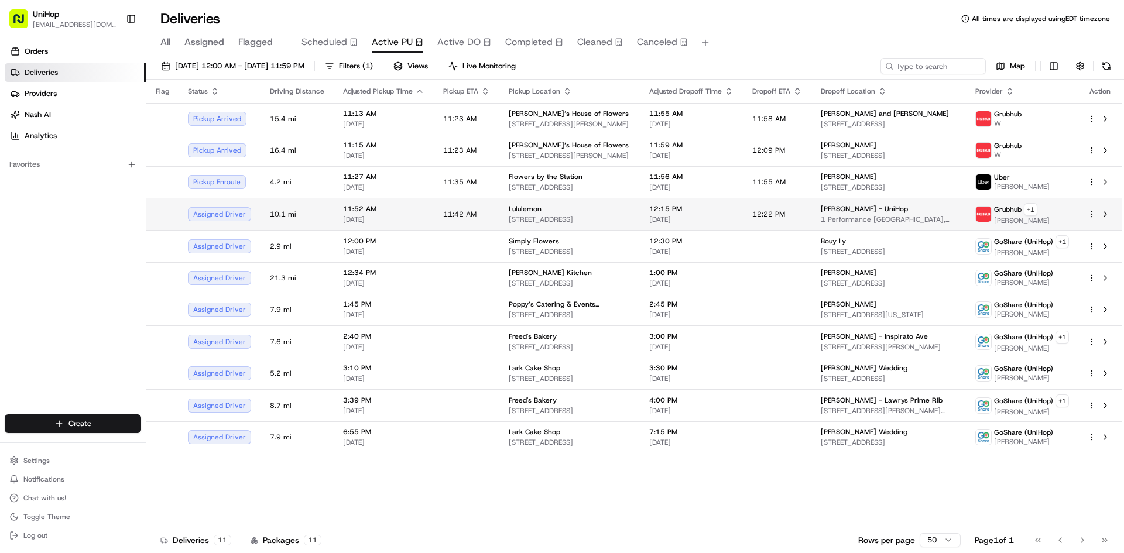
click at [499, 219] on td "Lululemon 4791 River City Dr Suite 143, Jacksonville, FL 32246, USA" at bounding box center [569, 214] width 140 height 32
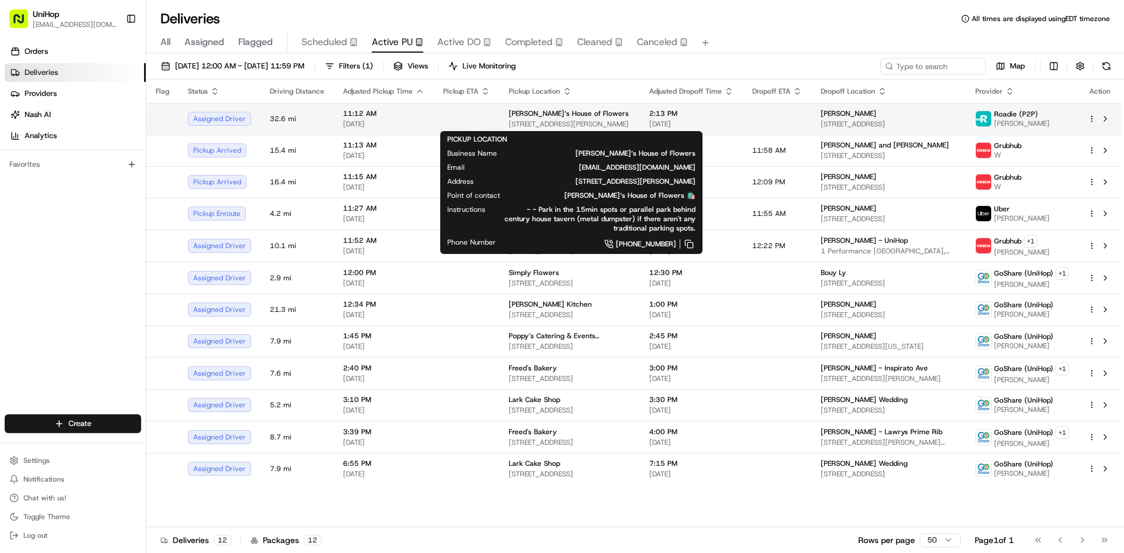
click at [603, 111] on div "Brenda‘s House of Flowers" at bounding box center [570, 113] width 122 height 9
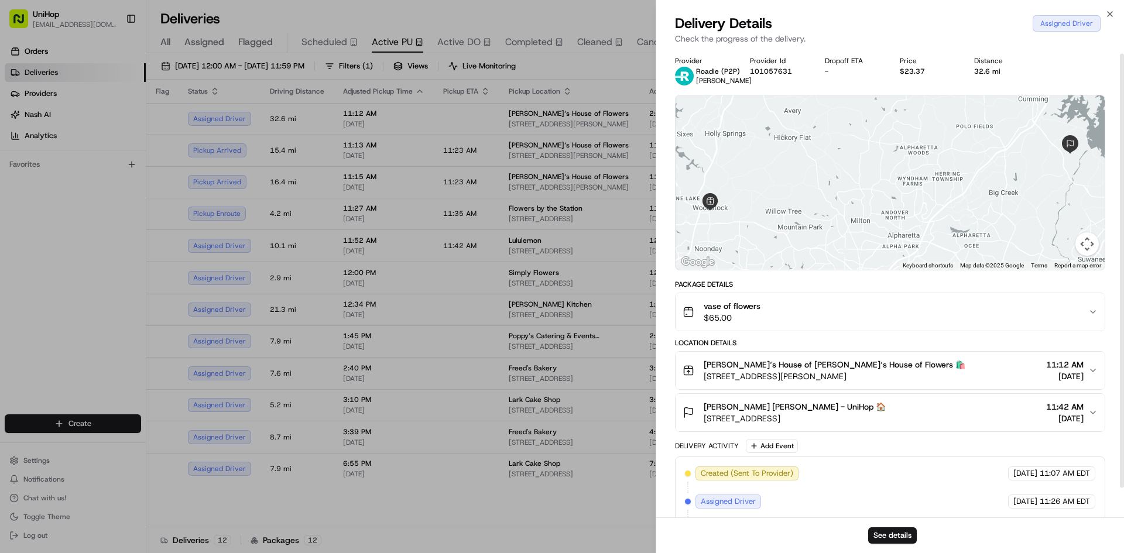
scroll to position [36, 0]
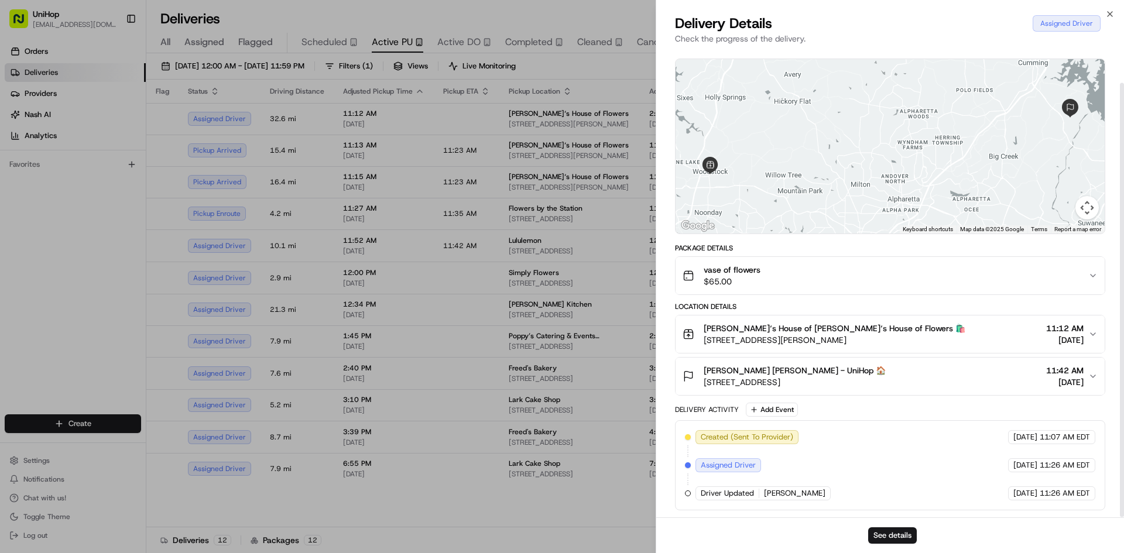
click at [925, 278] on div "vase of flowers $65.00" at bounding box center [885, 275] width 406 height 23
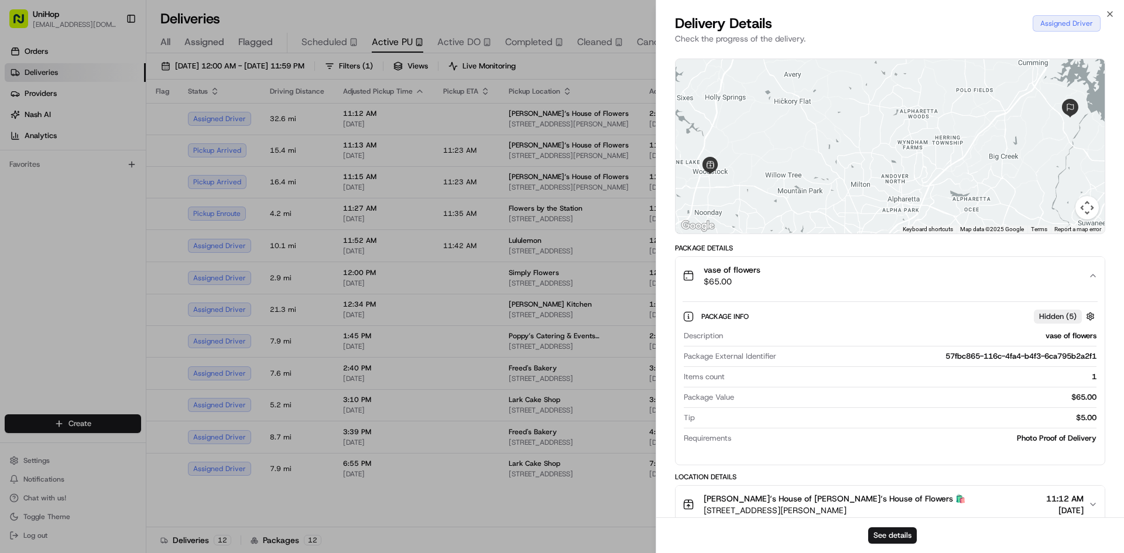
click at [925, 278] on div "vase of flowers $65.00" at bounding box center [885, 275] width 406 height 23
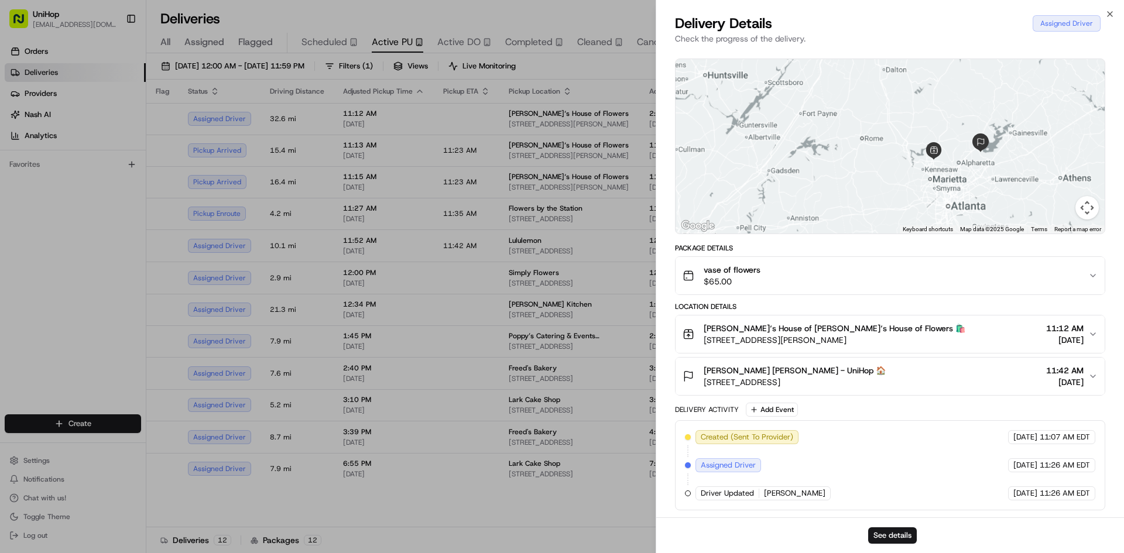
drag, startPoint x: 975, startPoint y: 166, endPoint x: 948, endPoint y: 140, distance: 38.1
click at [948, 140] on div at bounding box center [889, 146] width 429 height 174
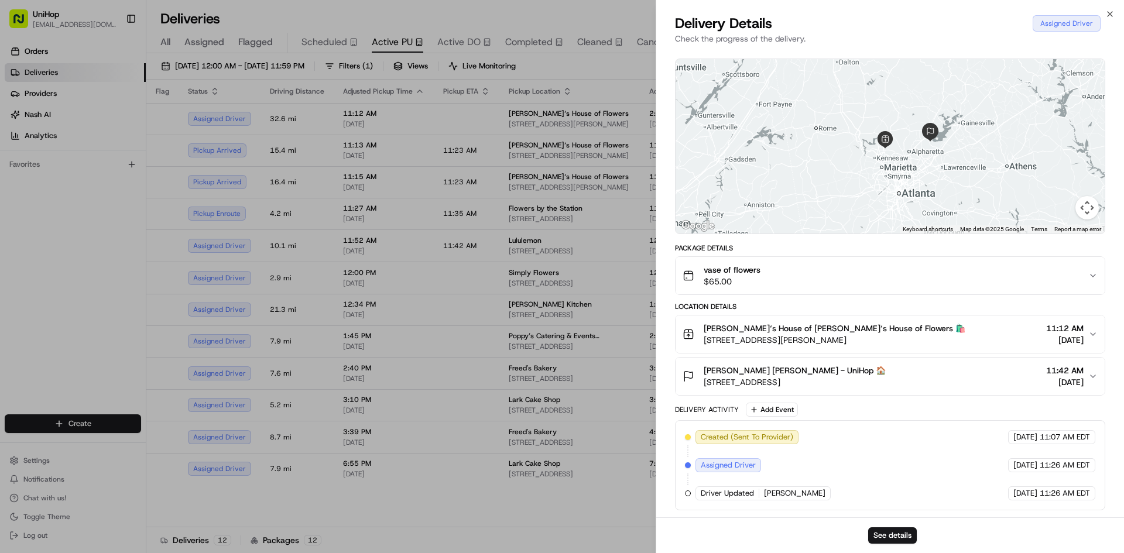
drag, startPoint x: 908, startPoint y: 143, endPoint x: 911, endPoint y: 184, distance: 41.1
click at [911, 184] on div at bounding box center [889, 146] width 429 height 174
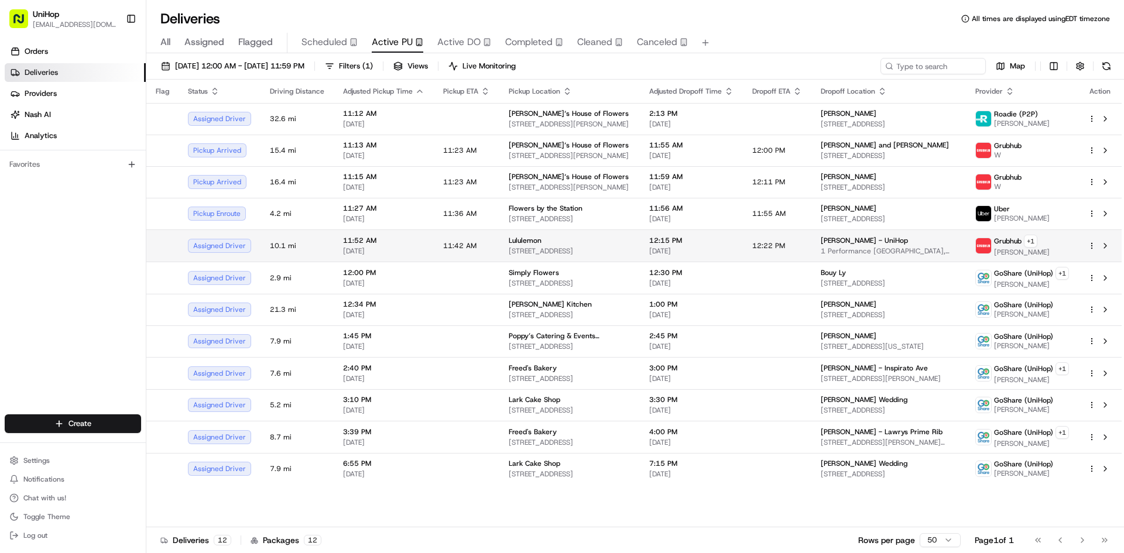
click at [683, 241] on span "12:15 PM" at bounding box center [691, 240] width 84 height 9
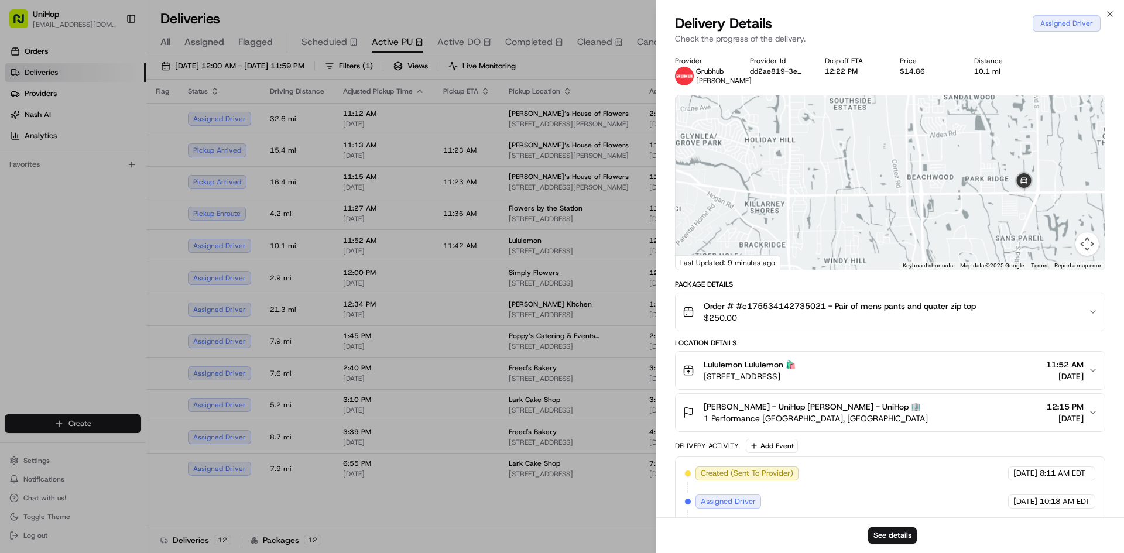
drag, startPoint x: 997, startPoint y: 218, endPoint x: 982, endPoint y: 166, distance: 53.9
click at [989, 184] on div at bounding box center [889, 182] width 429 height 174
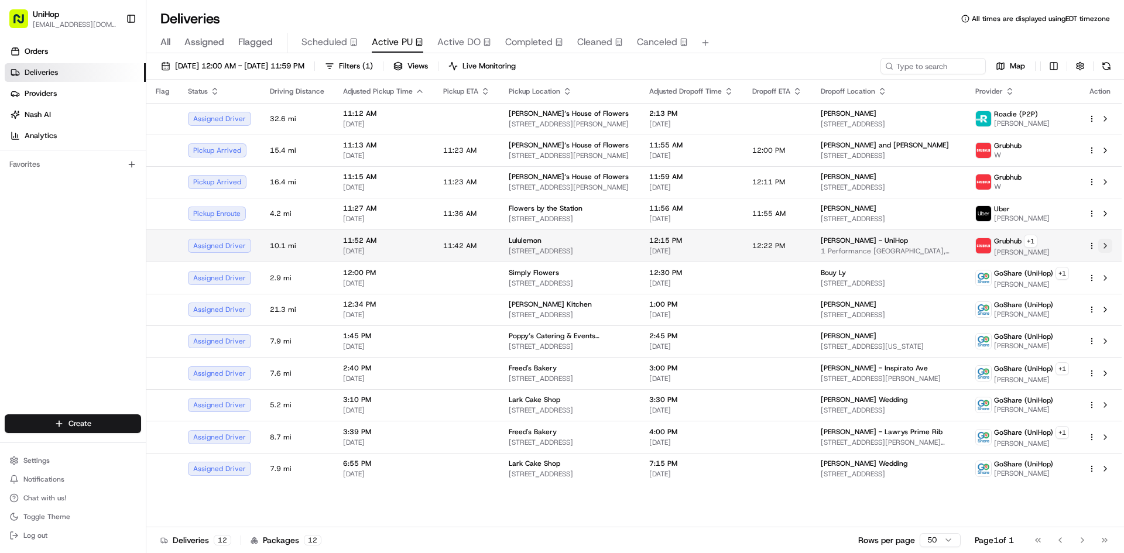
click at [1104, 245] on button at bounding box center [1105, 246] width 14 height 14
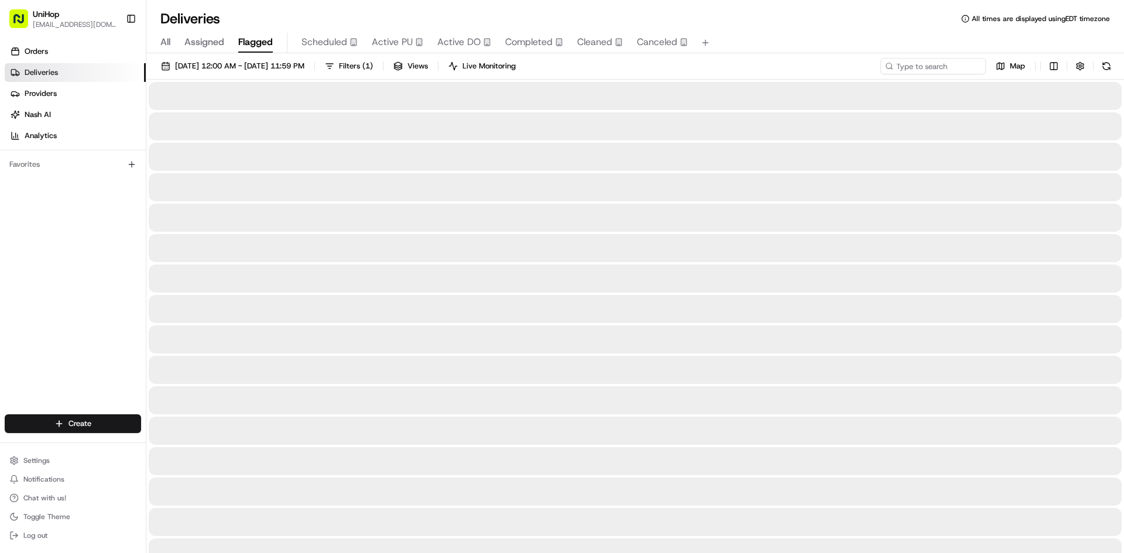
click at [259, 48] on span "Flagged" at bounding box center [255, 42] width 35 height 14
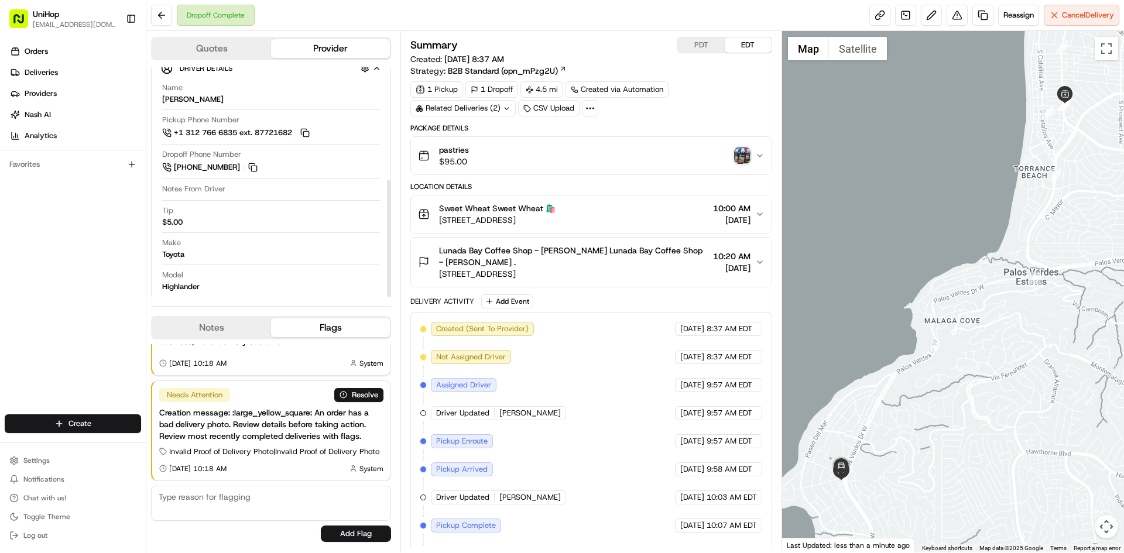
scroll to position [221, 0]
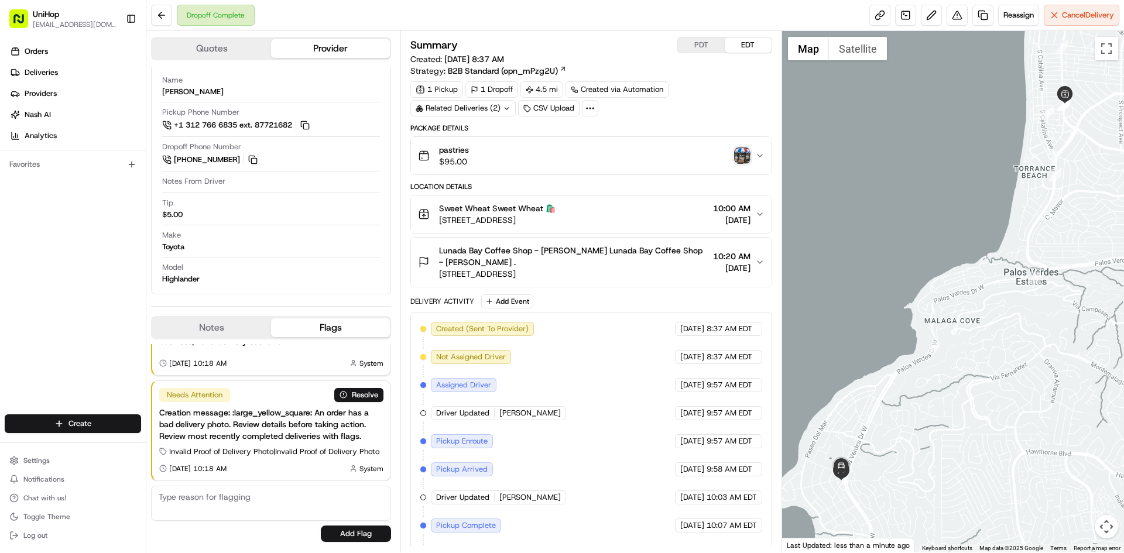
click at [741, 163] on img "button" at bounding box center [742, 155] width 16 height 16
click at [630, 267] on span "Lunada Bay Coffee Shop - [PERSON_NAME] Lunada Bay Coffee Shop - [PERSON_NAME] ." at bounding box center [573, 256] width 269 height 23
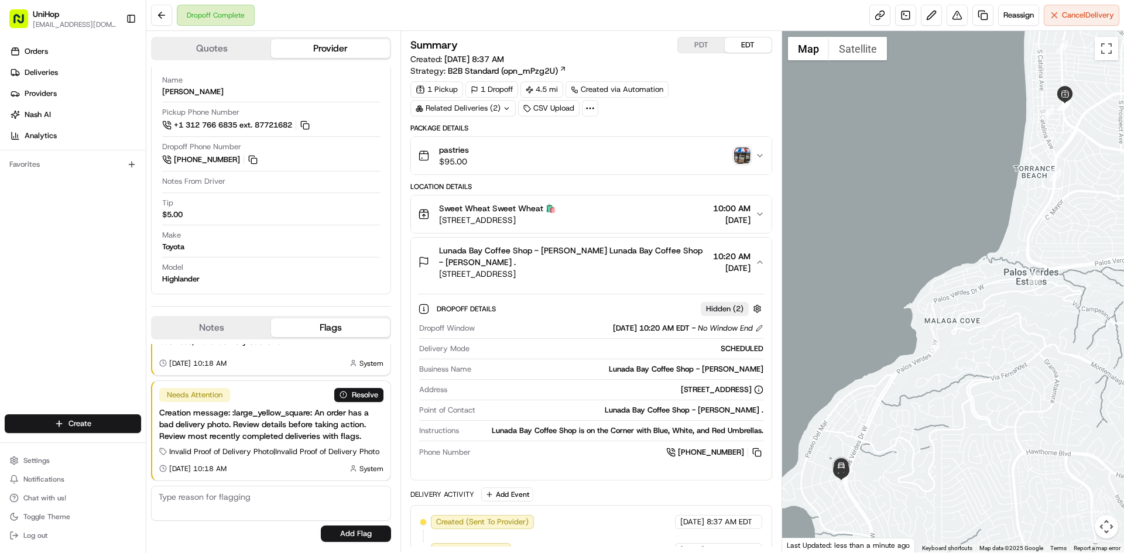
click at [630, 267] on span "Lunada Bay Coffee Shop - [PERSON_NAME] Lunada Bay Coffee Shop - [PERSON_NAME] ." at bounding box center [573, 256] width 269 height 23
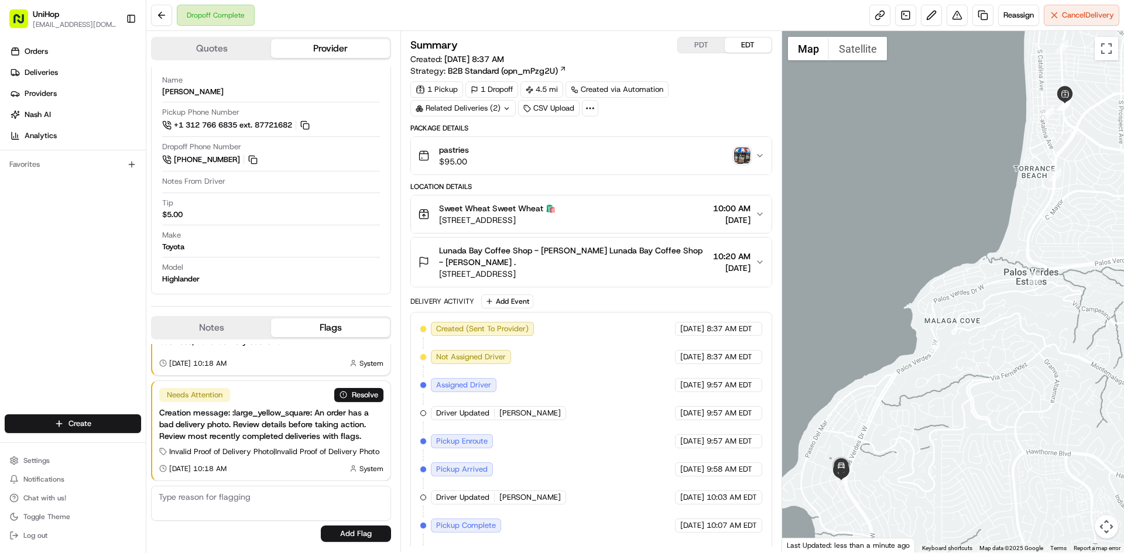
click at [630, 267] on span "Lunada Bay Coffee Shop - [PERSON_NAME] Lunada Bay Coffee Shop - [PERSON_NAME] ." at bounding box center [573, 256] width 269 height 23
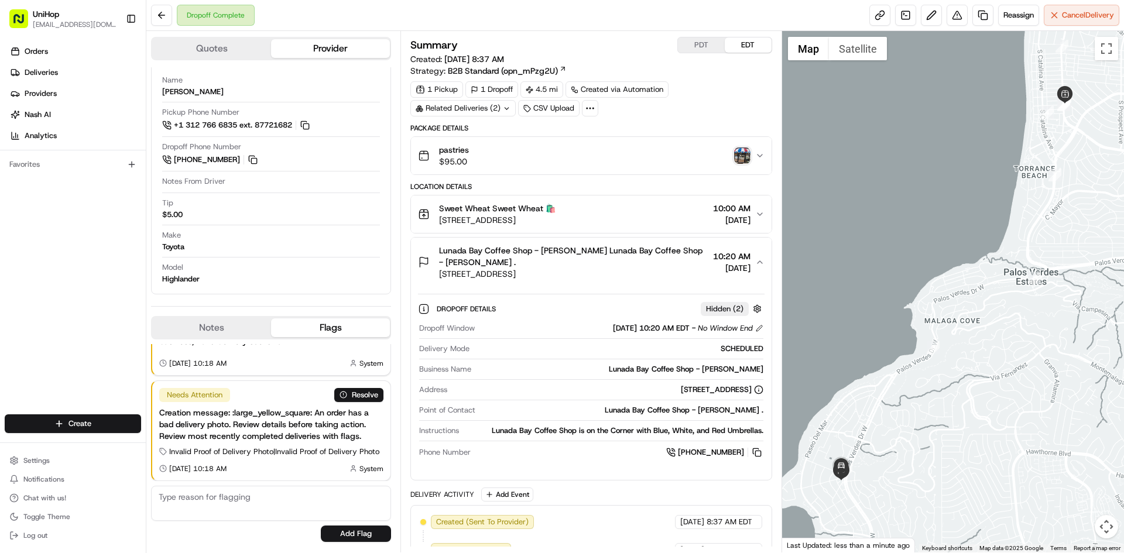
click at [630, 267] on span "Lunada Bay Coffee Shop - [PERSON_NAME] Lunada Bay Coffee Shop - [PERSON_NAME] ." at bounding box center [573, 256] width 269 height 23
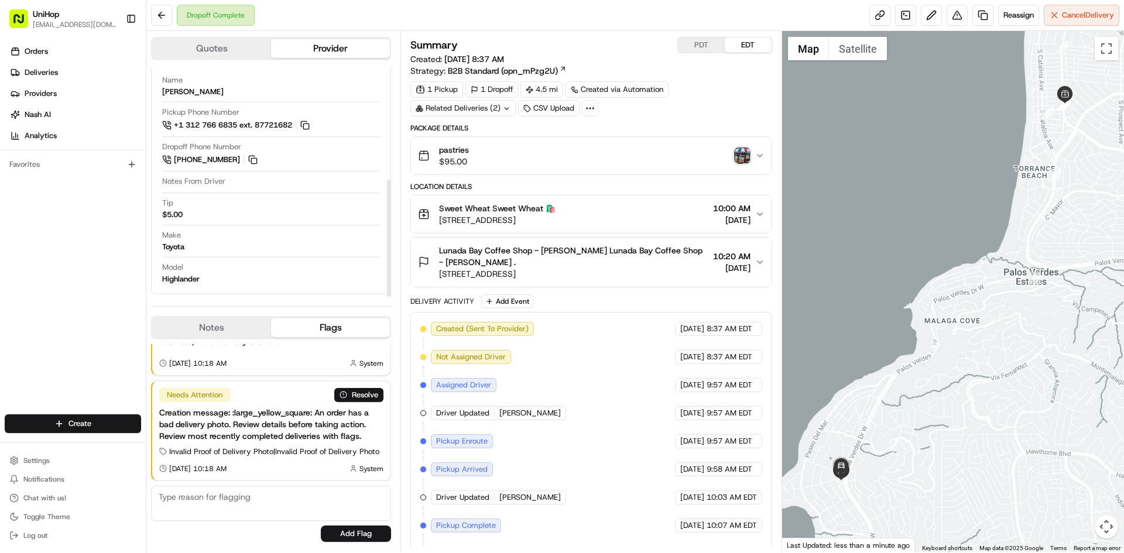
click at [212, 329] on button "Notes" at bounding box center [211, 327] width 119 height 19
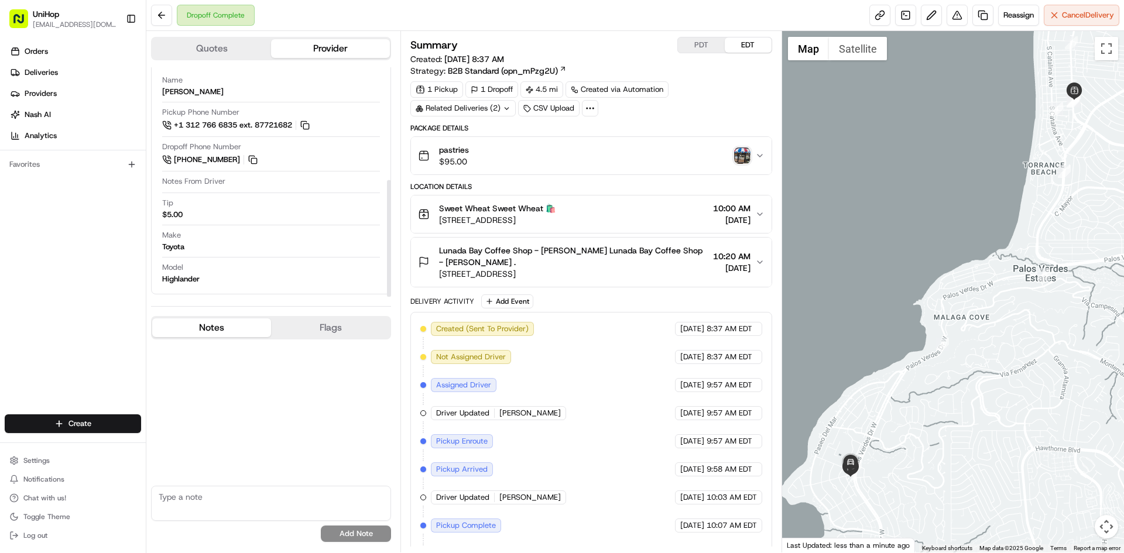
drag, startPoint x: 906, startPoint y: 420, endPoint x: 912, endPoint y: 418, distance: 6.9
click at [912, 418] on div at bounding box center [953, 291] width 342 height 521
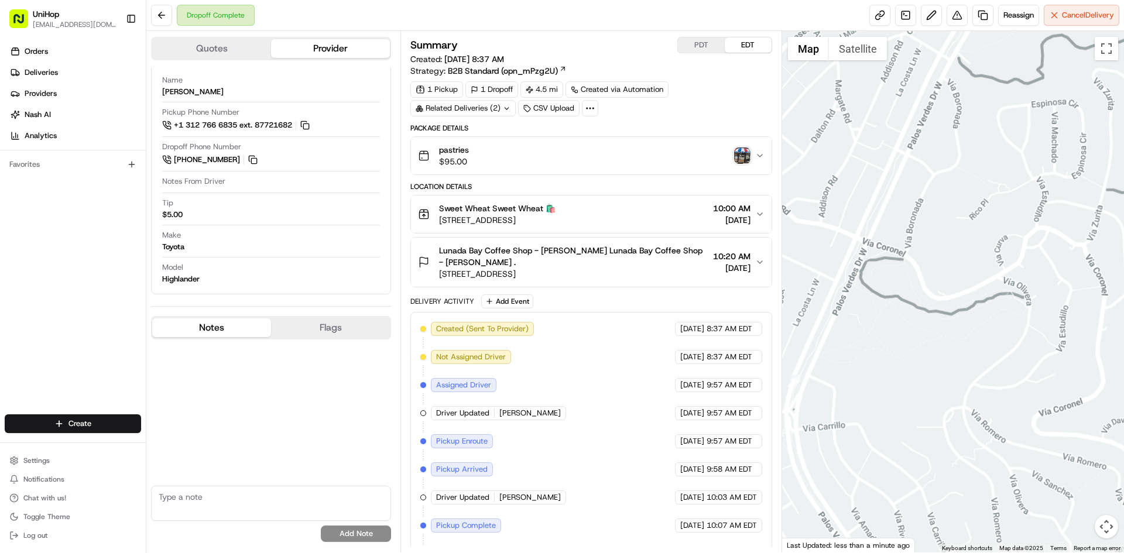
drag, startPoint x: 886, startPoint y: 423, endPoint x: 882, endPoint y: 403, distance: 20.9
click at [895, 413] on div at bounding box center [953, 291] width 342 height 521
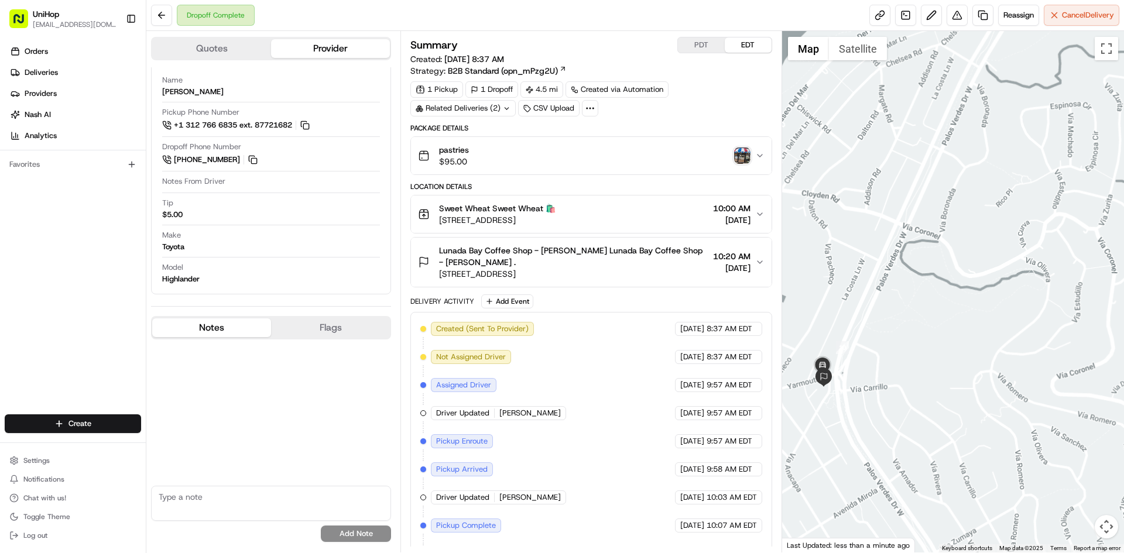
drag, startPoint x: 875, startPoint y: 399, endPoint x: 929, endPoint y: 378, distance: 58.2
click at [929, 379] on div at bounding box center [953, 291] width 342 height 521
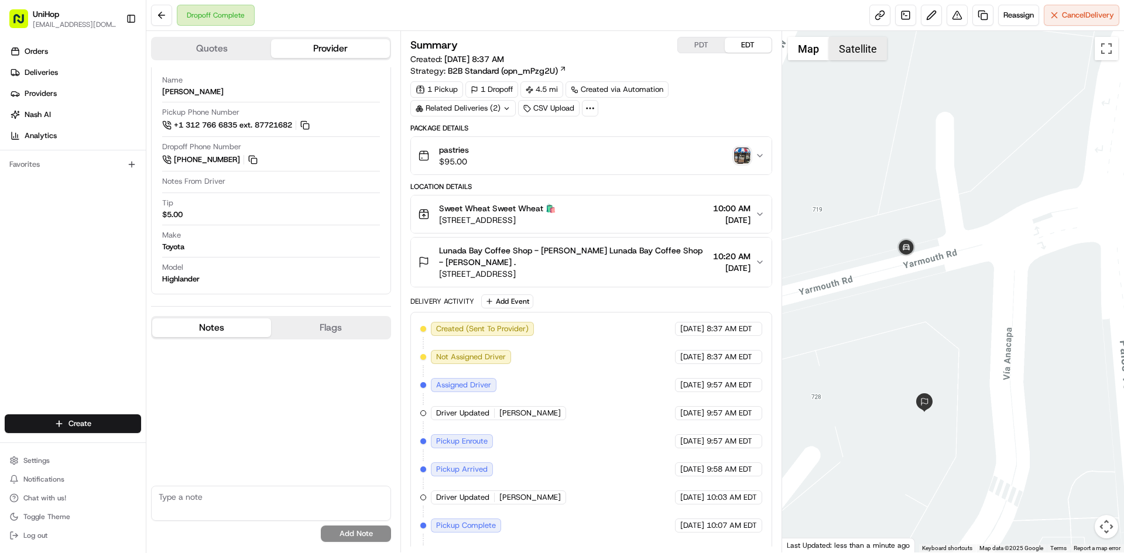
click at [843, 44] on button "Satellite" at bounding box center [858, 48] width 58 height 23
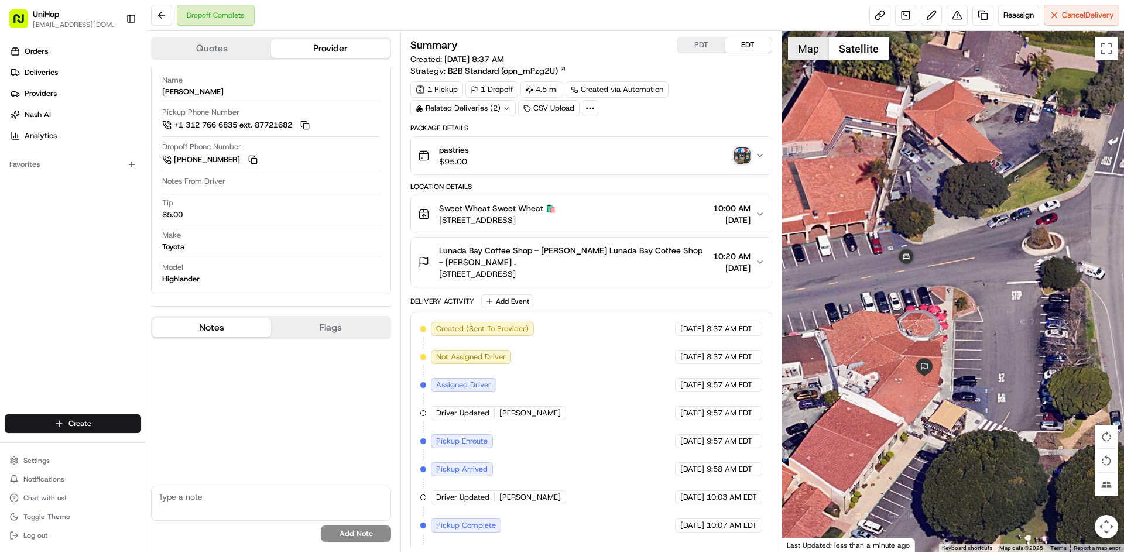
click at [807, 47] on button "Map" at bounding box center [808, 48] width 41 height 23
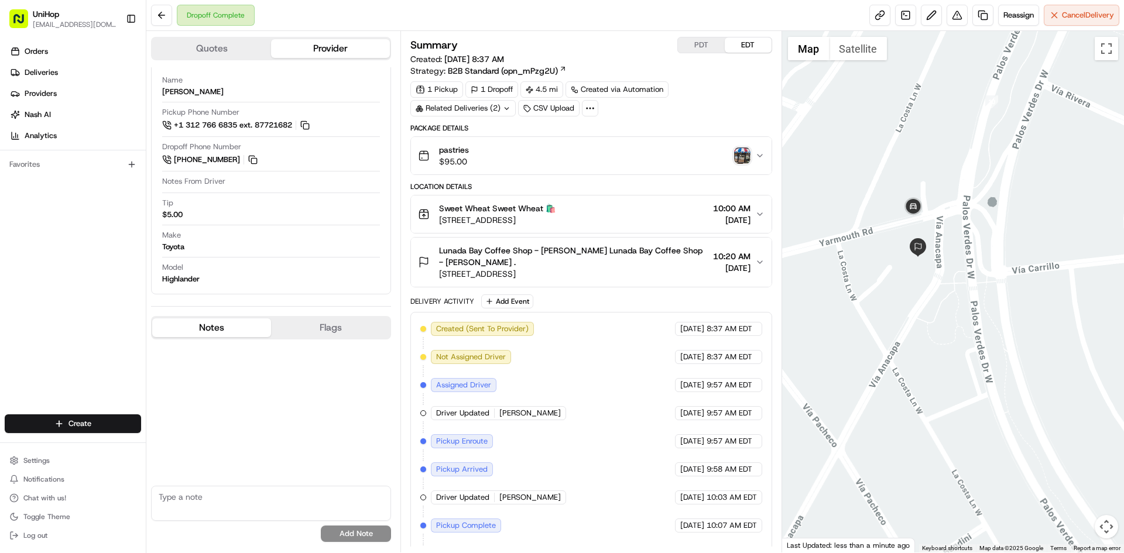
click at [735, 159] on img "button" at bounding box center [742, 155] width 16 height 16
click at [243, 404] on div "No results found Add Note" at bounding box center [271, 442] width 240 height 207
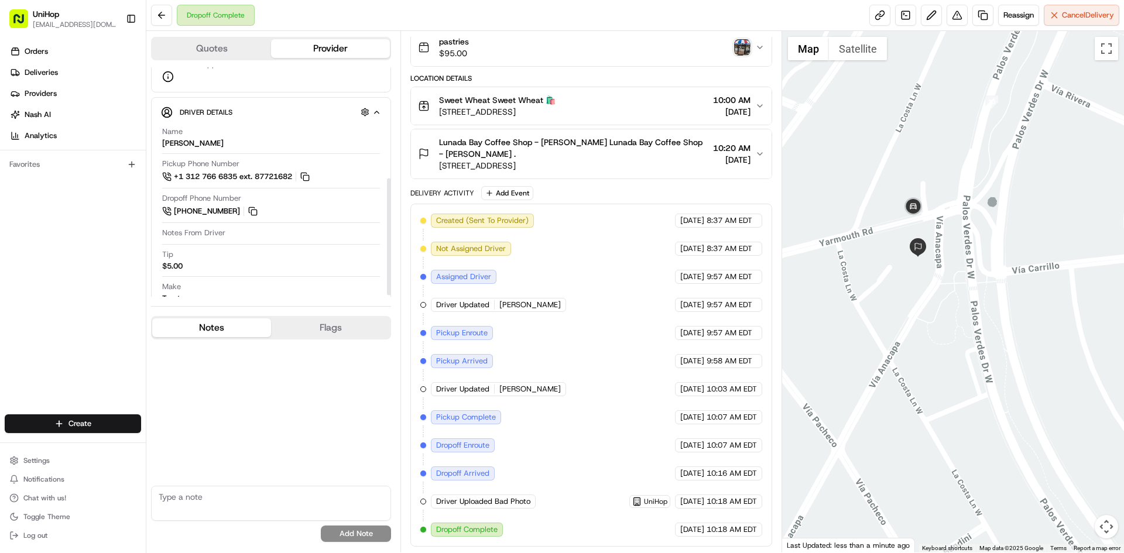
scroll to position [163, 0]
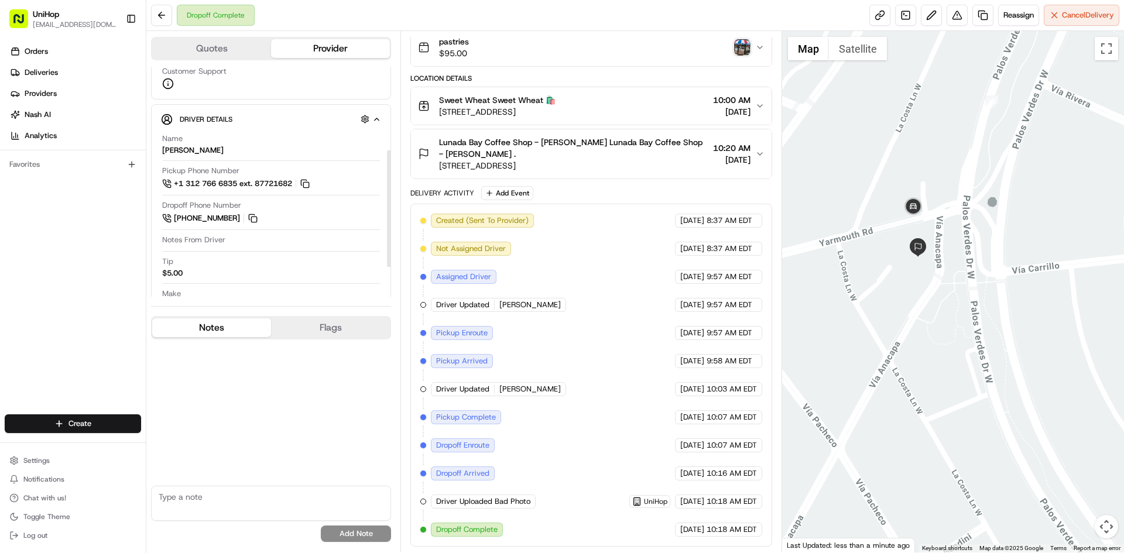
click at [509, 104] on span "Sweet Wheat Sweet Wheat 🛍️" at bounding box center [497, 100] width 116 height 12
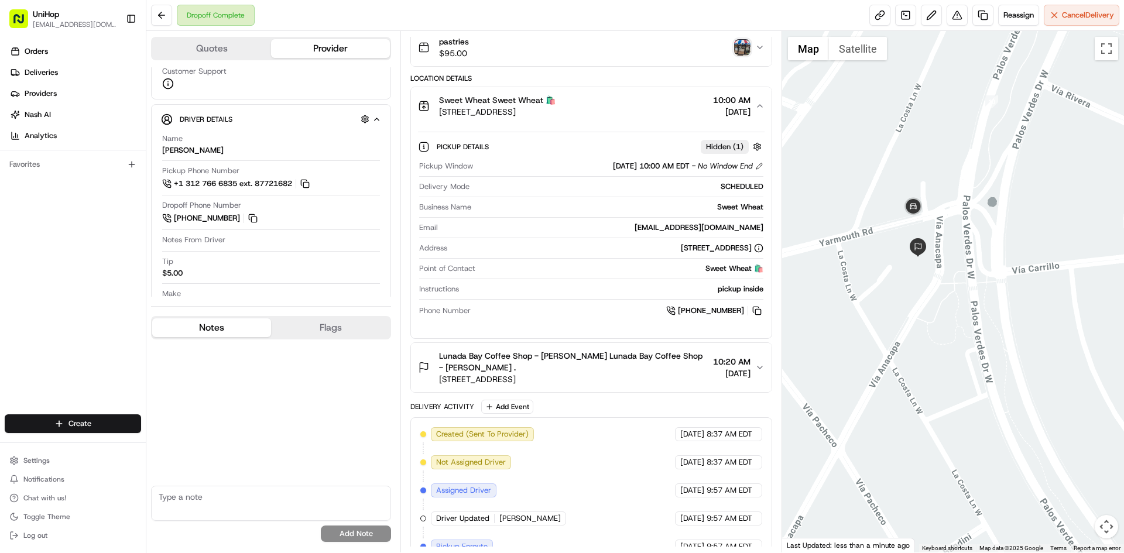
drag, startPoint x: 521, startPoint y: 88, endPoint x: 537, endPoint y: 63, distance: 29.9
click at [522, 88] on button "Sweet Wheat Sweet Wheat 🛍️ [STREET_ADDRESS] 10:00 AM [DATE]" at bounding box center [591, 105] width 360 height 37
click at [537, 59] on button "pastries $95.00" at bounding box center [591, 47] width 360 height 37
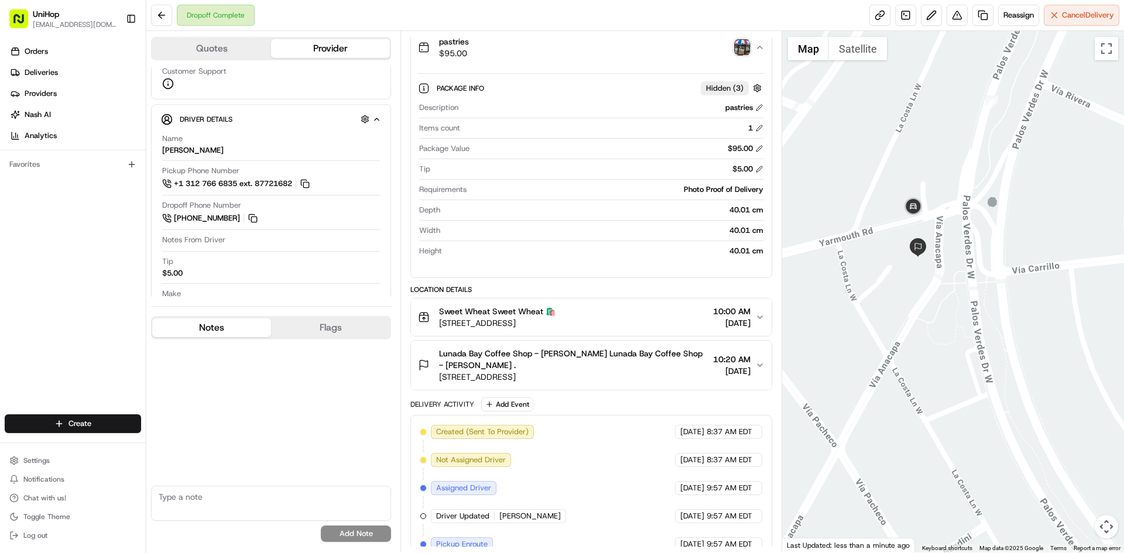
click at [537, 57] on div "pastries $95.00" at bounding box center [586, 47] width 337 height 23
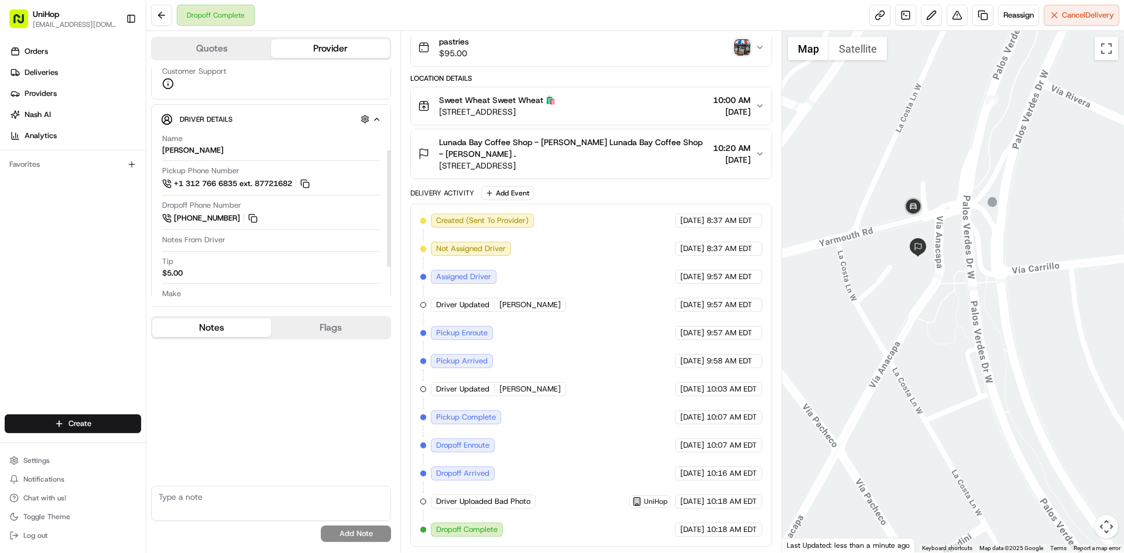
click at [531, 149] on span "Lunada Bay Coffee Shop - Elizabeth Jahan-Parwar Lunada Bay Coffee Shop - Elizab…" at bounding box center [573, 147] width 269 height 23
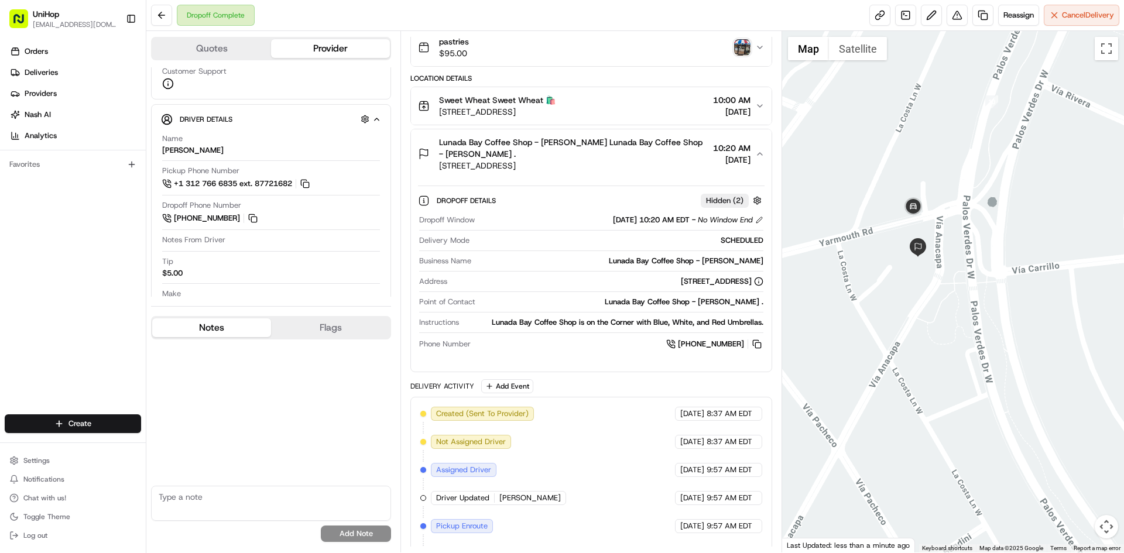
drag, startPoint x: 541, startPoint y: 153, endPoint x: 561, endPoint y: 152, distance: 19.9
click at [542, 153] on span "Lunada Bay Coffee Shop - Elizabeth Jahan-Parwar Lunada Bay Coffee Shop - Elizab…" at bounding box center [573, 147] width 269 height 23
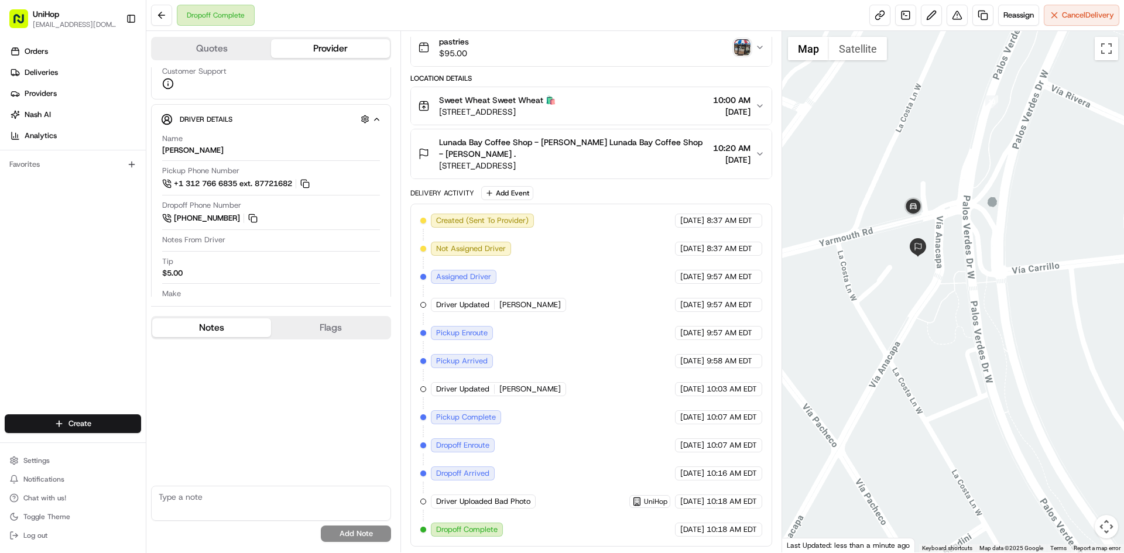
click at [743, 43] on img "button" at bounding box center [742, 47] width 16 height 16
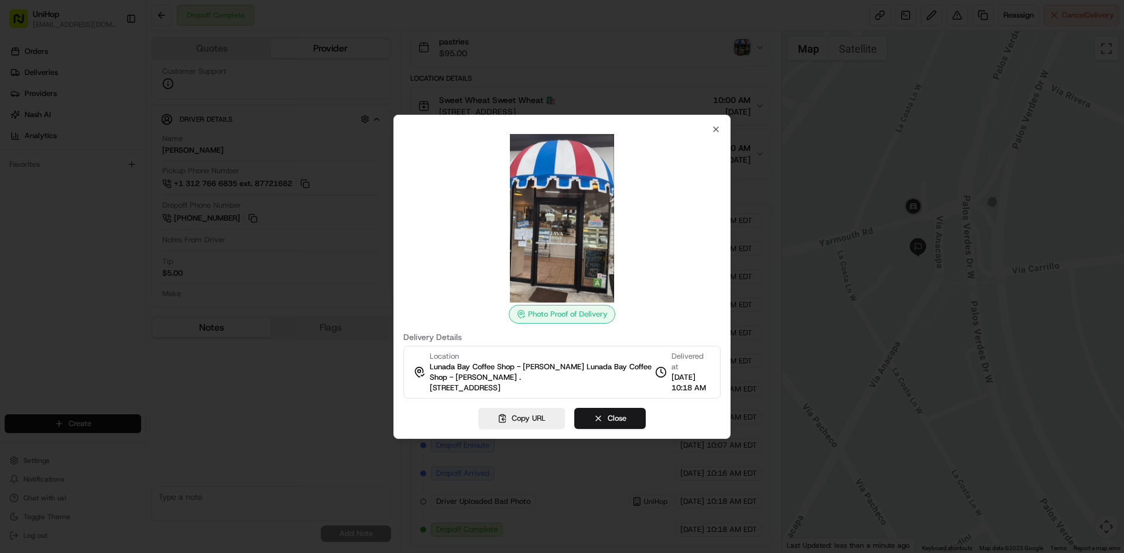
click at [736, 46] on div at bounding box center [562, 276] width 1124 height 553
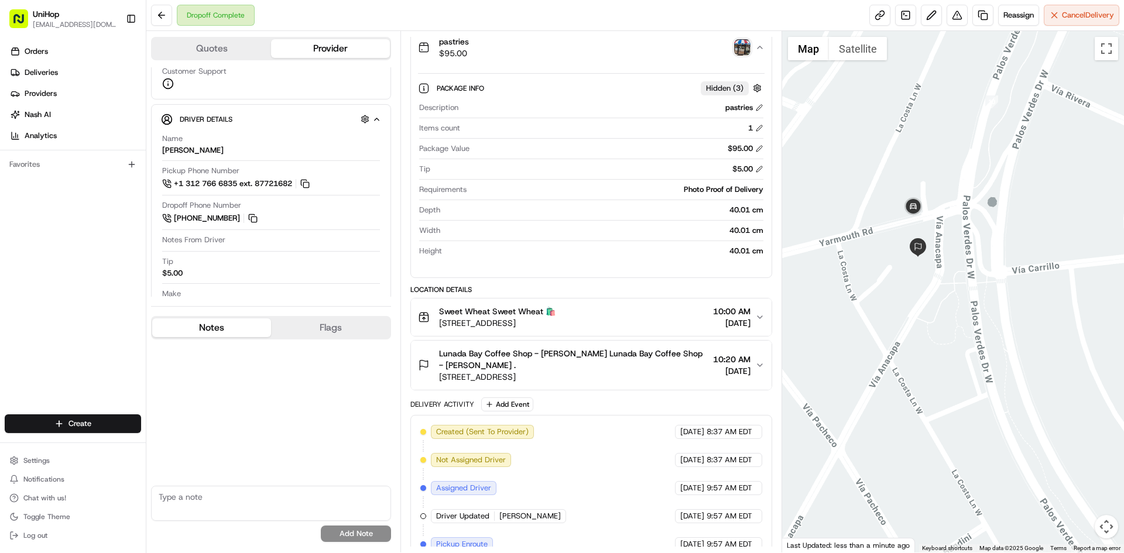
click at [743, 51] on img "button" at bounding box center [742, 47] width 16 height 16
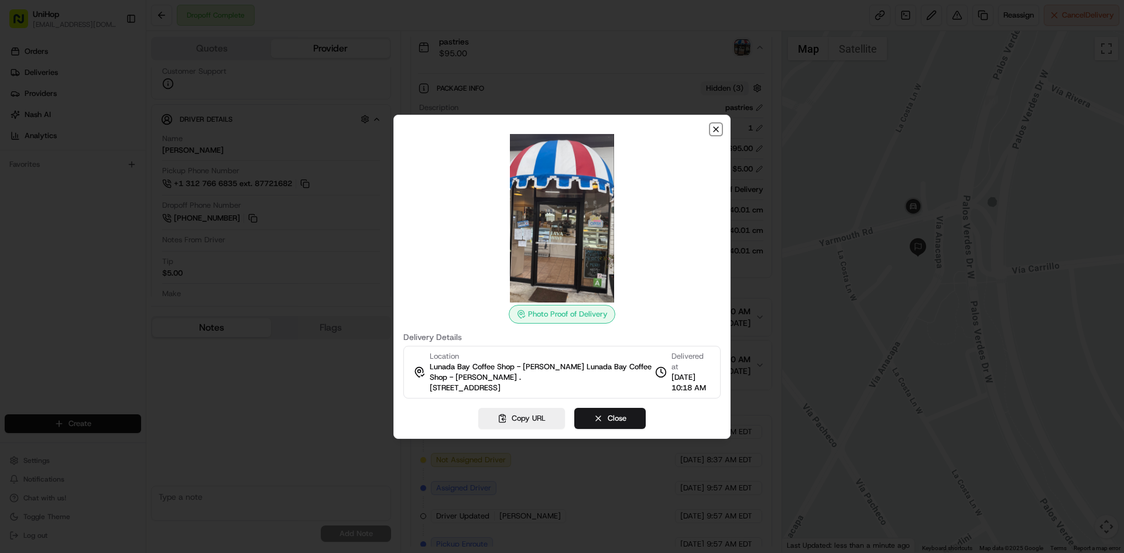
click at [714, 125] on icon "button" at bounding box center [715, 129] width 9 height 9
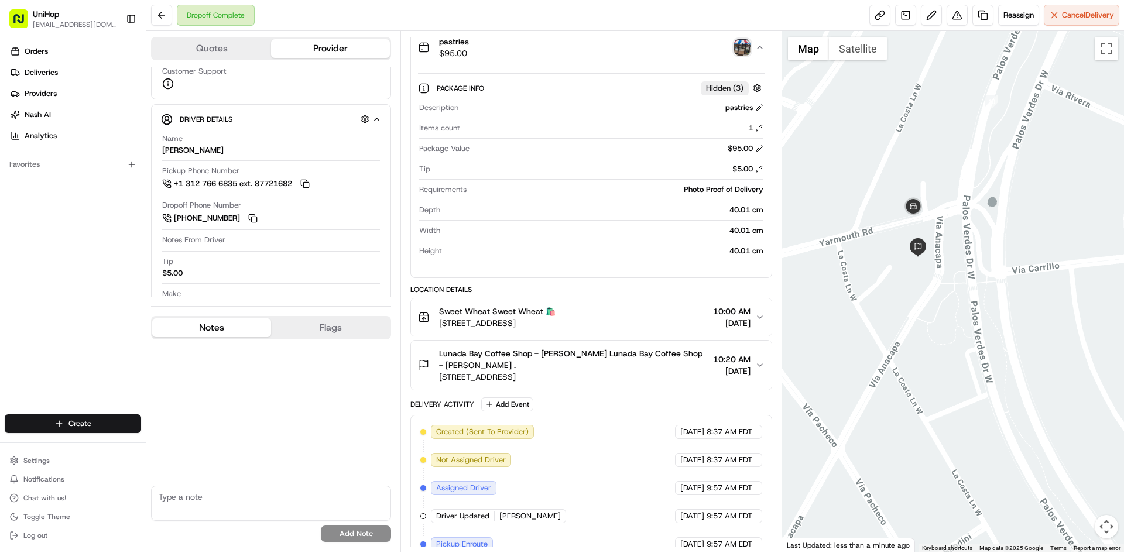
click at [738, 45] on img "button" at bounding box center [742, 47] width 16 height 16
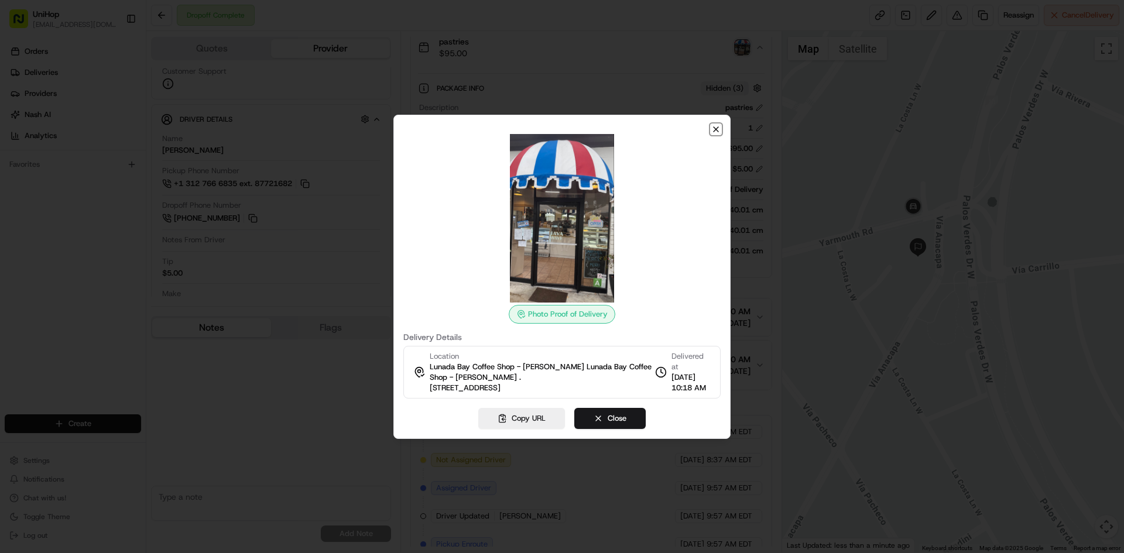
click at [717, 125] on icon "button" at bounding box center [715, 129] width 9 height 9
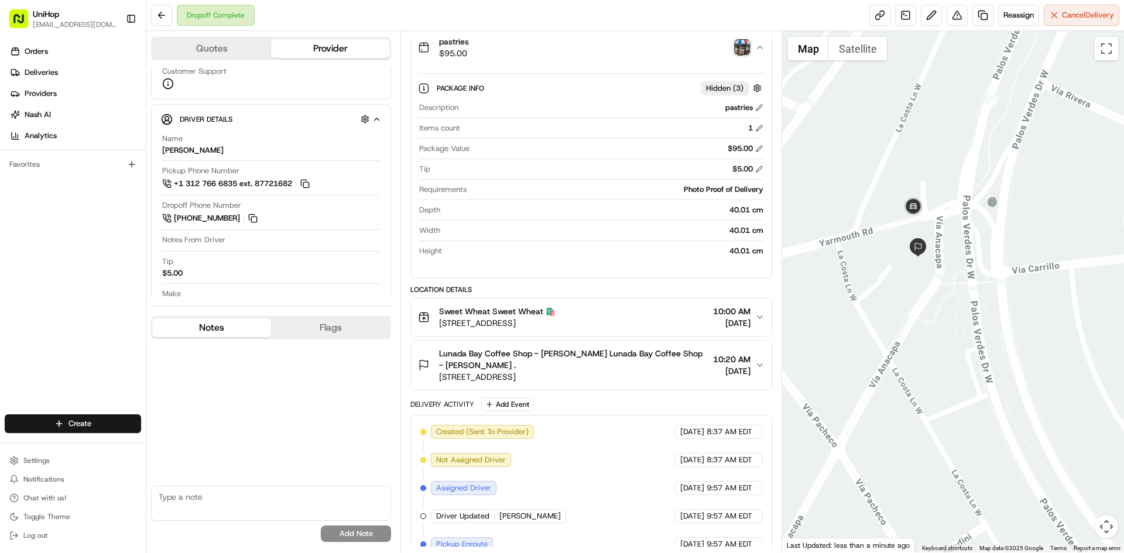
click at [211, 495] on textarea at bounding box center [271, 503] width 240 height 35
type textarea "all calls routed to vm when dialing voip extn"
click at [355, 530] on button "Add Note" at bounding box center [356, 534] width 70 height 16
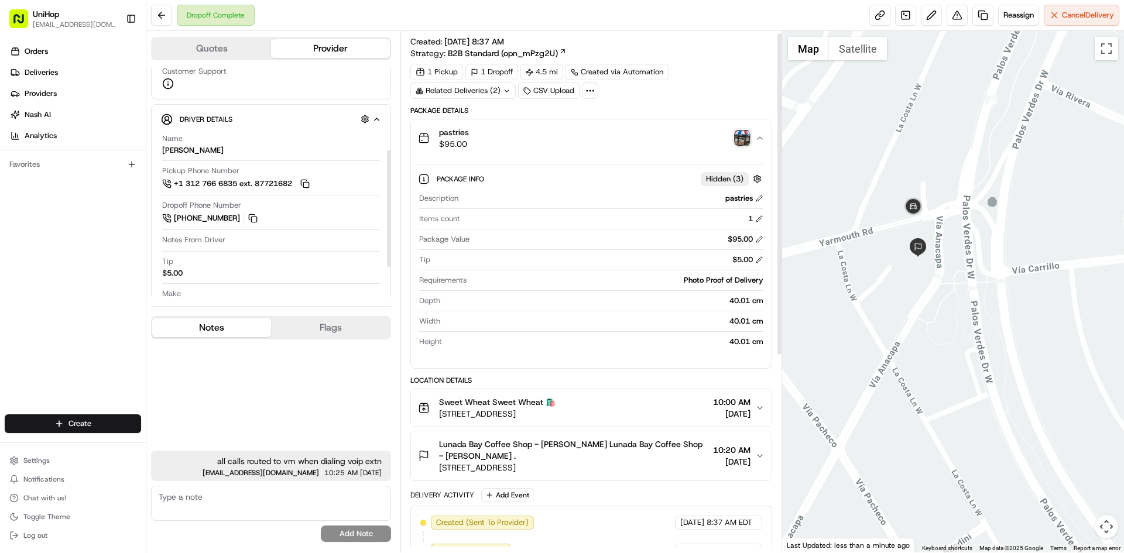
scroll to position [0, 0]
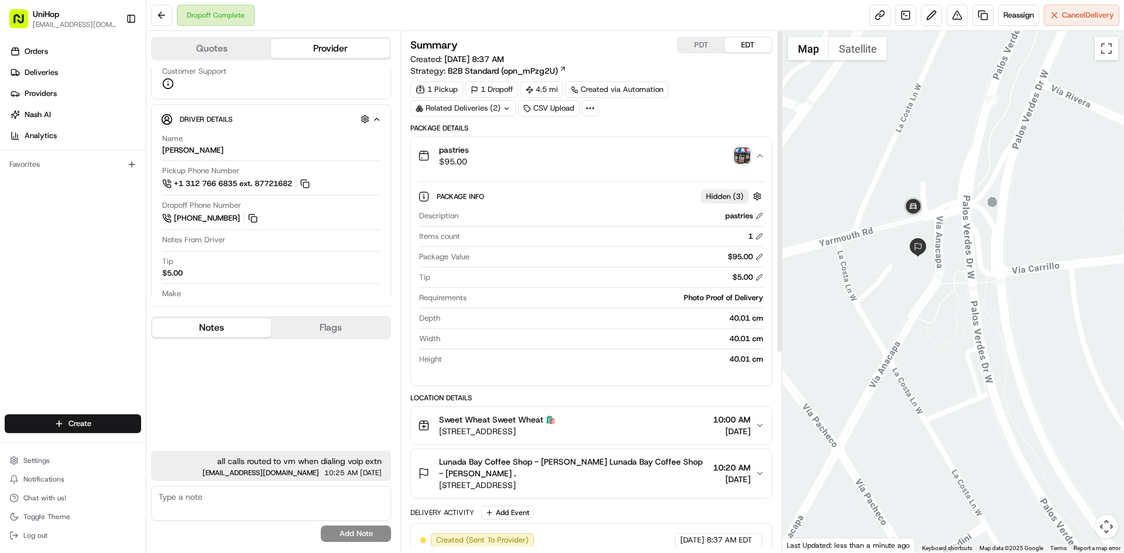
click at [749, 152] on img "button" at bounding box center [742, 155] width 16 height 16
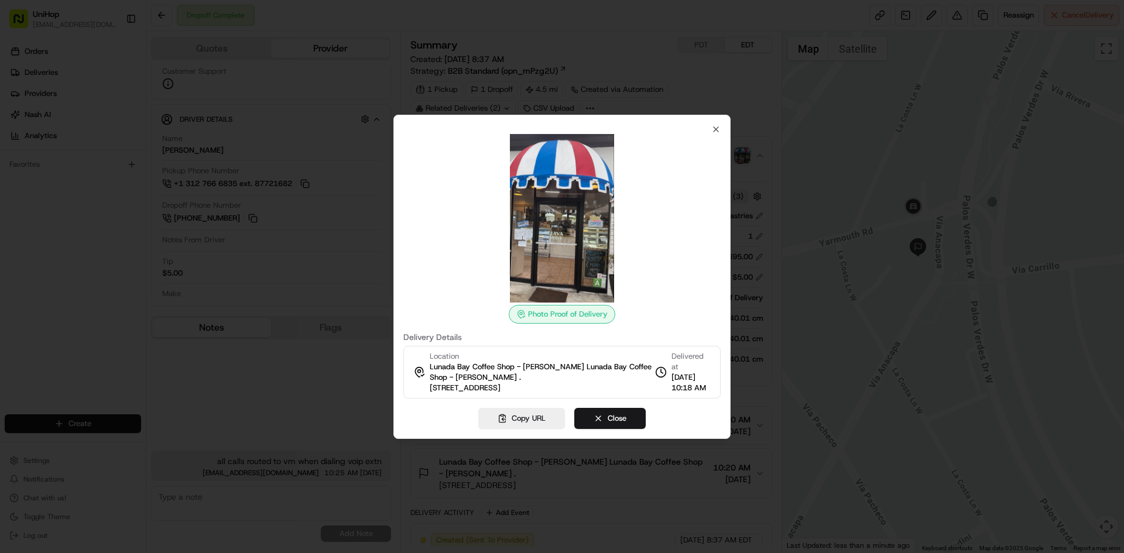
click at [585, 192] on img at bounding box center [562, 218] width 169 height 169
click at [0, 267] on div at bounding box center [562, 276] width 1124 height 553
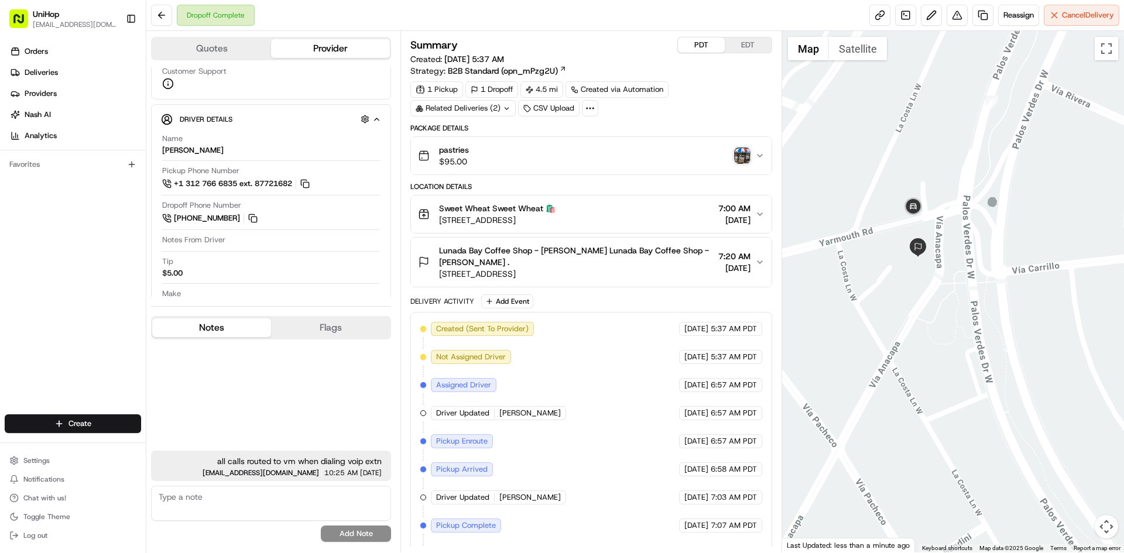
click at [695, 42] on button "PDT" at bounding box center [701, 44] width 47 height 15
click at [665, 272] on span "2201 Palos Verdes Dr W, Palos Verdes Estates, CA 90274, USA" at bounding box center [576, 274] width 274 height 12
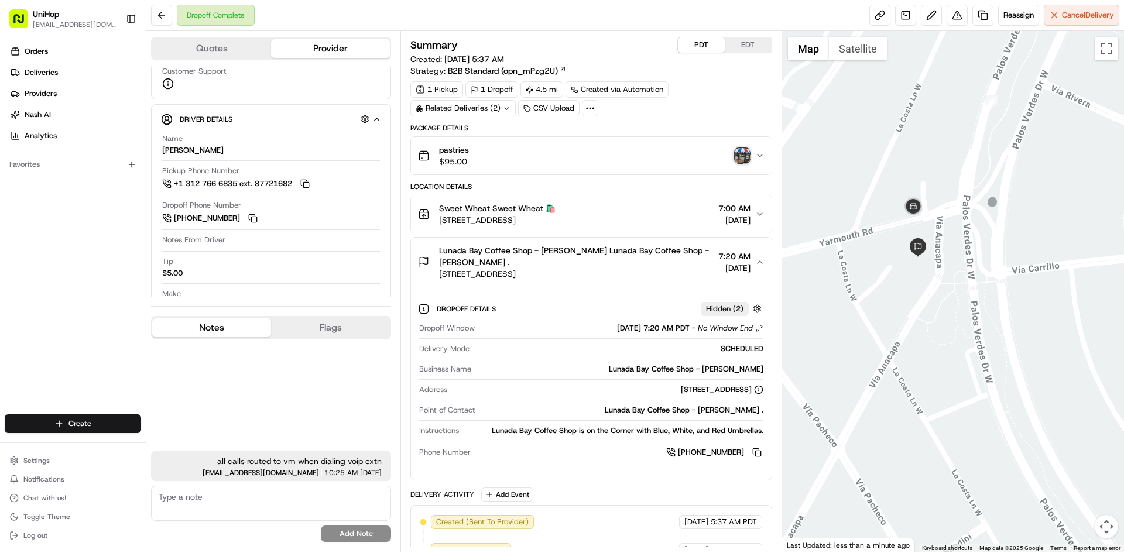
click at [751, 45] on button "EDT" at bounding box center [748, 44] width 47 height 15
click at [657, 253] on span "Lunada Bay Coffee Shop - Elizabeth Jahan-Parwar Lunada Bay Coffee Shop - Elizab…" at bounding box center [573, 256] width 269 height 23
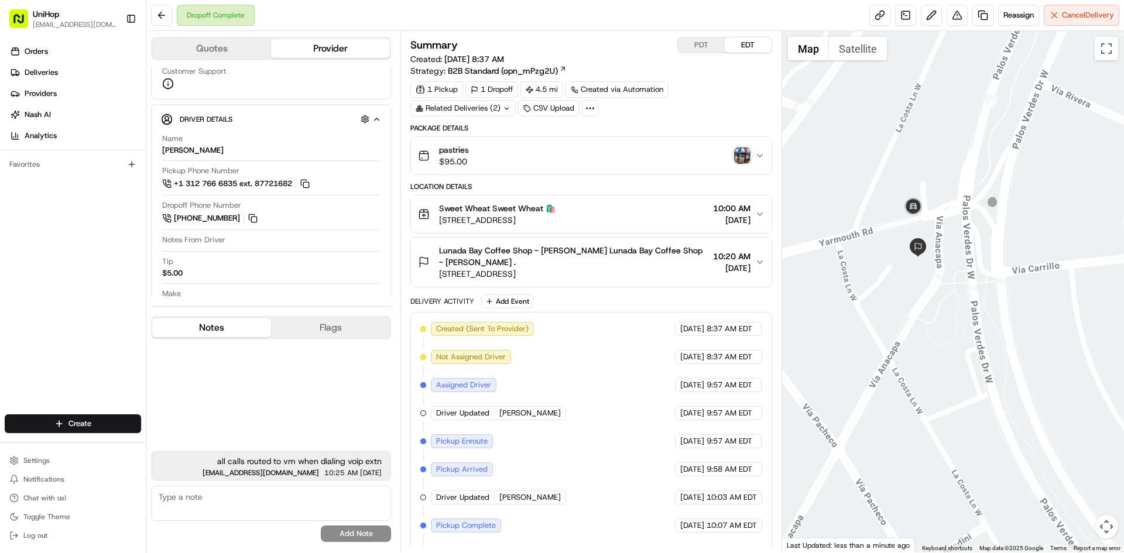
click at [657, 253] on span "Lunada Bay Coffee Shop - Elizabeth Jahan-Parwar Lunada Bay Coffee Shop - Elizab…" at bounding box center [573, 256] width 269 height 23
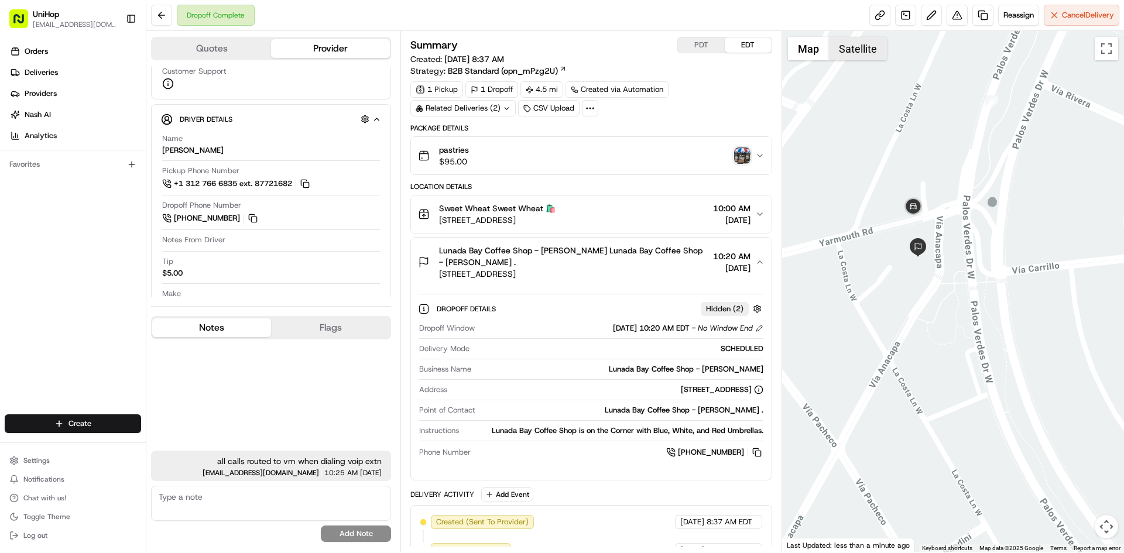
click at [842, 48] on button "Satellite" at bounding box center [858, 48] width 58 height 23
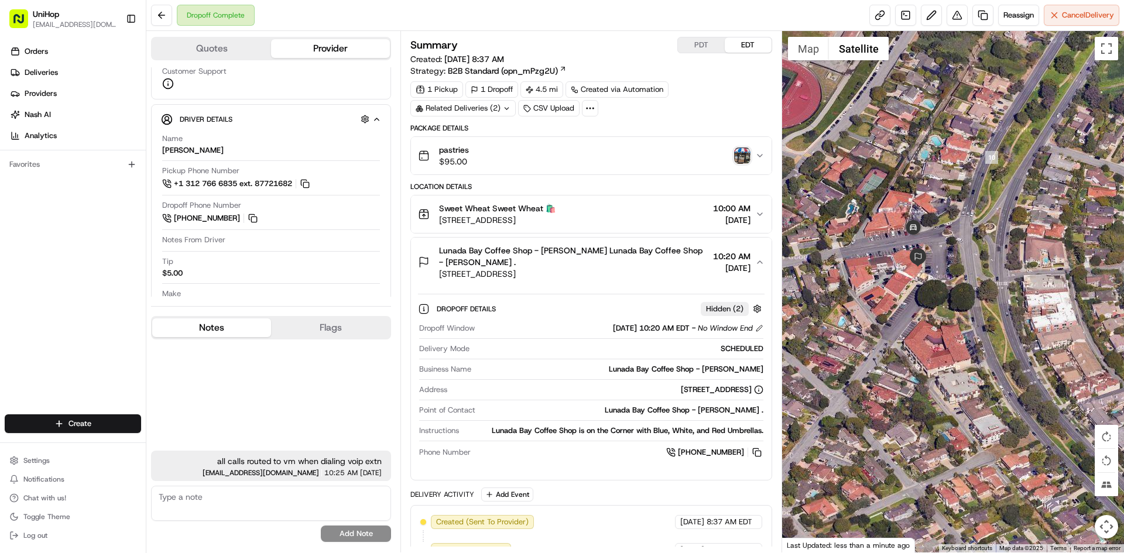
click at [842, 48] on button "Satellite" at bounding box center [859, 48] width 60 height 23
drag, startPoint x: 681, startPoint y: 276, endPoint x: 440, endPoint y: 279, distance: 241.1
click at [440, 279] on span "2201 Palos Verdes Dr W, Palos Verdes Estates, CA 90274, USA" at bounding box center [573, 274] width 269 height 12
click at [685, 50] on button "PDT" at bounding box center [701, 44] width 47 height 15
drag, startPoint x: 756, startPoint y: 48, endPoint x: 633, endPoint y: 52, distance: 122.4
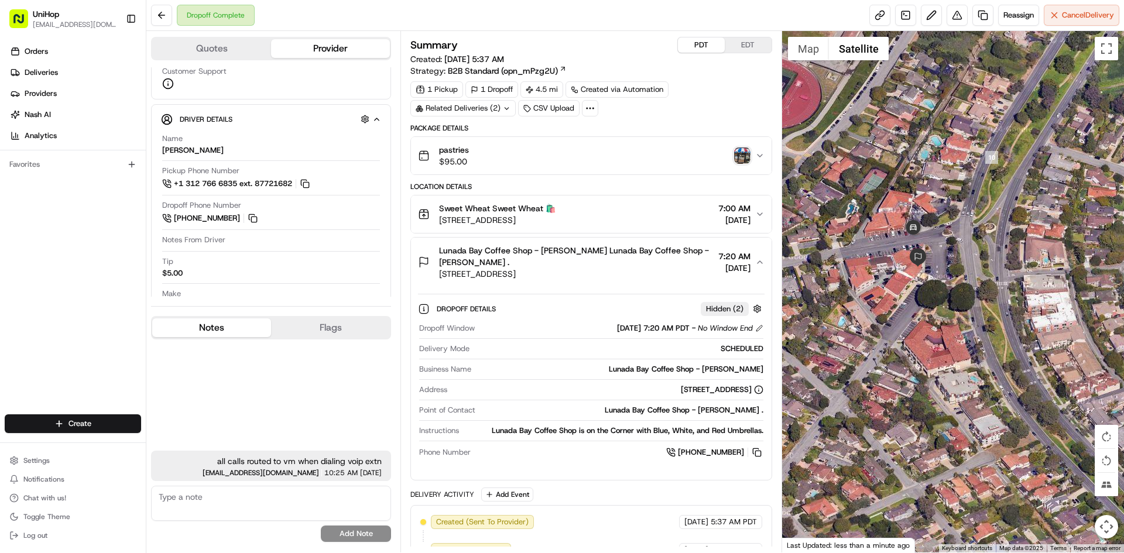
click at [754, 48] on button "EDT" at bounding box center [748, 44] width 47 height 15
click at [246, 332] on button "Notes" at bounding box center [211, 327] width 119 height 19
click at [663, 277] on span "2201 Palos Verdes Dr W, Palos Verdes Estates, CA 90274, USA" at bounding box center [573, 274] width 269 height 12
click at [687, 280] on button "Lunada Bay Coffee Shop - Elizabeth Jahan-Parwar Lunada Bay Coffee Shop - Elizab…" at bounding box center [591, 262] width 360 height 49
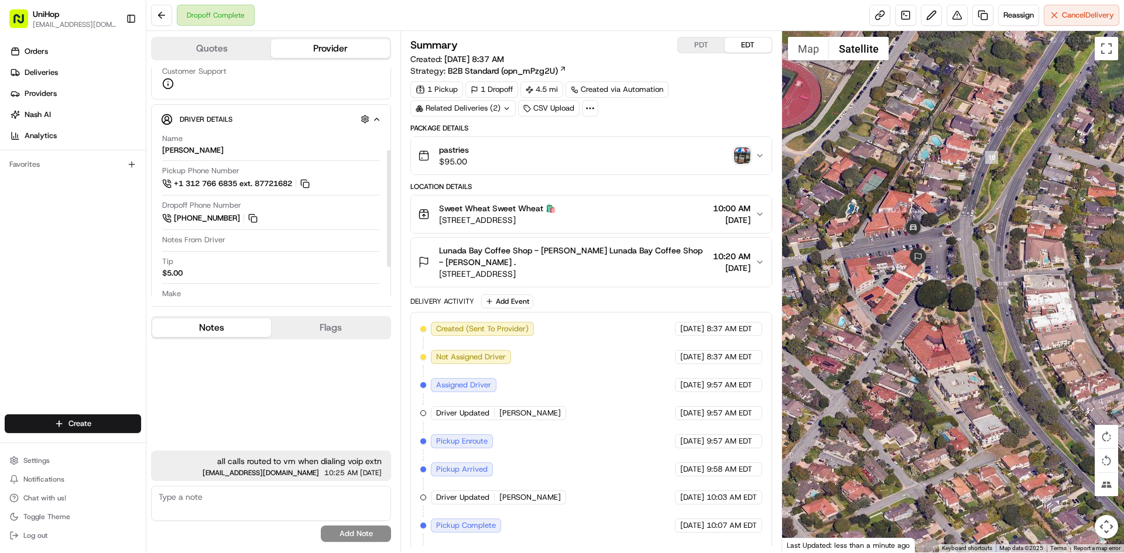
scroll to position [108, 0]
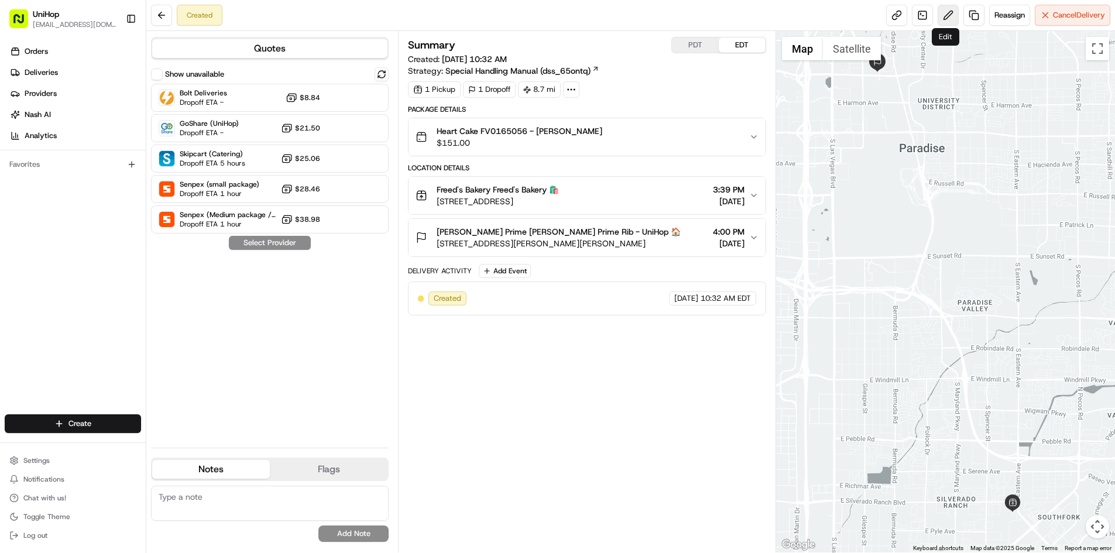
click at [946, 20] on button at bounding box center [948, 15] width 21 height 21
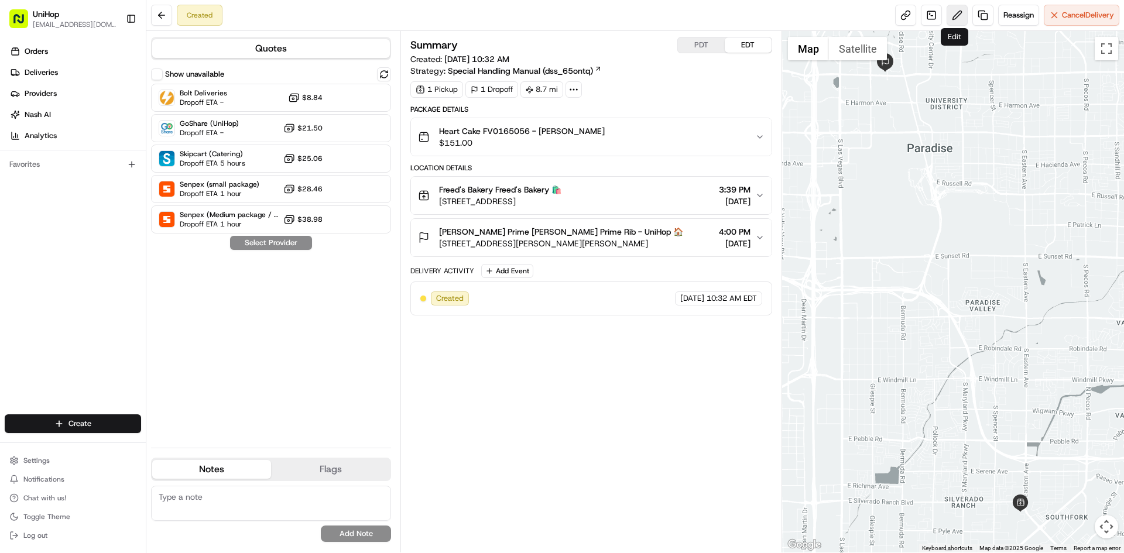
click at [957, 10] on button at bounding box center [956, 15] width 21 height 21
click at [33, 318] on div "Orders Deliveries Providers Nash AI Analytics Favorites" at bounding box center [73, 229] width 146 height 384
